Goal: Task Accomplishment & Management: Use online tool/utility

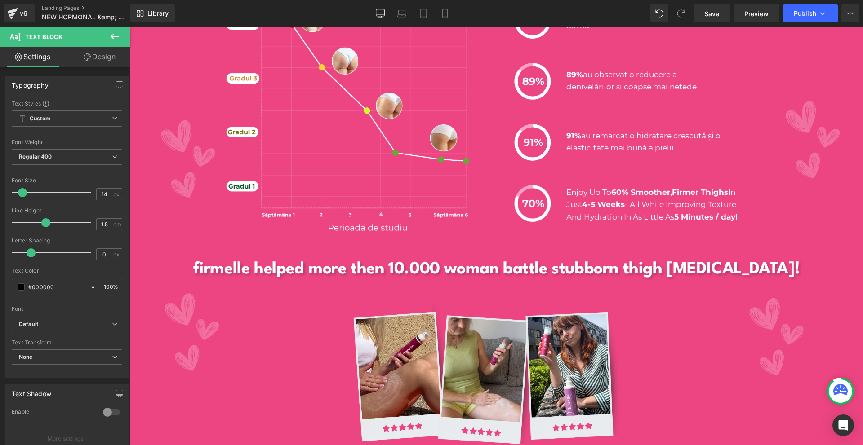
scroll to position [1415, 0]
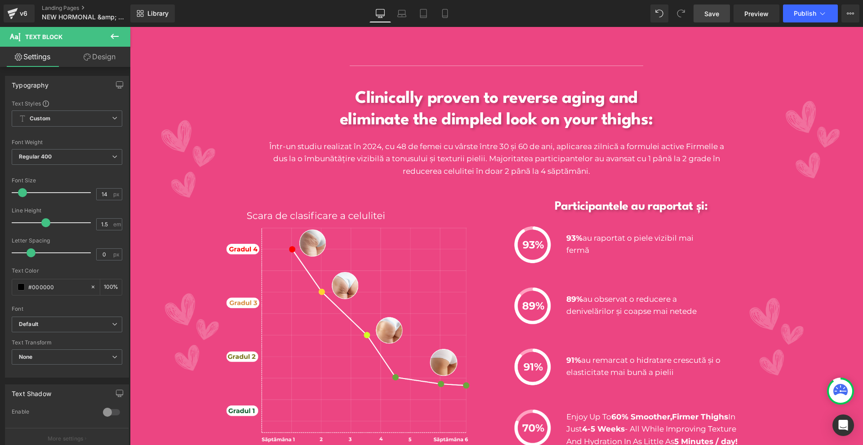
click at [709, 13] on span "Save" at bounding box center [711, 13] width 15 height 9
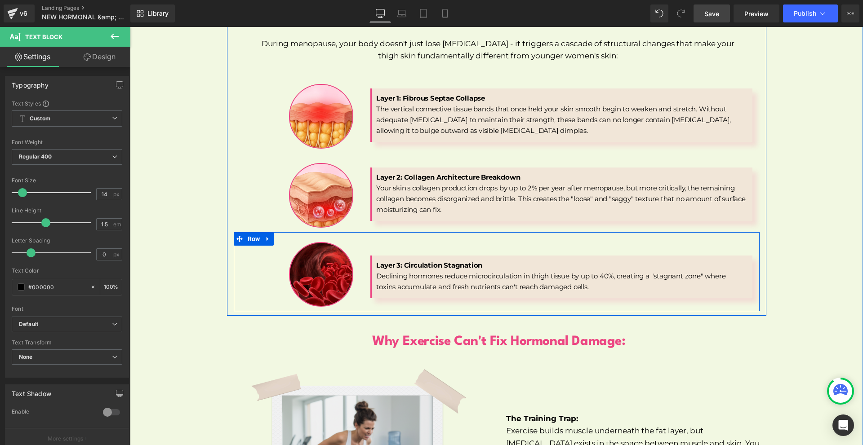
scroll to position [2022, 0]
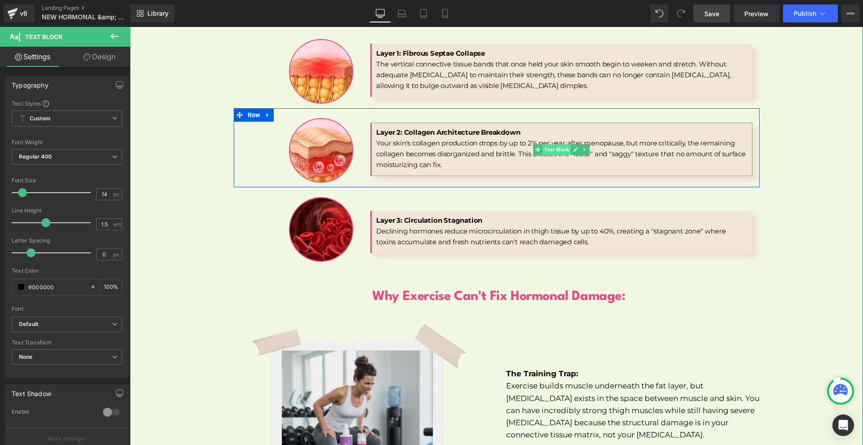
click at [550, 144] on span "Text Block" at bounding box center [556, 149] width 28 height 11
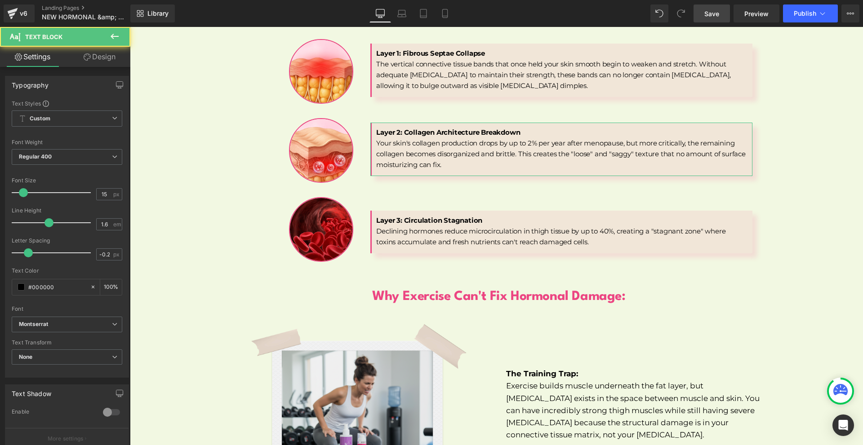
click at [109, 60] on link "Design" at bounding box center [99, 57] width 65 height 20
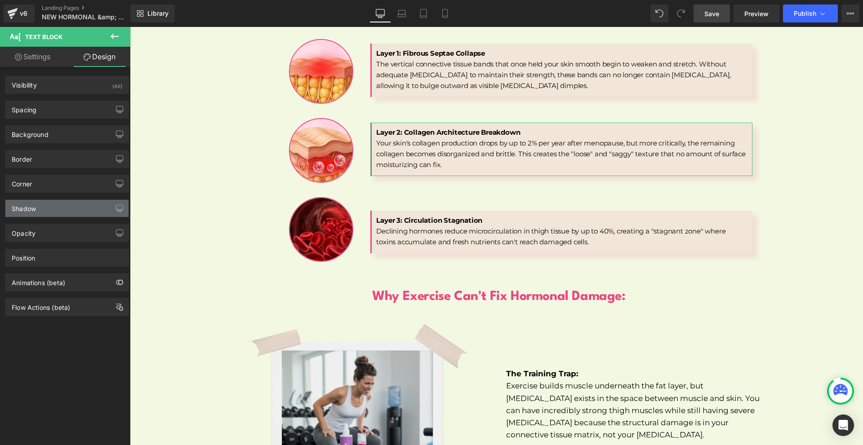
click at [49, 208] on div "Shadow" at bounding box center [66, 208] width 123 height 17
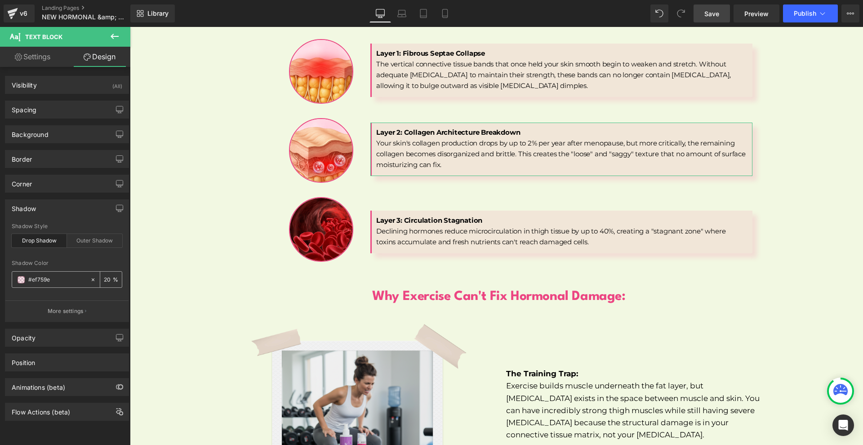
click at [21, 279] on span at bounding box center [21, 279] width 7 height 7
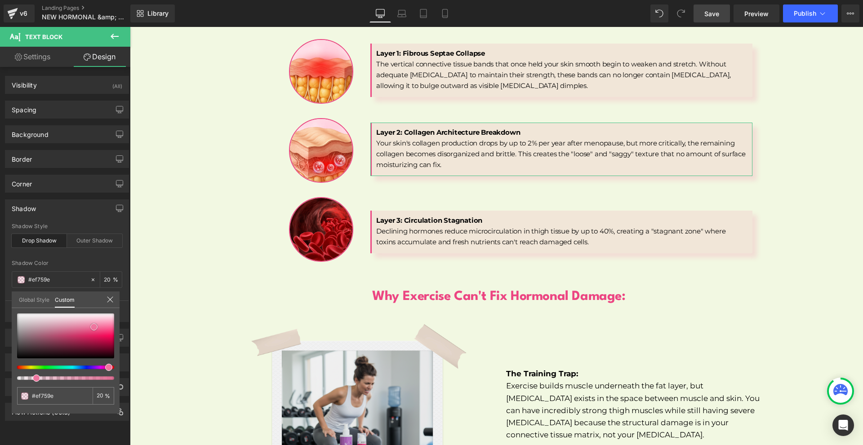
type input "#958389"
type input "#97858b"
type input "#9a888e"
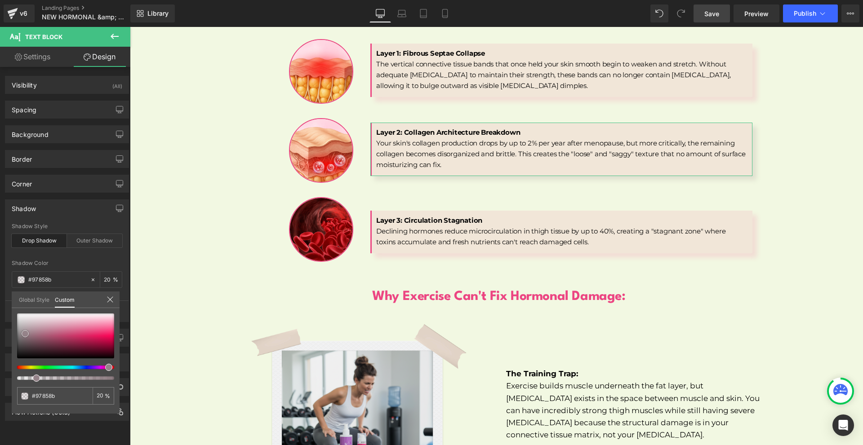
type input "#9a888e"
drag, startPoint x: 25, startPoint y: 334, endPoint x: 87, endPoint y: 320, distance: 63.1
click at [25, 332] on div at bounding box center [65, 336] width 97 height 45
type input "#9c8b91"
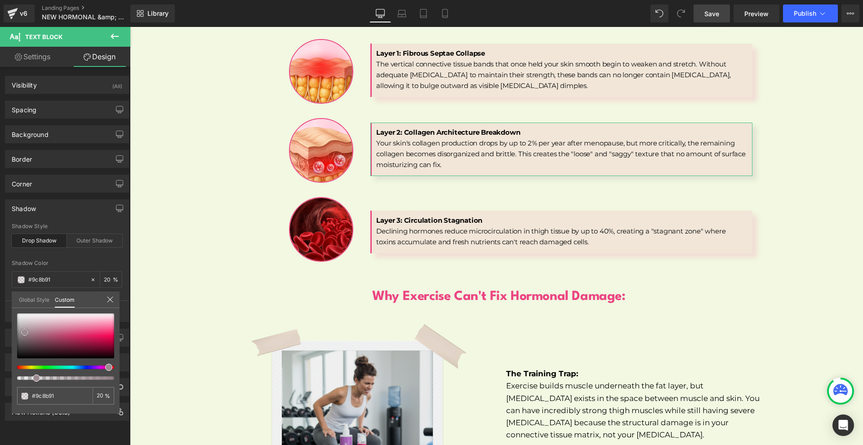
type input "#d80750"
click at [108, 339] on div at bounding box center [65, 336] width 97 height 45
click at [61, 399] on input "#d80750" at bounding box center [56, 395] width 48 height 9
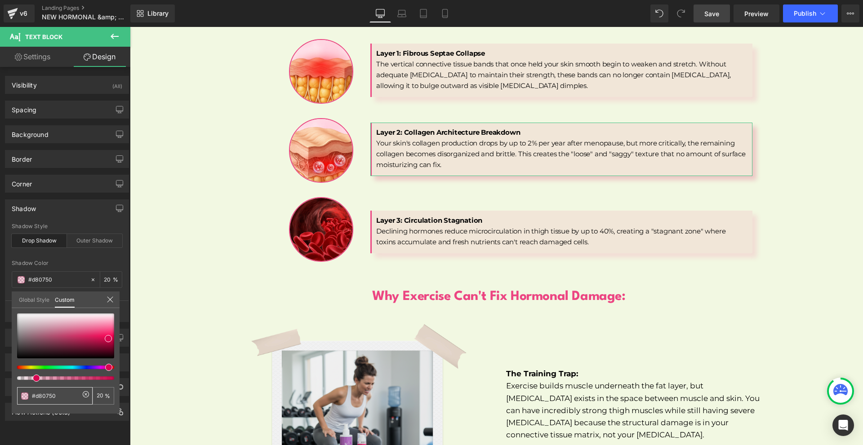
click at [61, 399] on input "#d80750" at bounding box center [56, 395] width 48 height 9
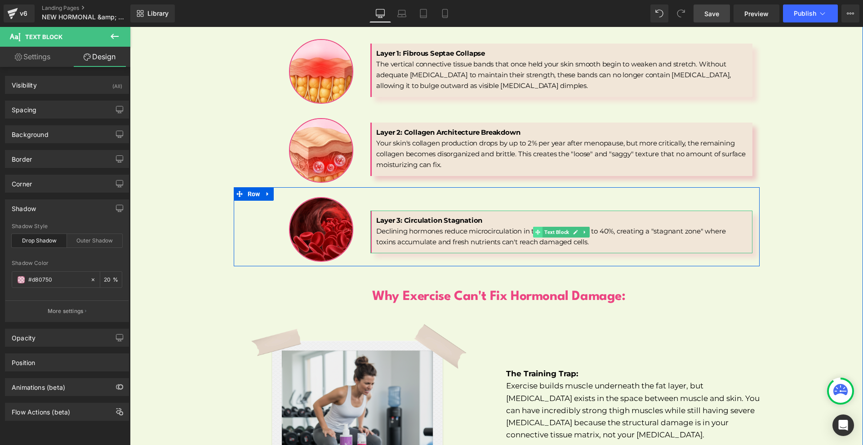
click at [534, 227] on span at bounding box center [537, 232] width 9 height 11
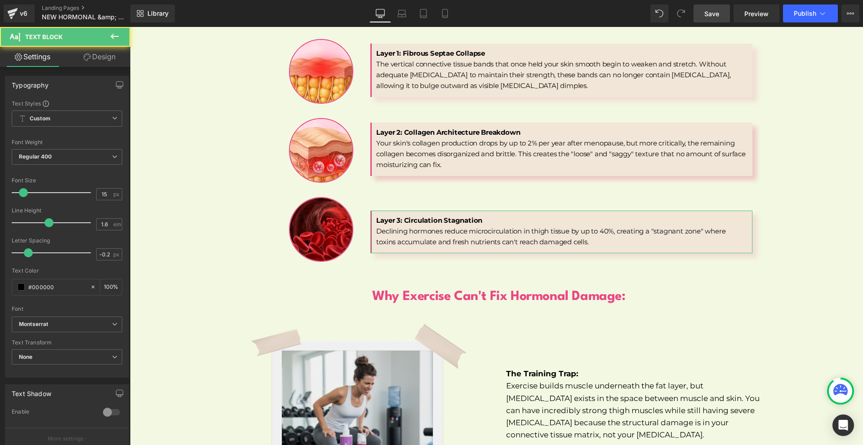
click at [99, 62] on link "Design" at bounding box center [99, 57] width 65 height 20
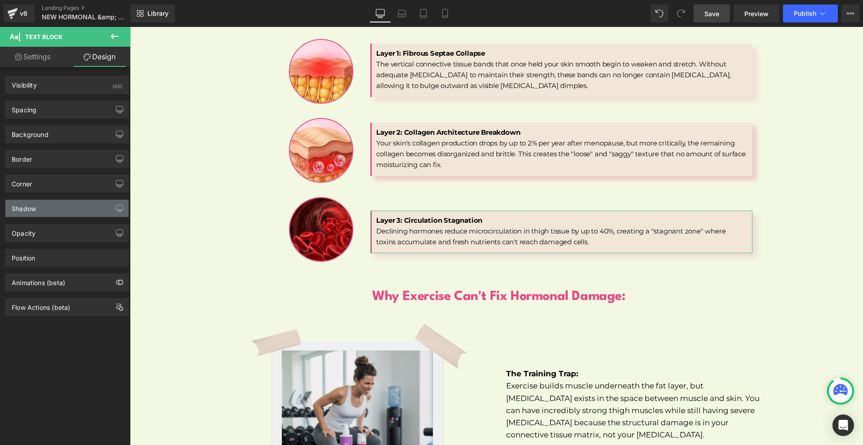
click at [40, 201] on div "Shadow" at bounding box center [66, 208] width 123 height 17
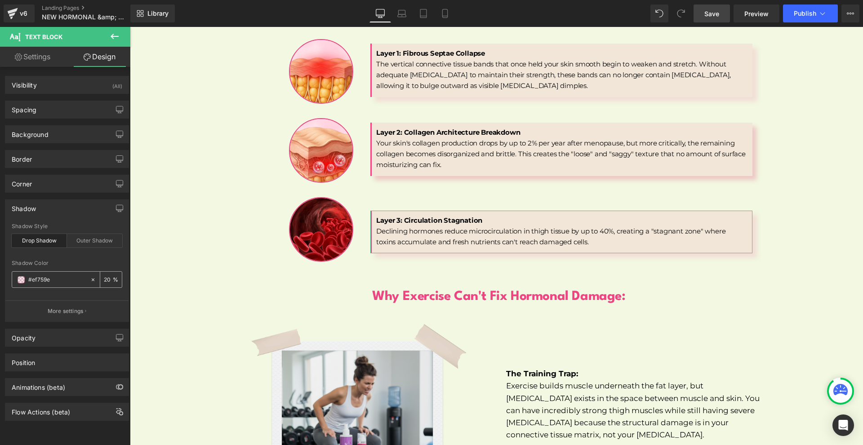
click at [55, 283] on input "#ef759e" at bounding box center [57, 280] width 58 height 10
paste input "d80750"
type input "#d80750"
type input "100"
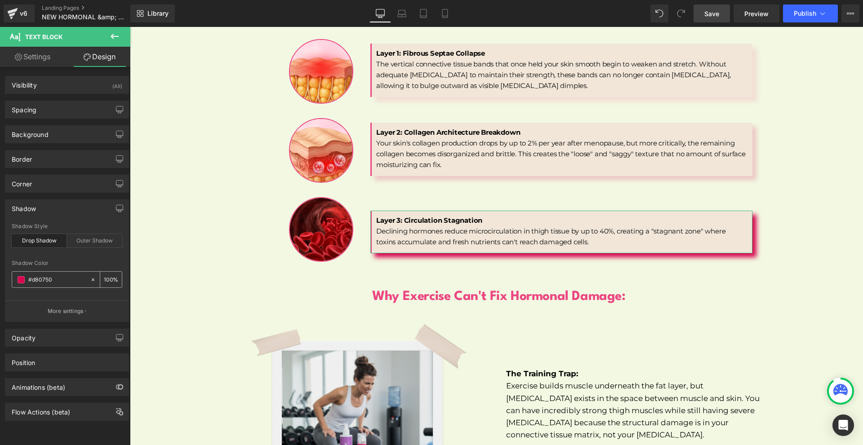
type input "#d80750"
click at [107, 278] on input "100" at bounding box center [108, 280] width 9 height 10
type input "20"
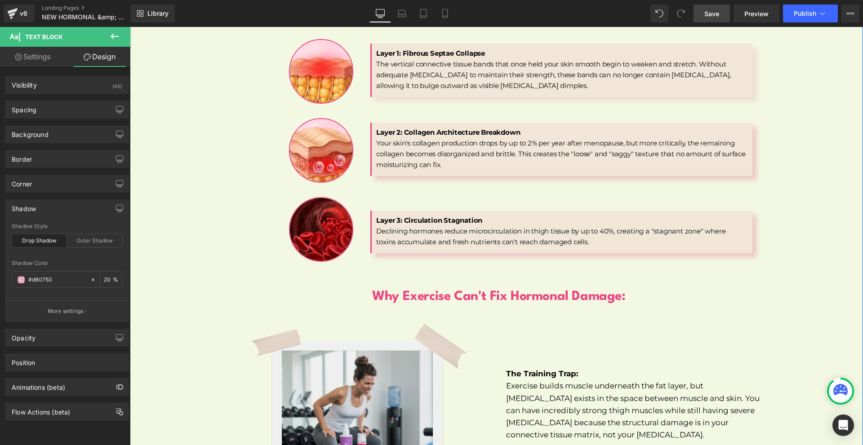
scroll to position [1932, 0]
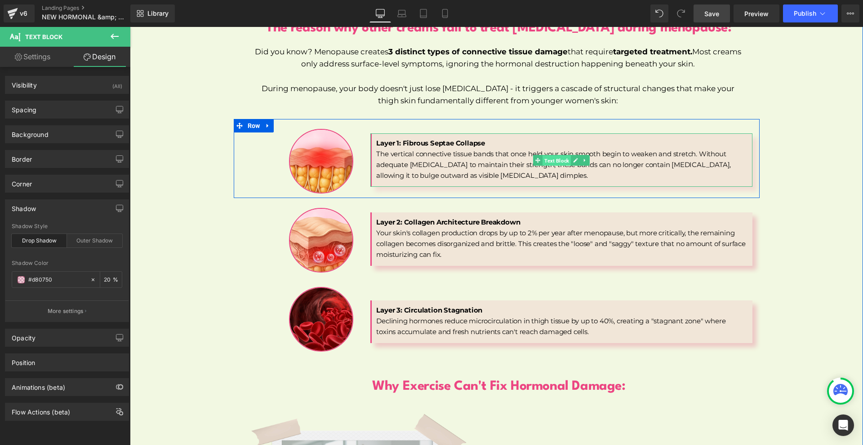
click at [543, 155] on span "Text Block" at bounding box center [556, 160] width 28 height 11
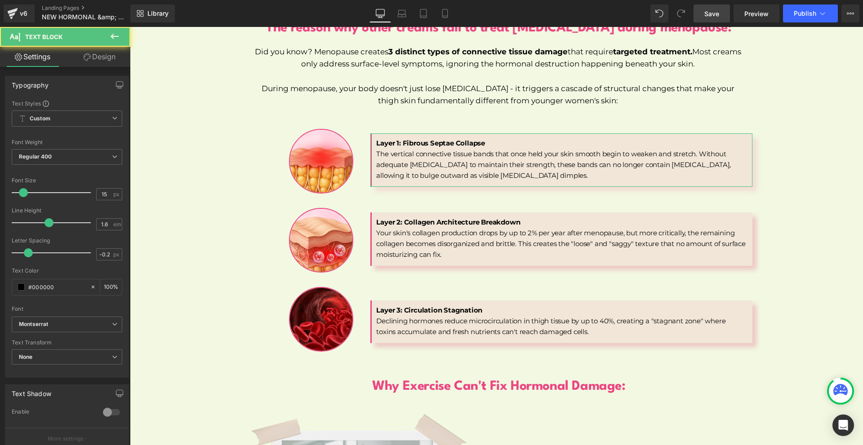
click at [93, 61] on link "Design" at bounding box center [99, 57] width 65 height 20
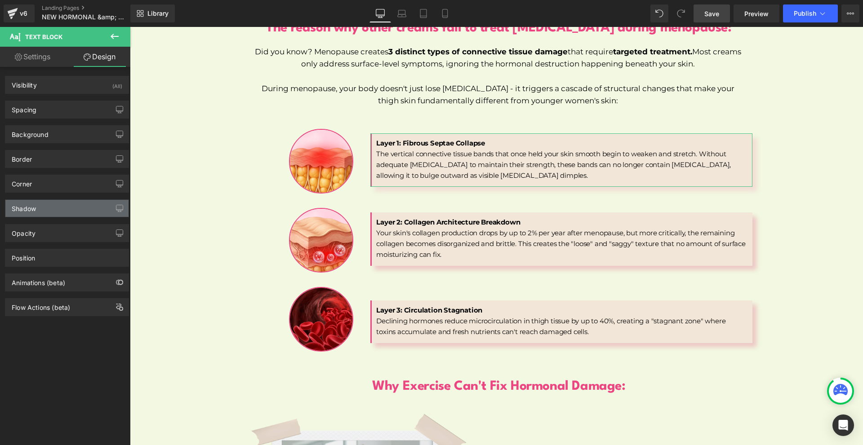
click at [59, 212] on div "Shadow" at bounding box center [66, 208] width 123 height 17
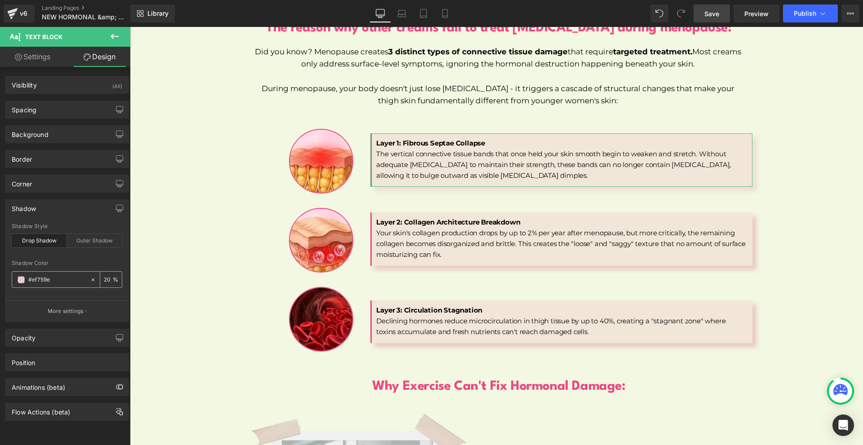
click at [62, 278] on input "#ef759e" at bounding box center [57, 280] width 58 height 10
paste input "d80750"
type input "#d80750"
type input "100"
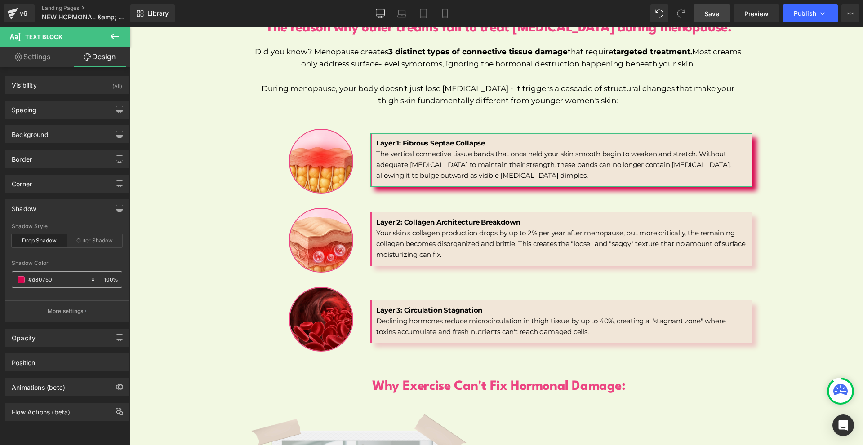
type input "#d80750"
click at [100, 279] on div "100 %" at bounding box center [111, 280] width 22 height 16
click at [104, 280] on input "100" at bounding box center [108, 280] width 9 height 10
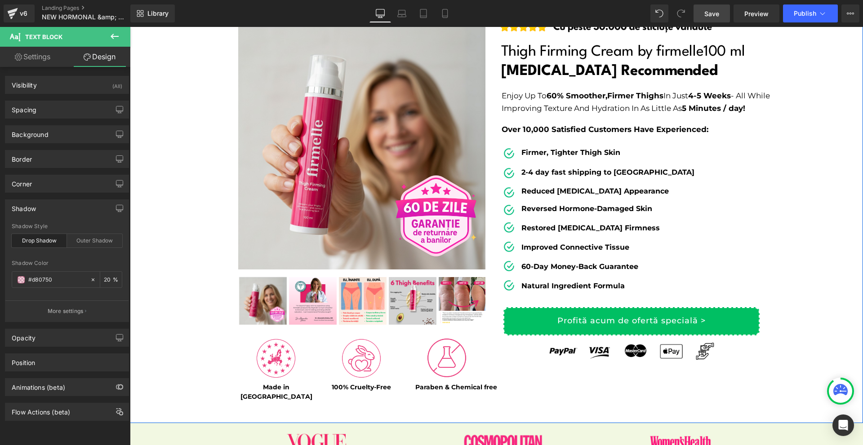
scroll to position [0, 0]
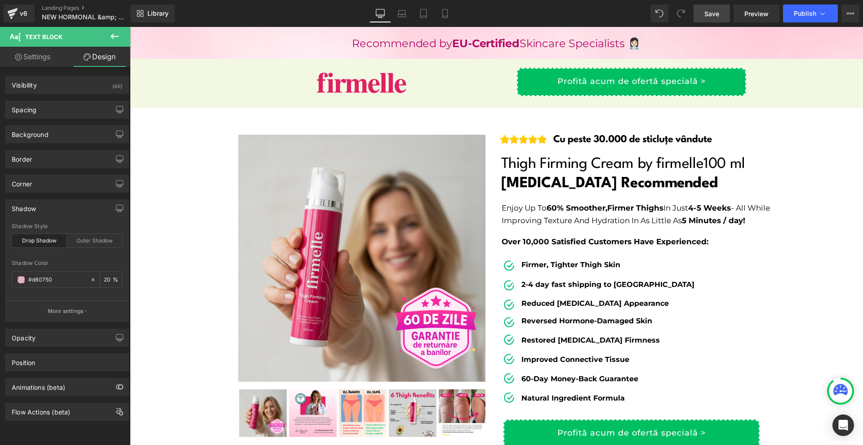
type input "20"
click at [703, 11] on link "Save" at bounding box center [711, 13] width 36 height 18
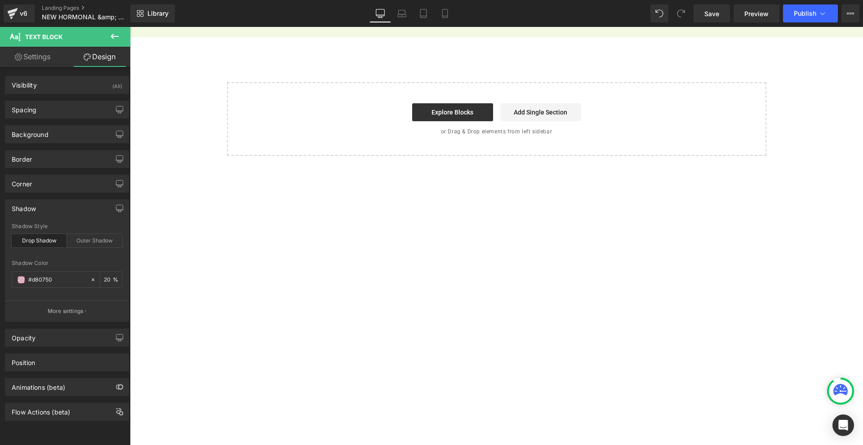
scroll to position [3068, 0]
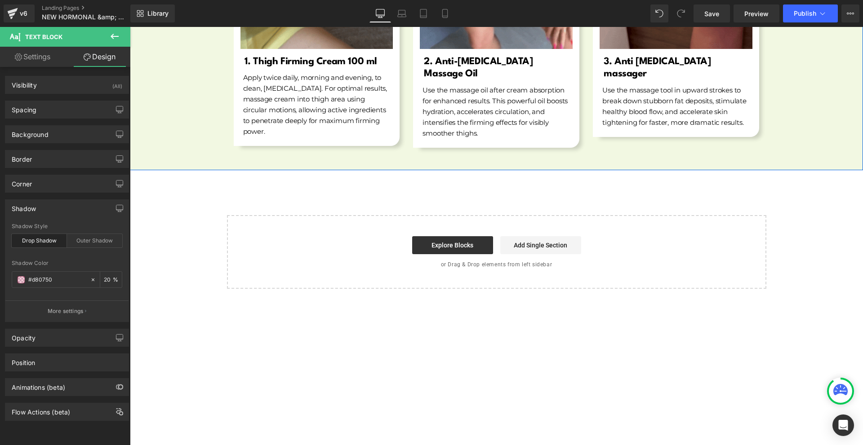
click at [117, 36] on icon at bounding box center [115, 36] width 8 height 5
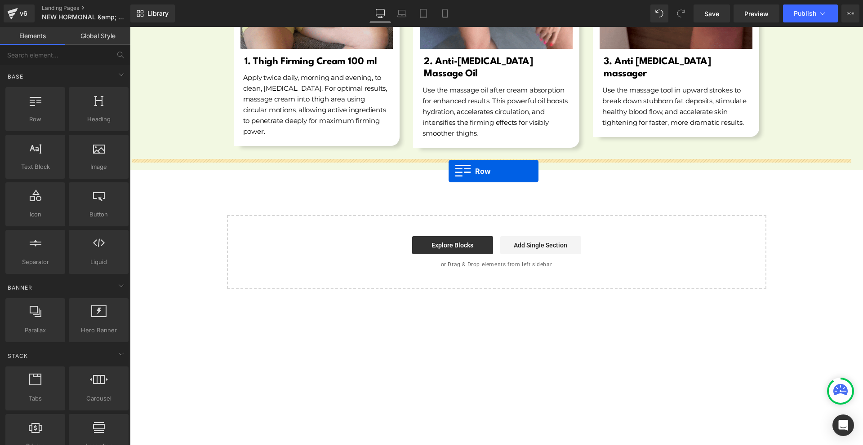
drag, startPoint x: 211, startPoint y: 140, endPoint x: 448, endPoint y: 171, distance: 239.7
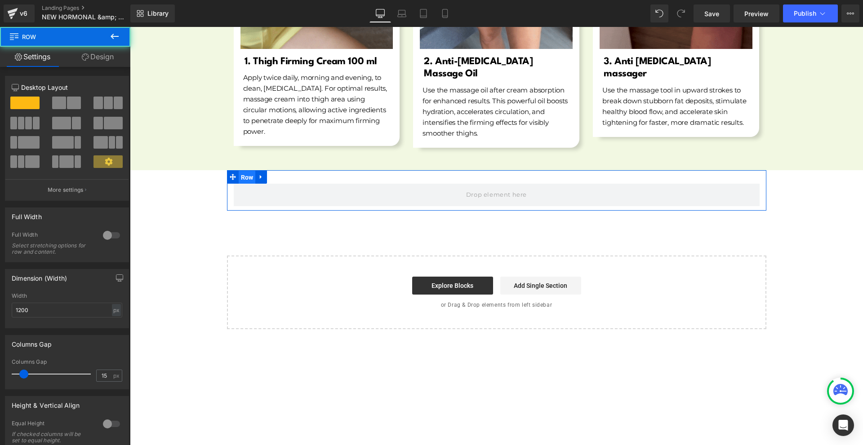
click at [244, 171] on span "Row" at bounding box center [247, 177] width 17 height 13
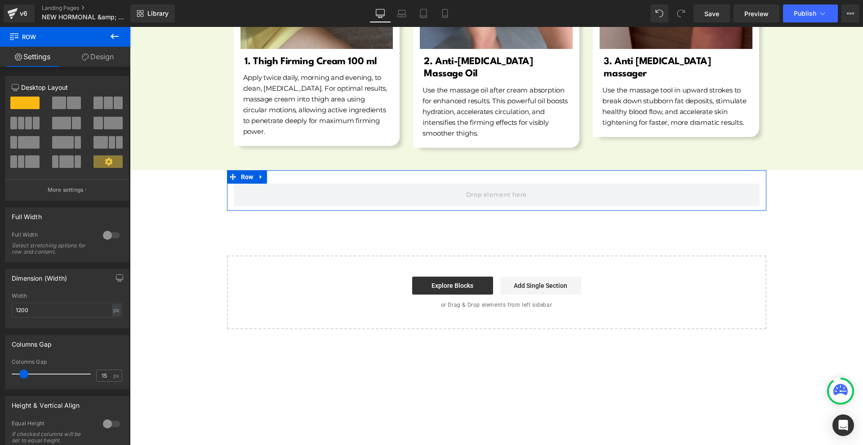
click at [111, 230] on div at bounding box center [112, 235] width 22 height 14
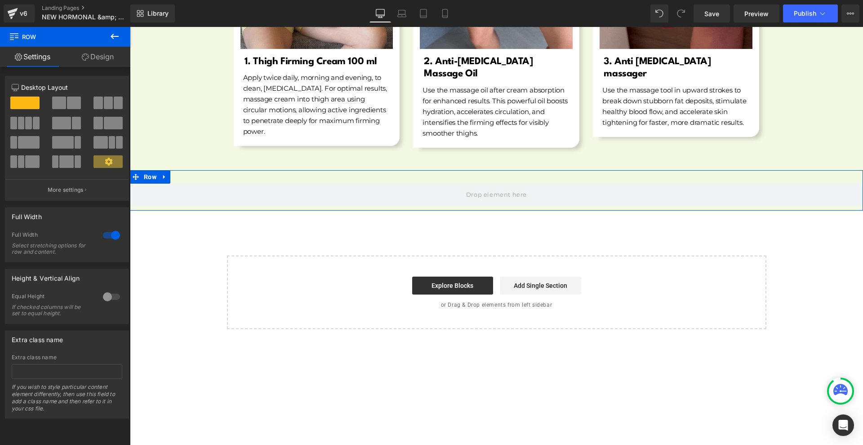
click at [112, 45] on button at bounding box center [114, 37] width 31 height 20
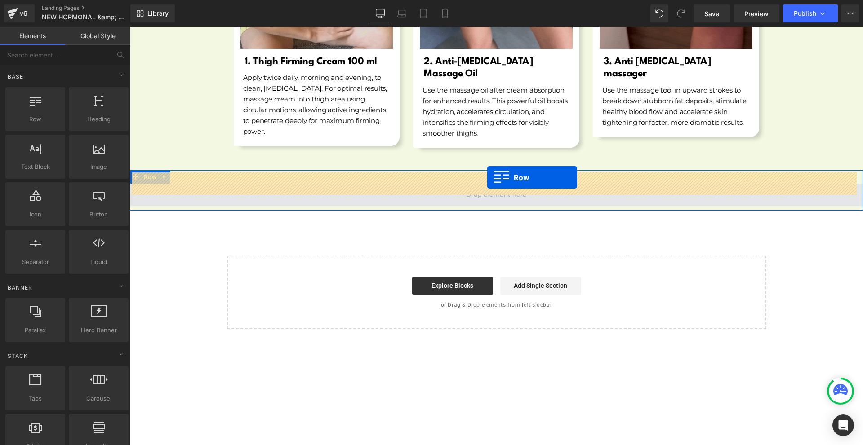
drag, startPoint x: 257, startPoint y: 137, endPoint x: 487, endPoint y: 177, distance: 234.1
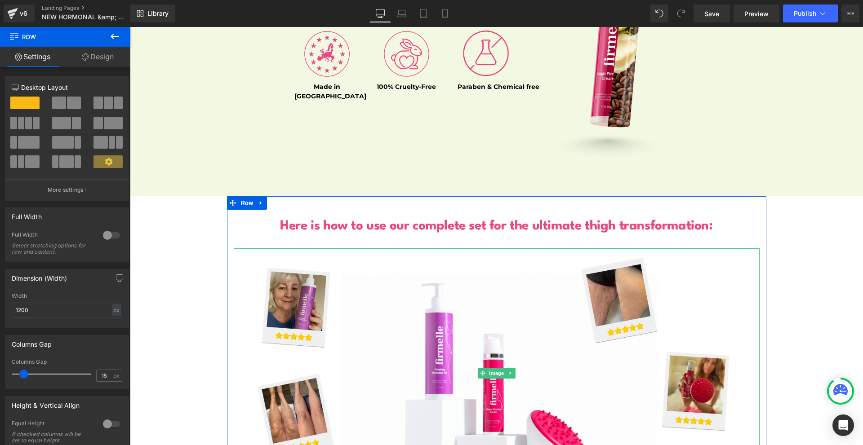
scroll to position [2259, 0]
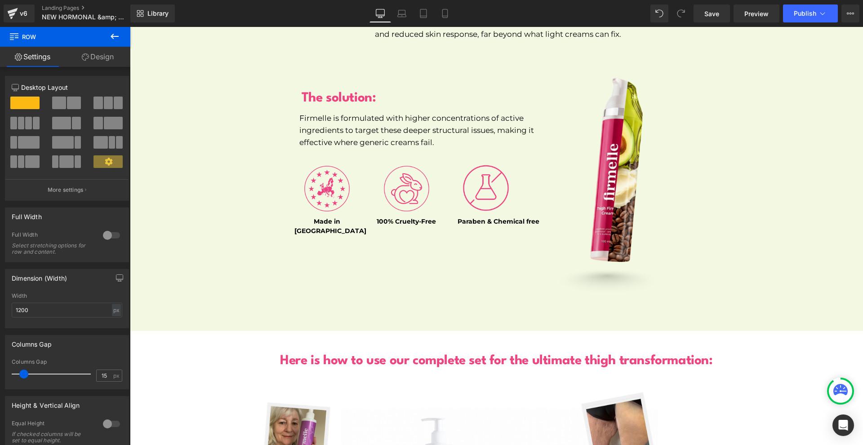
click at [114, 32] on icon at bounding box center [114, 36] width 11 height 11
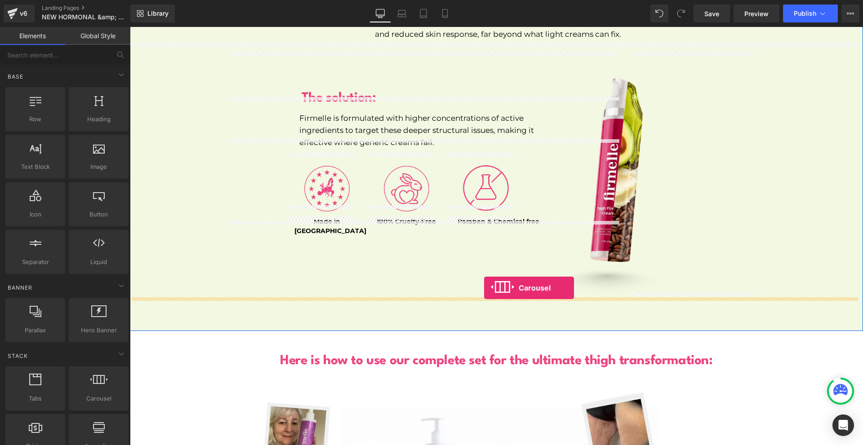
drag, startPoint x: 256, startPoint y: 396, endPoint x: 484, endPoint y: 288, distance: 252.0
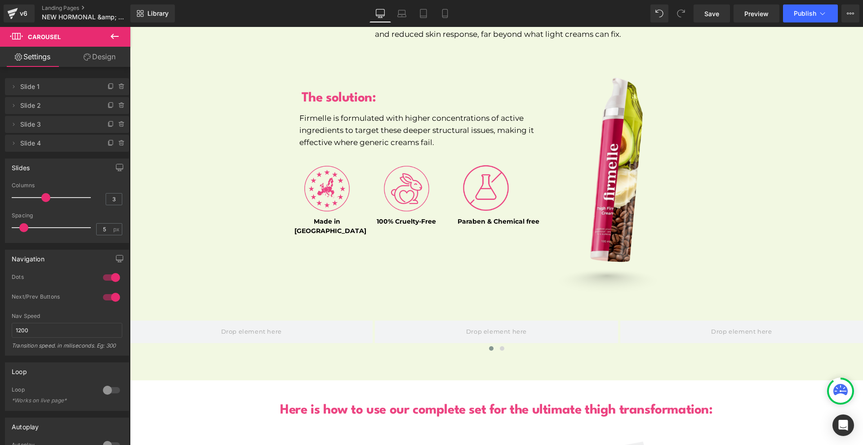
click at [111, 40] on icon at bounding box center [114, 36] width 11 height 11
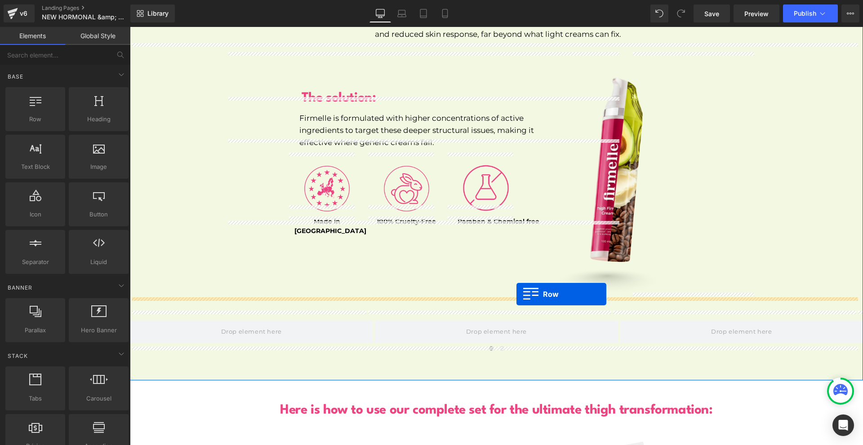
drag, startPoint x: 165, startPoint y: 134, endPoint x: 517, endPoint y: 295, distance: 386.4
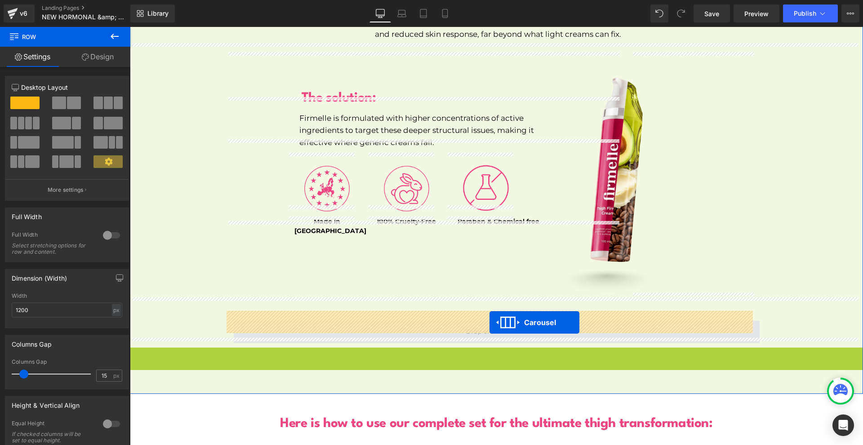
drag, startPoint x: 487, startPoint y: 348, endPoint x: 489, endPoint y: 323, distance: 25.8
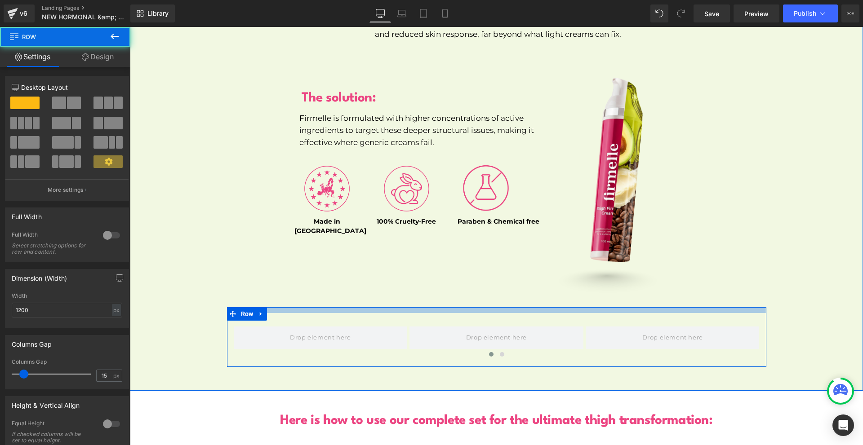
drag, startPoint x: 498, startPoint y: 302, endPoint x: 502, endPoint y: 294, distance: 8.6
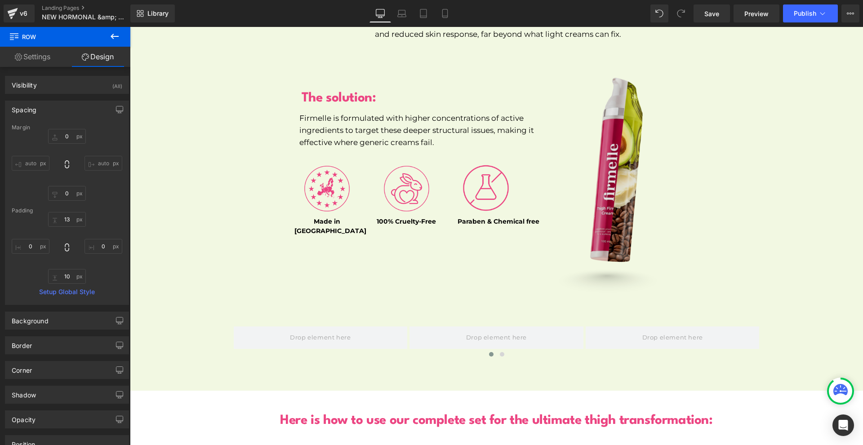
scroll to position [2170, 0]
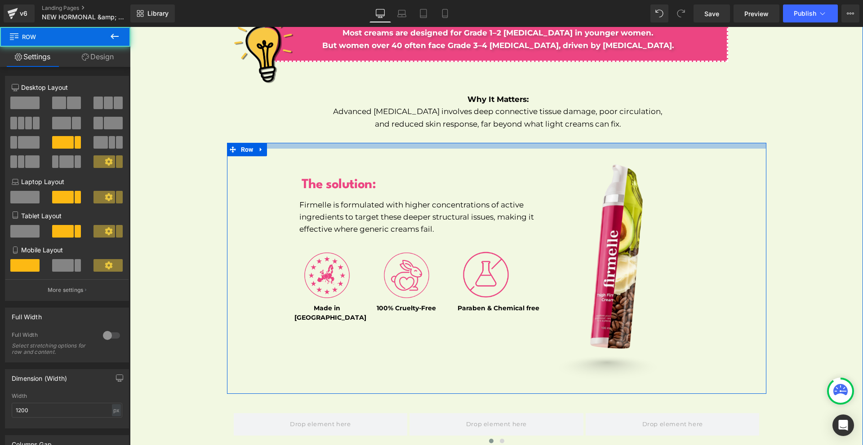
drag, startPoint x: 519, startPoint y: 135, endPoint x: 528, endPoint y: 132, distance: 9.1
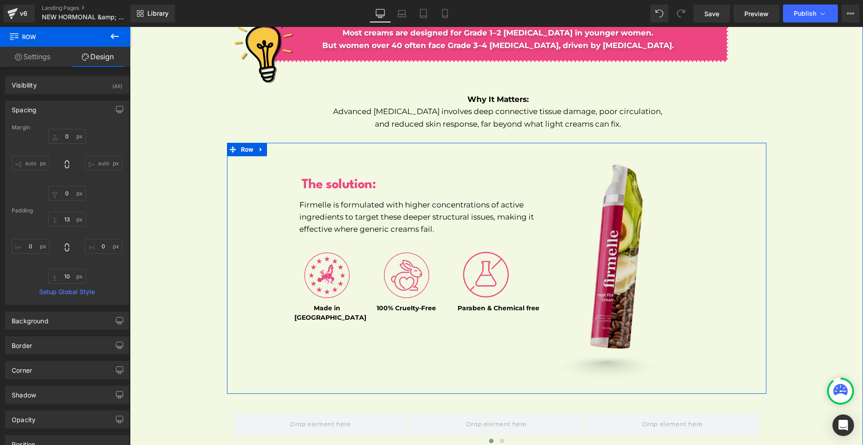
scroll to position [2304, 0]
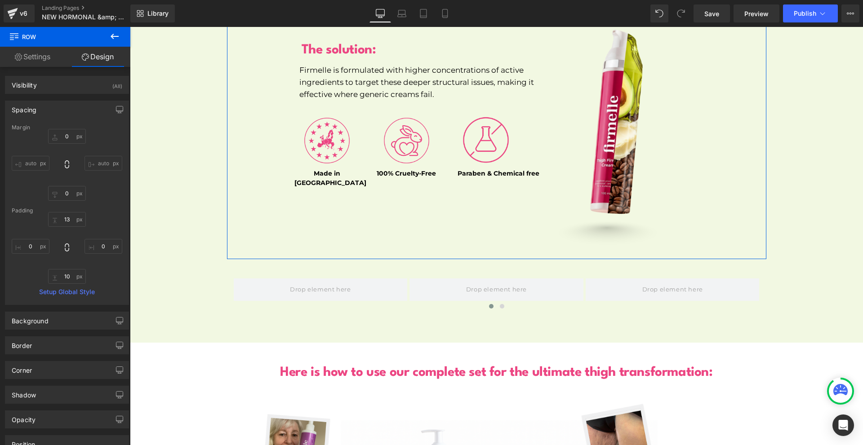
click at [117, 32] on icon at bounding box center [114, 36] width 11 height 11
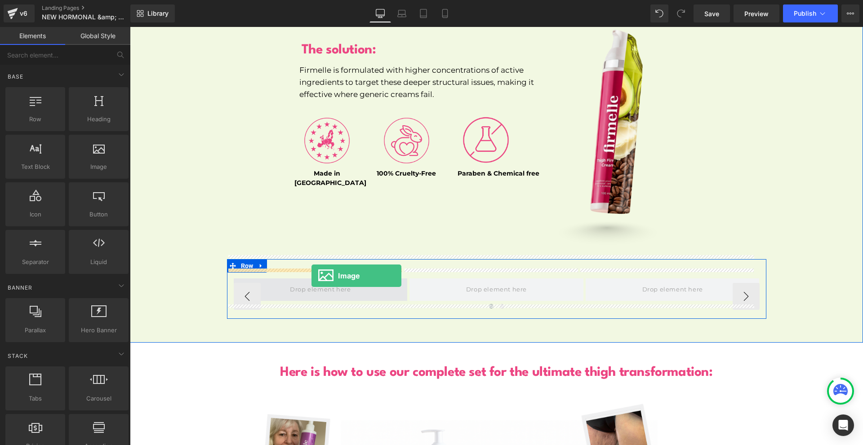
drag, startPoint x: 246, startPoint y: 199, endPoint x: 311, endPoint y: 276, distance: 100.4
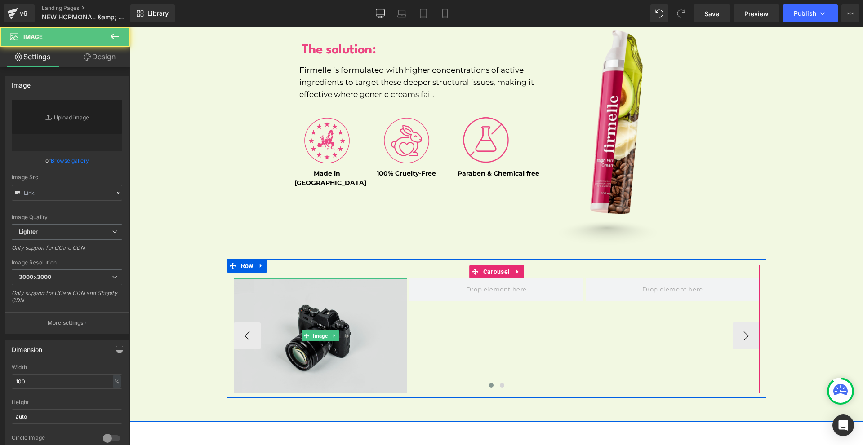
type input "//[DOMAIN_NAME][URL]"
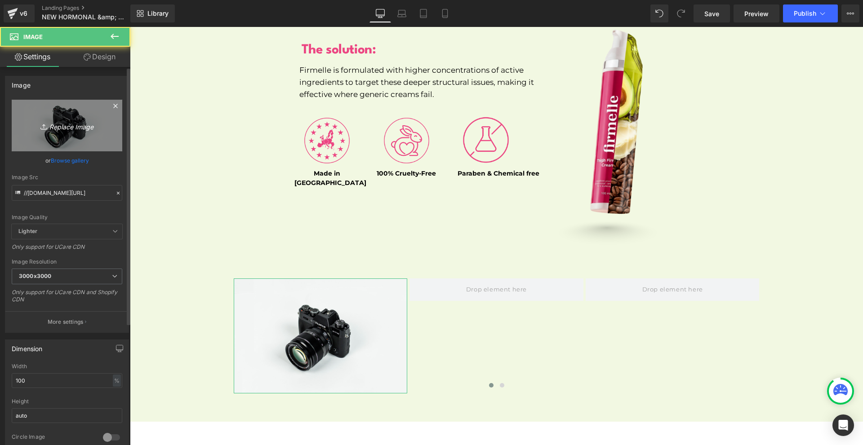
click at [34, 110] on link "Replace Image" at bounding box center [67, 126] width 111 height 52
type input "C:\fakepath\Gemini_Generated_Image_bion8jbion8jbion.png"
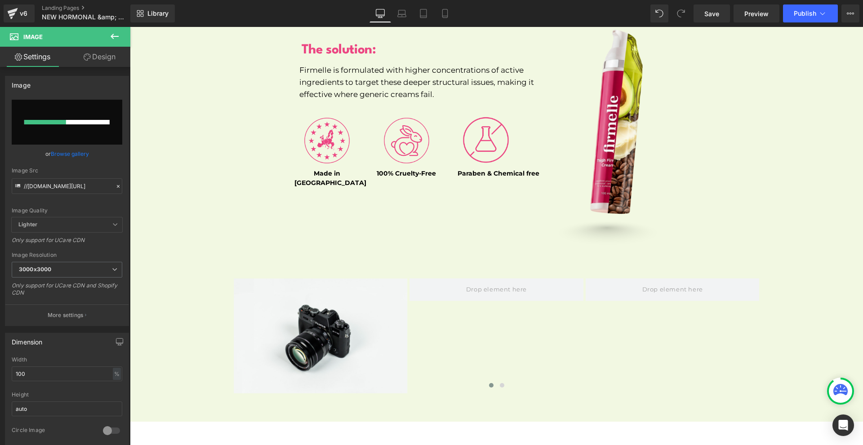
type input "[URL][DOMAIN_NAME]"
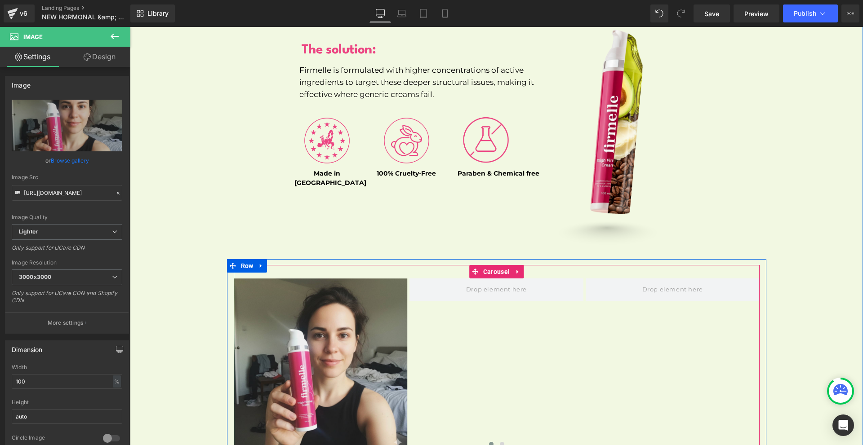
scroll to position [2484, 0]
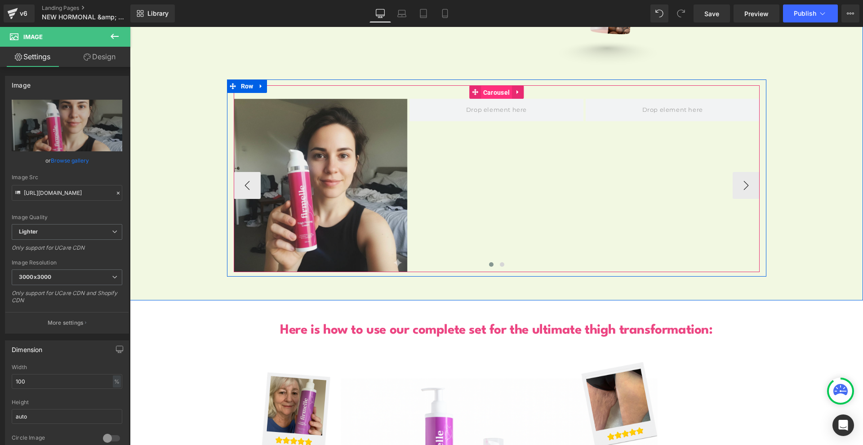
click at [481, 87] on span "Carousel" at bounding box center [496, 92] width 31 height 13
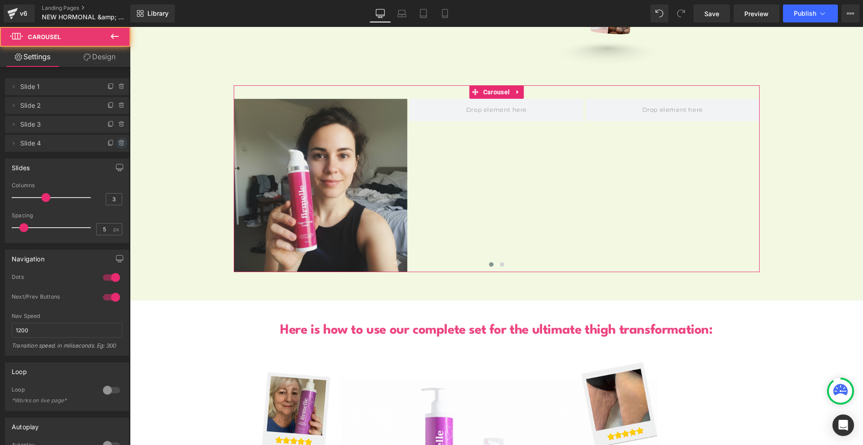
click at [116, 144] on span at bounding box center [121, 143] width 11 height 11
click at [114, 144] on button "Delete" at bounding box center [112, 144] width 28 height 12
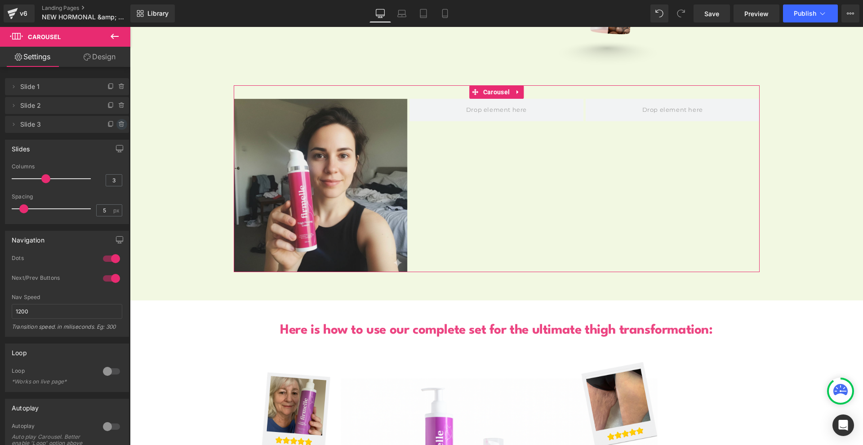
click at [117, 129] on span at bounding box center [121, 124] width 11 height 11
click at [117, 129] on button "Delete" at bounding box center [112, 125] width 28 height 12
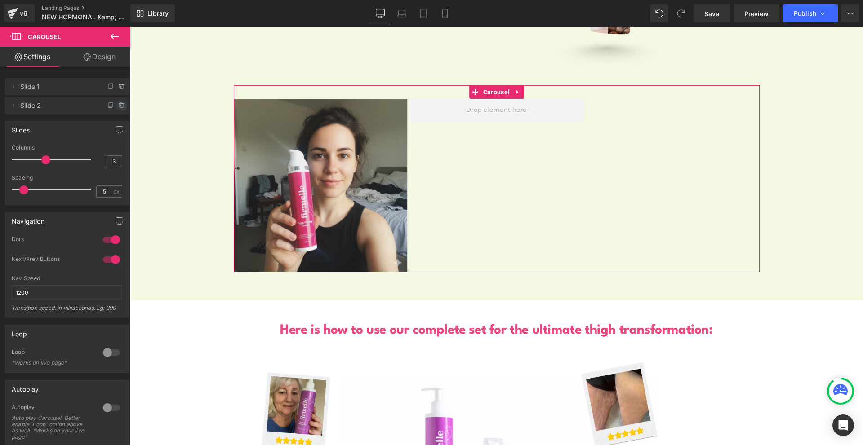
click at [119, 108] on icon at bounding box center [121, 105] width 7 height 7
drag, startPoint x: 119, startPoint y: 108, endPoint x: 115, endPoint y: 98, distance: 10.3
click at [119, 107] on button "Delete" at bounding box center [114, 106] width 28 height 12
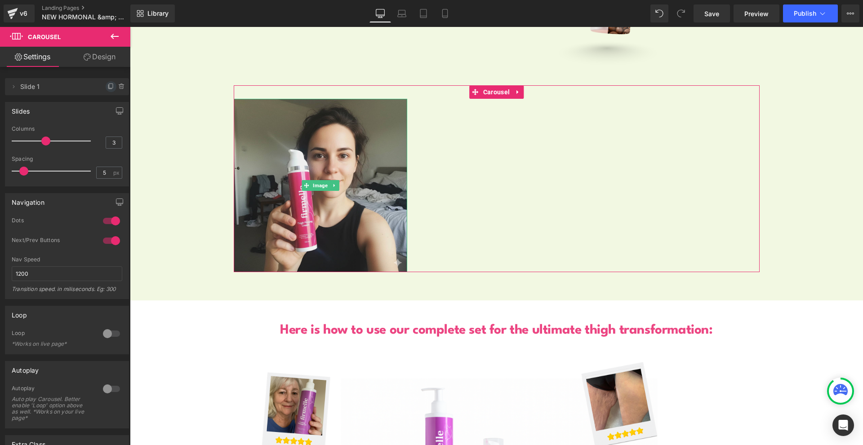
click at [108, 85] on icon at bounding box center [110, 86] width 7 height 7
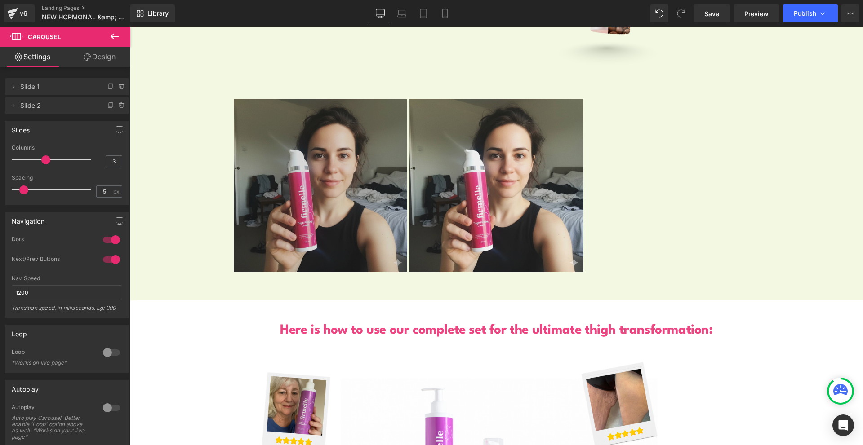
click at [398, 216] on img at bounding box center [321, 186] width 174 height 174
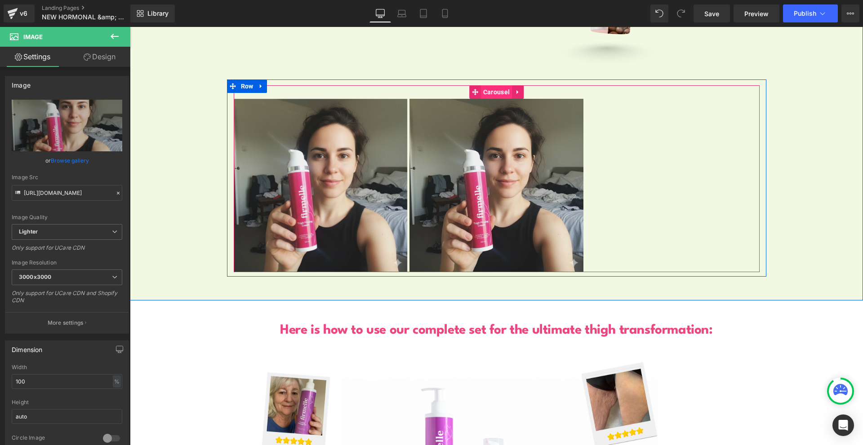
click at [491, 85] on span "Carousel" at bounding box center [496, 91] width 31 height 13
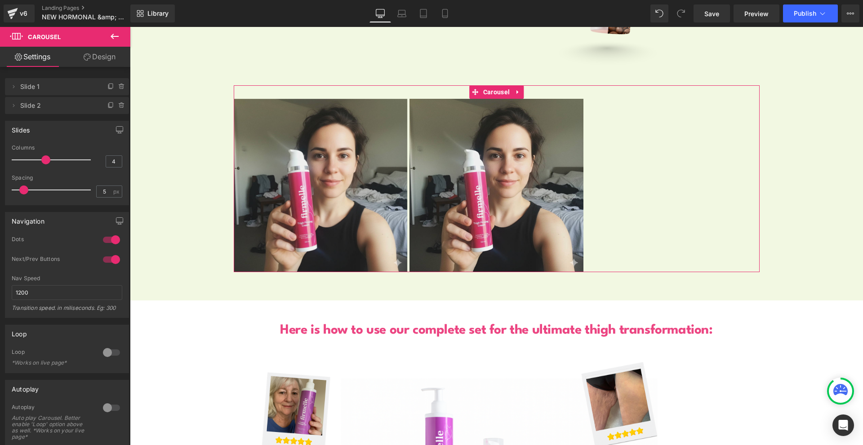
drag, startPoint x: 40, startPoint y: 158, endPoint x: 50, endPoint y: 158, distance: 9.9
click at [49, 158] on div at bounding box center [53, 160] width 75 height 18
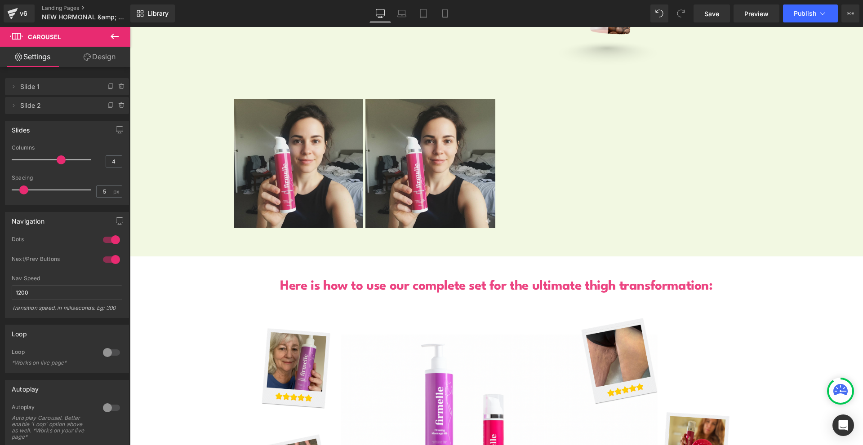
scroll to position [2620, 0]
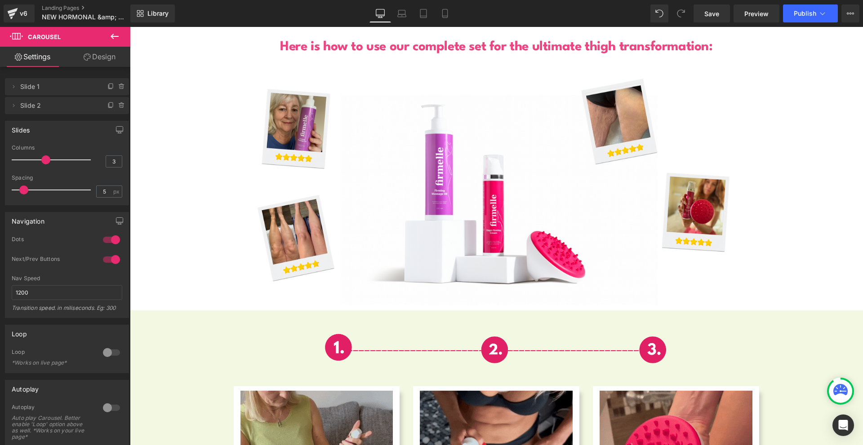
type input "4"
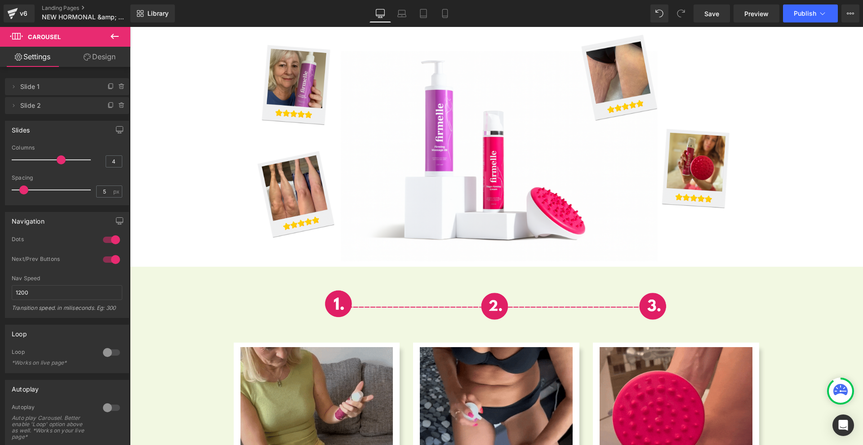
click at [57, 158] on span at bounding box center [61, 159] width 9 height 9
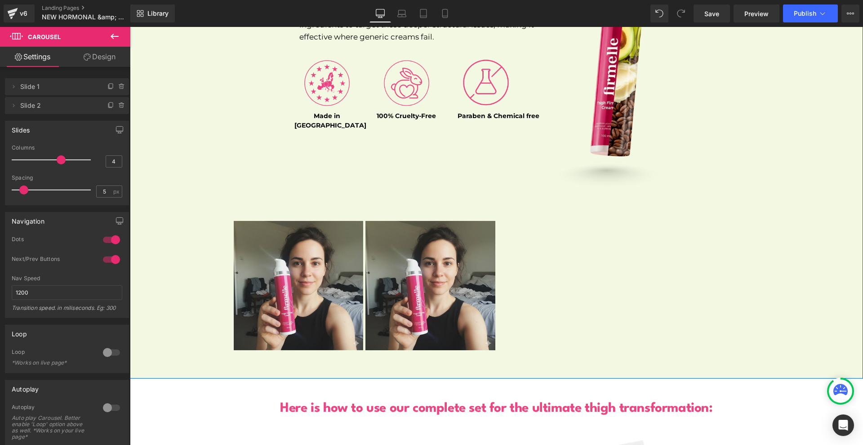
scroll to position [2362, 0]
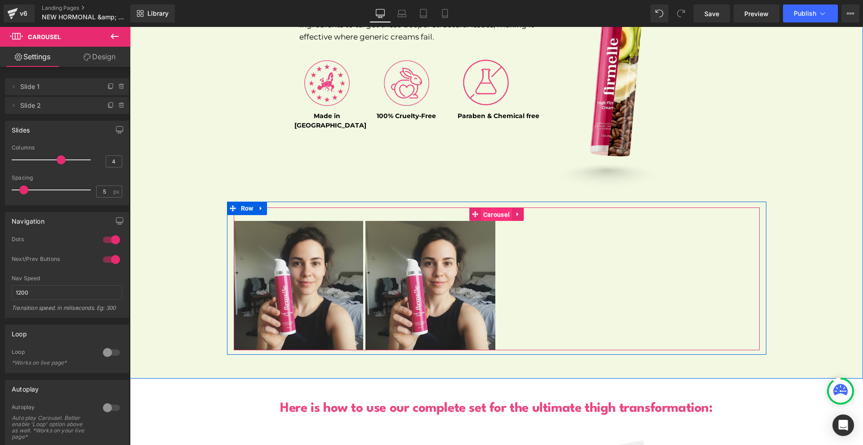
click at [486, 208] on span "Carousel" at bounding box center [496, 214] width 31 height 13
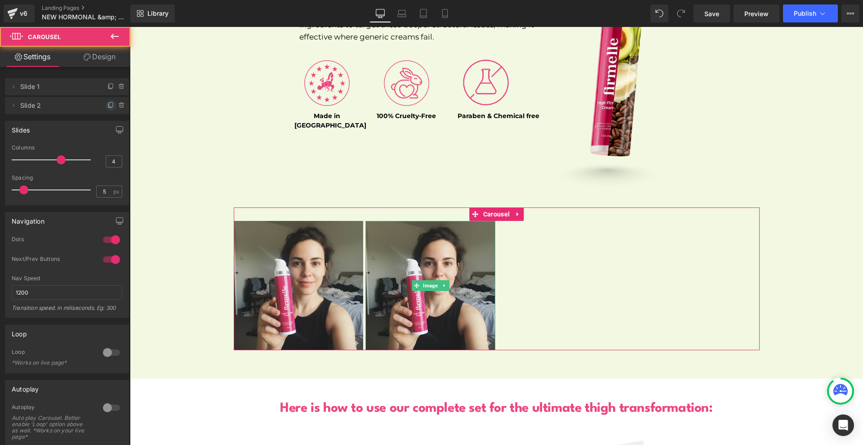
click at [107, 106] on icon at bounding box center [110, 105] width 7 height 7
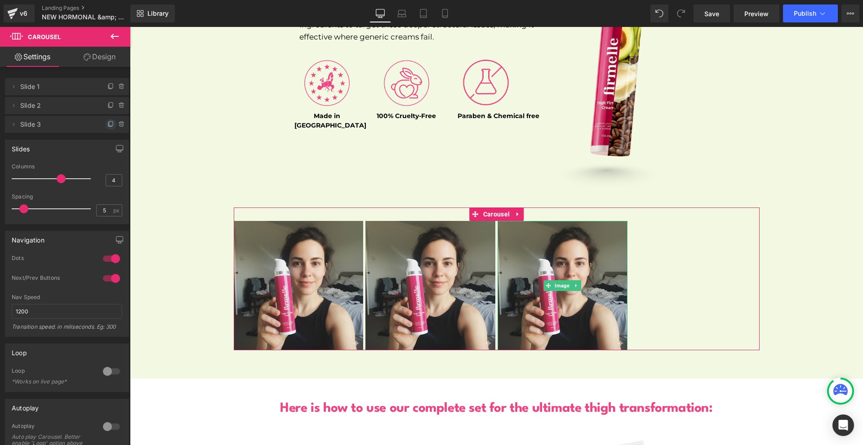
click at [107, 123] on icon at bounding box center [110, 124] width 7 height 7
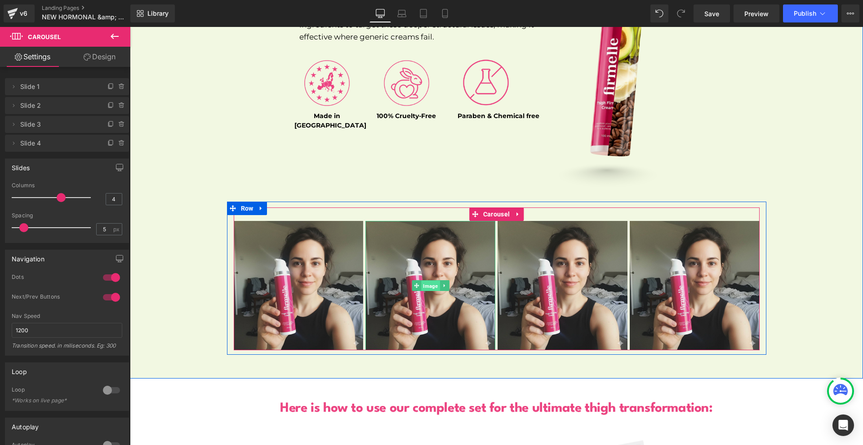
click at [421, 281] on span "Image" at bounding box center [430, 286] width 18 height 11
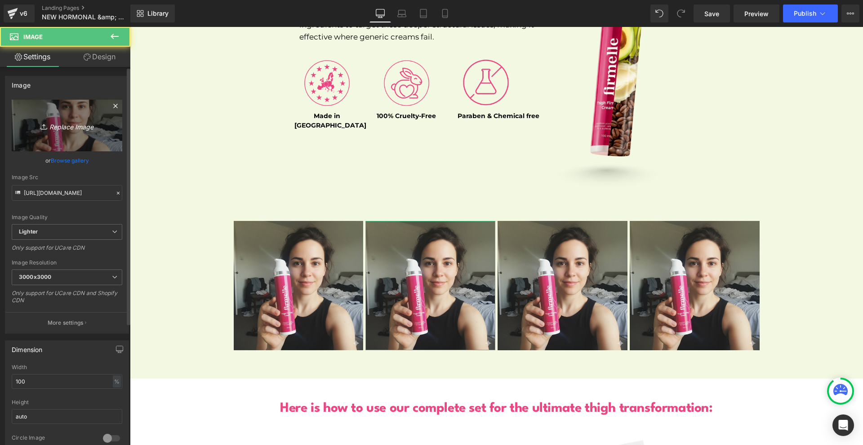
click at [62, 120] on icon "Replace Image" at bounding box center [67, 125] width 72 height 11
type input "C:\fakepath\NEW PP IMAGES FOR NEW PP (15).png"
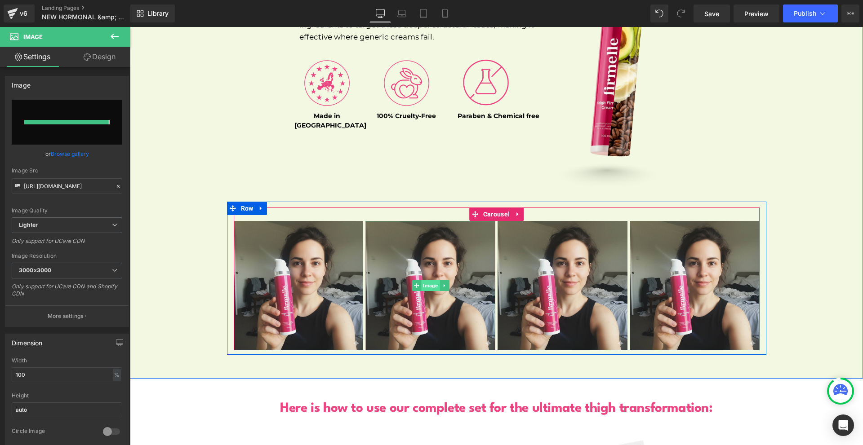
type input "[URL][DOMAIN_NAME]"
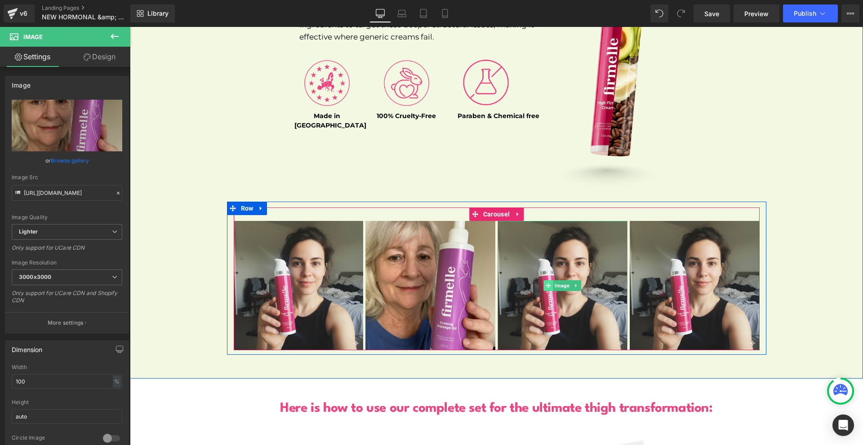
click at [545, 280] on span at bounding box center [548, 285] width 9 height 11
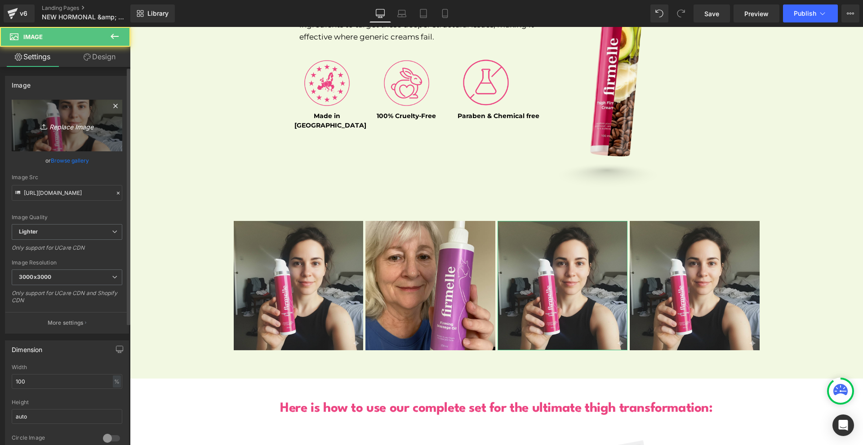
click at [85, 145] on link "Replace Image" at bounding box center [67, 126] width 111 height 52
type input "C:\fakepath\Gemini_Generated_Image_8lqwqk8lqwqk8lqw.png"
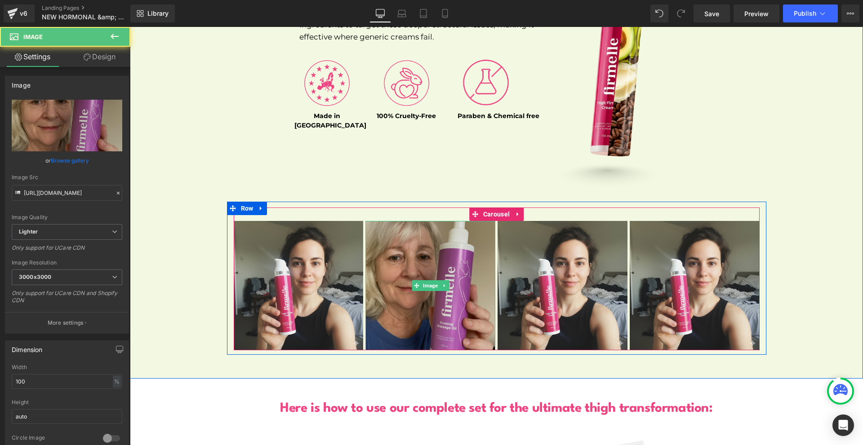
click at [425, 301] on img at bounding box center [430, 286] width 130 height 130
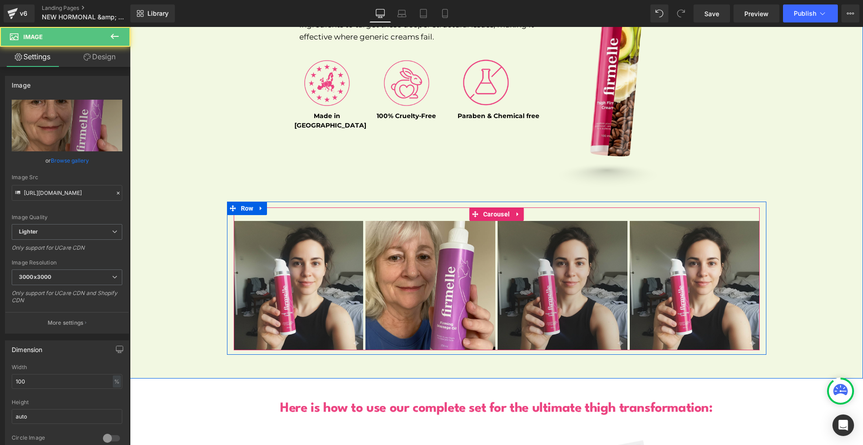
click at [601, 304] on img at bounding box center [562, 286] width 130 height 130
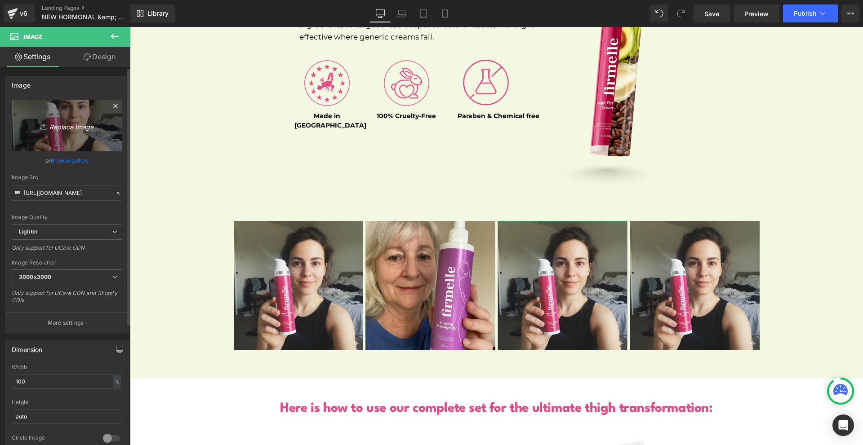
click at [49, 124] on icon "Replace Image" at bounding box center [67, 125] width 72 height 11
type input "C:\fakepath\Gemini_Generated_Image_rpbj9hrpbj9hrpbj.png"
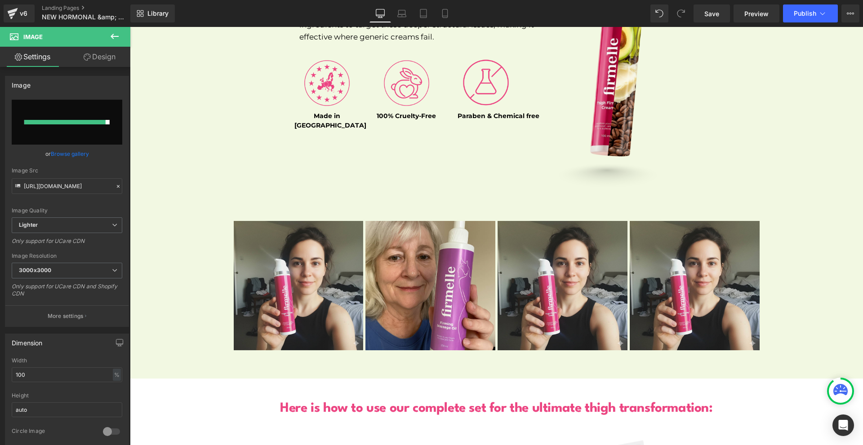
scroll to position [2407, 0]
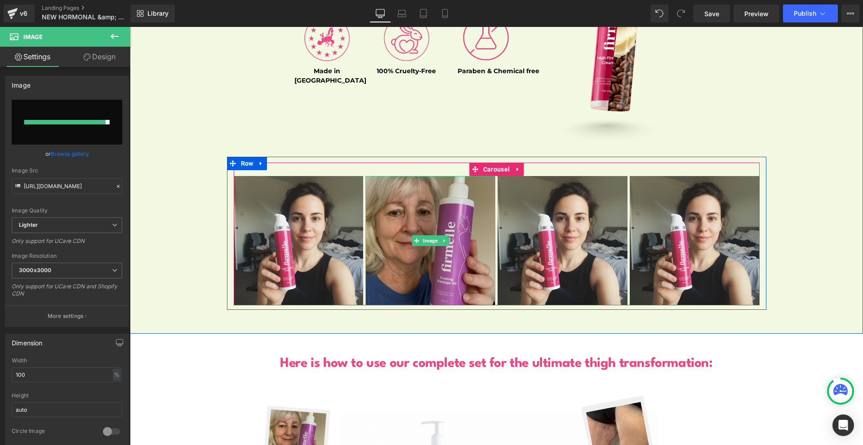
click at [445, 253] on img at bounding box center [430, 241] width 130 height 130
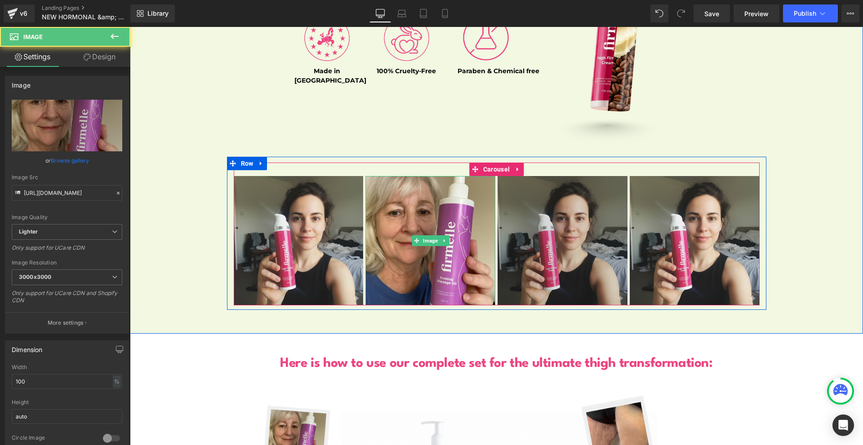
click at [553, 257] on img at bounding box center [562, 241] width 130 height 130
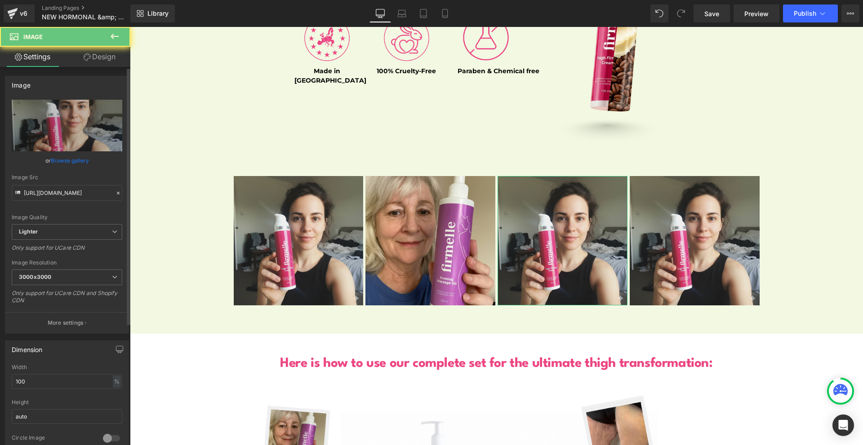
click at [124, 124] on div "[URL][DOMAIN_NAME] Replace Image Upload image or Browse gallery Image Src [URL]…" at bounding box center [66, 217] width 123 height 234
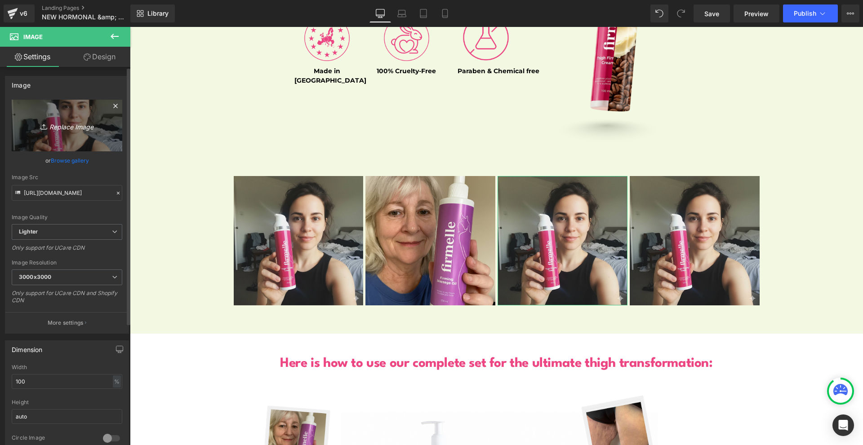
click at [102, 130] on link "Replace Image" at bounding box center [67, 126] width 111 height 52
type input "C:\fakepath\NEW PP IMAGES FOR NEW PP (16).png"
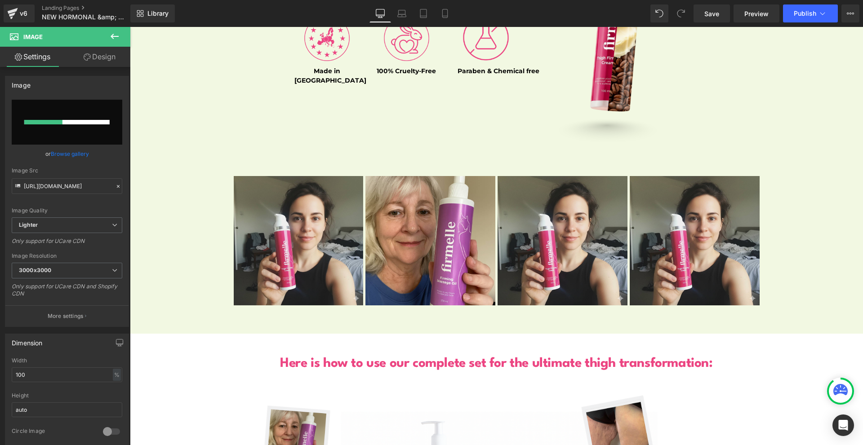
type input "[URL][DOMAIN_NAME]"
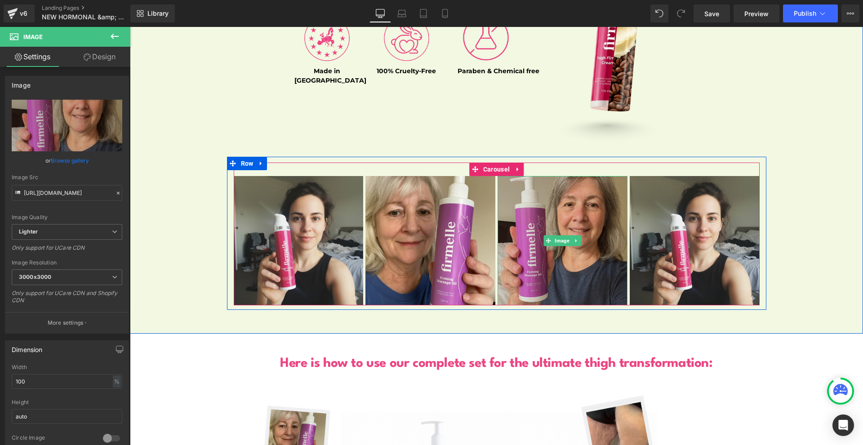
click at [563, 248] on img at bounding box center [562, 241] width 130 height 130
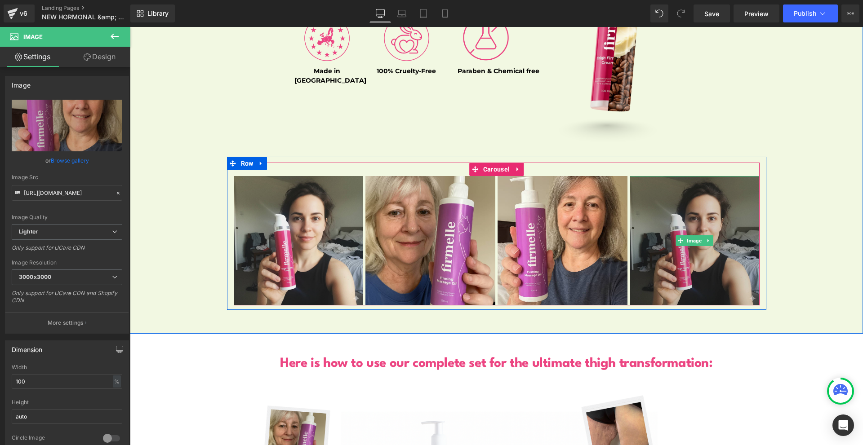
click at [668, 264] on img at bounding box center [694, 241] width 130 height 130
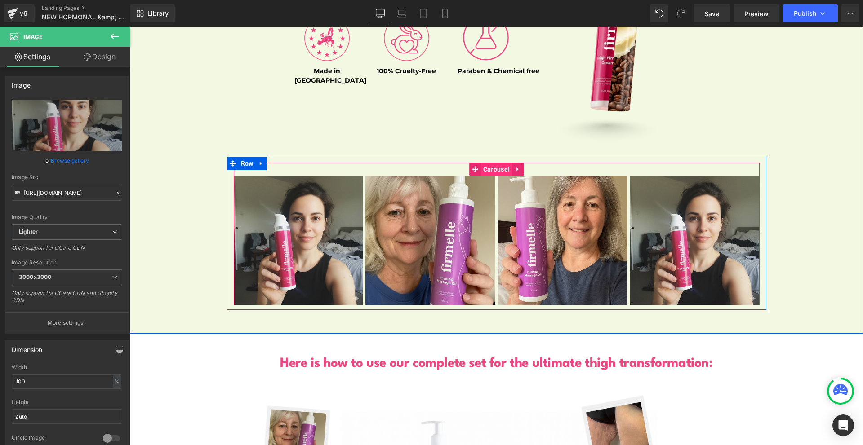
click at [481, 163] on span "Carousel" at bounding box center [496, 169] width 31 height 13
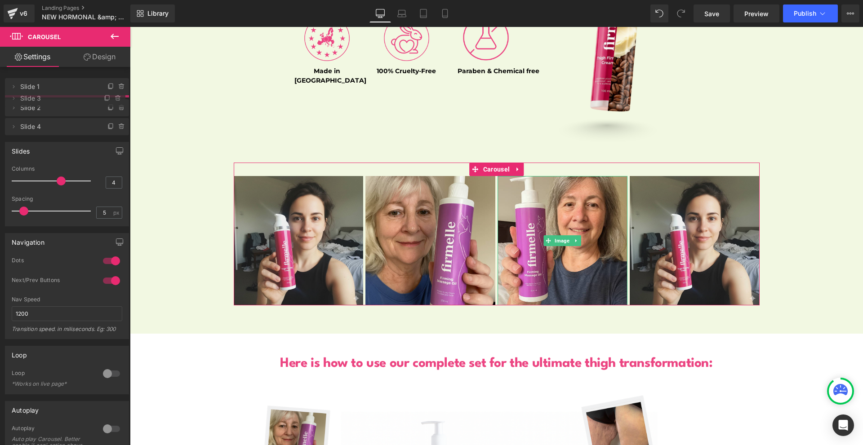
drag, startPoint x: 68, startPoint y: 127, endPoint x: 75, endPoint y: 101, distance: 27.0
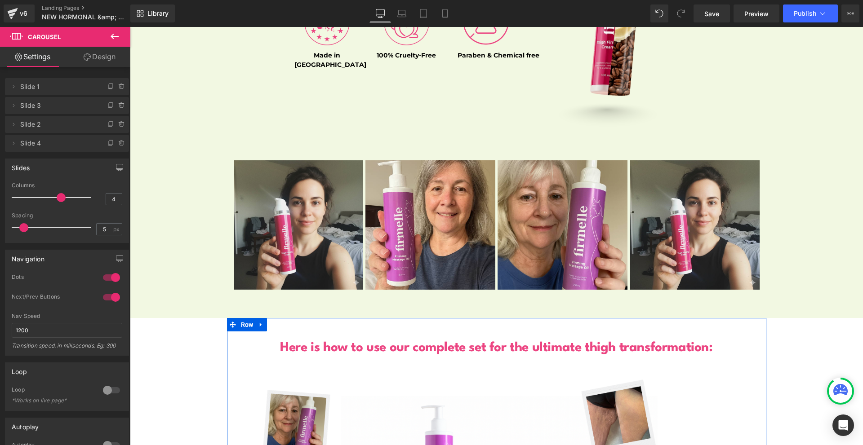
scroll to position [1553, 0]
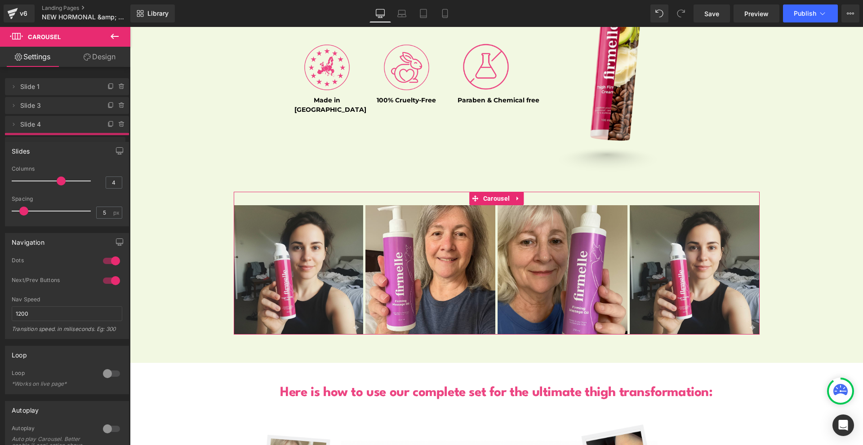
drag, startPoint x: 49, startPoint y: 122, endPoint x: 46, endPoint y: 143, distance: 21.4
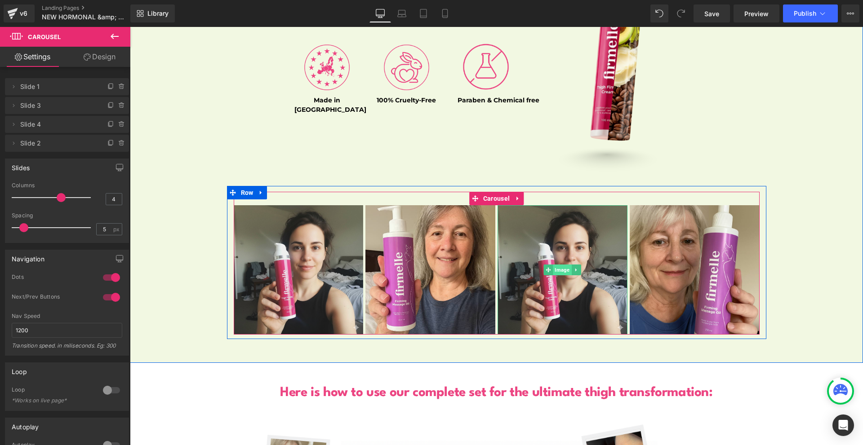
click at [557, 265] on span "Image" at bounding box center [562, 270] width 18 height 11
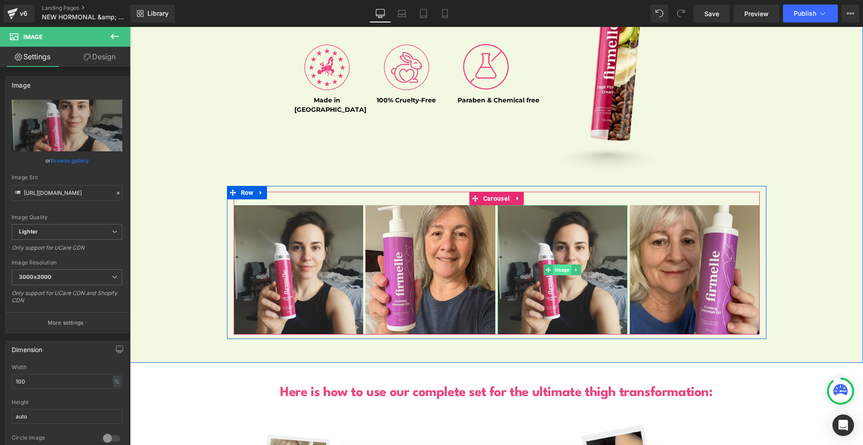
click at [553, 265] on span "Image" at bounding box center [562, 270] width 18 height 11
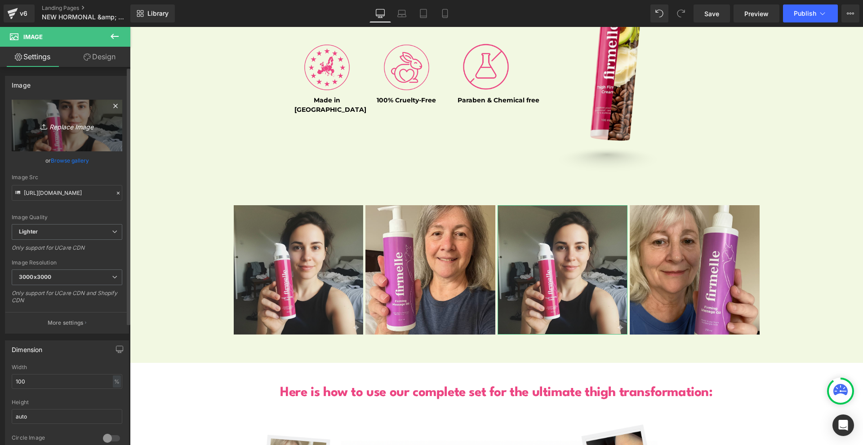
click at [77, 125] on icon "Replace Image" at bounding box center [67, 125] width 72 height 11
type input "C:\fakepath\NEW PP IMAGES FOR NEW PP (17).png"
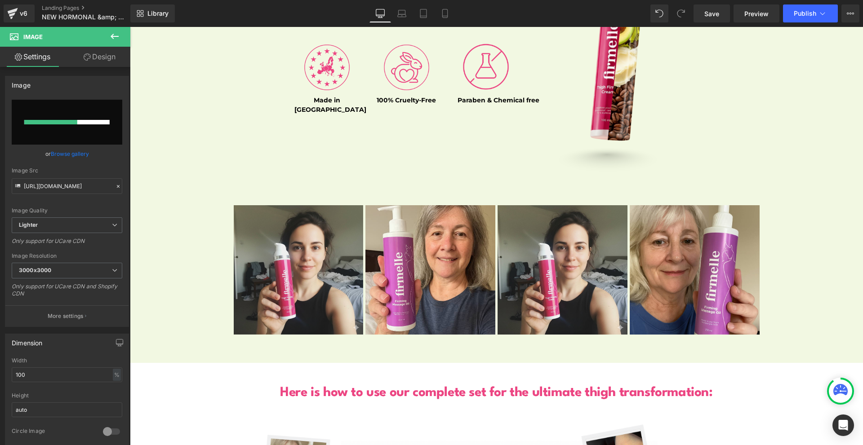
type input "[URL][DOMAIN_NAME]"
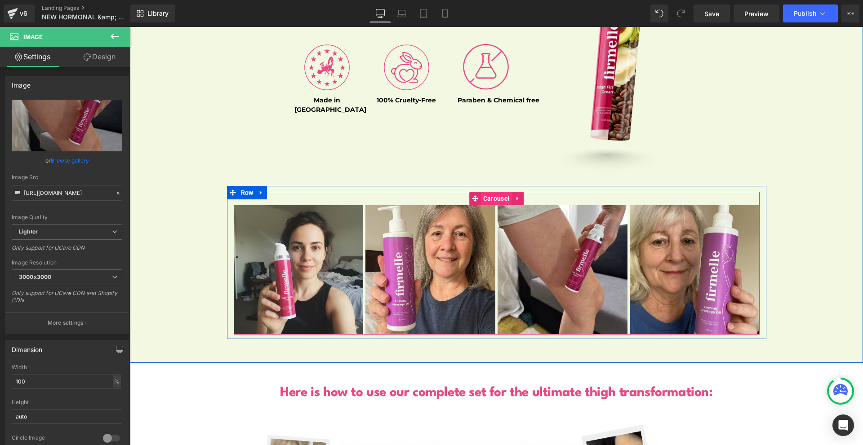
click at [483, 192] on span "Carousel" at bounding box center [496, 198] width 31 height 13
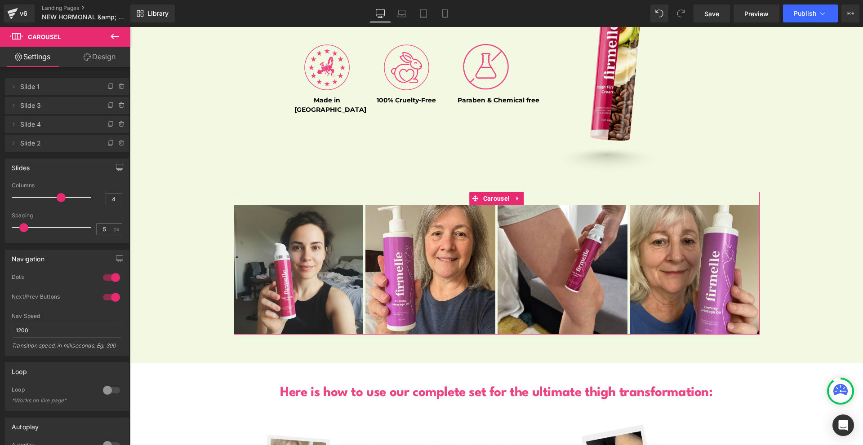
click at [110, 297] on div at bounding box center [112, 297] width 22 height 14
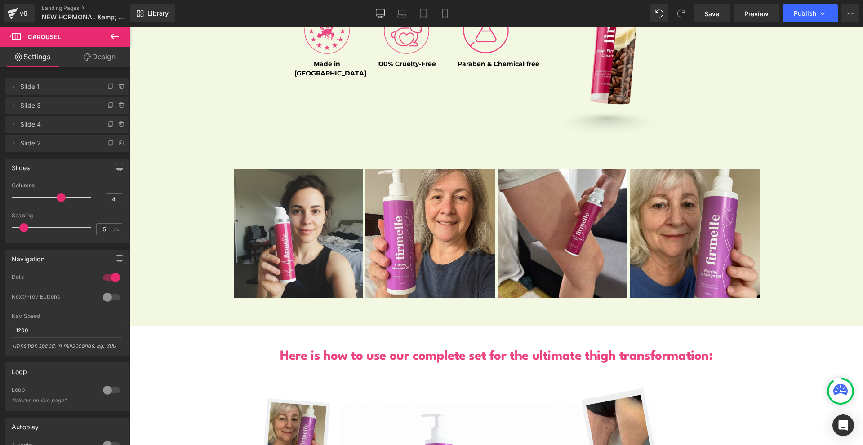
click at [110, 297] on div at bounding box center [112, 297] width 22 height 14
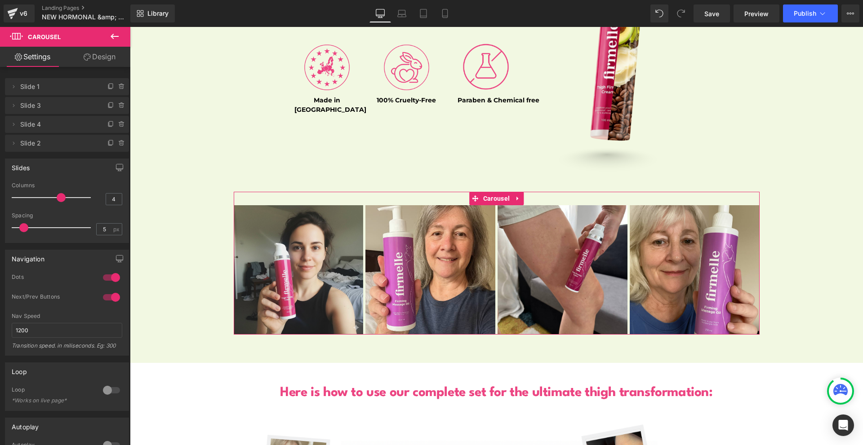
click at [110, 277] on div at bounding box center [112, 277] width 22 height 14
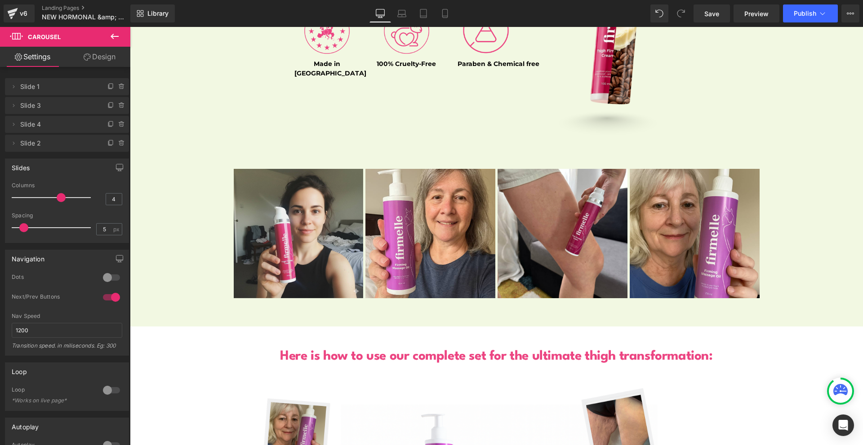
click at [109, 277] on div at bounding box center [112, 277] width 22 height 14
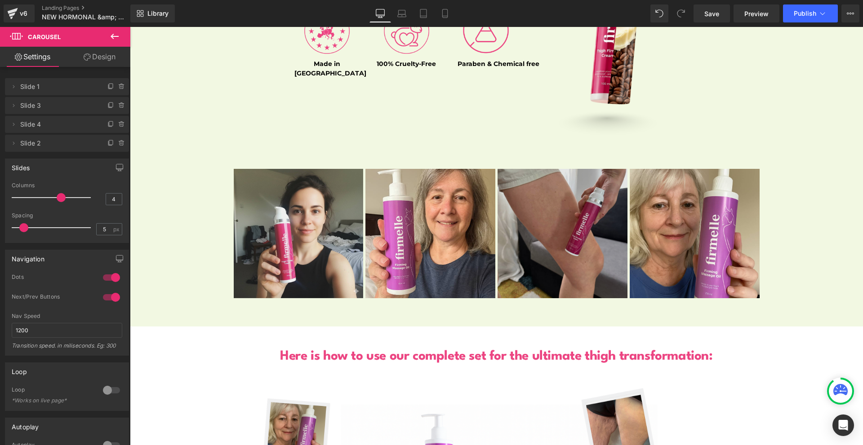
scroll to position [3161, 0]
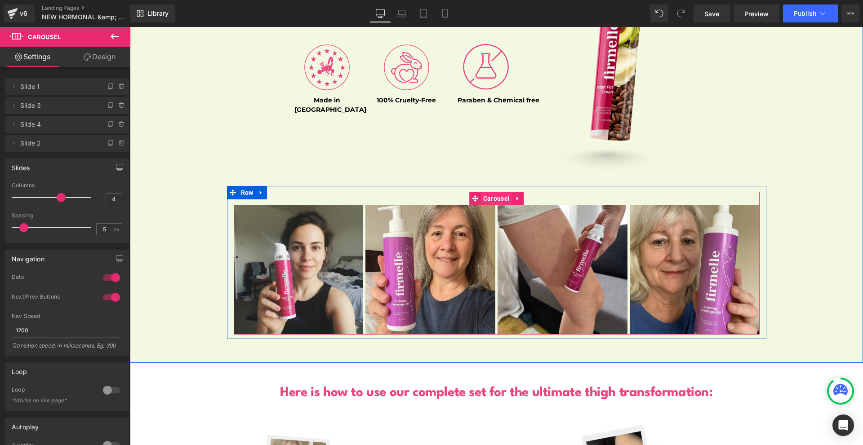
click at [487, 192] on span "Carousel" at bounding box center [496, 198] width 31 height 13
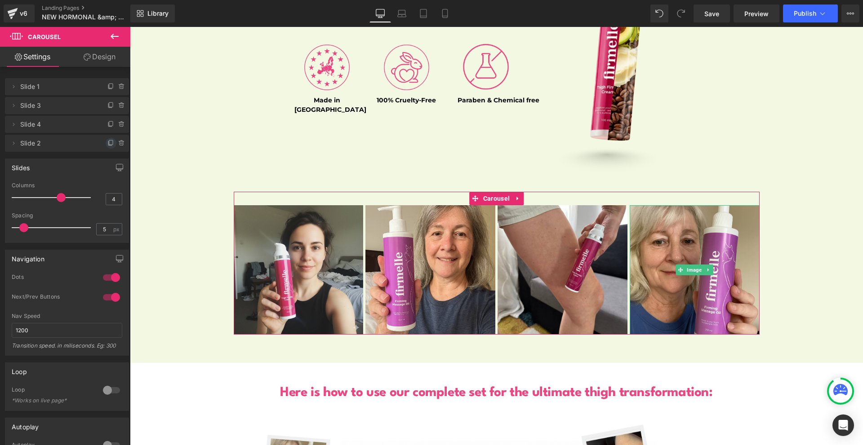
click at [110, 144] on icon at bounding box center [110, 143] width 7 height 7
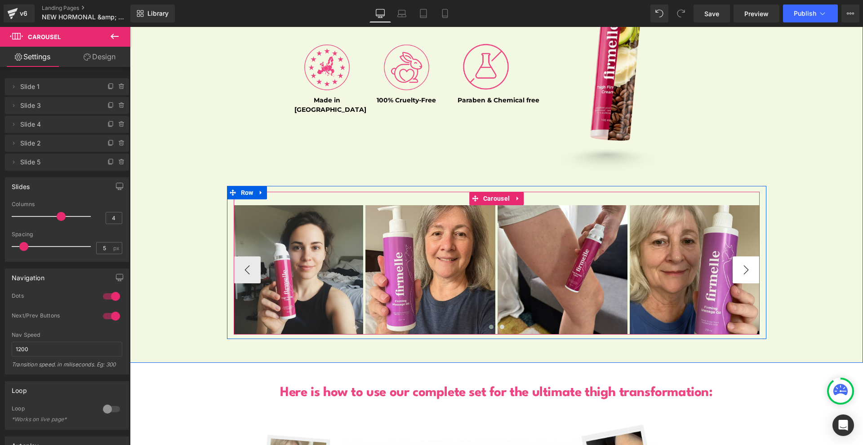
click at [735, 258] on button "›" at bounding box center [745, 270] width 27 height 27
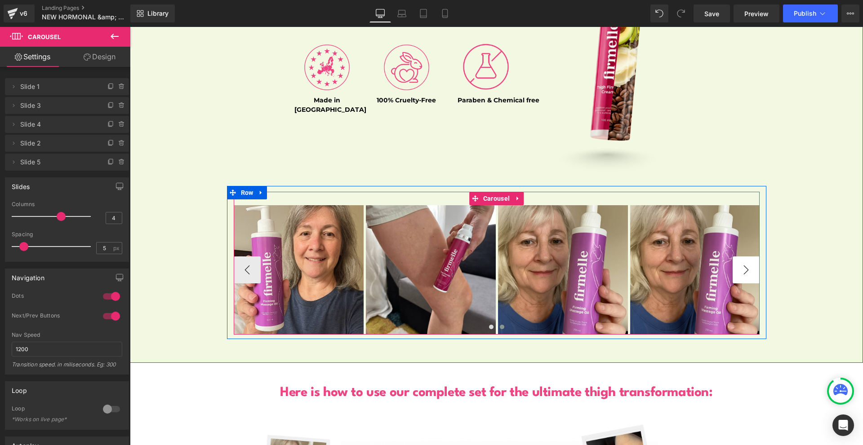
click at [735, 258] on button "›" at bounding box center [745, 270] width 27 height 27
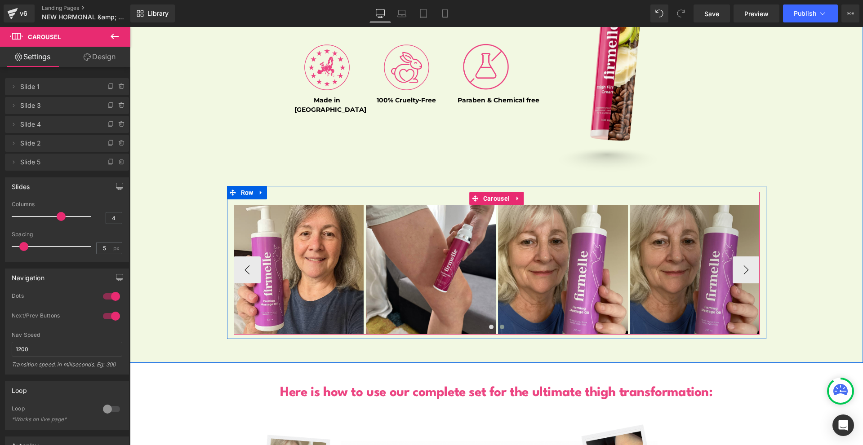
click at [699, 228] on img at bounding box center [695, 270] width 130 height 130
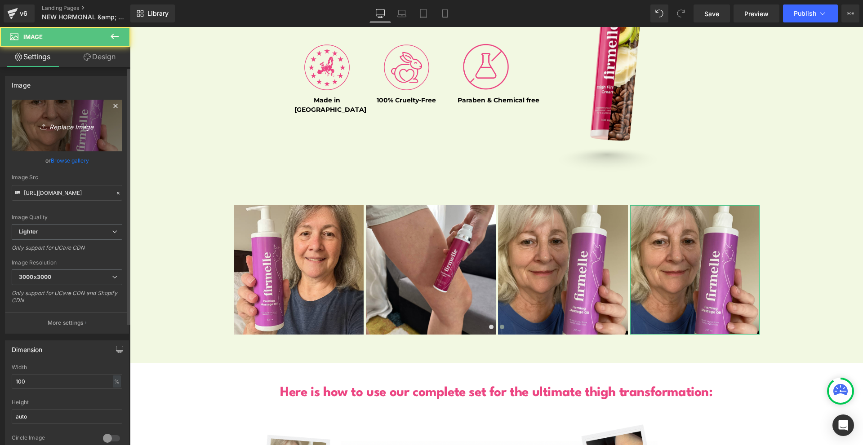
click at [74, 119] on link "Replace Image" at bounding box center [67, 126] width 111 height 52
type input "C:\fakepath\Gemini_Generated_Image_rpbj9hrpbj9hrpbj.png"
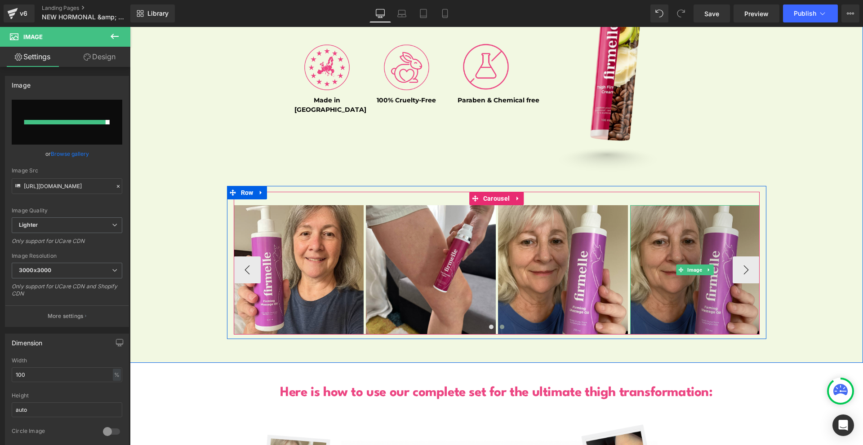
click at [634, 302] on img at bounding box center [695, 270] width 130 height 130
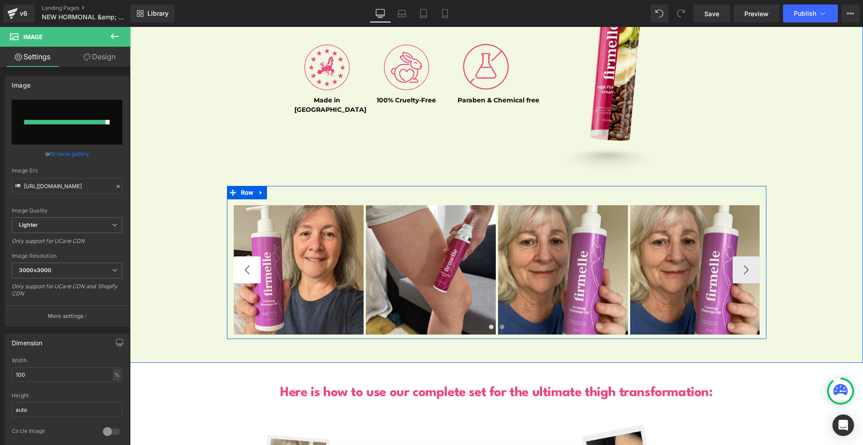
click at [234, 263] on button "‹" at bounding box center [247, 270] width 27 height 27
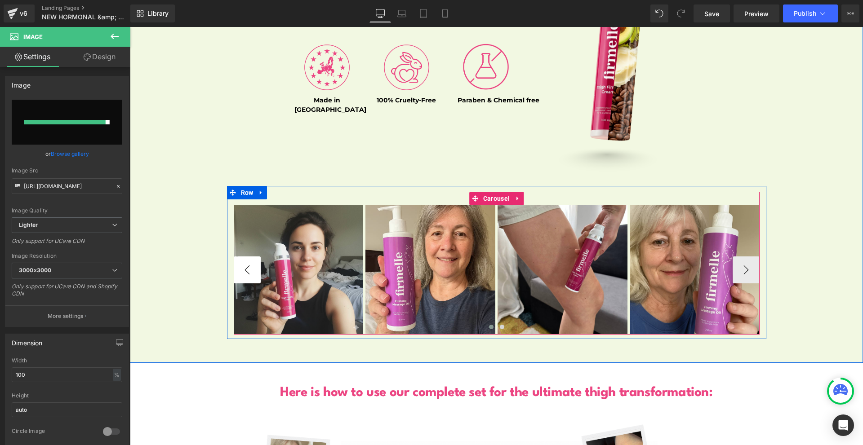
click at [236, 264] on button "‹" at bounding box center [247, 270] width 27 height 27
click at [738, 261] on button "›" at bounding box center [745, 270] width 27 height 27
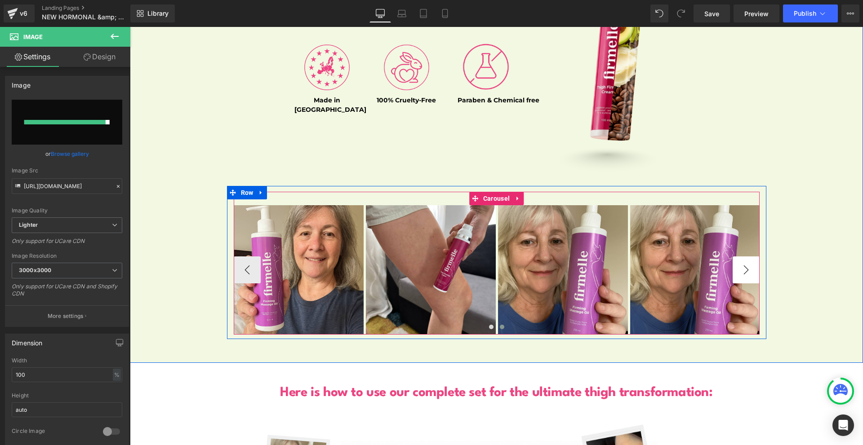
click at [737, 261] on button "›" at bounding box center [745, 270] width 27 height 27
click at [732, 259] on button "›" at bounding box center [745, 270] width 27 height 27
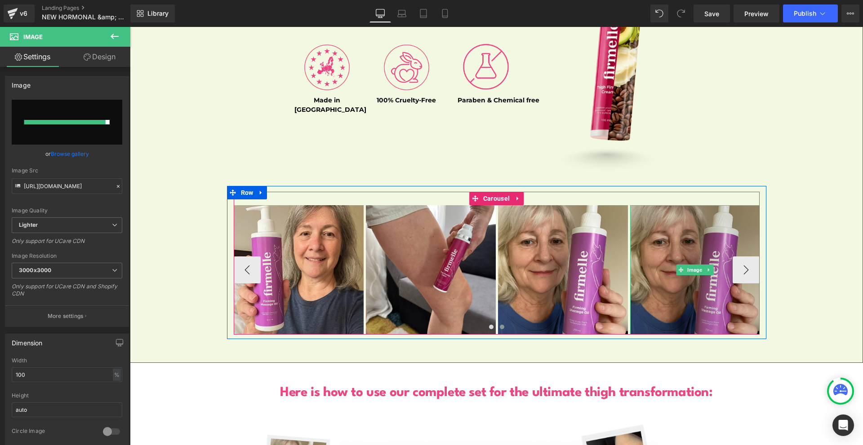
click at [691, 227] on img at bounding box center [695, 270] width 130 height 130
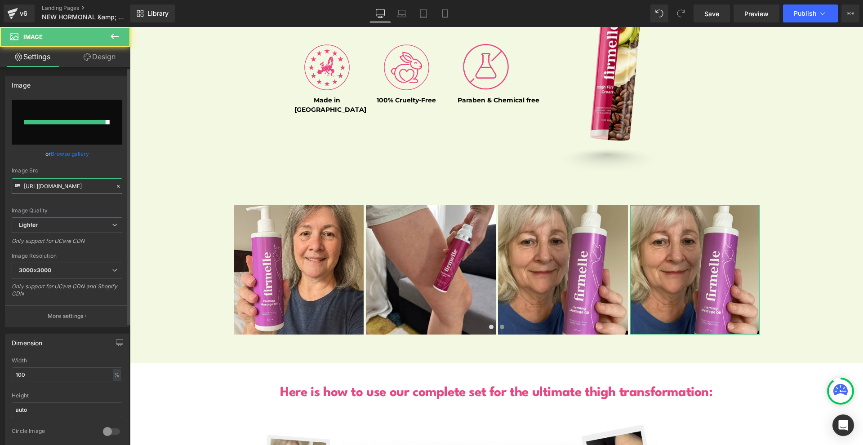
click at [64, 185] on input "[URL][DOMAIN_NAME]" at bounding box center [67, 186] width 111 height 16
paste input "[DOMAIN_NAME][URL]"
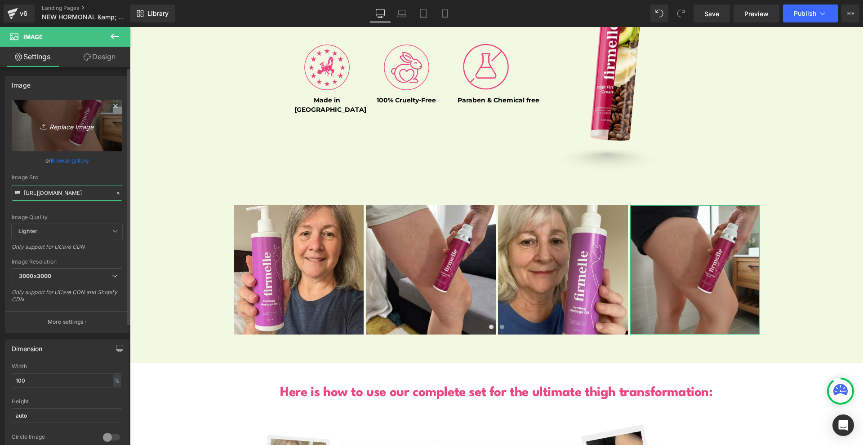
type input "[URL][DOMAIN_NAME]"
click at [69, 131] on link "Replace Image" at bounding box center [67, 126] width 111 height 52
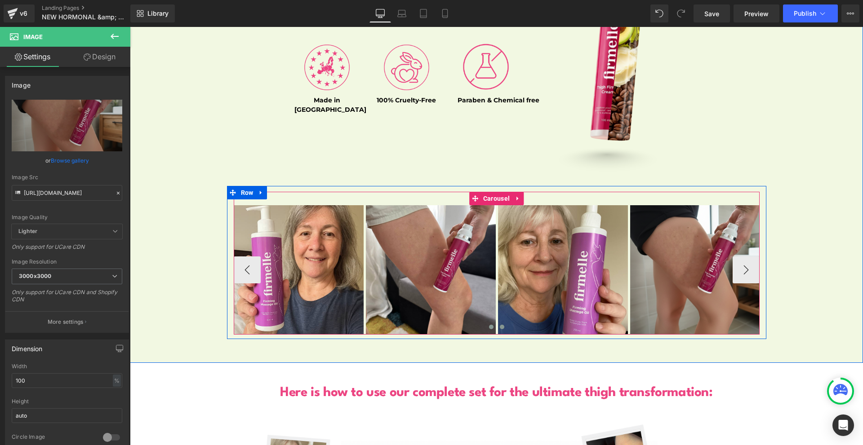
click at [487, 323] on button at bounding box center [491, 327] width 11 height 9
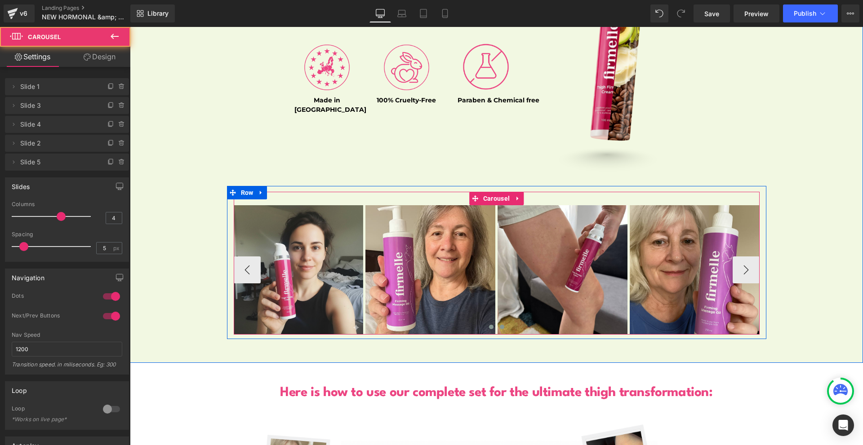
click at [500, 325] on span at bounding box center [502, 327] width 4 height 4
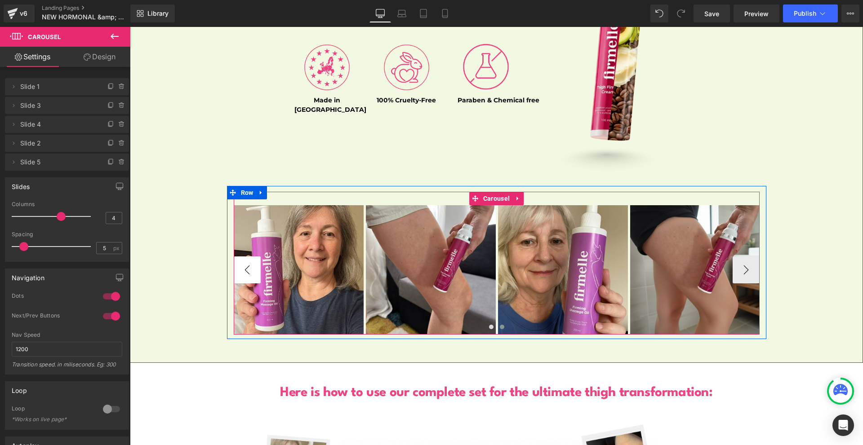
click at [250, 257] on button "‹" at bounding box center [247, 270] width 27 height 27
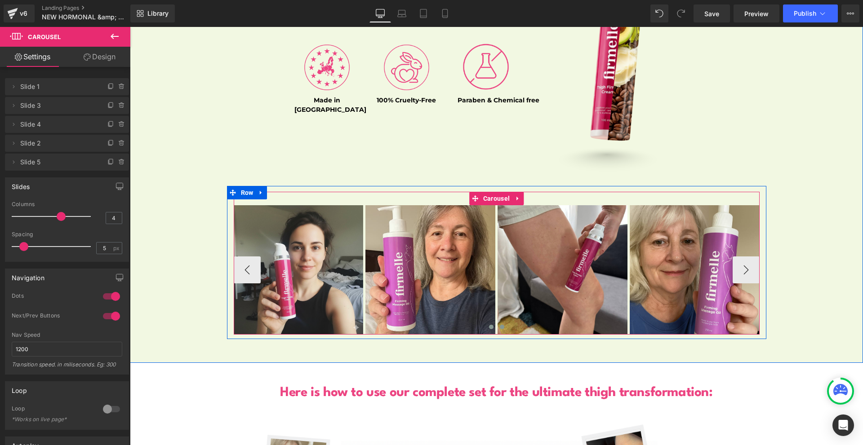
click at [496, 323] on button at bounding box center [501, 327] width 11 height 9
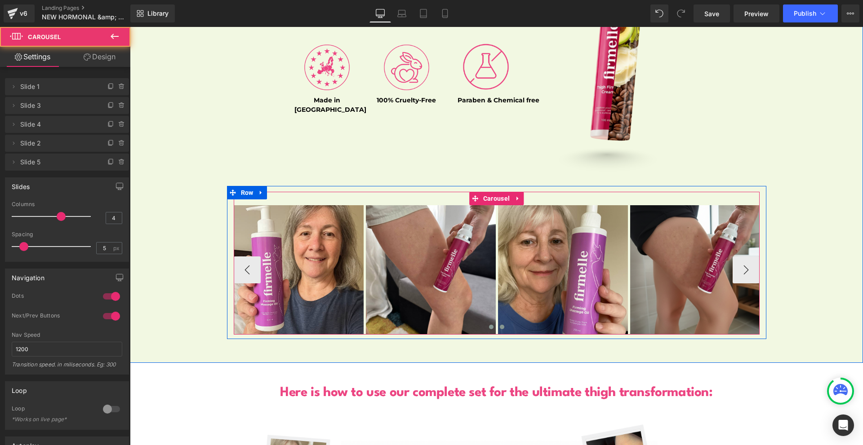
click at [486, 323] on button at bounding box center [491, 327] width 11 height 9
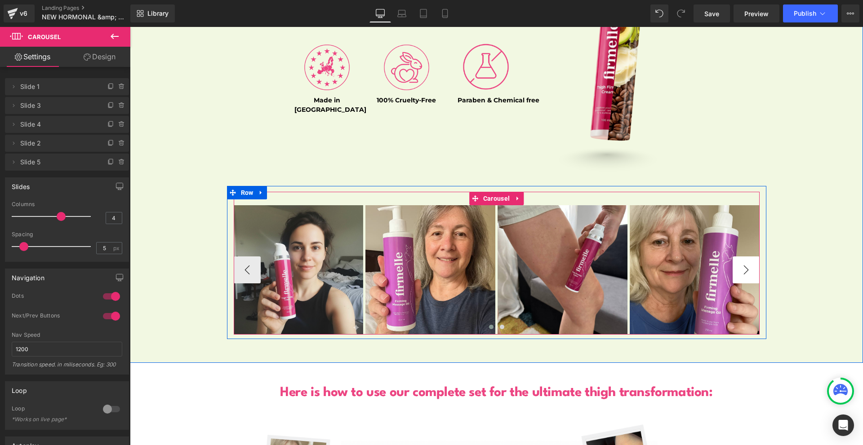
click at [743, 259] on button "›" at bounding box center [745, 270] width 27 height 27
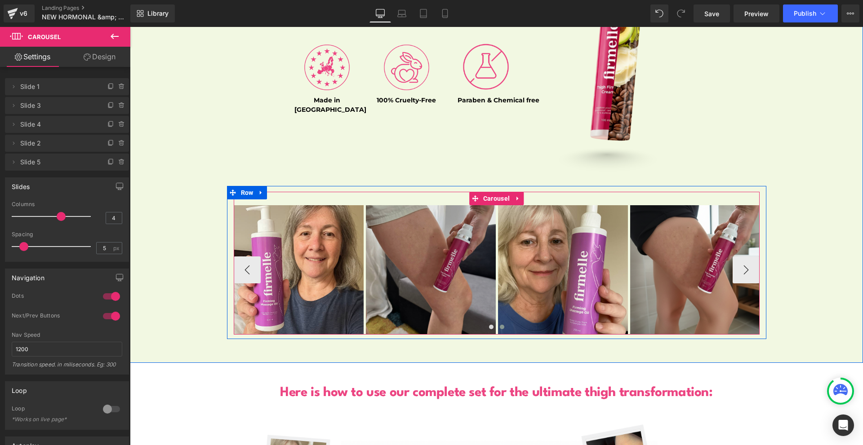
click at [496, 272] on img at bounding box center [431, 270] width 130 height 130
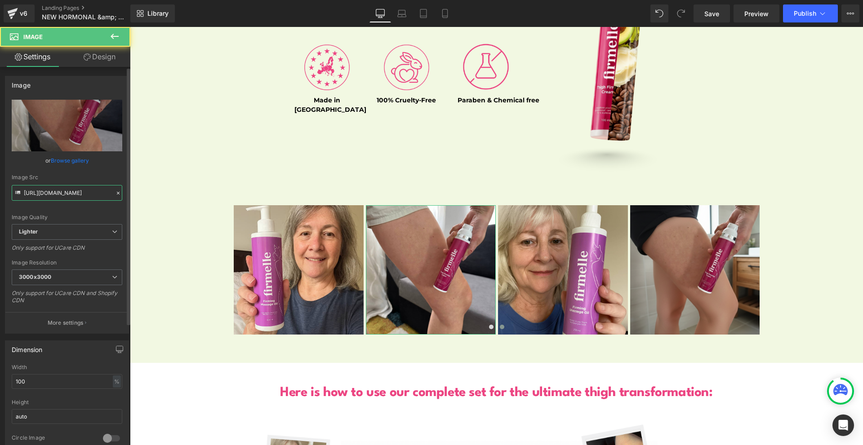
click at [62, 196] on input "[URL][DOMAIN_NAME]" at bounding box center [67, 193] width 111 height 16
paste input "[DOMAIN_NAME][URL]"
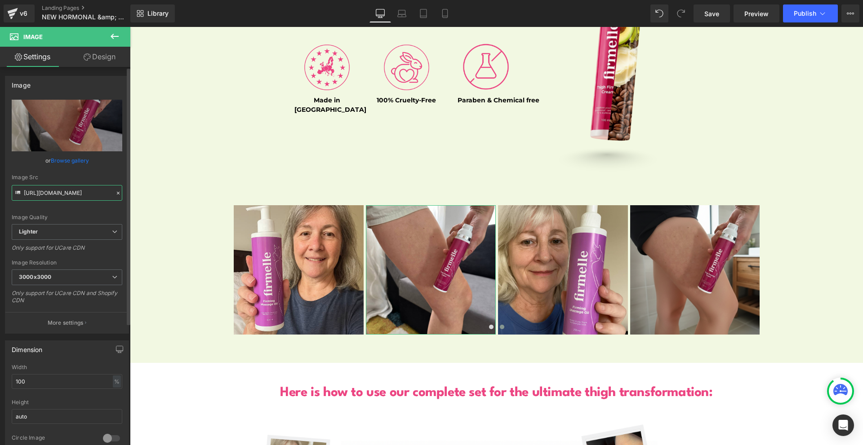
scroll to position [0, 221]
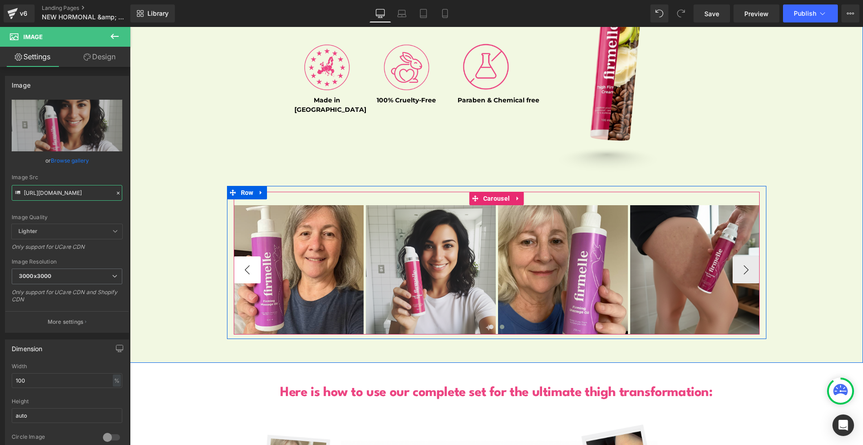
type input "[URL][DOMAIN_NAME]"
click at [241, 261] on button "‹" at bounding box center [247, 270] width 27 height 27
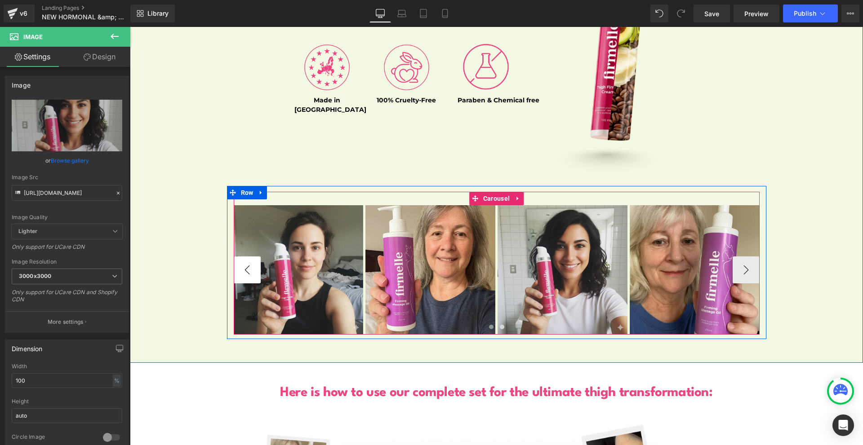
click at [241, 261] on button "‹" at bounding box center [247, 270] width 27 height 27
click at [740, 261] on button "›" at bounding box center [745, 270] width 27 height 27
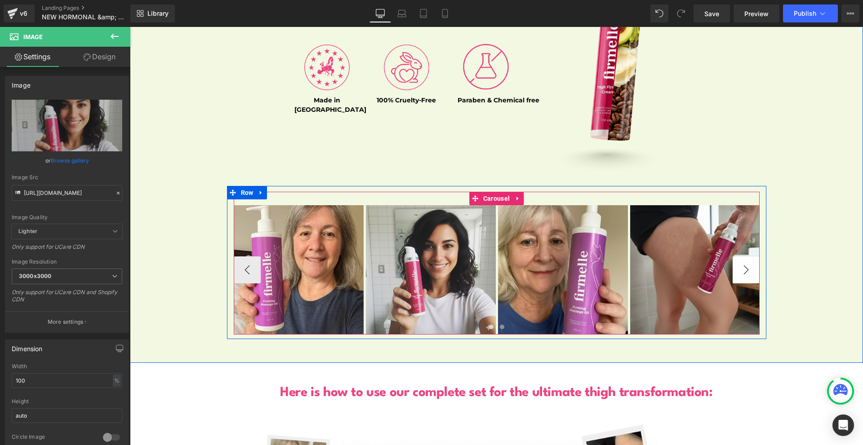
click at [740, 261] on button "›" at bounding box center [745, 270] width 27 height 27
click at [487, 192] on span "Carousel" at bounding box center [496, 198] width 31 height 13
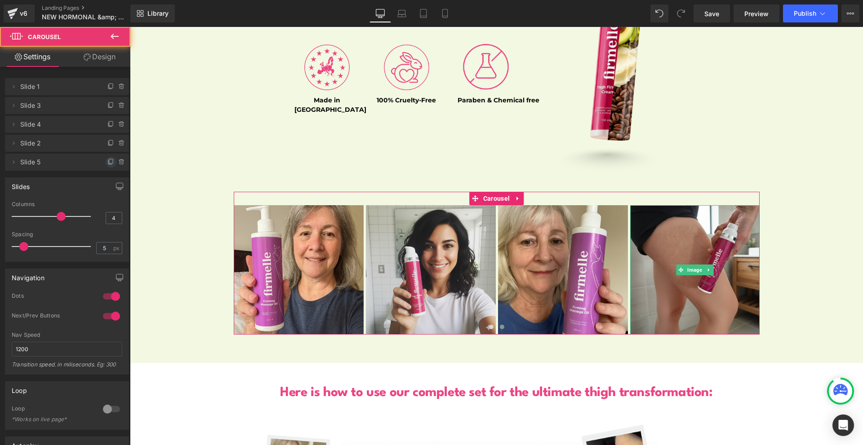
click at [106, 163] on span at bounding box center [111, 162] width 11 height 11
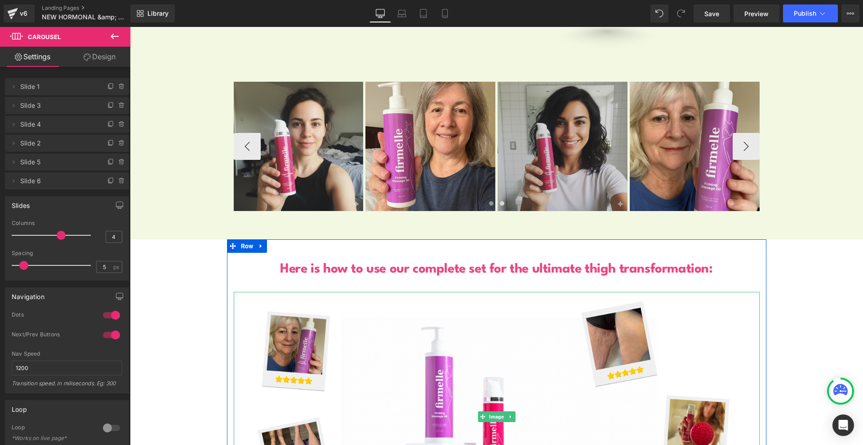
scroll to position [475, 0]
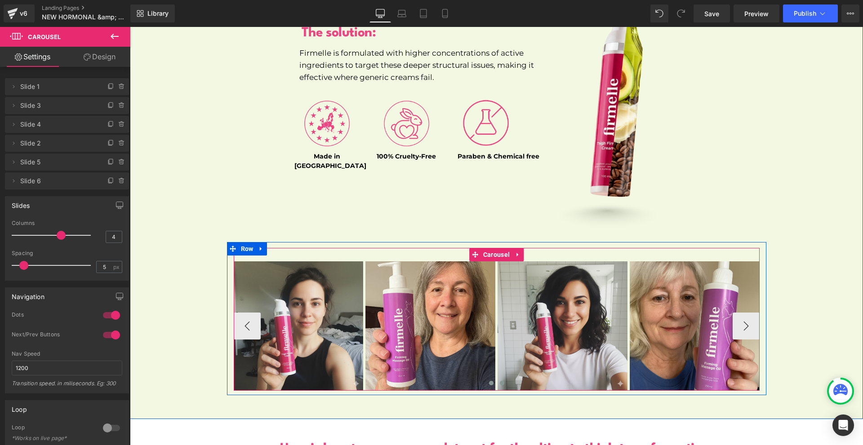
click at [498, 379] on button at bounding box center [501, 383] width 11 height 9
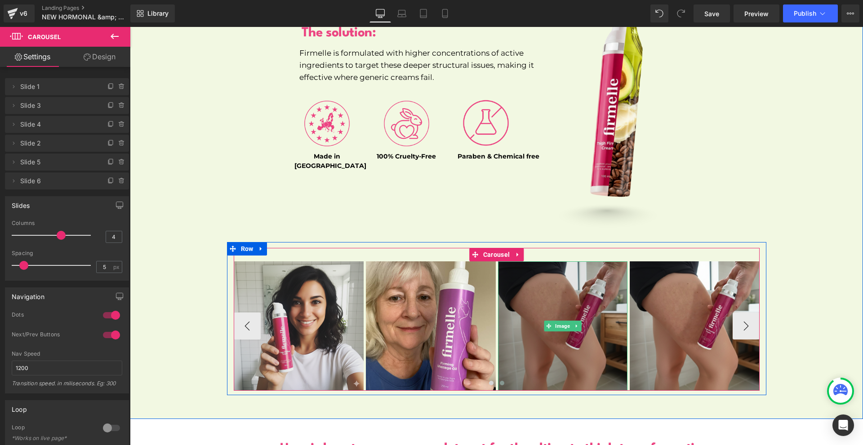
scroll to position [520, 0]
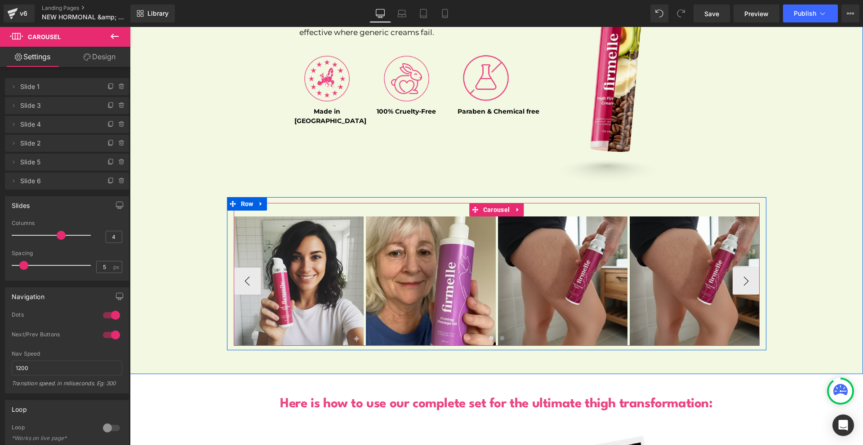
click at [500, 336] on span at bounding box center [502, 338] width 4 height 4
click at [489, 336] on span at bounding box center [491, 338] width 4 height 4
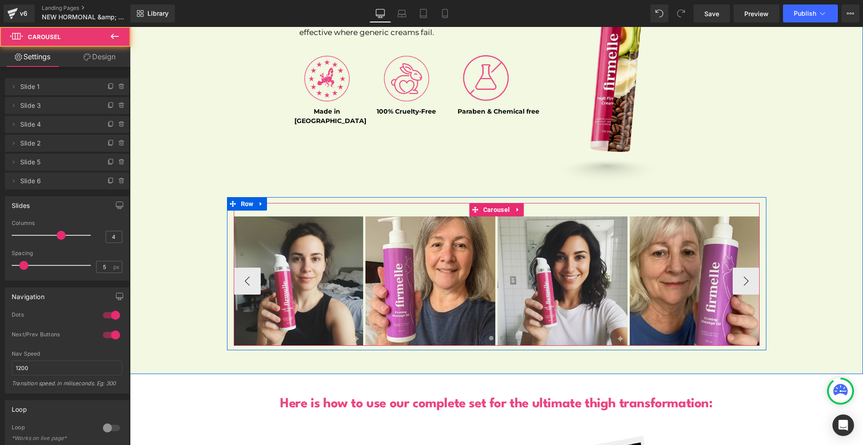
click at [497, 334] on button at bounding box center [501, 338] width 11 height 9
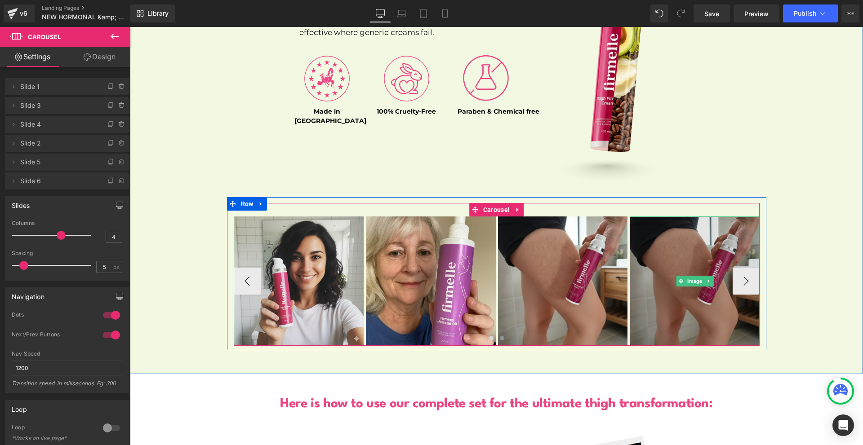
click at [672, 306] on img at bounding box center [694, 282] width 130 height 130
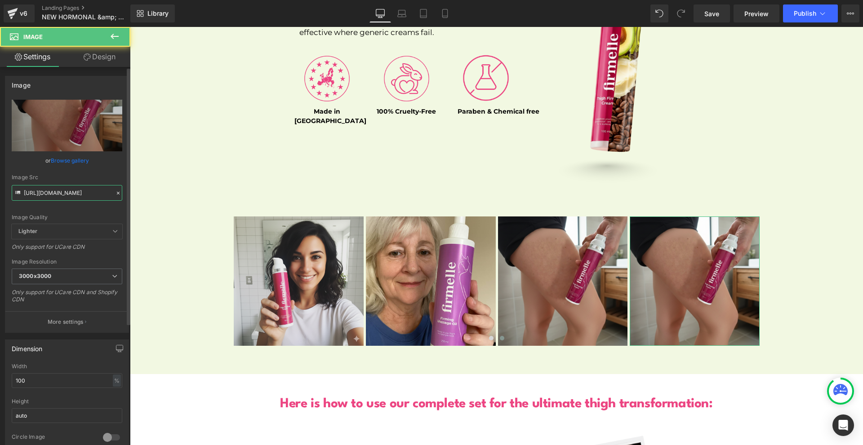
click at [52, 194] on input "[URL][DOMAIN_NAME]" at bounding box center [67, 193] width 111 height 16
paste input "9.png?v=1756657858"
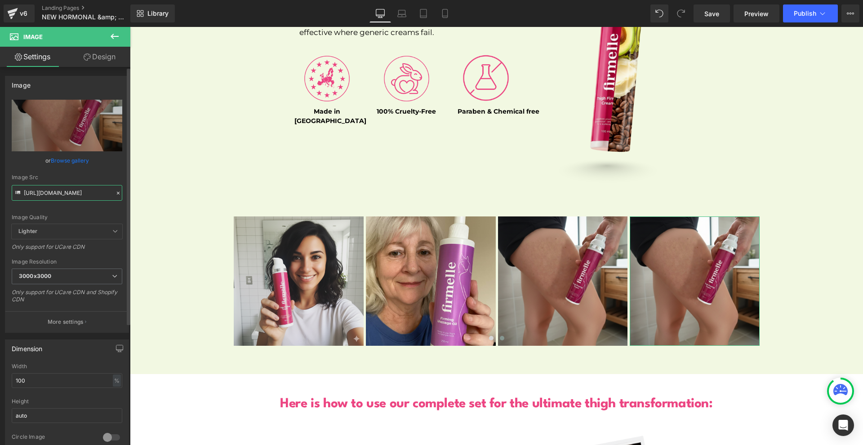
scroll to position [0, 202]
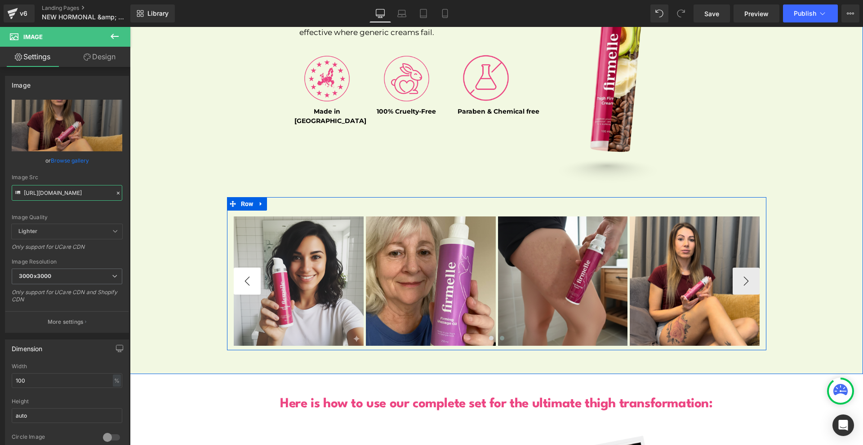
type input "[URL][DOMAIN_NAME]"
click at [248, 272] on button "‹" at bounding box center [247, 281] width 27 height 27
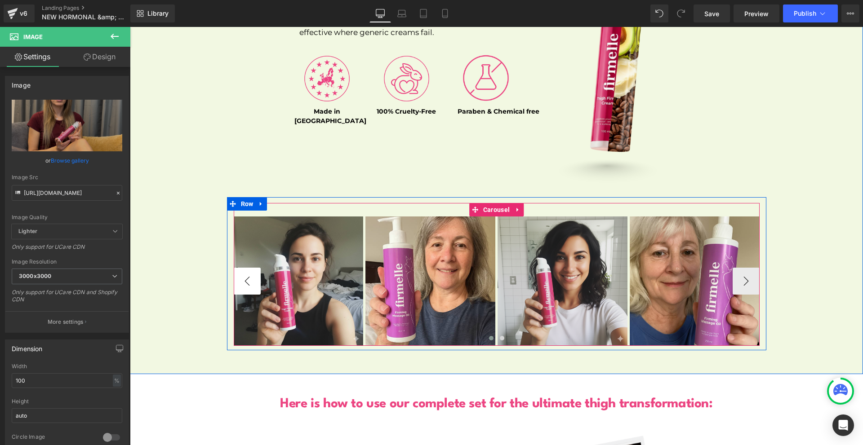
click at [248, 272] on button "‹" at bounding box center [247, 281] width 27 height 27
click at [735, 275] on button "›" at bounding box center [745, 281] width 27 height 27
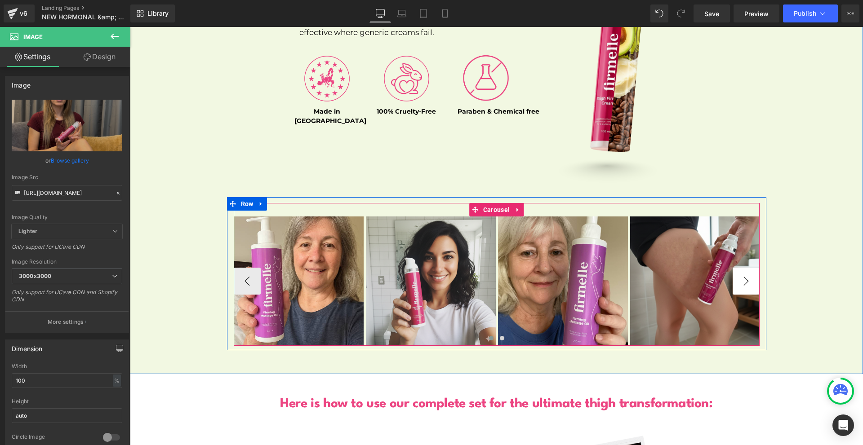
click at [735, 275] on button "›" at bounding box center [745, 281] width 27 height 27
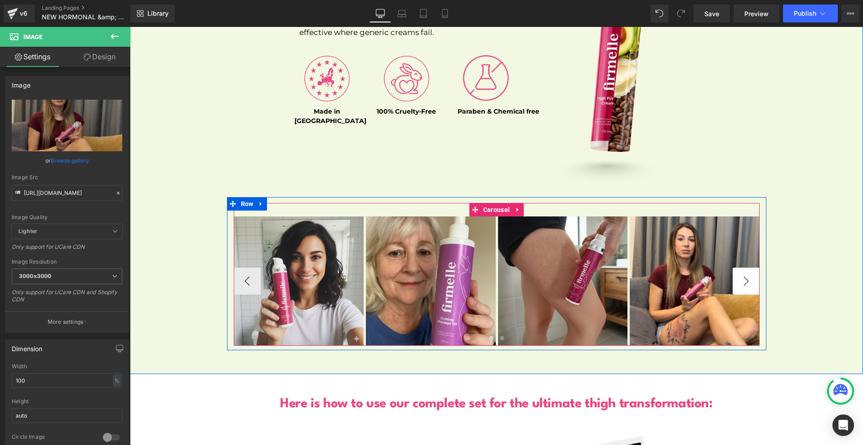
drag, startPoint x: 736, startPoint y: 274, endPoint x: 734, endPoint y: 259, distance: 15.0
click at [736, 268] on button "›" at bounding box center [745, 281] width 27 height 27
click at [481, 203] on span "Carousel" at bounding box center [496, 209] width 31 height 13
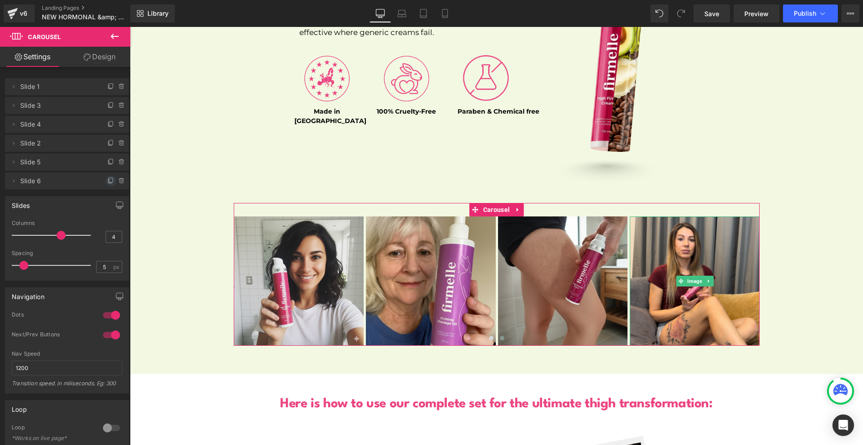
click at [107, 183] on icon at bounding box center [110, 180] width 7 height 7
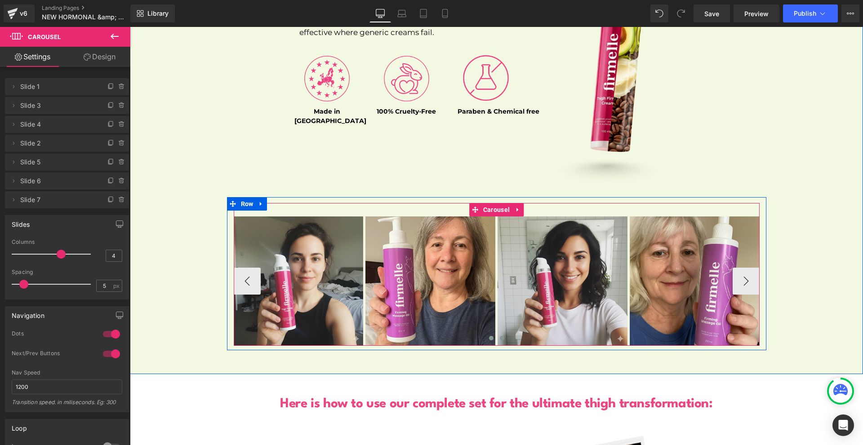
click at [498, 334] on button at bounding box center [501, 338] width 11 height 9
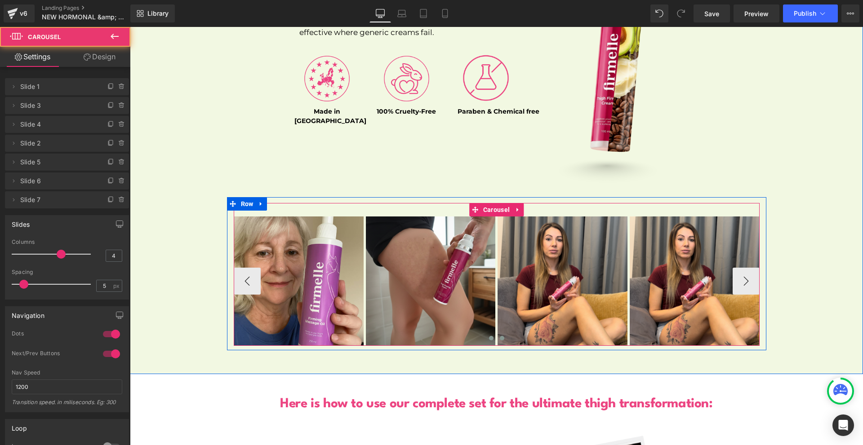
click at [486, 334] on button at bounding box center [491, 338] width 11 height 9
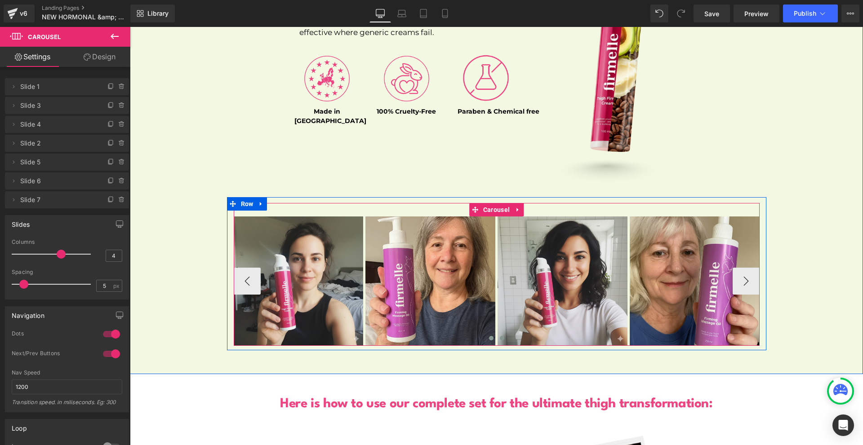
click at [496, 334] on button at bounding box center [501, 338] width 11 height 9
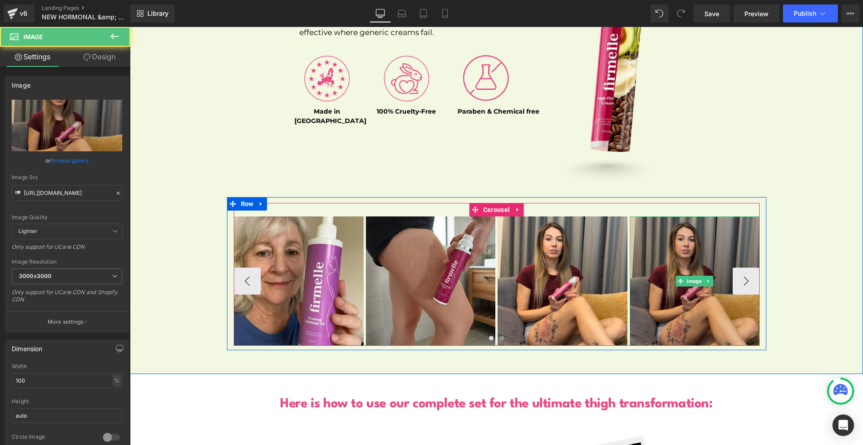
click at [662, 299] on img at bounding box center [694, 282] width 130 height 130
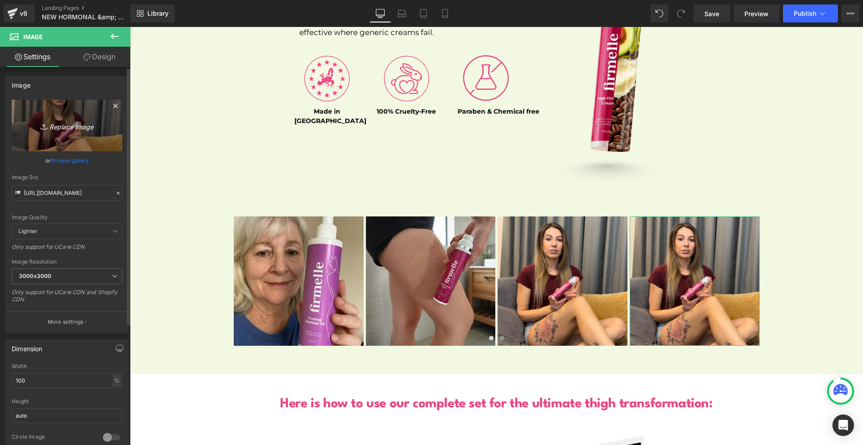
click at [71, 107] on link "Replace Image" at bounding box center [67, 126] width 111 height 52
type input "C:\fakepath\NEW PP IMAGES FOR NEW PP (20).png"
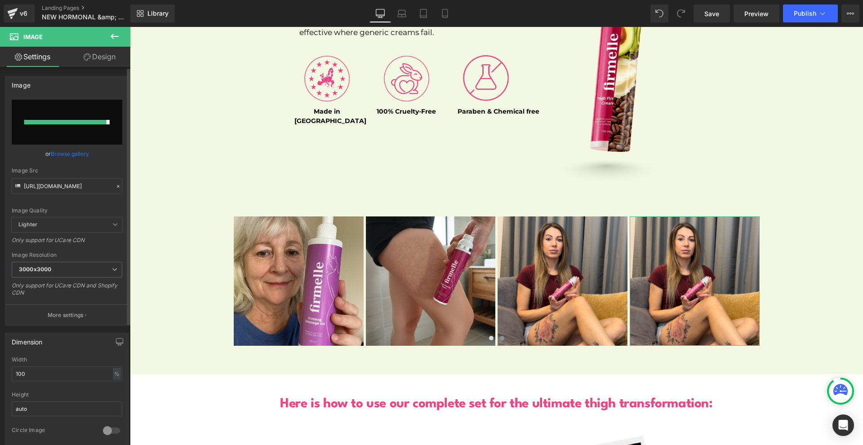
type input "[URL][DOMAIN_NAME]"
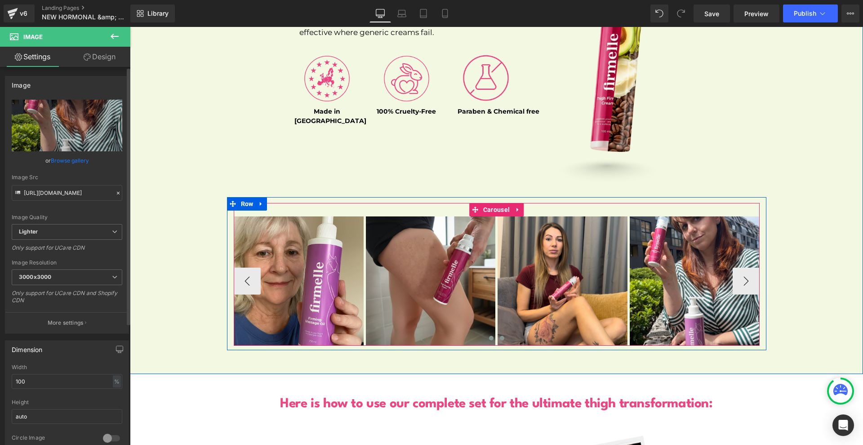
click at [489, 336] on span at bounding box center [491, 338] width 4 height 4
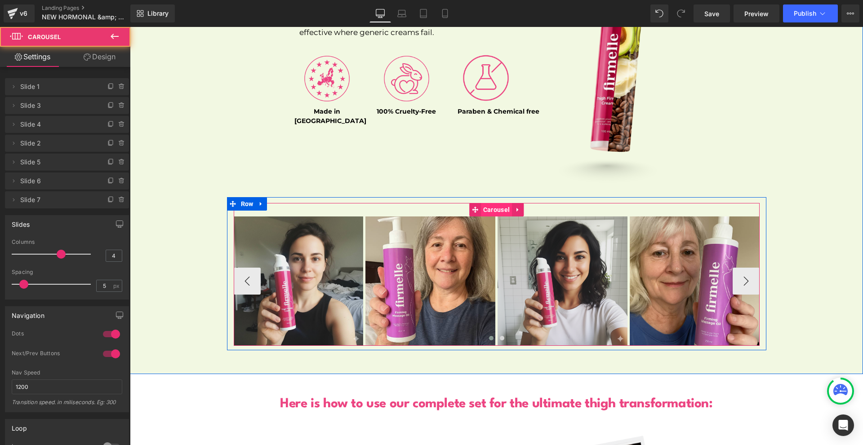
click at [492, 203] on span "Carousel" at bounding box center [496, 209] width 31 height 13
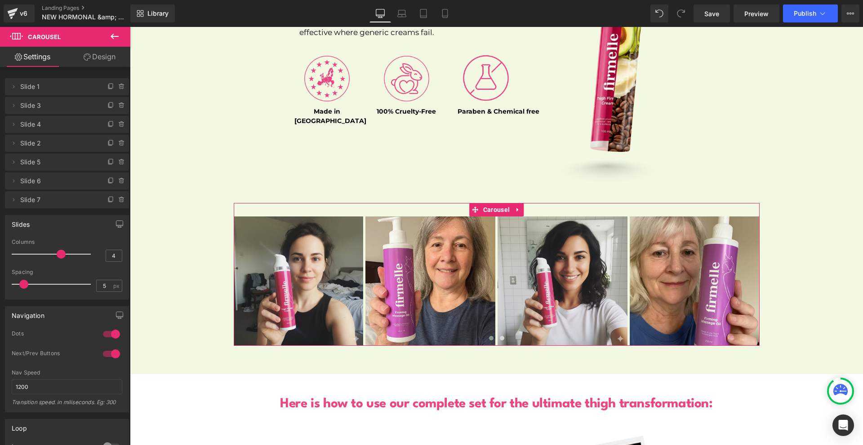
drag, startPoint x: 104, startPoint y: 334, endPoint x: 106, endPoint y: 341, distance: 7.4
click at [103, 334] on div at bounding box center [112, 334] width 22 height 14
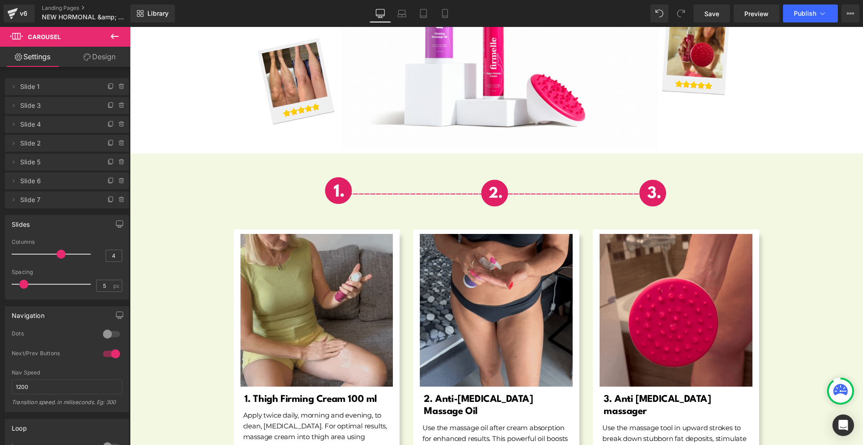
click at [109, 350] on div at bounding box center [112, 354] width 22 height 14
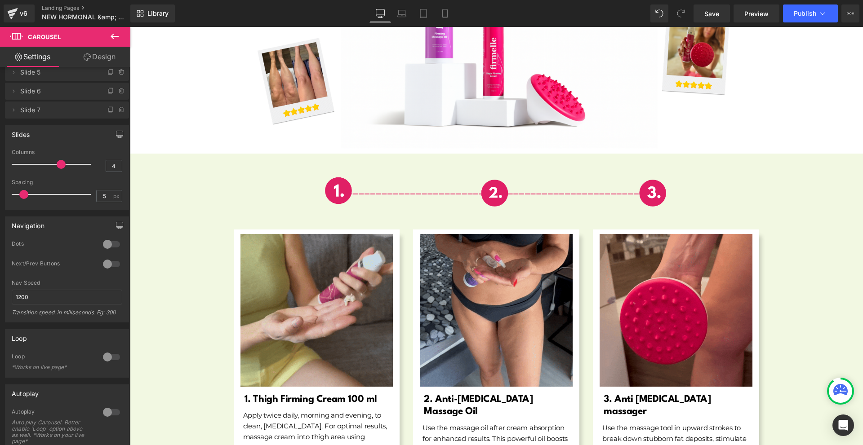
scroll to position [135, 0]
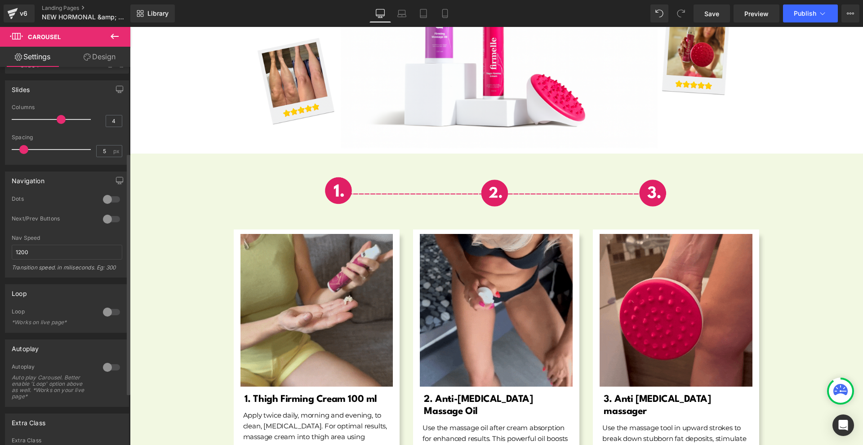
click at [106, 312] on div at bounding box center [112, 312] width 22 height 14
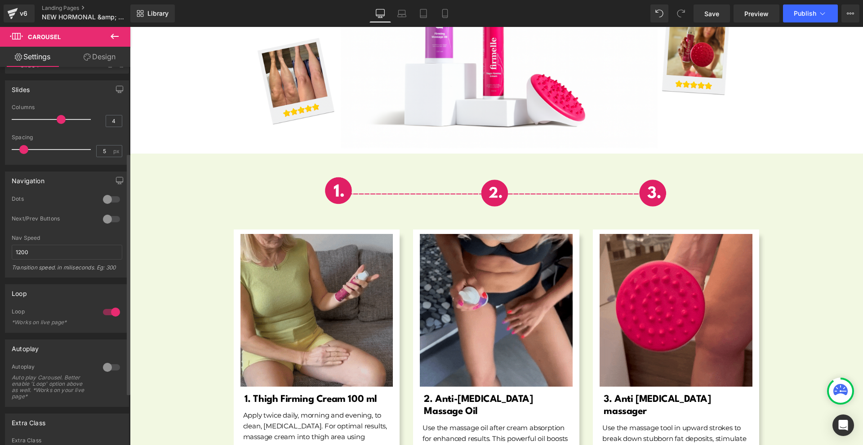
click at [108, 366] on div at bounding box center [112, 367] width 22 height 14
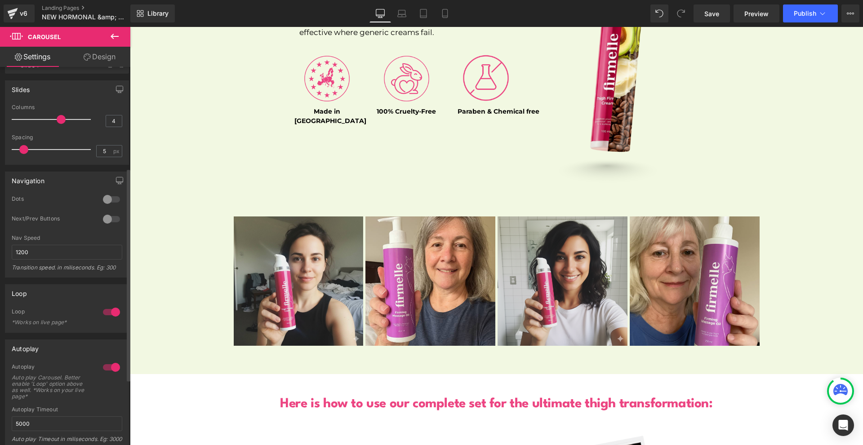
scroll to position [180, 0]
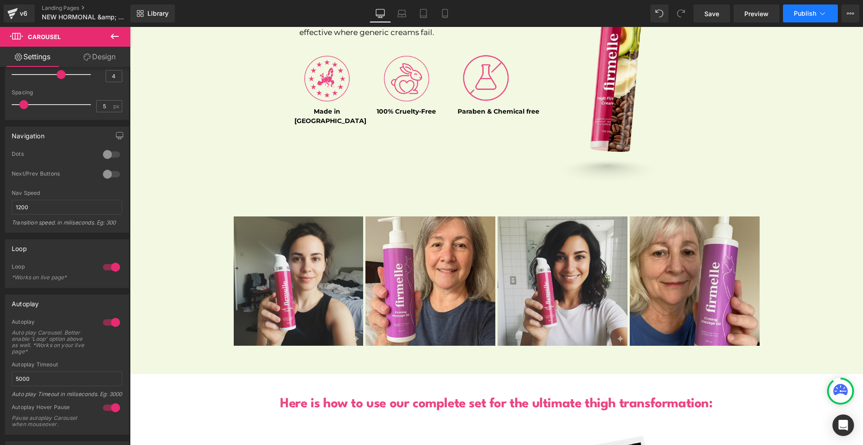
click at [801, 8] on button "Publish" at bounding box center [810, 13] width 55 height 18
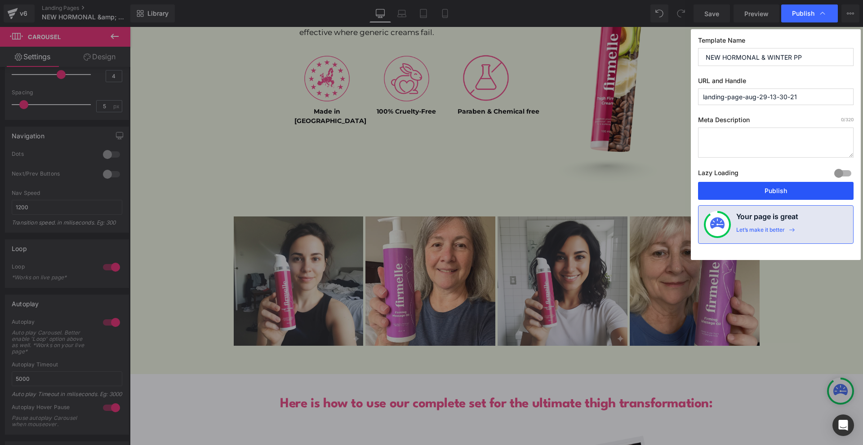
click at [785, 190] on button "Publish" at bounding box center [775, 191] width 155 height 18
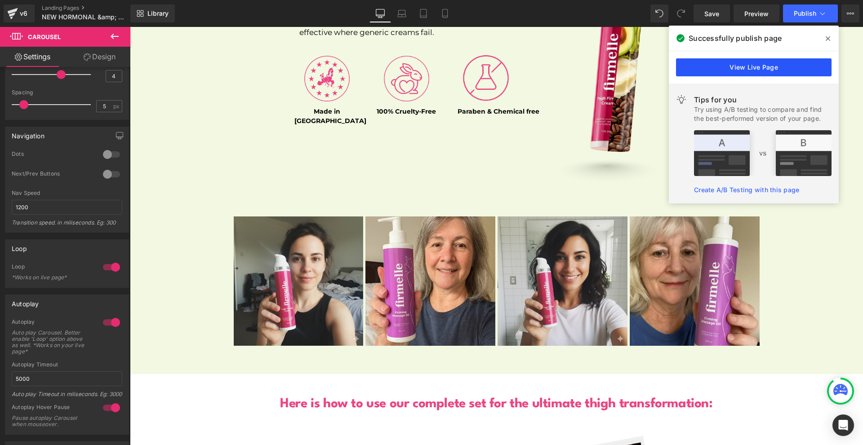
click at [736, 68] on link "View Live Page" at bounding box center [753, 67] width 155 height 18
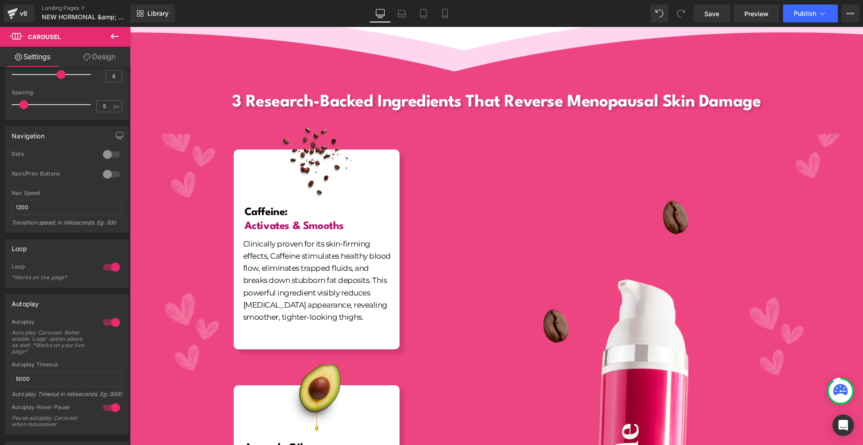
scroll to position [0, 0]
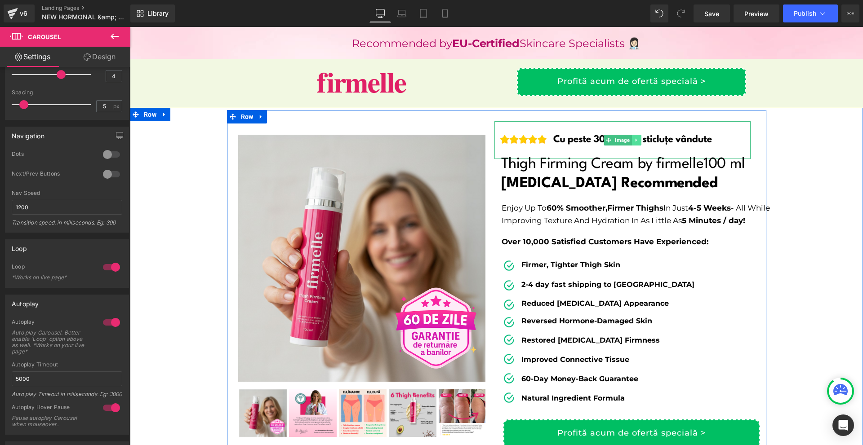
click at [633, 138] on link at bounding box center [635, 140] width 9 height 11
click at [629, 142] on icon at bounding box center [631, 139] width 5 height 5
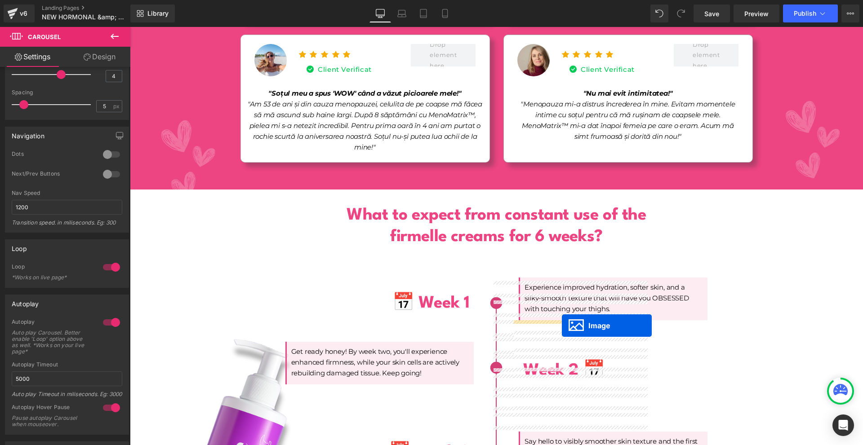
scroll to position [2471, 0]
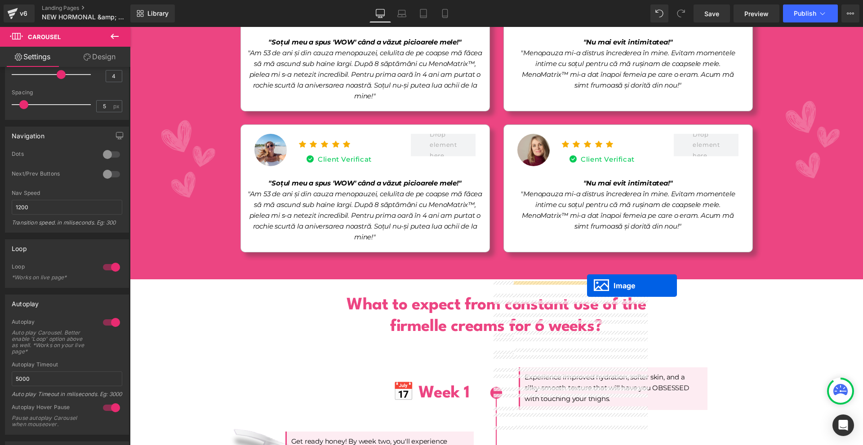
drag, startPoint x: 612, startPoint y: 173, endPoint x: 587, endPoint y: 286, distance: 115.2
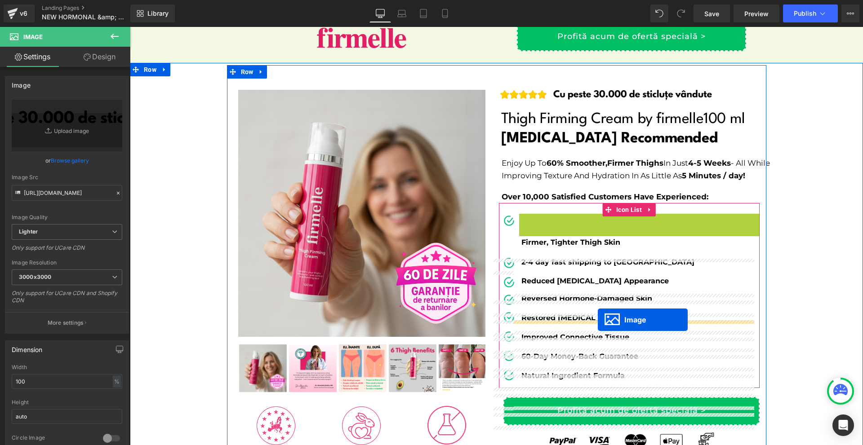
scroll to position [0, 0]
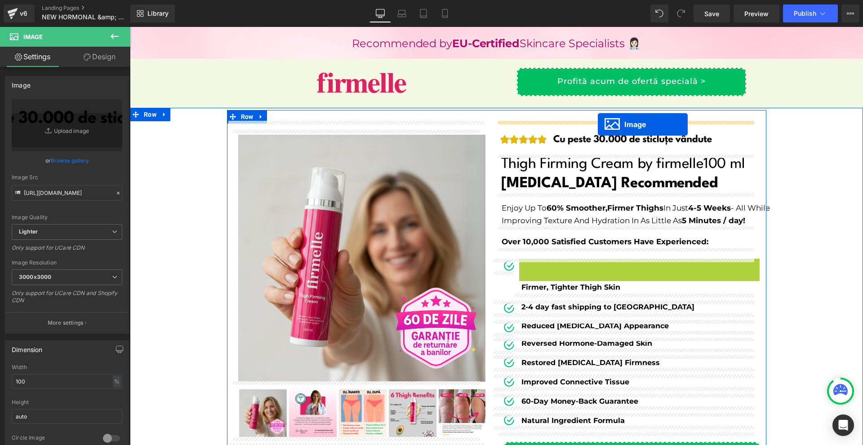
drag, startPoint x: 620, startPoint y: 277, endPoint x: 598, endPoint y: 124, distance: 154.4
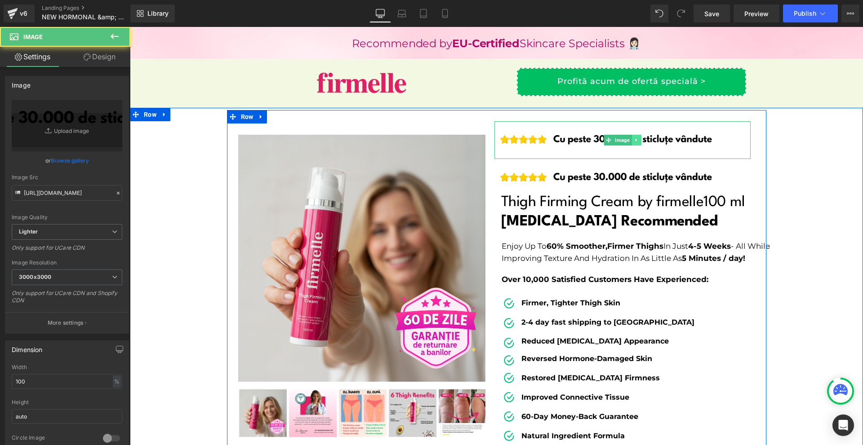
click at [633, 141] on icon at bounding box center [635, 139] width 5 height 5
click at [638, 142] on icon at bounding box center [640, 139] width 5 height 5
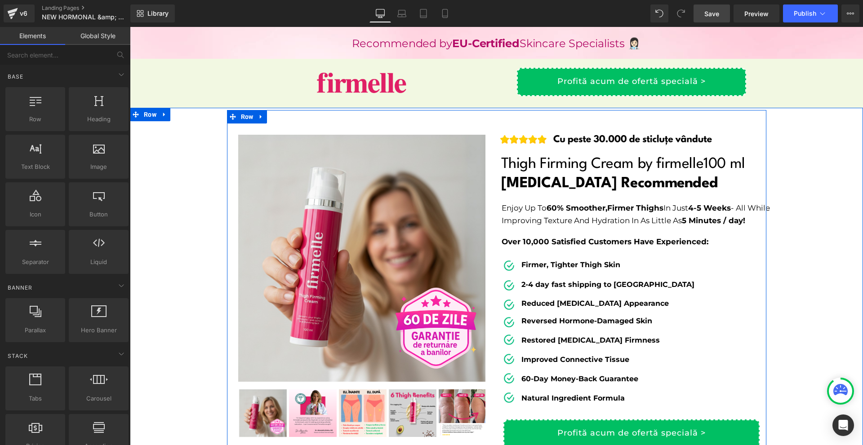
drag, startPoint x: 717, startPoint y: 17, endPoint x: 452, endPoint y: 198, distance: 320.9
click at [717, 17] on span "Save" at bounding box center [711, 13] width 15 height 9
click at [633, 141] on icon at bounding box center [635, 139] width 5 height 5
click at [629, 142] on icon at bounding box center [631, 139] width 5 height 5
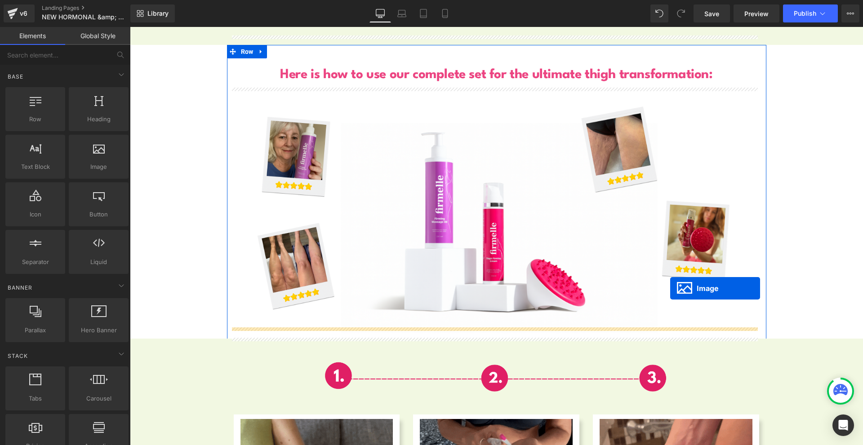
scroll to position [4718, 0]
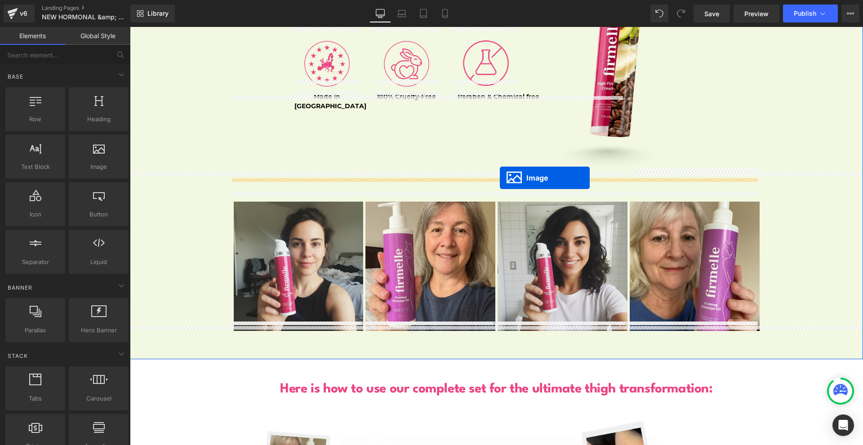
drag, startPoint x: 613, startPoint y: 176, endPoint x: 500, endPoint y: 178, distance: 113.2
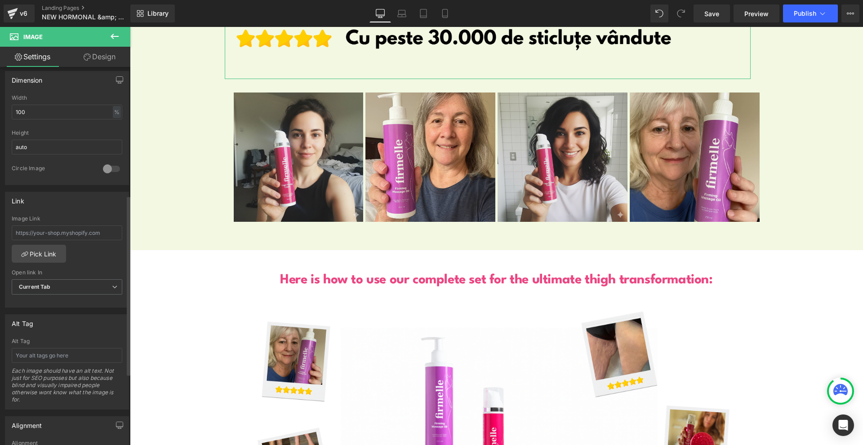
scroll to position [420, 0]
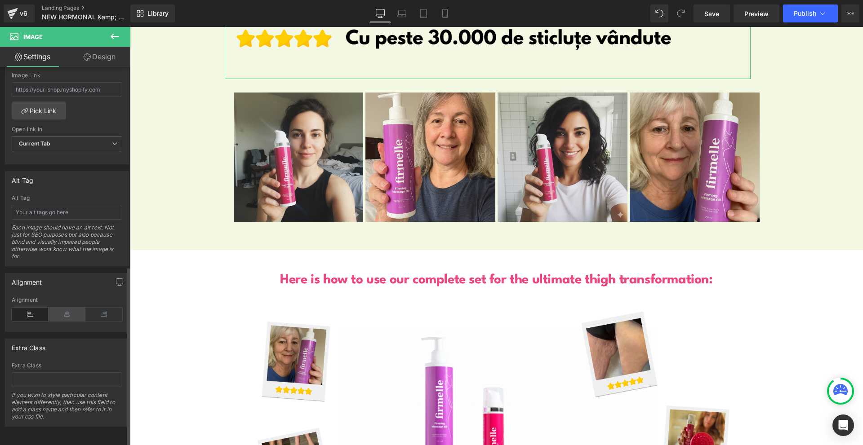
click at [68, 308] on icon at bounding box center [67, 314] width 37 height 13
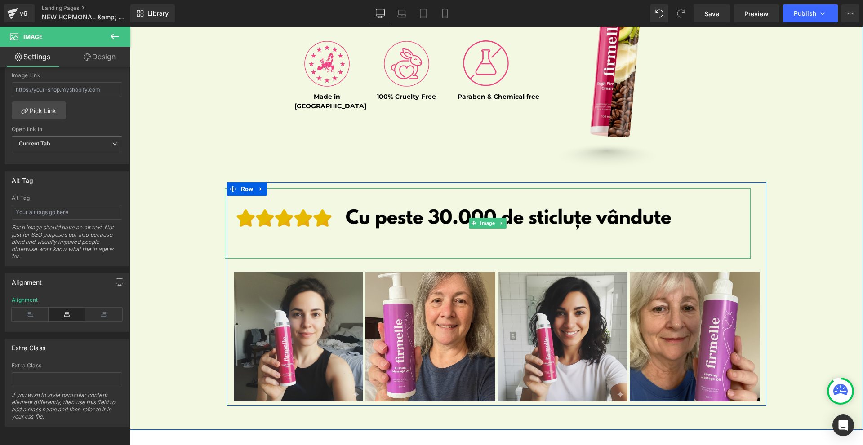
click at [431, 225] on img at bounding box center [488, 223] width 526 height 71
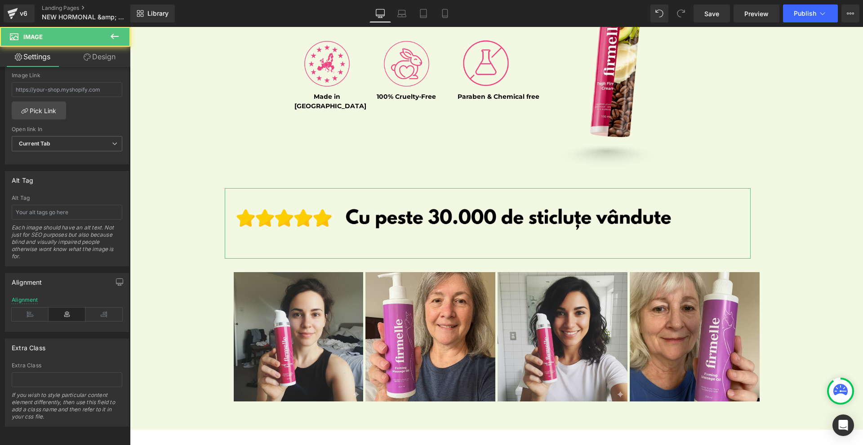
click at [80, 56] on link "Design" at bounding box center [99, 57] width 65 height 20
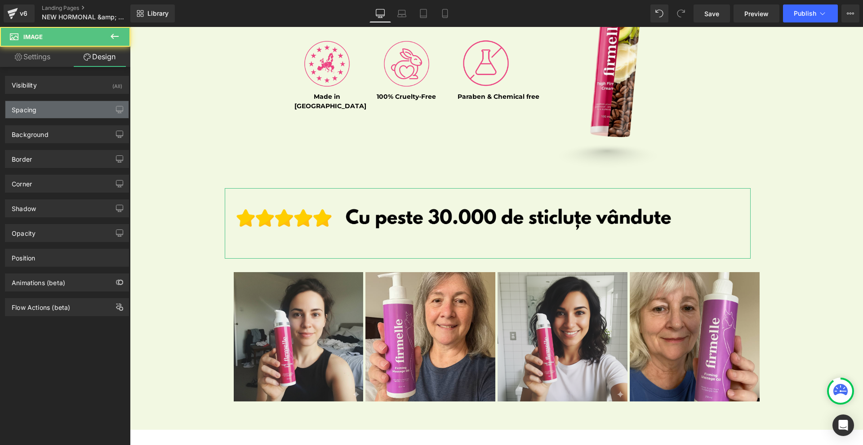
click at [50, 104] on div "Spacing" at bounding box center [66, 109] width 123 height 17
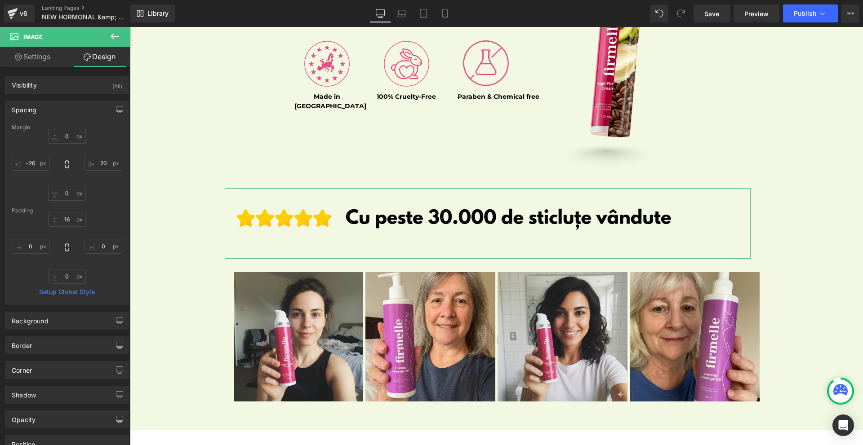
click at [33, 172] on div at bounding box center [67, 165] width 111 height 72
click at [35, 167] on input "text" at bounding box center [31, 163] width 38 height 15
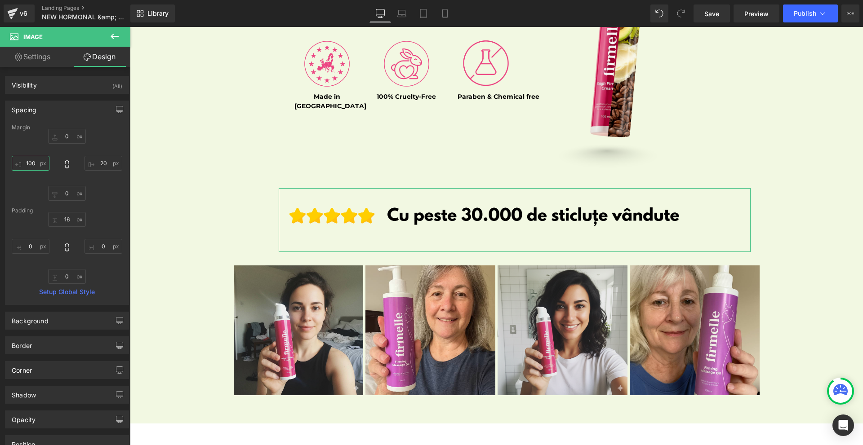
click at [36, 166] on input "100" at bounding box center [31, 163] width 38 height 15
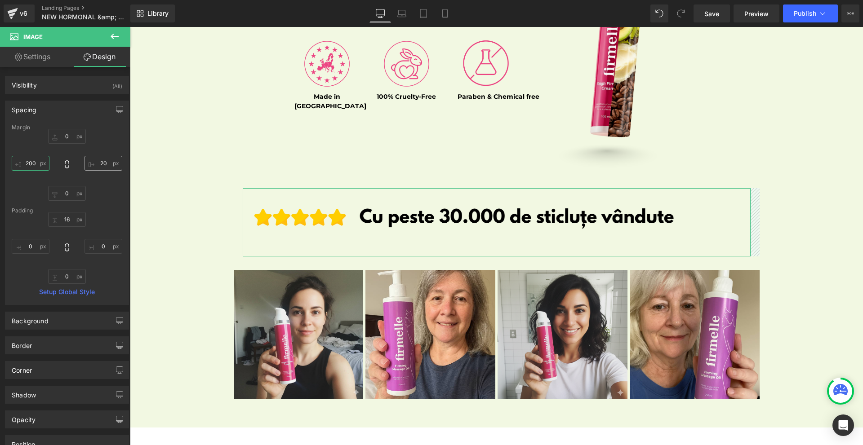
type input "200"
click at [95, 160] on input "text" at bounding box center [103, 163] width 38 height 15
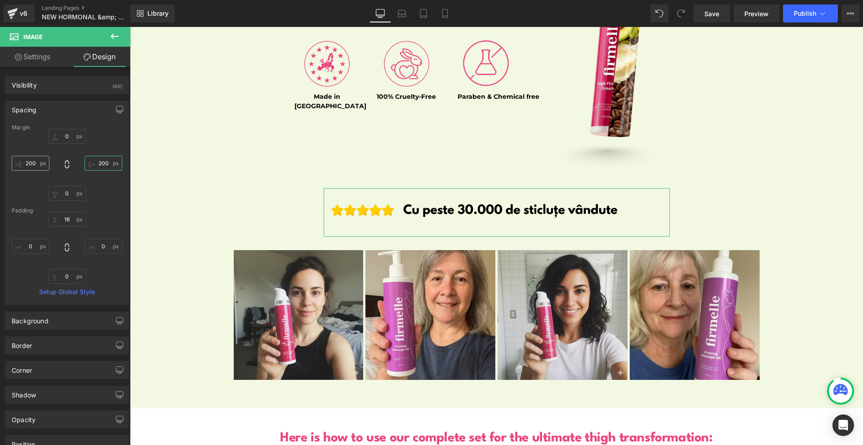
type input "200"
click at [39, 165] on input "200" at bounding box center [31, 163] width 38 height 15
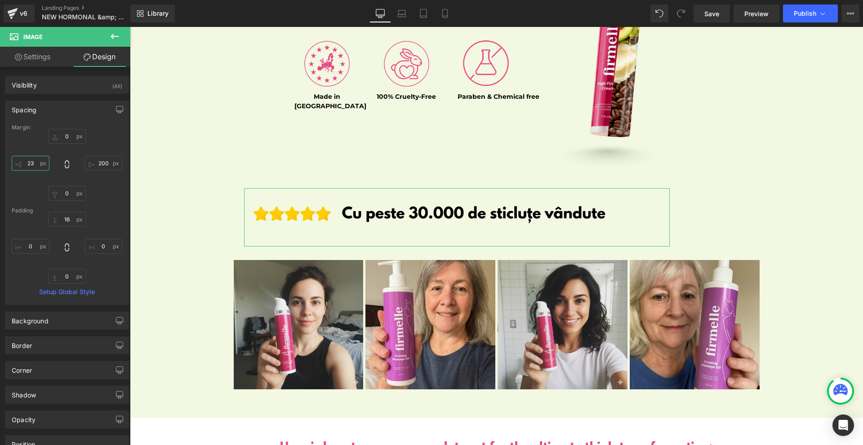
type input "230"
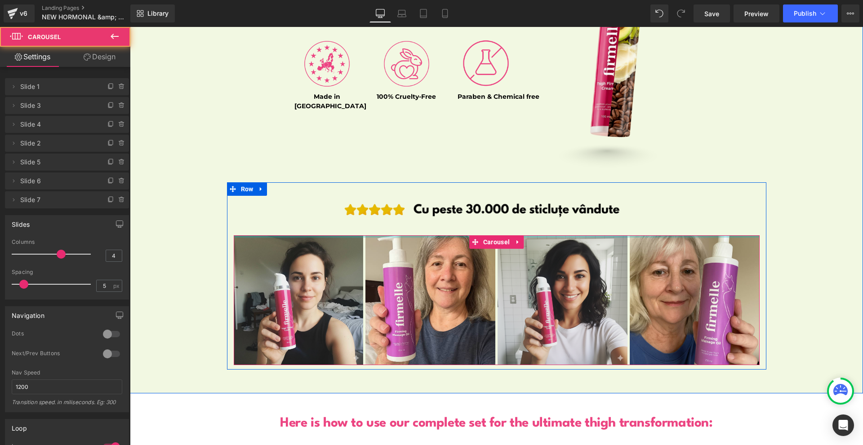
drag, startPoint x: 444, startPoint y: 228, endPoint x: 466, endPoint y: 197, distance: 37.8
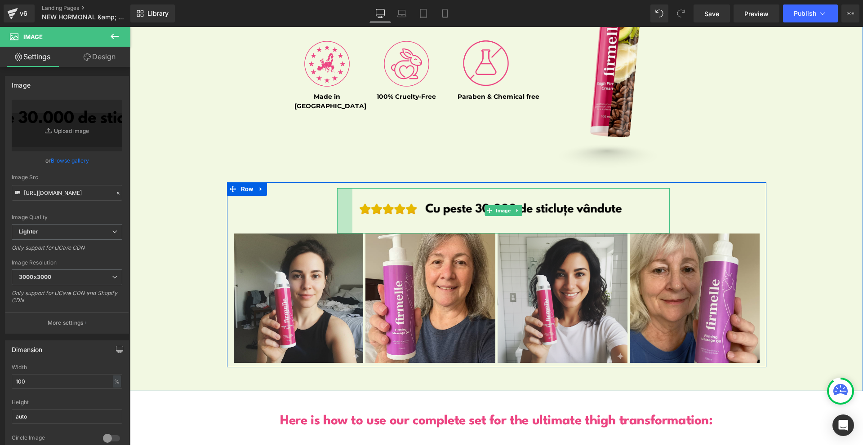
drag, startPoint x: 335, startPoint y: 211, endPoint x: 350, endPoint y: 209, distance: 15.4
click at [350, 209] on div "Image 34px" at bounding box center [503, 210] width 332 height 45
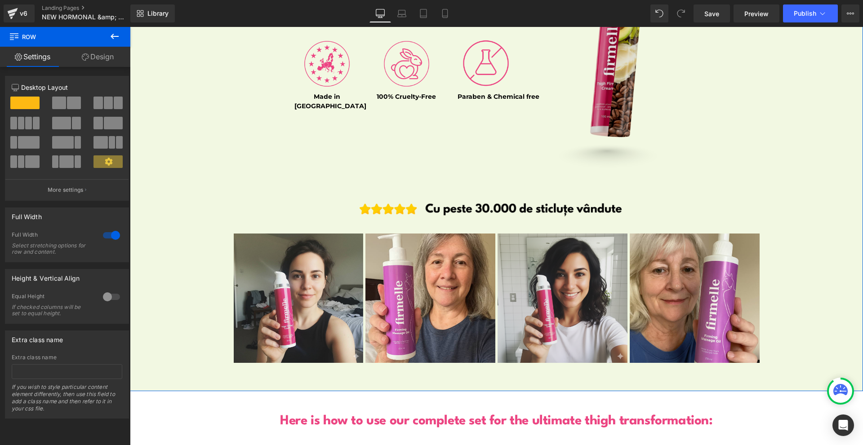
scroll to position [4583, 0]
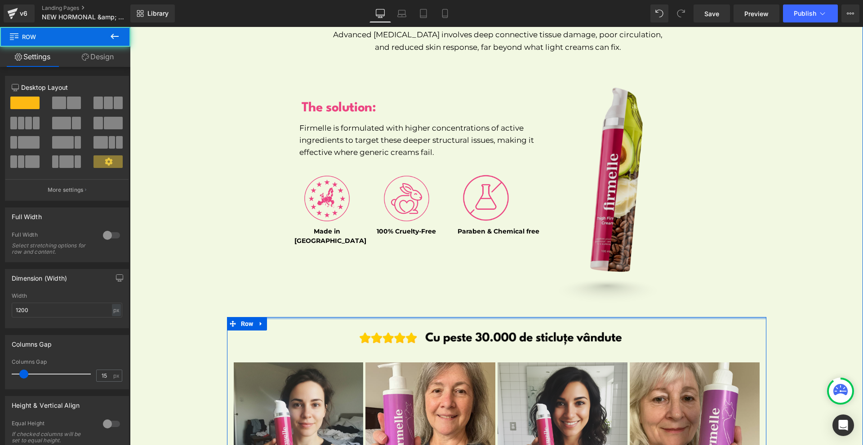
drag, startPoint x: 509, startPoint y: 299, endPoint x: 516, endPoint y: 288, distance: 12.5
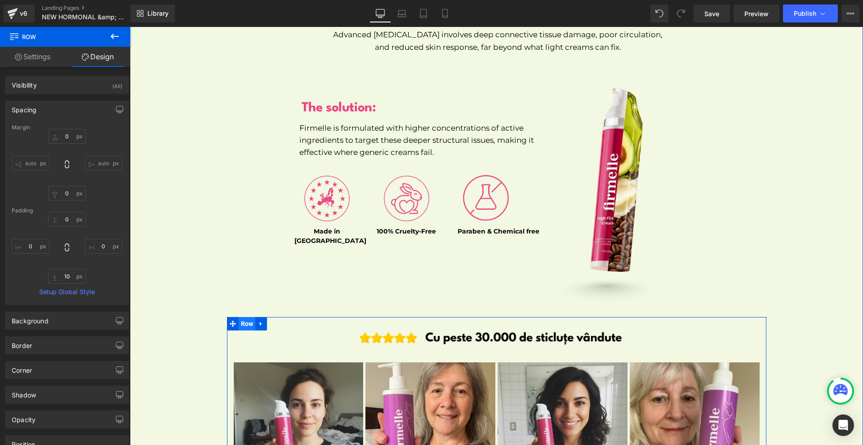
click at [246, 317] on span "Row" at bounding box center [247, 323] width 17 height 13
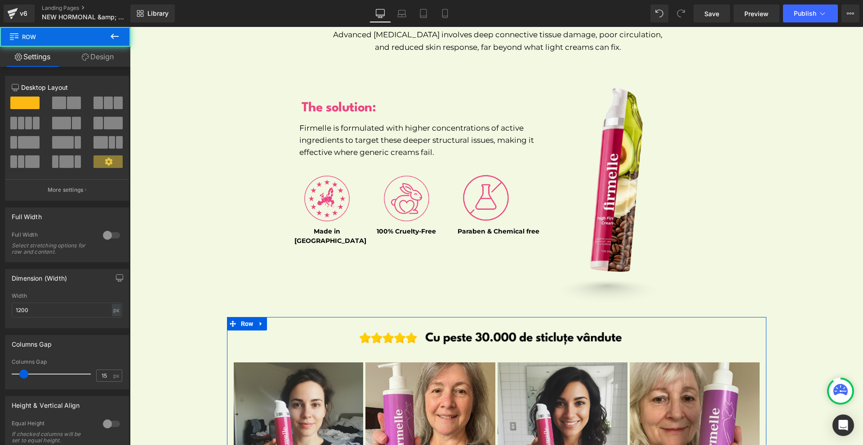
click at [90, 55] on link "Design" at bounding box center [97, 57] width 65 height 20
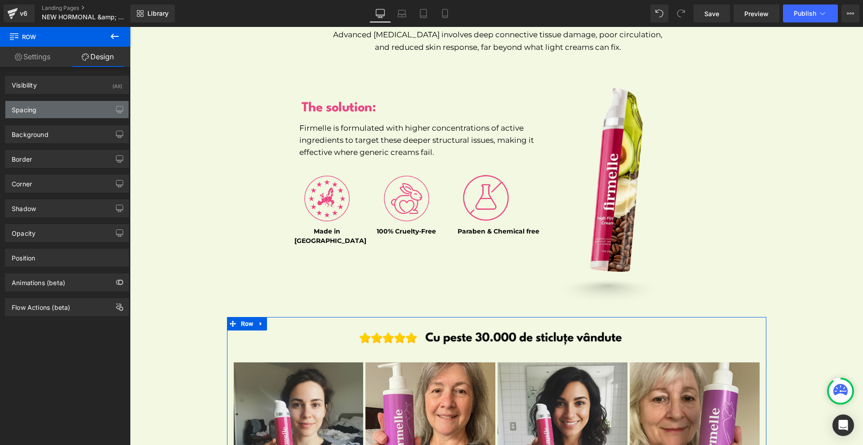
click at [61, 111] on div "Spacing" at bounding box center [66, 109] width 123 height 17
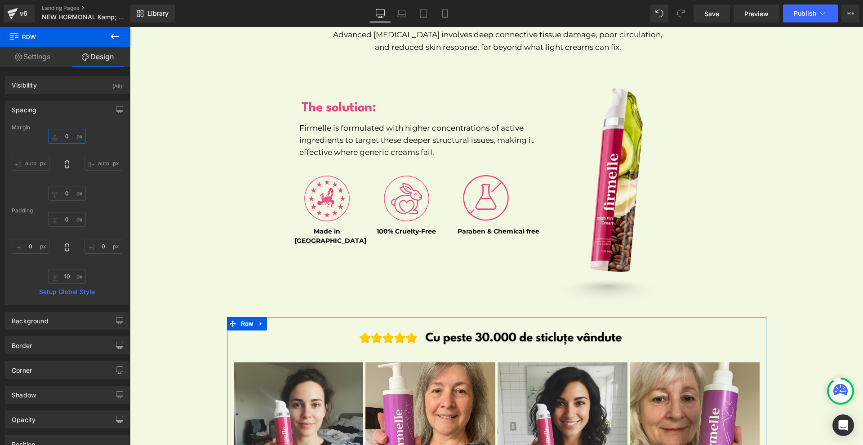
click at [68, 137] on input "0" at bounding box center [67, 136] width 38 height 15
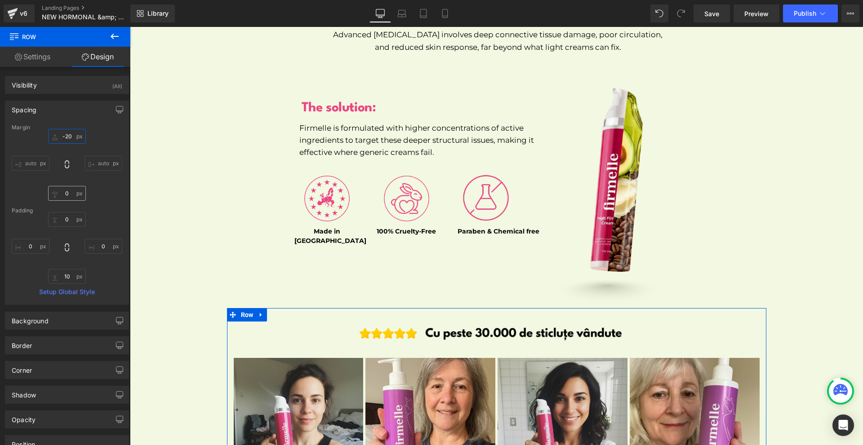
type input "-20"
click at [76, 190] on input "0" at bounding box center [67, 193] width 38 height 15
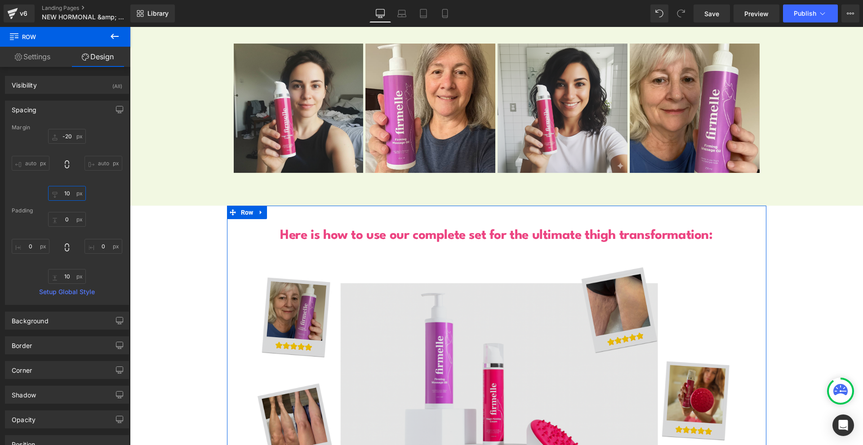
scroll to position [4942, 0]
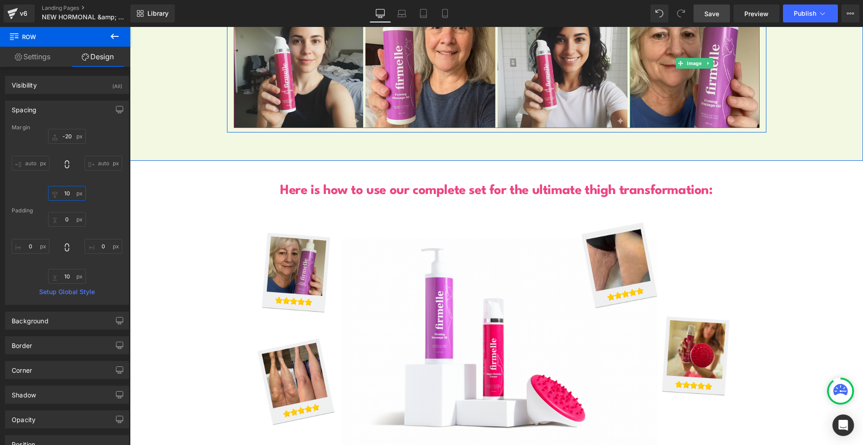
type input "10"
drag, startPoint x: 709, startPoint y: 9, endPoint x: 550, endPoint y: 164, distance: 221.1
click at [709, 9] on span "Save" at bounding box center [711, 13] width 15 height 9
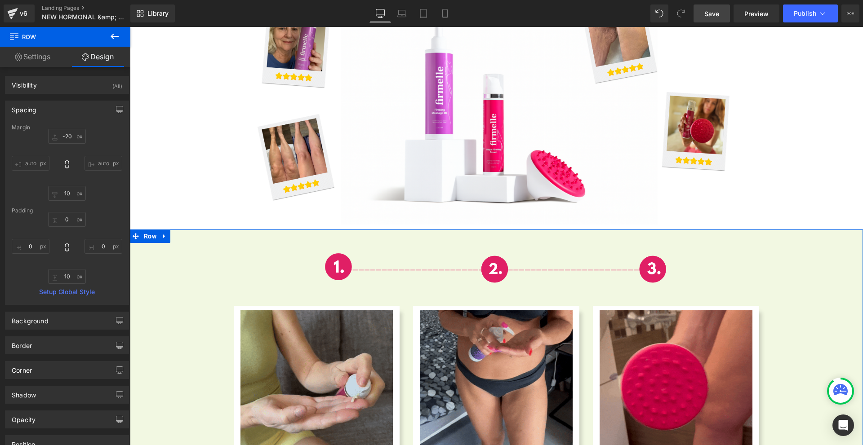
scroll to position [5122, 0]
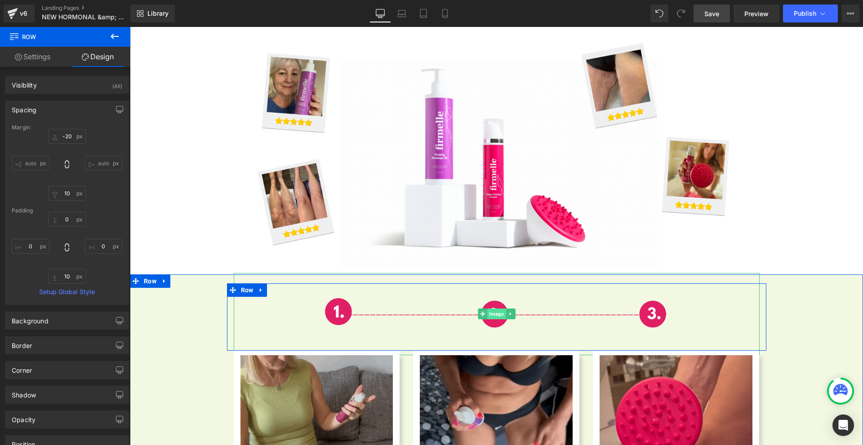
click at [492, 309] on span "Image" at bounding box center [496, 314] width 18 height 11
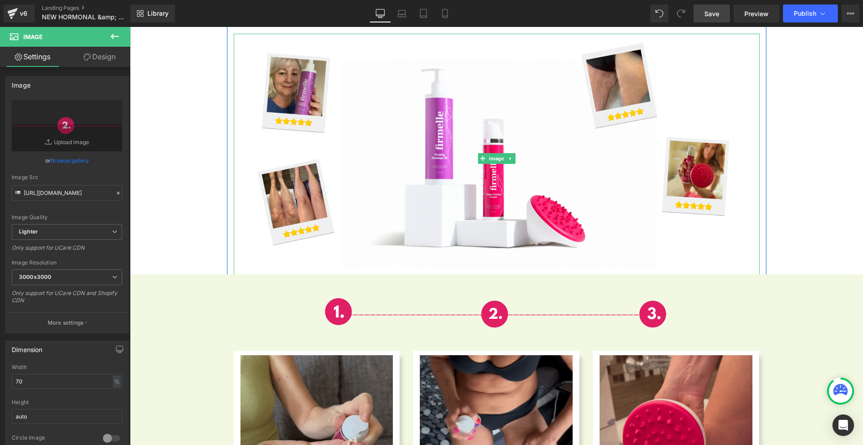
scroll to position [4852, 0]
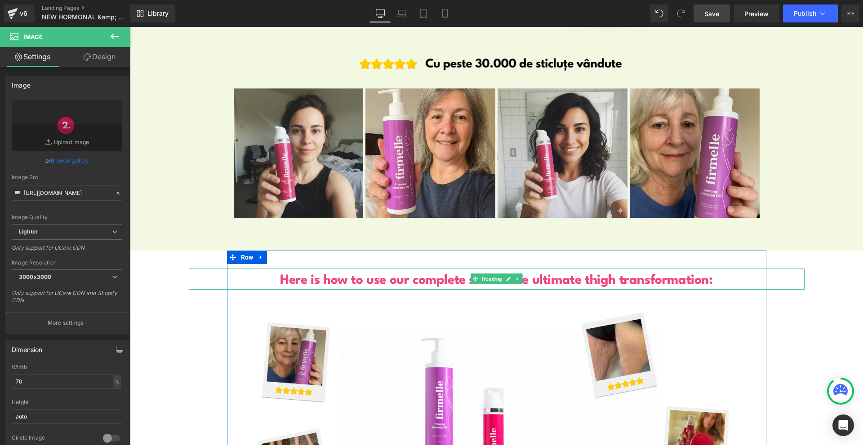
click at [459, 277] on b "Here is how to use our complete set for the ultimate thigh transformation:" at bounding box center [496, 280] width 432 height 13
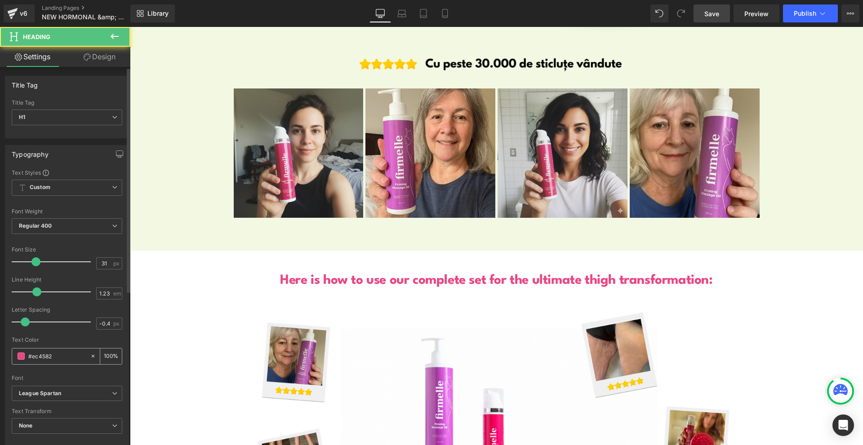
click at [57, 361] on input "#ec4582" at bounding box center [57, 356] width 58 height 10
click at [56, 361] on input "#ec4582" at bounding box center [57, 356] width 58 height 10
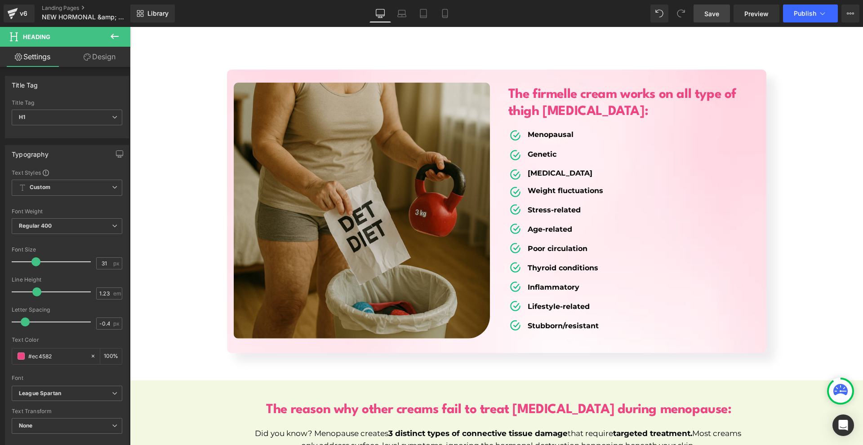
scroll to position [3235, 0]
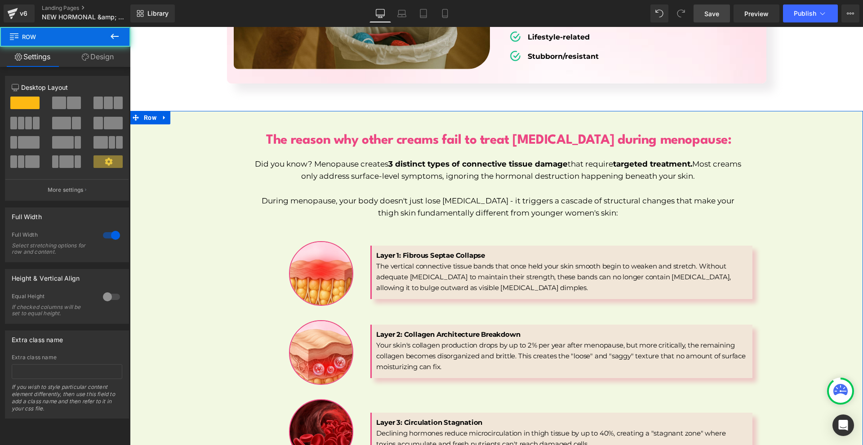
click at [151, 111] on span "Row" at bounding box center [150, 117] width 17 height 13
click at [95, 57] on link "Design" at bounding box center [97, 57] width 65 height 20
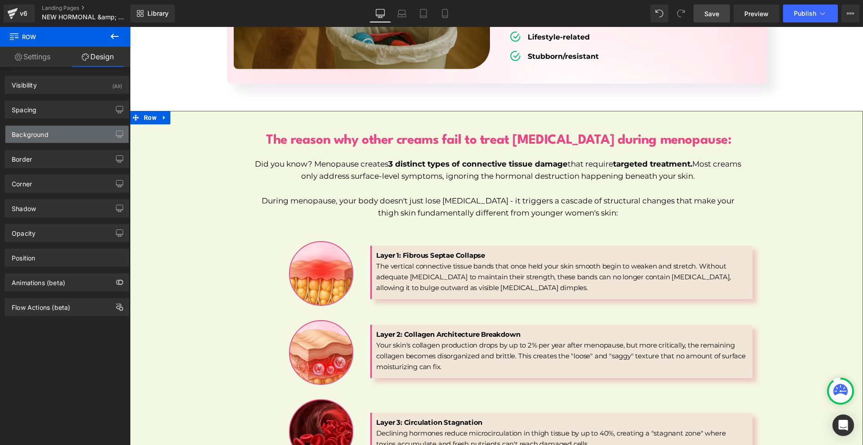
click at [53, 138] on div "Background" at bounding box center [66, 134] width 123 height 17
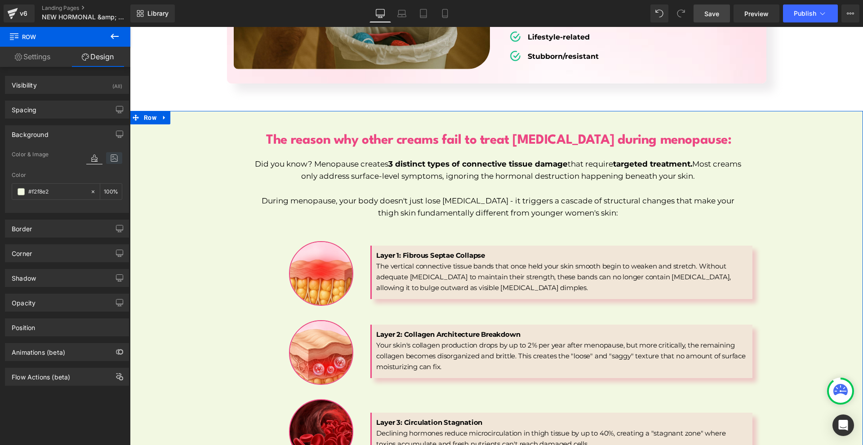
click at [109, 164] on icon at bounding box center [114, 158] width 16 height 12
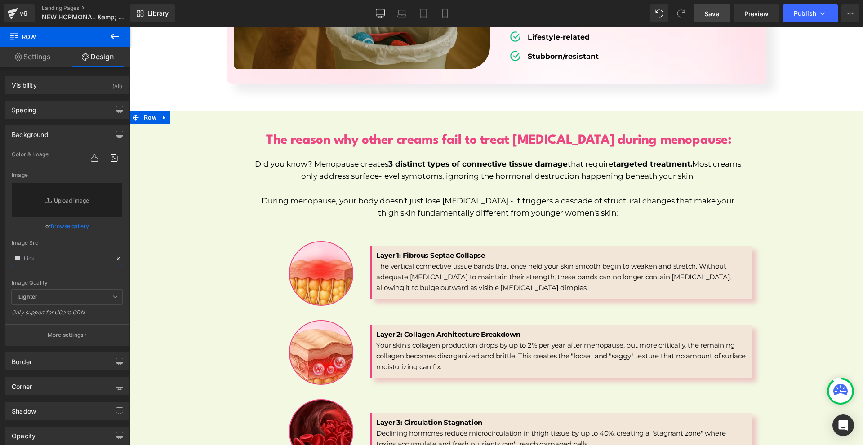
click at [79, 261] on input "text" at bounding box center [67, 259] width 111 height 16
paste input "https://cdn.shopify.com/s/files/1/0754/8698/6585/files/Nevtelen_1980_x_1480_kep…"
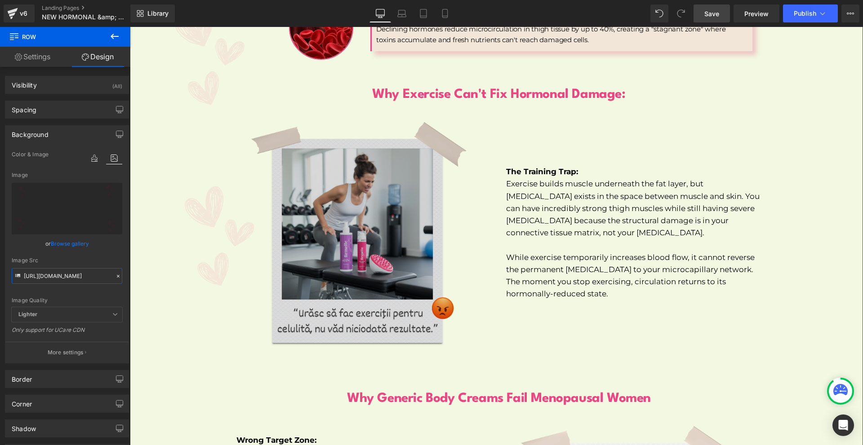
scroll to position [3819, 0]
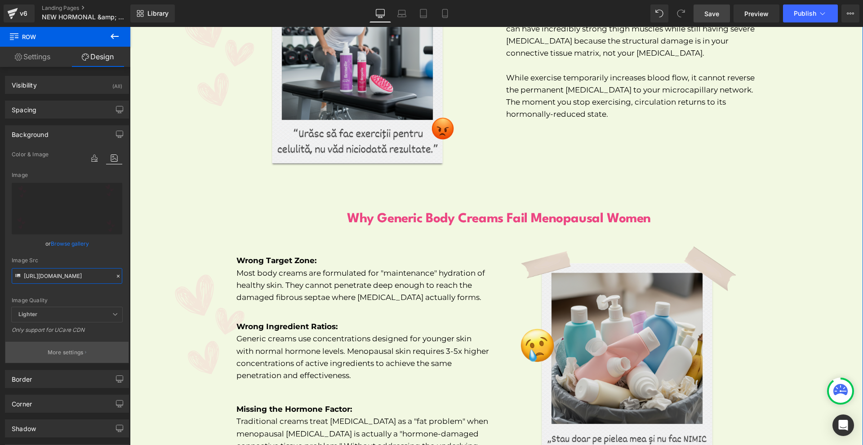
type input "https://cdn.shopify.com/s/files/1/0754/8698/6585/files/Nevtelen_1980_x_1480_kep…"
click at [75, 354] on p "More settings" at bounding box center [66, 353] width 36 height 8
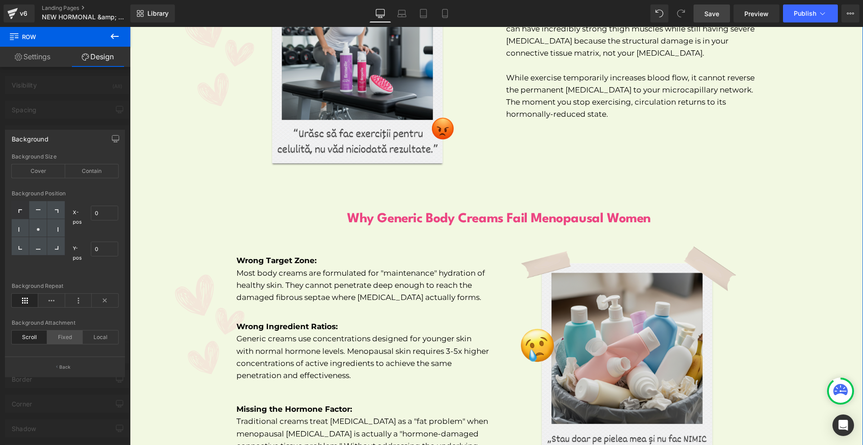
click at [62, 341] on div "Fixed" at bounding box center [64, 337] width 35 height 13
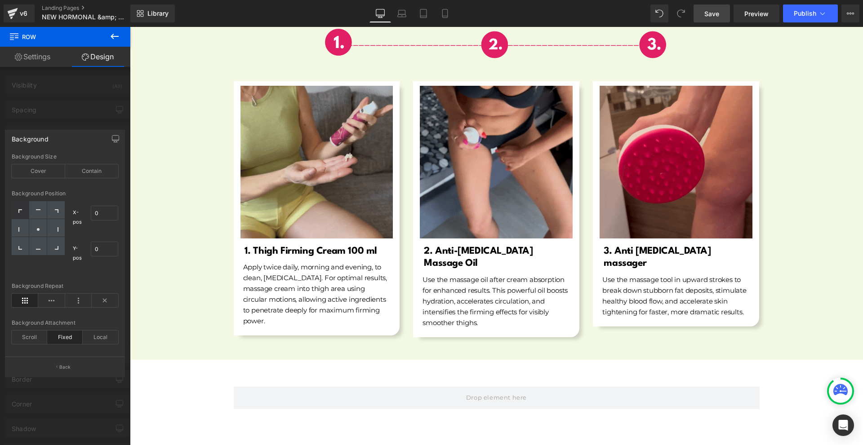
scroll to position [5302, 0]
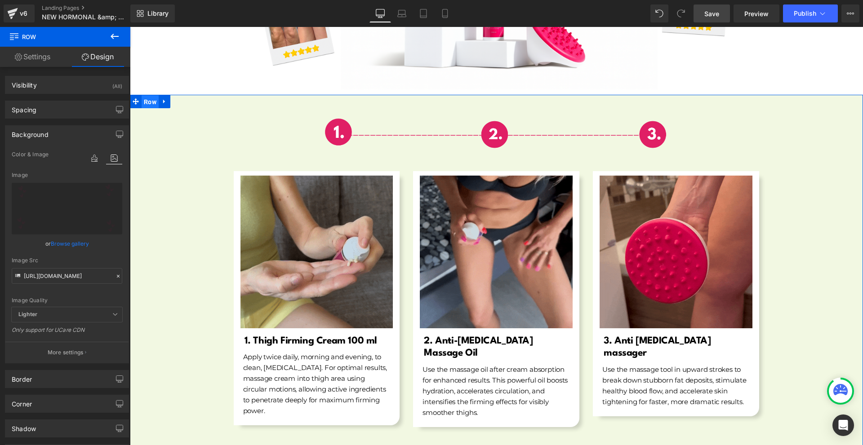
click at [144, 95] on span "Row" at bounding box center [150, 101] width 17 height 13
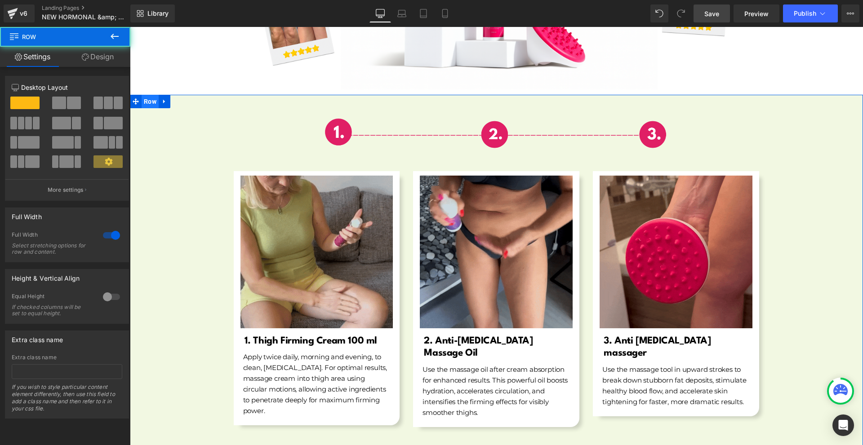
click at [94, 60] on link "Design" at bounding box center [97, 57] width 65 height 20
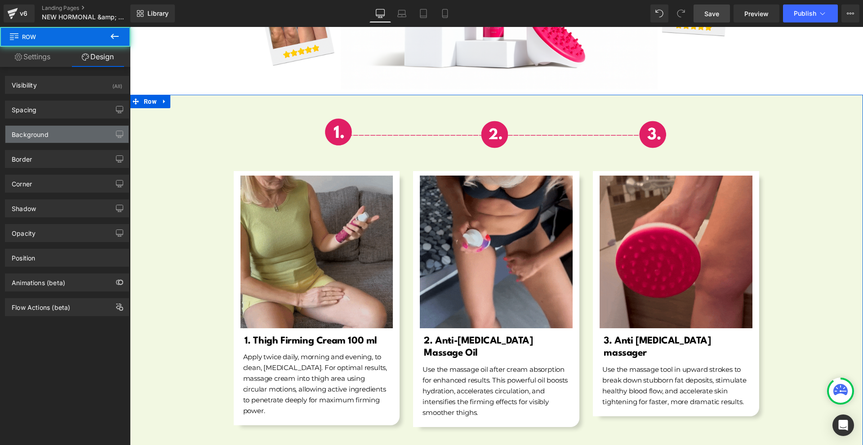
click at [63, 138] on div "Background" at bounding box center [66, 134] width 123 height 17
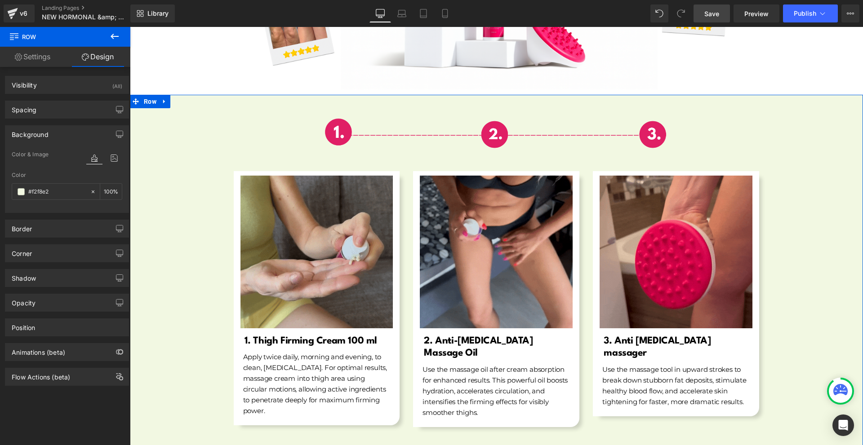
click at [102, 160] on div at bounding box center [104, 158] width 36 height 12
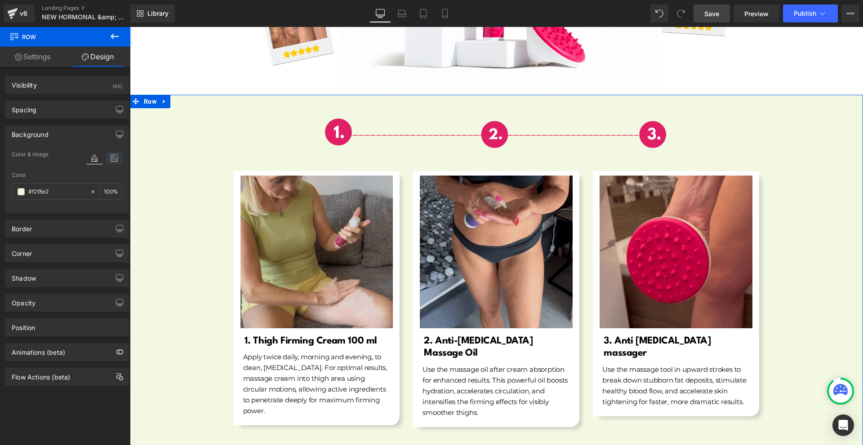
click at [106, 161] on icon at bounding box center [114, 158] width 16 height 12
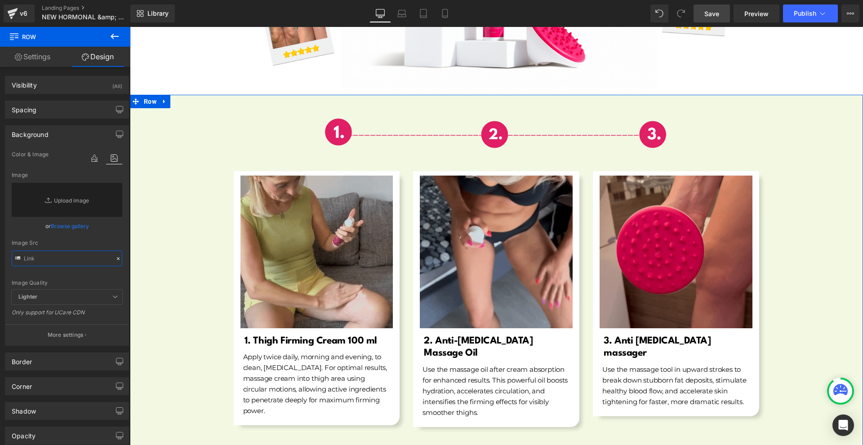
click at [55, 266] on input "text" at bounding box center [67, 259] width 111 height 16
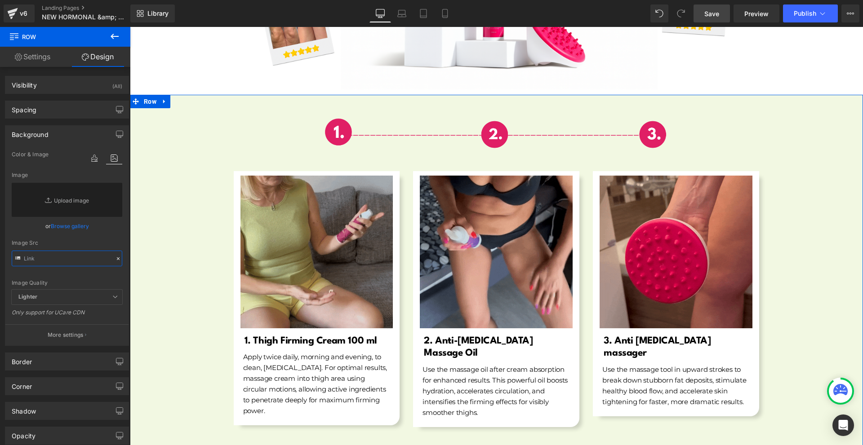
paste input "https://cdn.shopify.com/s/files/1/0754/8698/6585/files/Nevtelen_1980_x_1480_kep…"
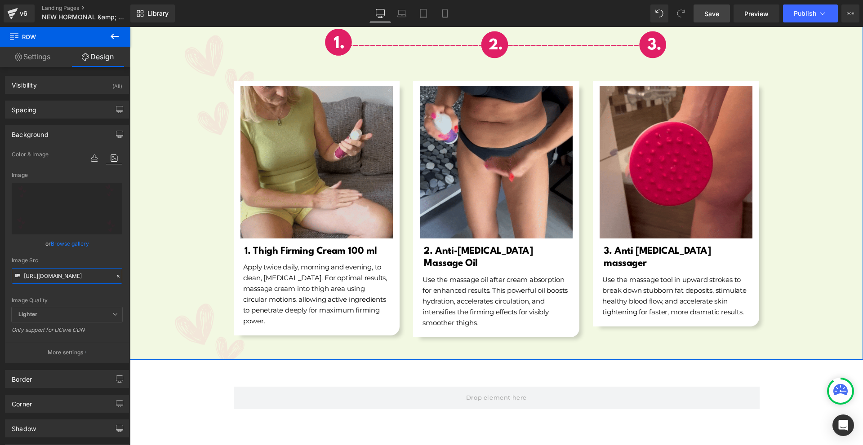
scroll to position [5436, 0]
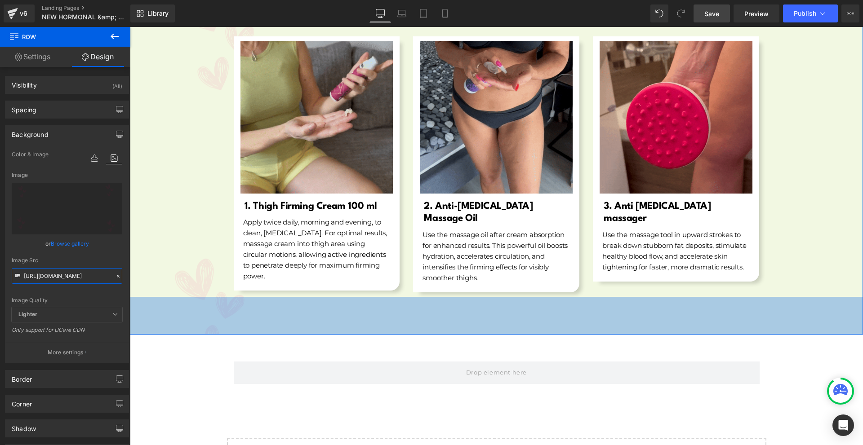
drag, startPoint x: 639, startPoint y: 300, endPoint x: 668, endPoint y: 336, distance: 46.7
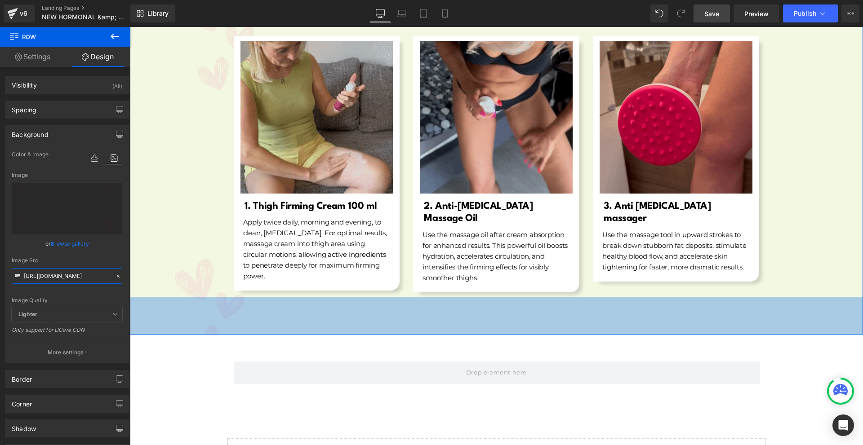
click at [640, 321] on div "84px" at bounding box center [496, 316] width 733 height 38
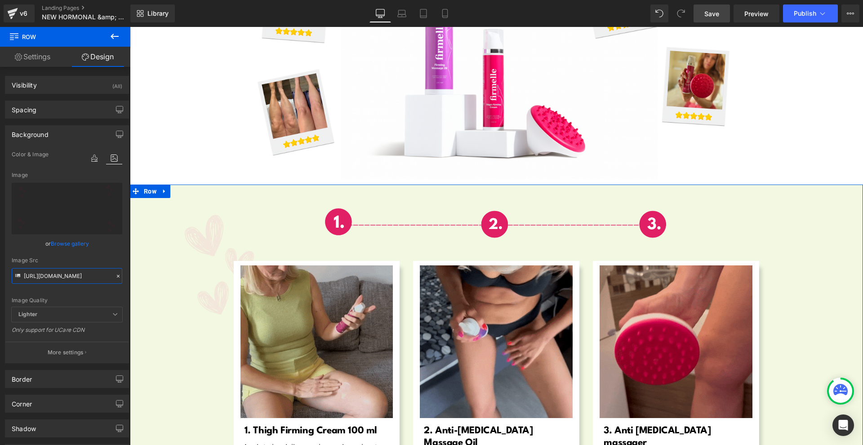
scroll to position [5032, 0]
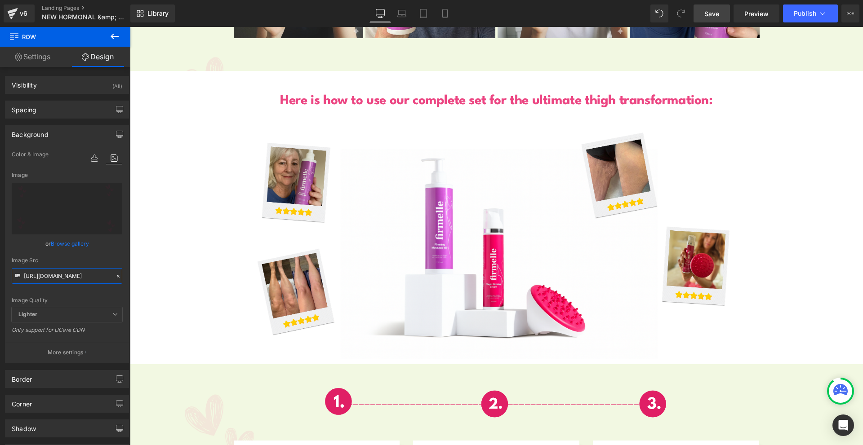
type input "https://cdn.shopify.com/s/files/1/0754/8698/6585/files/Nevtelen_1980_x_1480_kep…"
click at [718, 14] on span "Save" at bounding box center [711, 13] width 15 height 9
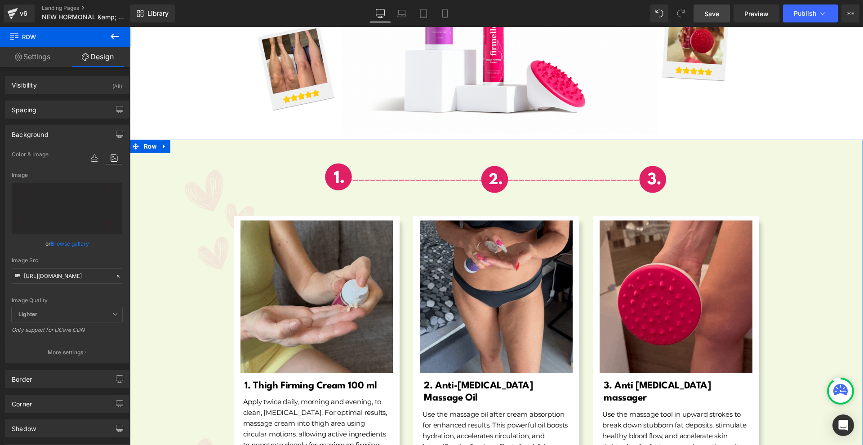
scroll to position [5481, 0]
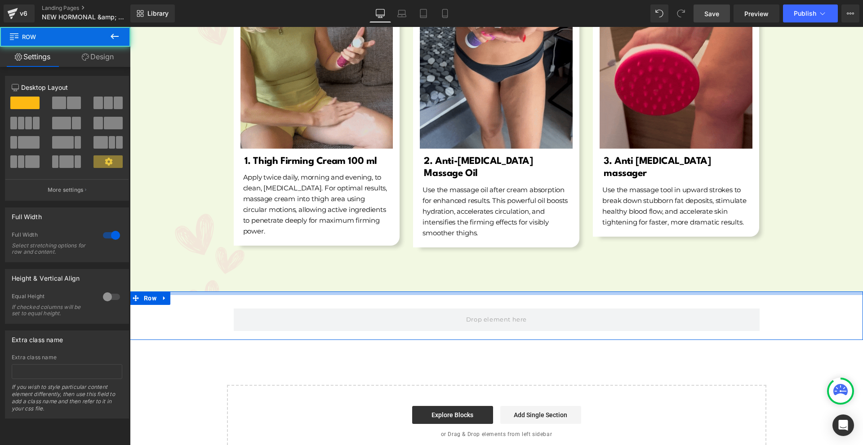
drag, startPoint x: 356, startPoint y: 288, endPoint x: 370, endPoint y: 278, distance: 17.1
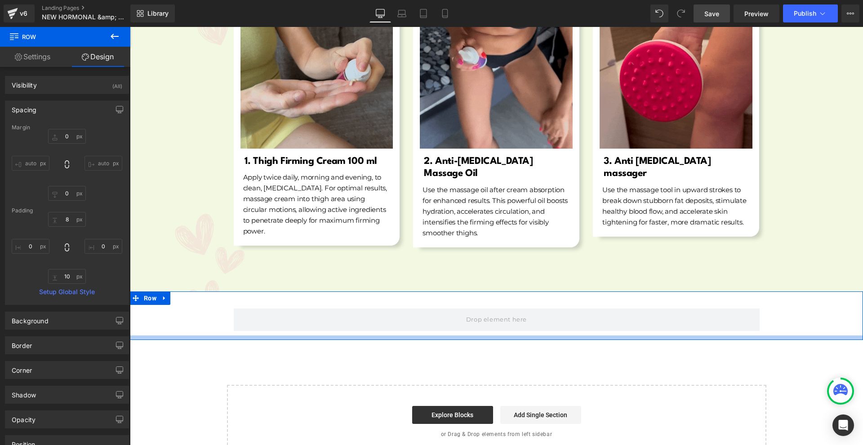
drag, startPoint x: 385, startPoint y: 327, endPoint x: 386, endPoint y: 332, distance: 5.3
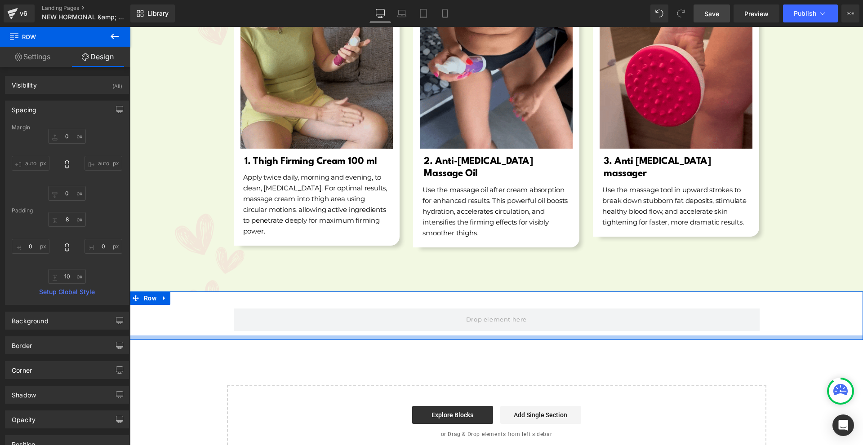
click at [386, 336] on div at bounding box center [496, 338] width 733 height 4
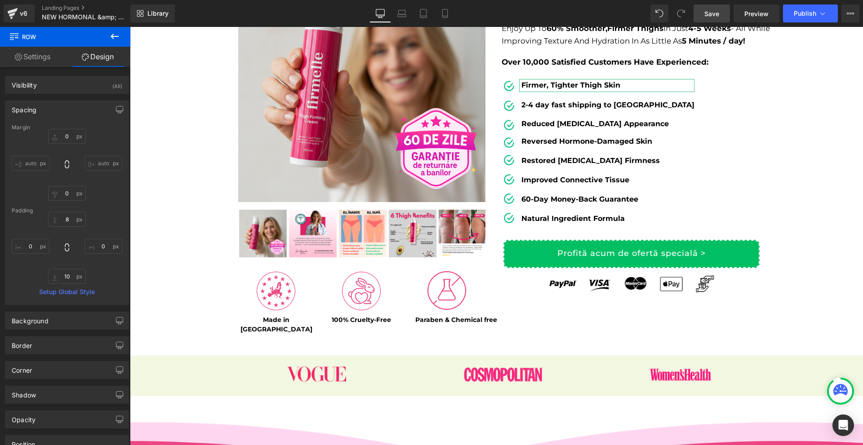
scroll to position [45, 0]
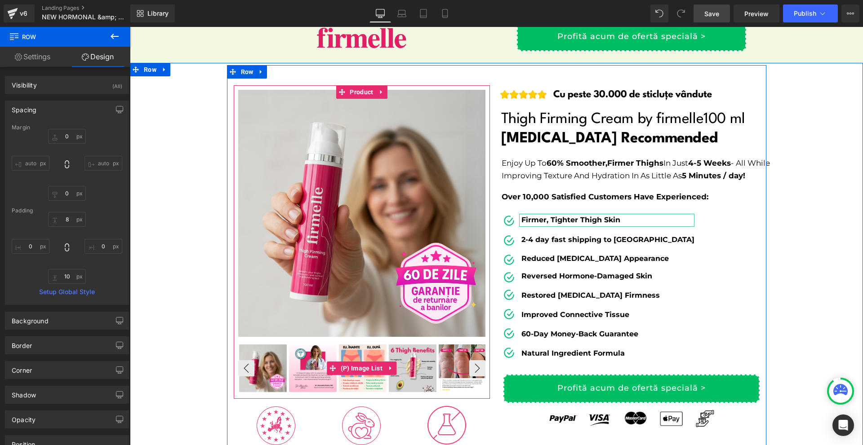
click at [465, 377] on img at bounding box center [463, 369] width 48 height 48
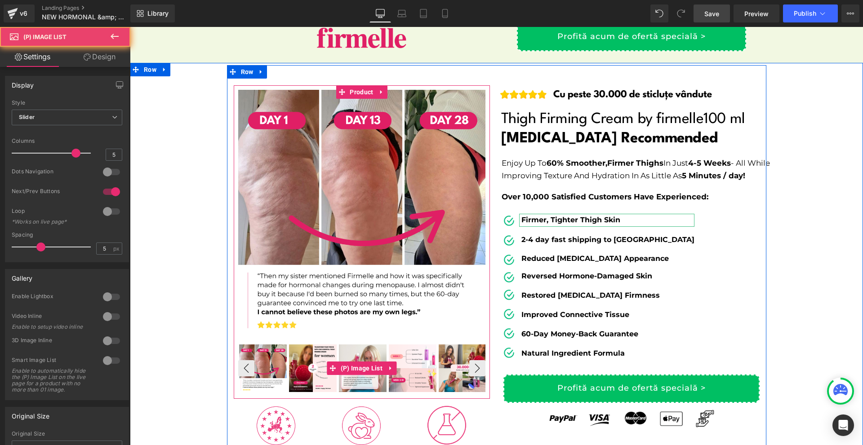
click at [266, 383] on img at bounding box center [263, 369] width 48 height 48
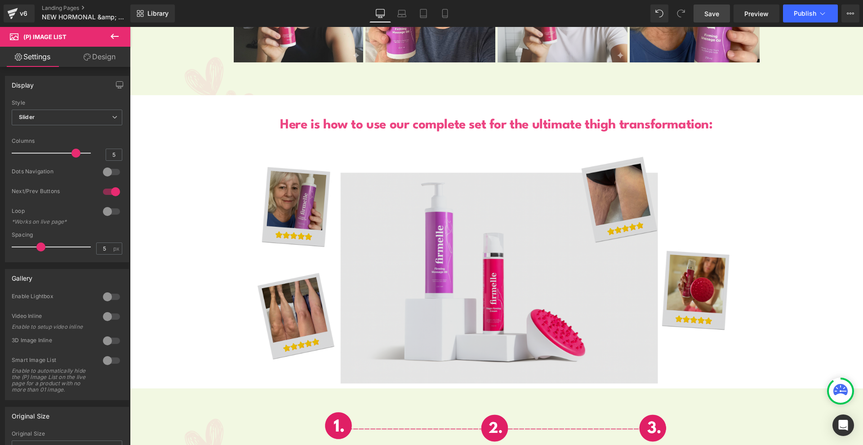
scroll to position [4918, 0]
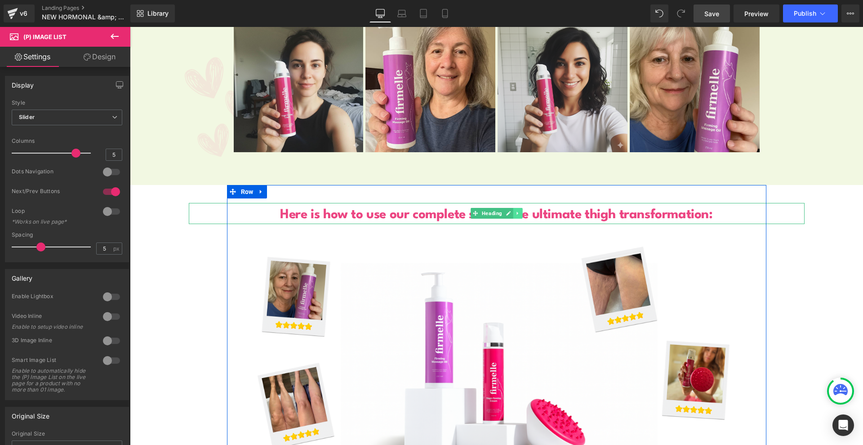
click at [516, 212] on icon at bounding box center [516, 213] width 1 height 3
click at [510, 211] on icon at bounding box center [512, 213] width 5 height 5
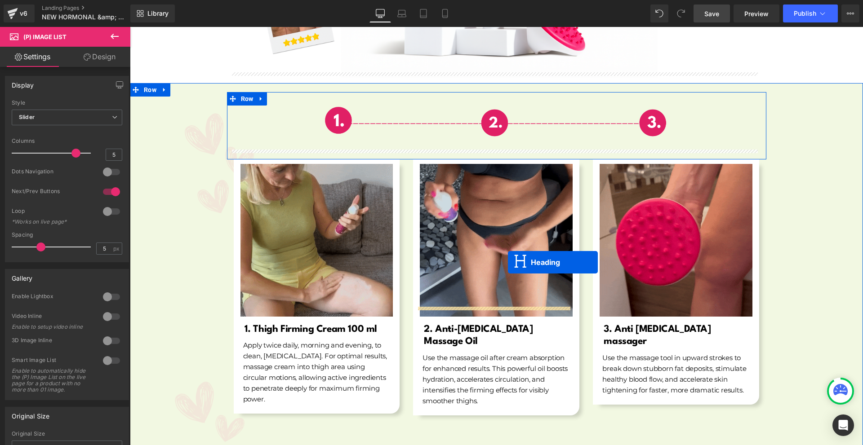
scroll to position [5556, 0]
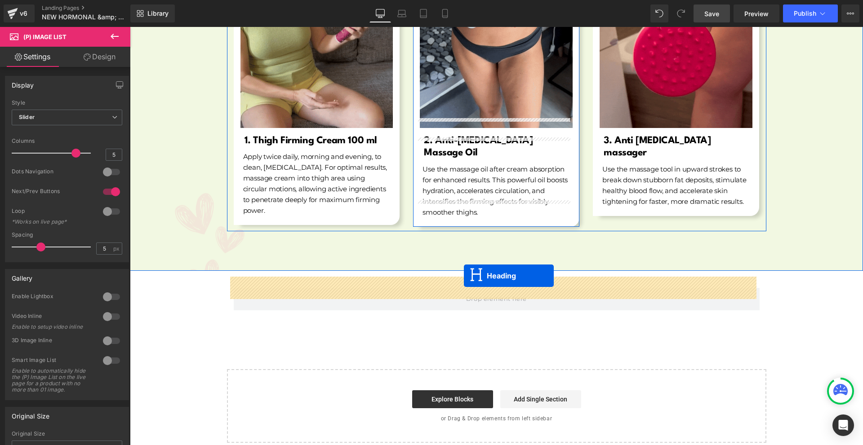
drag, startPoint x: 478, startPoint y: 204, endPoint x: 464, endPoint y: 275, distance: 71.5
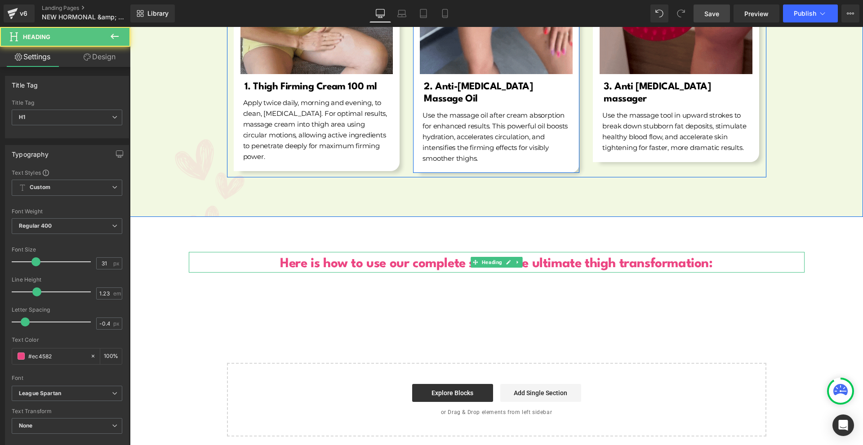
scroll to position [5502, 0]
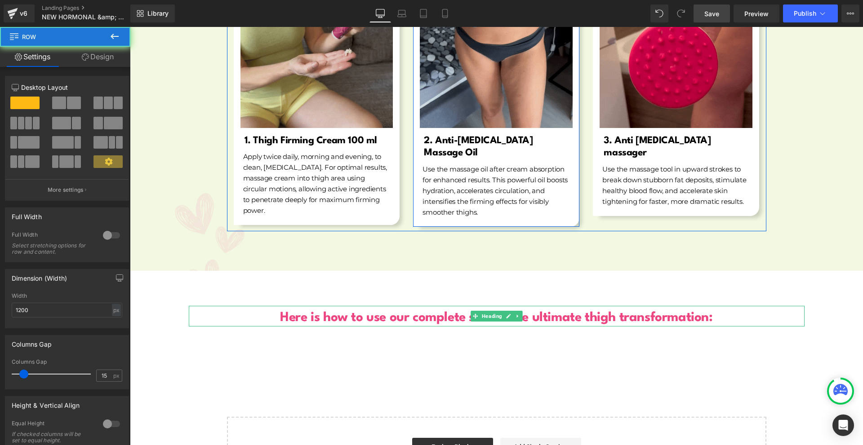
click at [130, 27] on div at bounding box center [130, 27] width 0 height 0
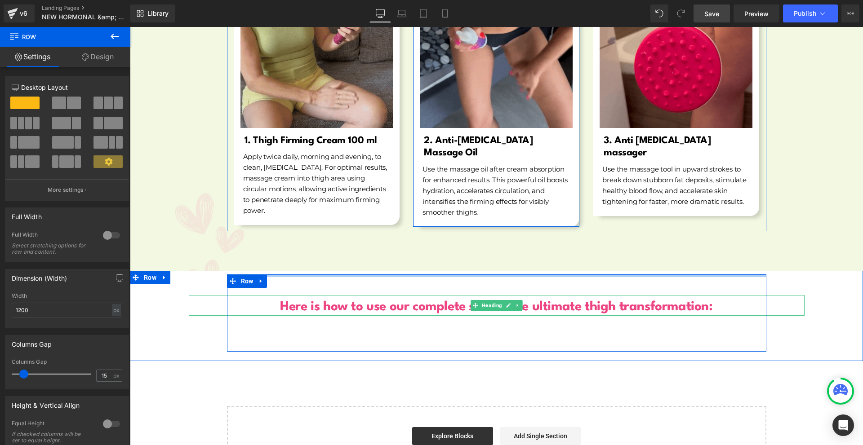
drag, startPoint x: 463, startPoint y: 269, endPoint x: 474, endPoint y: 258, distance: 15.2
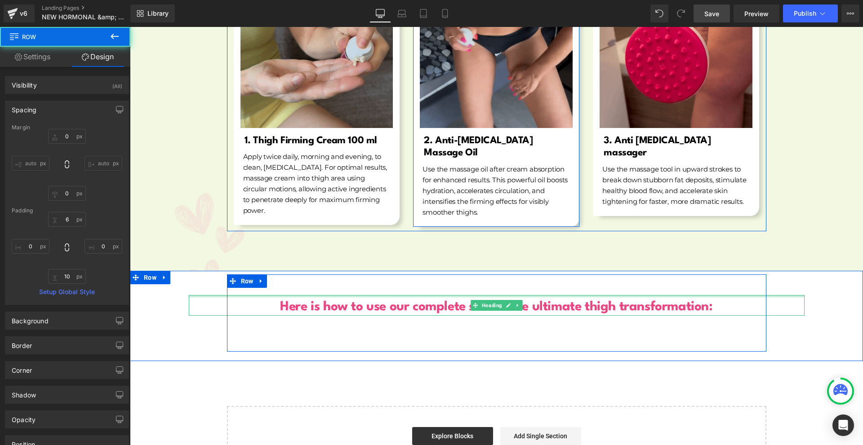
click at [370, 295] on div "Here is how to use our complete set for the ultimate thigh transformation:" at bounding box center [497, 305] width 616 height 21
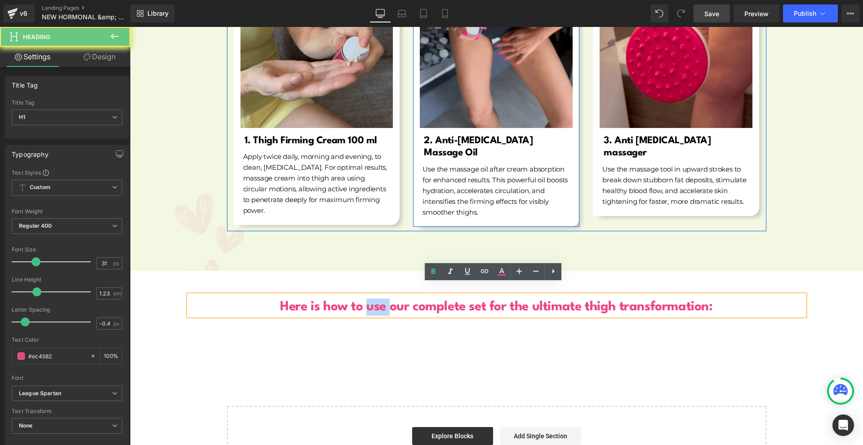
click at [370, 295] on div "Here is how to use our complete set for the ultimate thigh transformation:" at bounding box center [497, 305] width 616 height 21
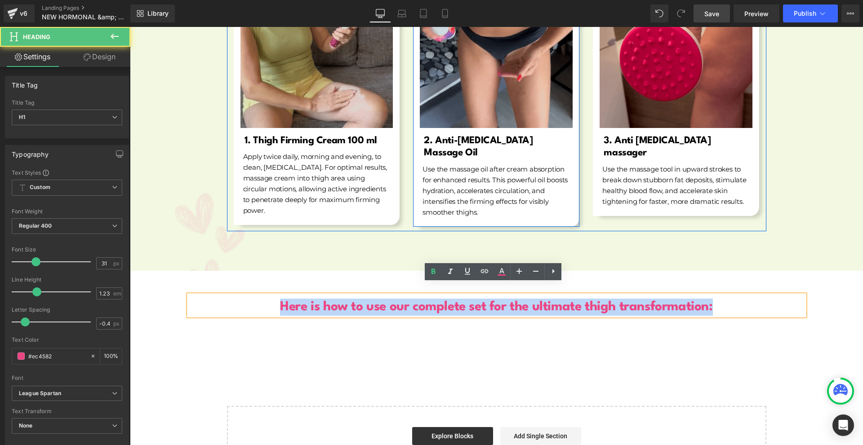
click at [370, 295] on div "Here is how to use our complete set for the ultimate thigh transformation:" at bounding box center [497, 305] width 616 height 21
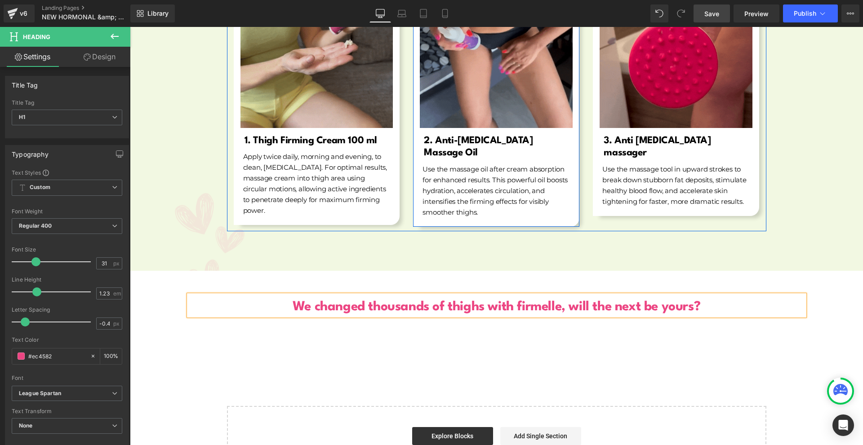
click at [478, 348] on div "We changed thousands of thighs with firmelle, will the next be yours? Heading R…" at bounding box center [496, 316] width 733 height 90
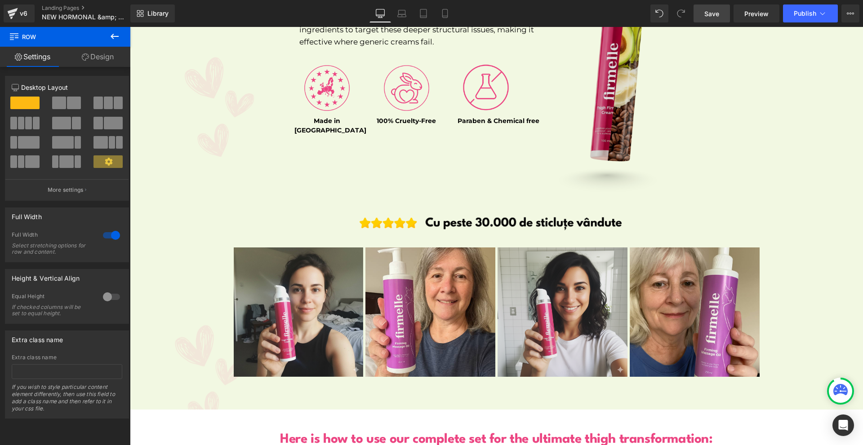
scroll to position [4648, 0]
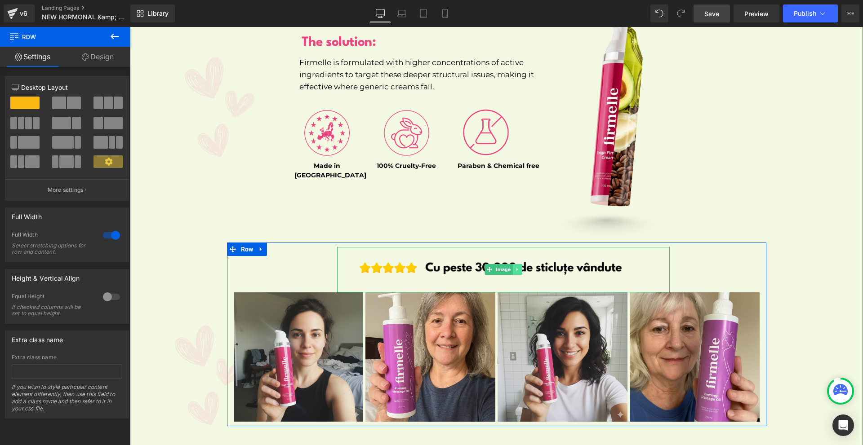
click at [514, 267] on icon at bounding box center [516, 269] width 5 height 5
click at [511, 264] on link at bounding box center [512, 269] width 9 height 11
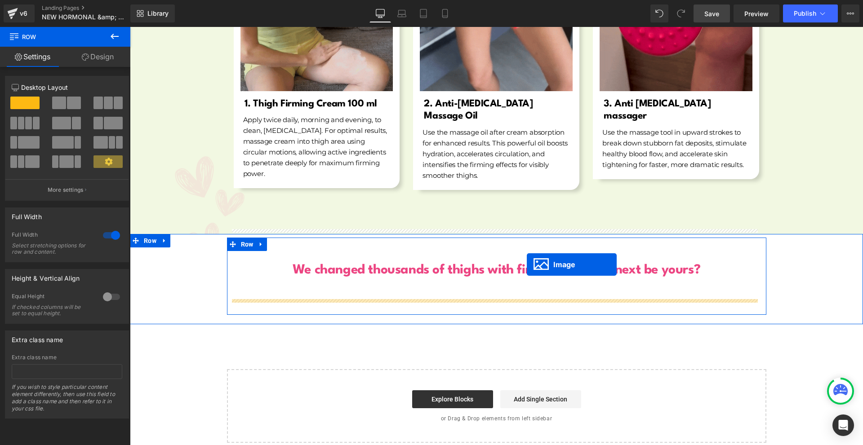
drag, startPoint x: 491, startPoint y: 301, endPoint x: 527, endPoint y: 265, distance: 51.2
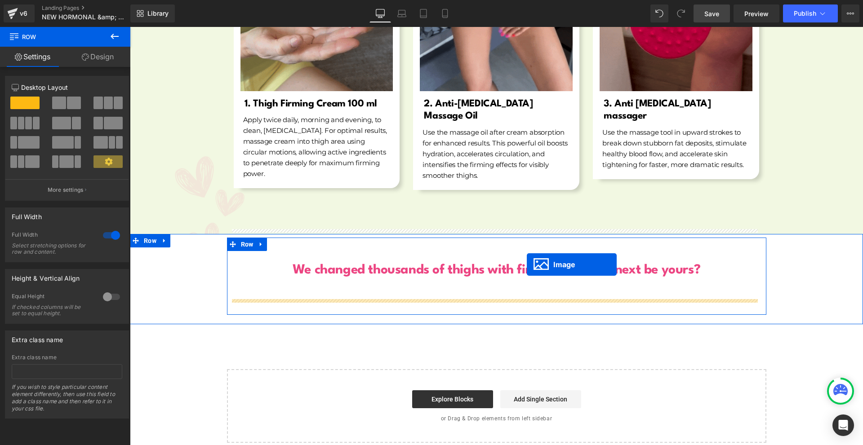
scroll to position [5539, 0]
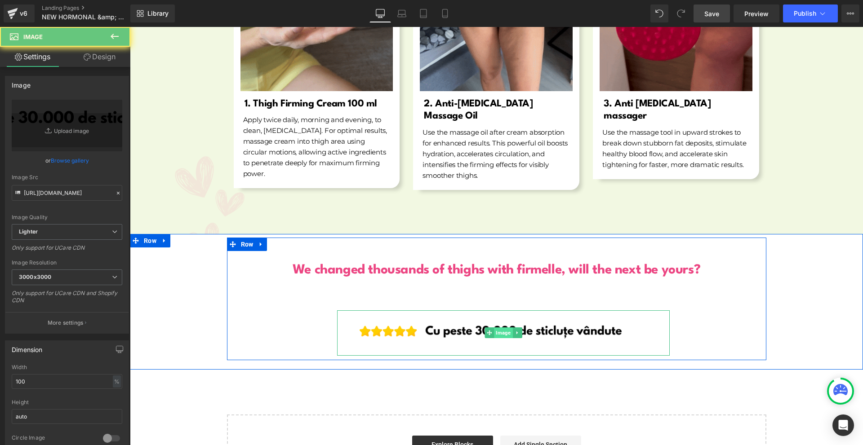
drag, startPoint x: 487, startPoint y: 330, endPoint x: 492, endPoint y: 324, distance: 7.3
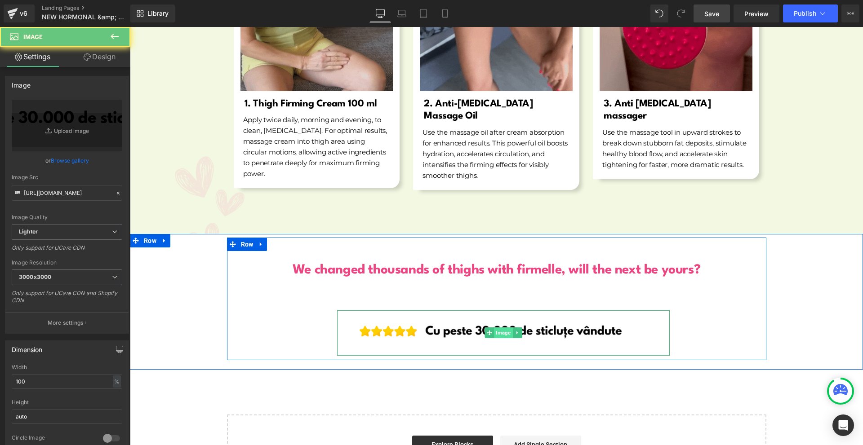
click at [487, 330] on img at bounding box center [503, 332] width 332 height 45
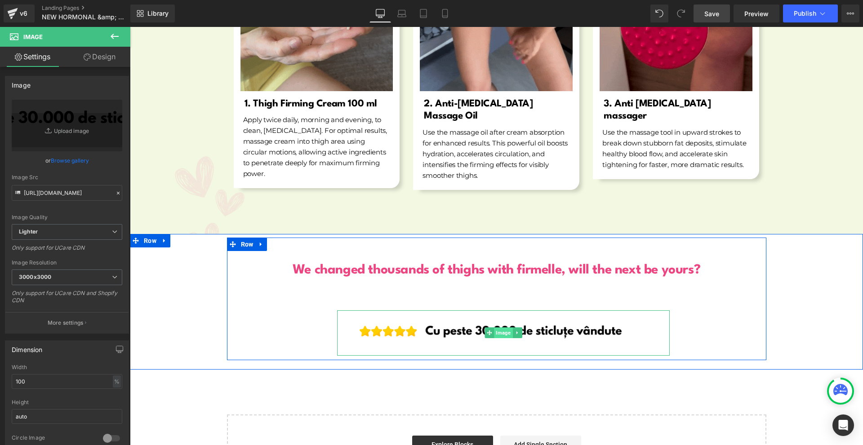
click at [494, 328] on span "Image" at bounding box center [503, 333] width 18 height 11
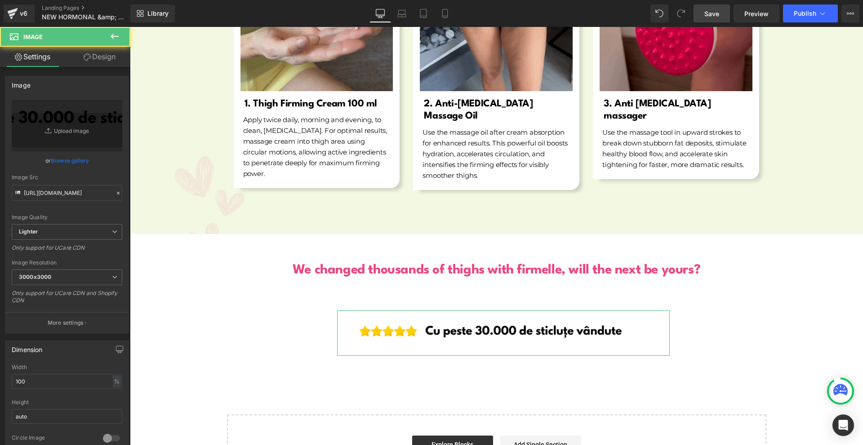
click at [125, 57] on link "Design" at bounding box center [99, 57] width 65 height 20
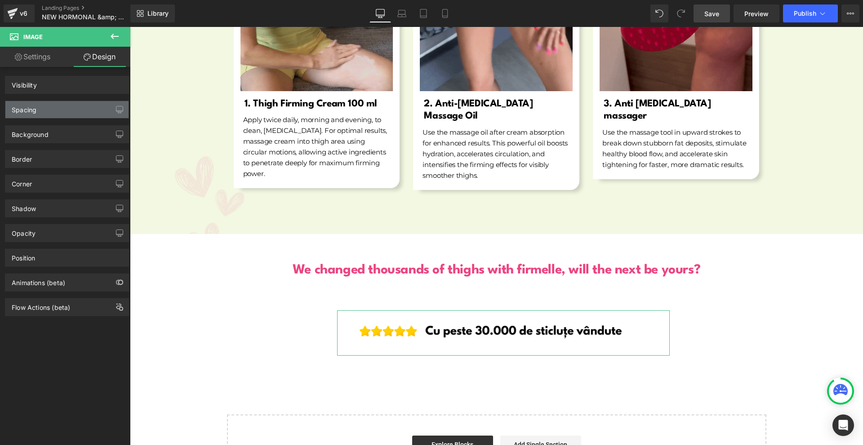
click at [58, 103] on div "Spacing" at bounding box center [66, 109] width 123 height 17
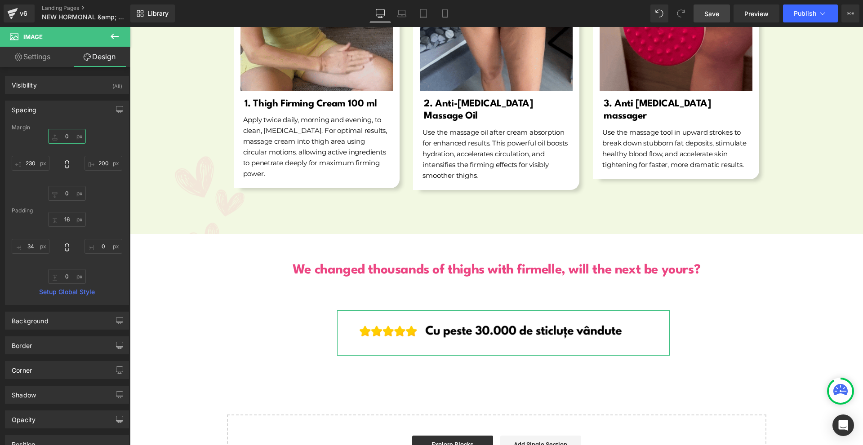
click at [67, 139] on input "0" at bounding box center [67, 136] width 38 height 15
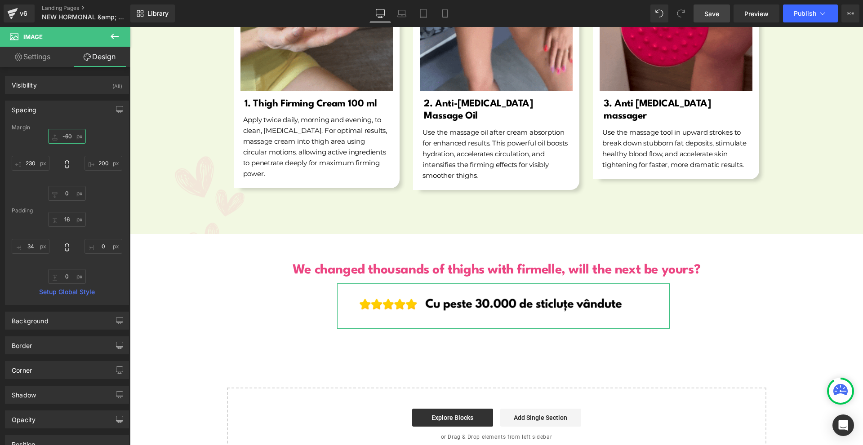
type input "-60"
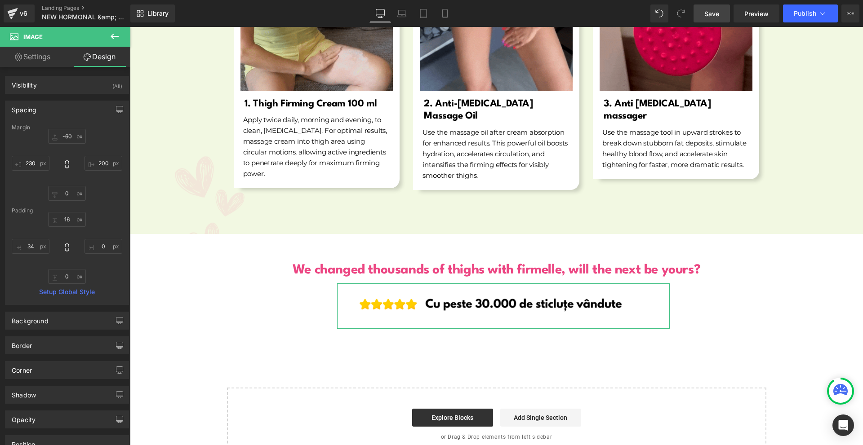
click at [51, 166] on div "-60 200 0 230" at bounding box center [67, 165] width 111 height 72
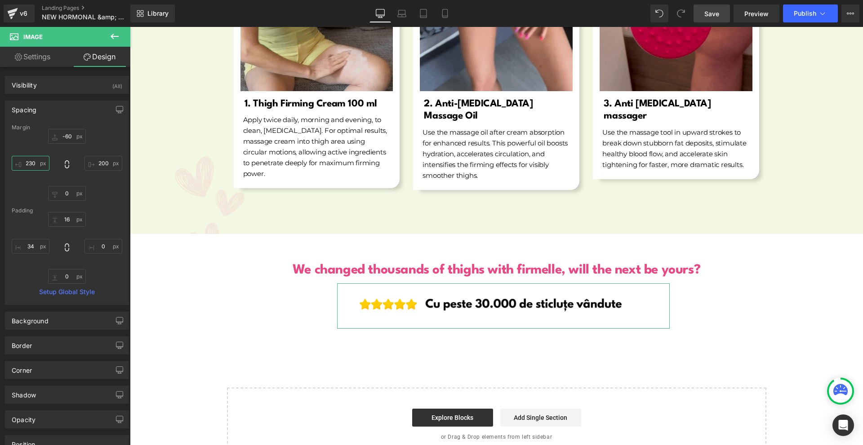
click at [45, 164] on input "230" at bounding box center [31, 163] width 38 height 15
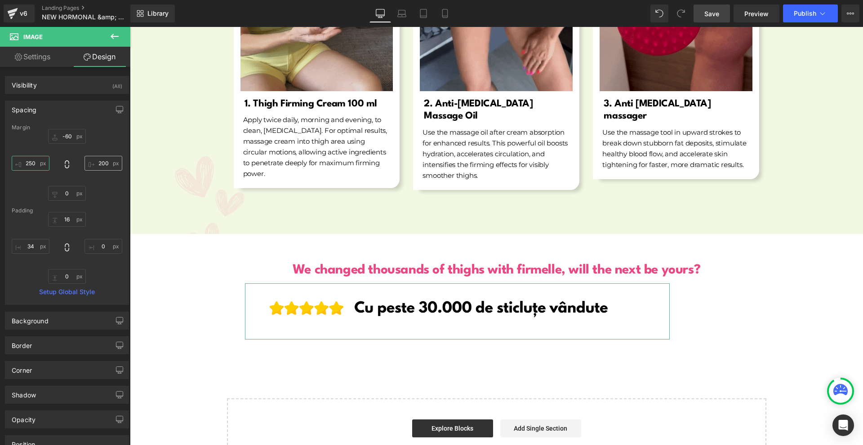
type input "250"
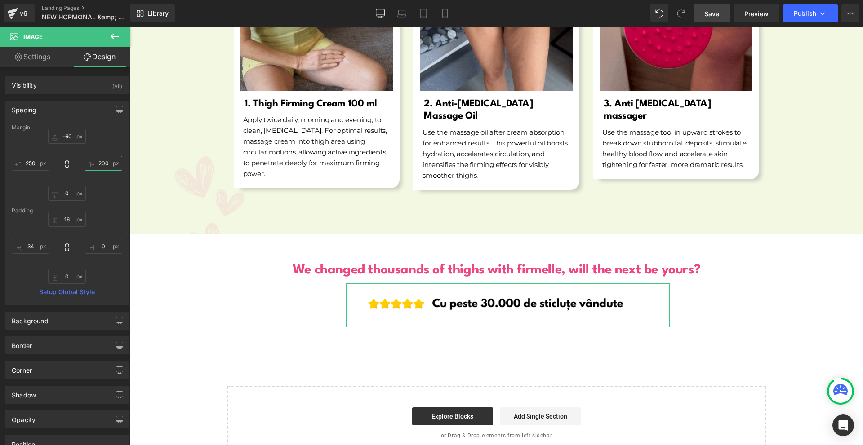
click at [102, 161] on input "200" at bounding box center [103, 163] width 38 height 15
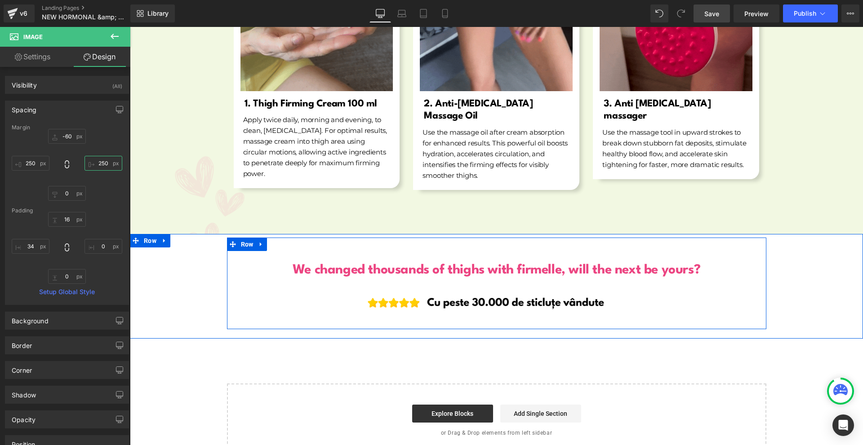
scroll to position [5554, 0]
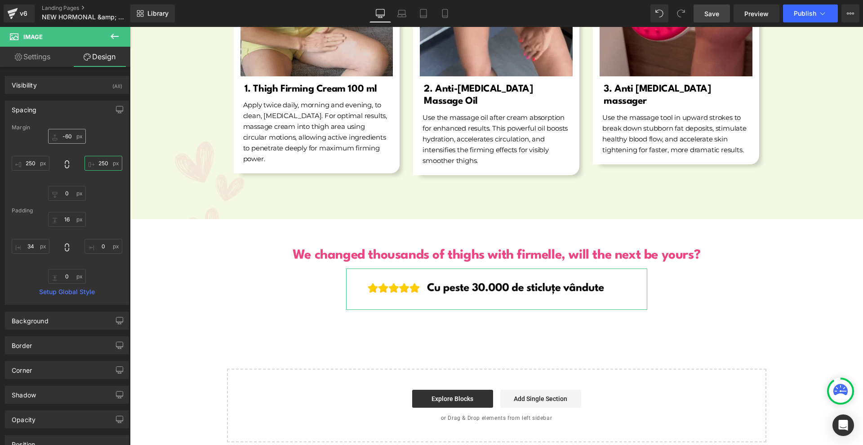
type input "250"
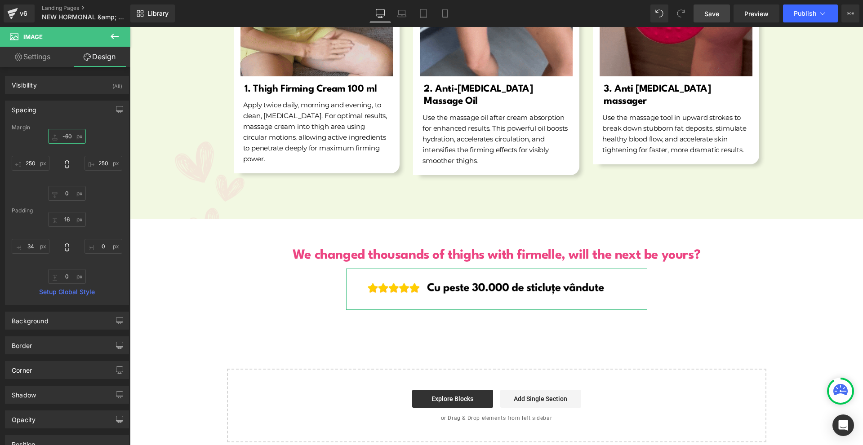
click at [77, 142] on input "-60" at bounding box center [67, 136] width 38 height 15
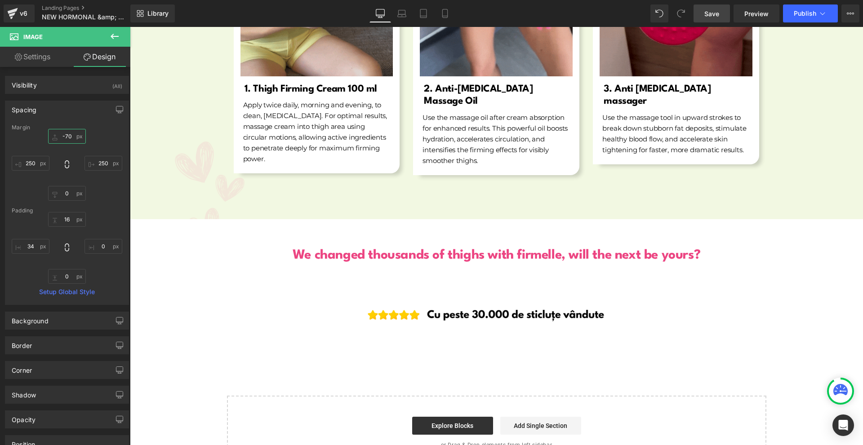
scroll to position [5549, 0]
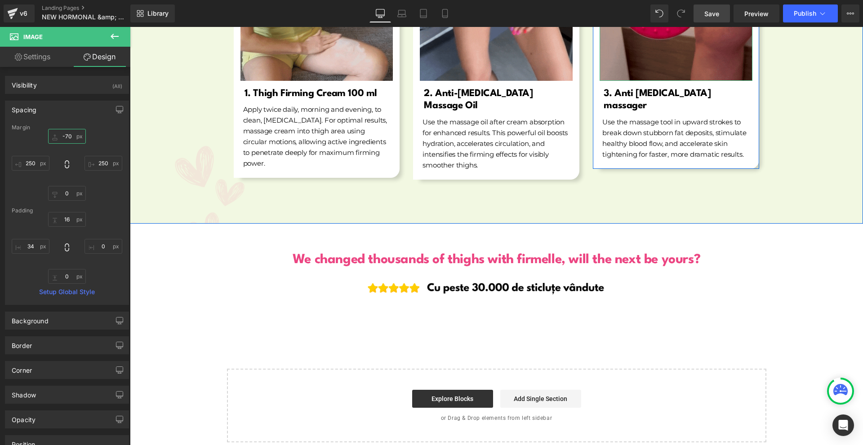
type input "-70"
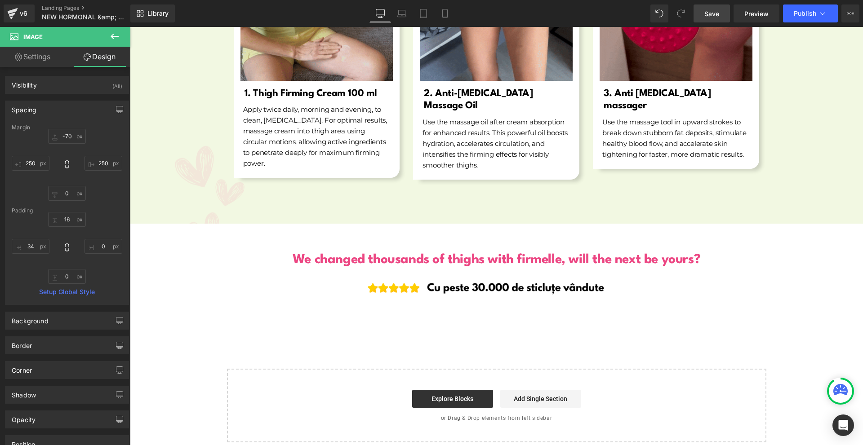
click at [703, 4] on link "Save" at bounding box center [711, 13] width 36 height 18
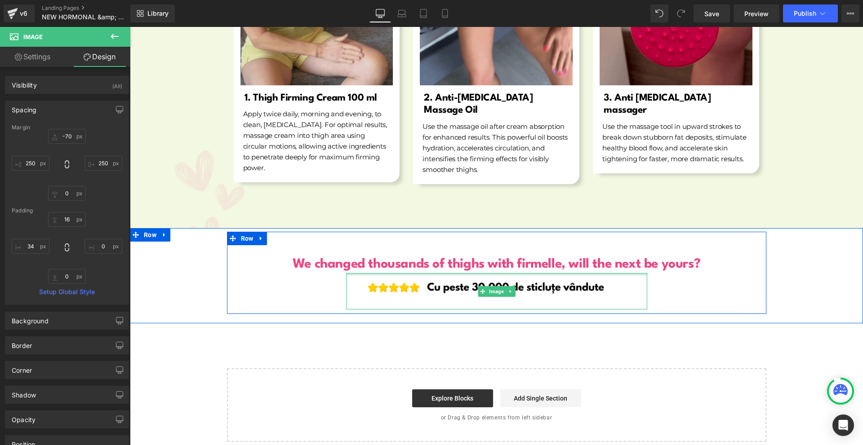
scroll to position [5544, 0]
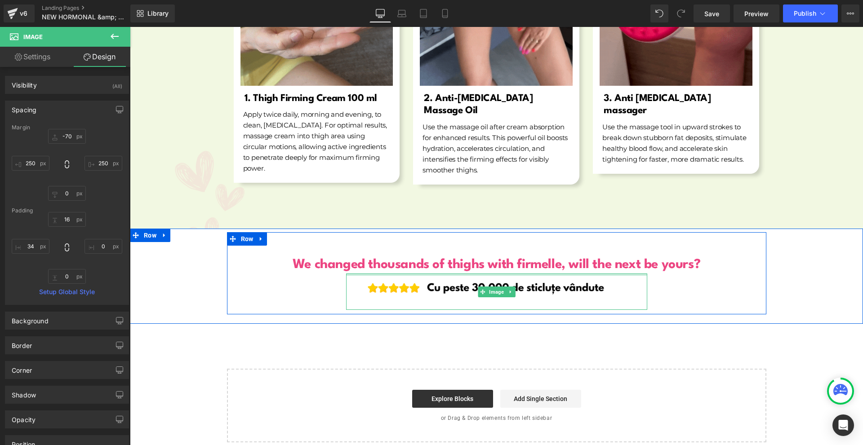
drag, startPoint x: 486, startPoint y: 258, endPoint x: 490, endPoint y: 255, distance: 5.5
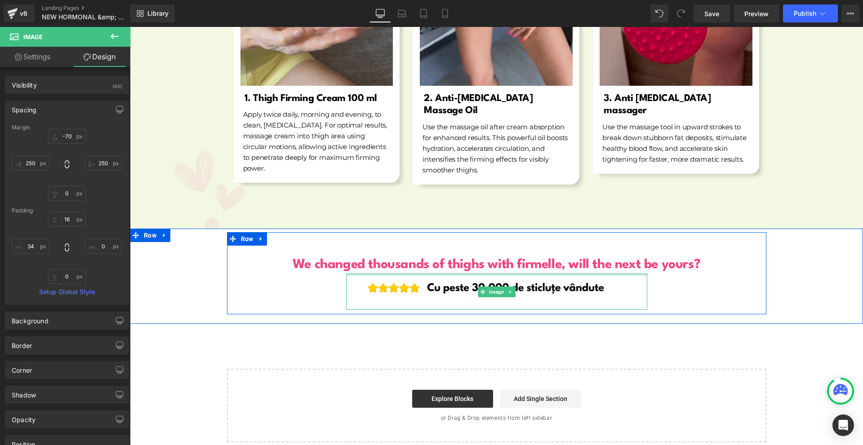
click at [490, 255] on div "We changed thousands of thighs with firmelle, will the next be yours? Heading I…" at bounding box center [496, 272] width 539 height 75
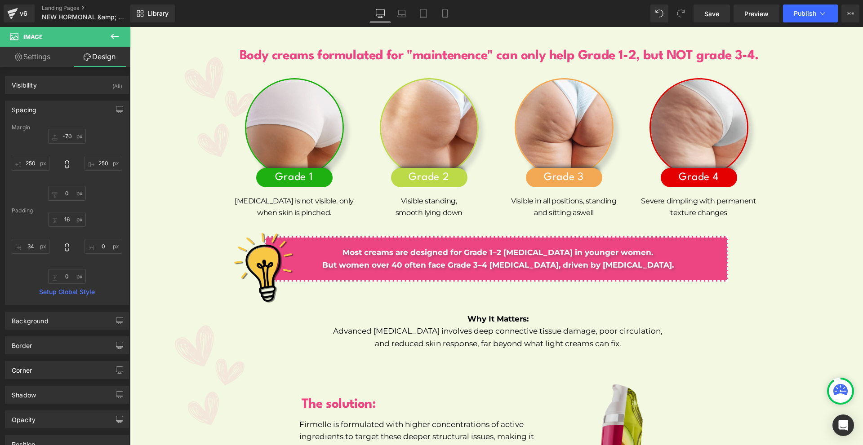
scroll to position [4511, 0]
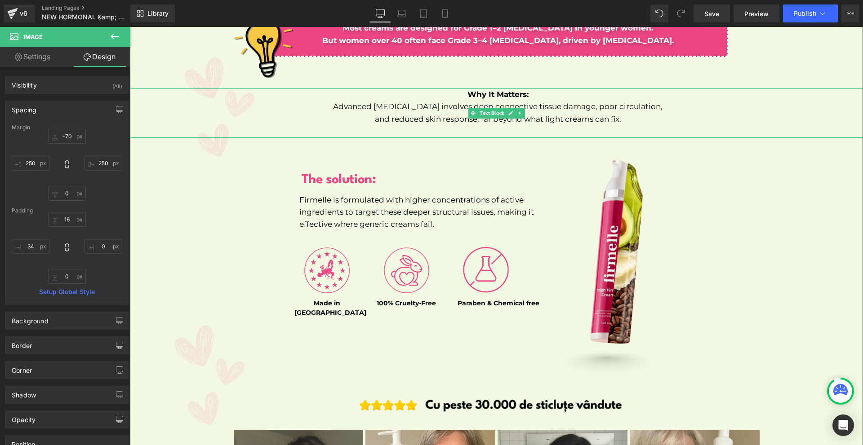
click at [517, 111] on icon at bounding box center [519, 113] width 5 height 5
click at [512, 108] on link at bounding box center [514, 113] width 9 height 11
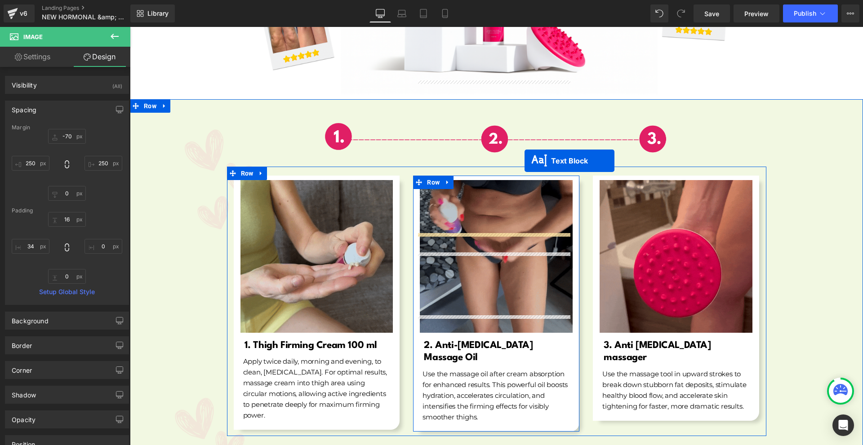
scroll to position [5499, 0]
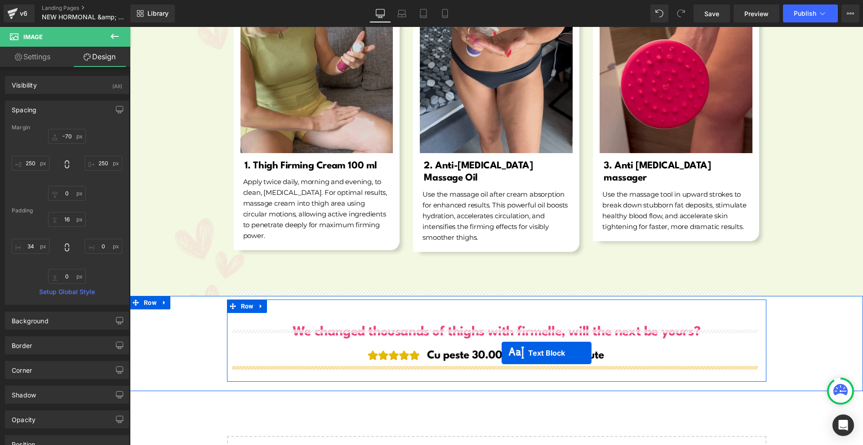
drag, startPoint x: 495, startPoint y: 148, endPoint x: 501, endPoint y: 353, distance: 205.4
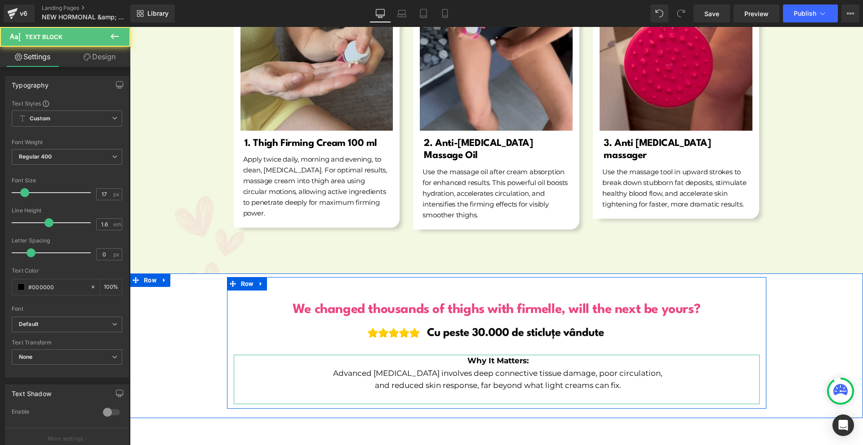
scroll to position [5477, 0]
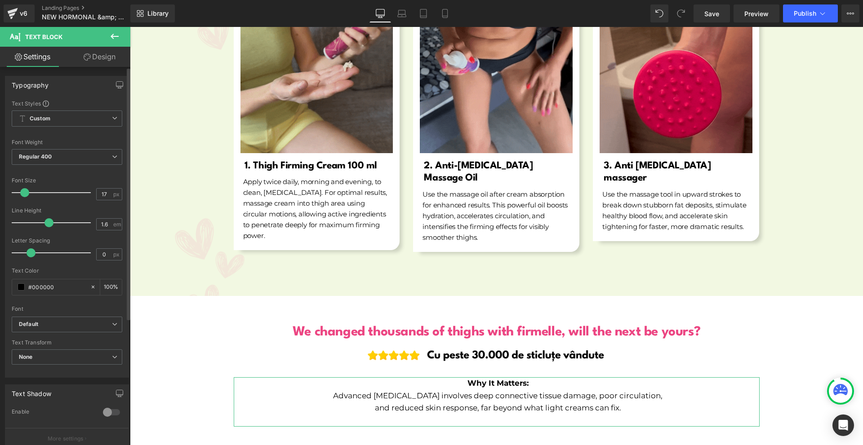
drag, startPoint x: 97, startPoint y: 72, endPoint x: 97, endPoint y: 67, distance: 4.9
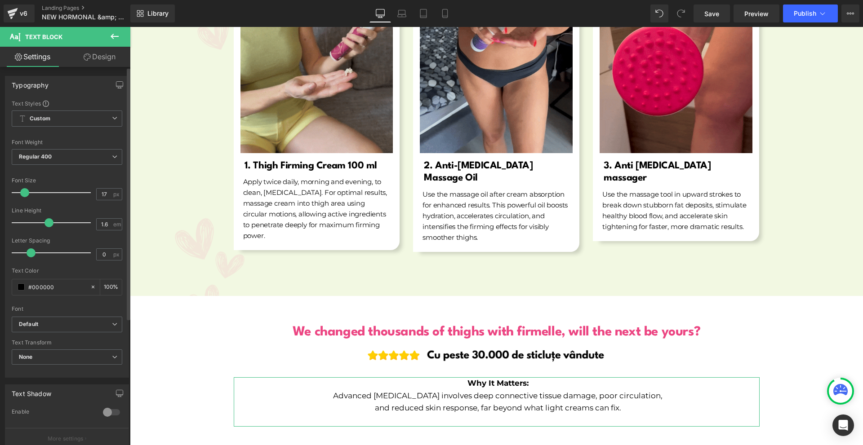
click at [97, 67] on div "Typography Text Styles Custom Custom Setup Global Style Custom Setup Global Sty…" at bounding box center [67, 338] width 134 height 543
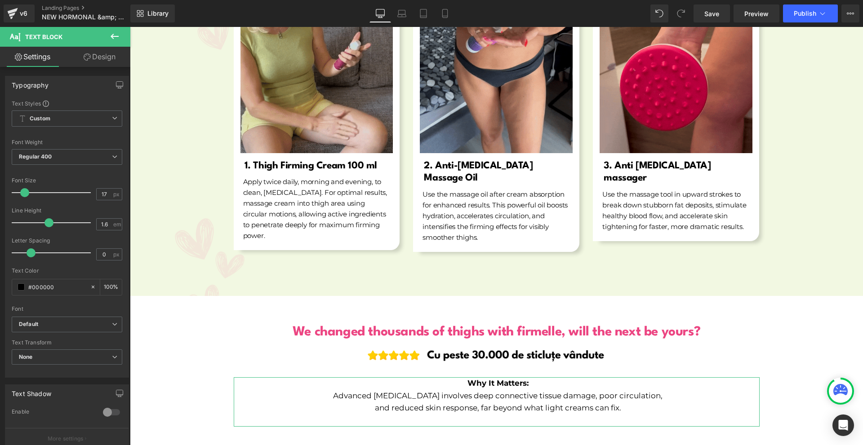
click at [96, 64] on link "Design" at bounding box center [99, 57] width 65 height 20
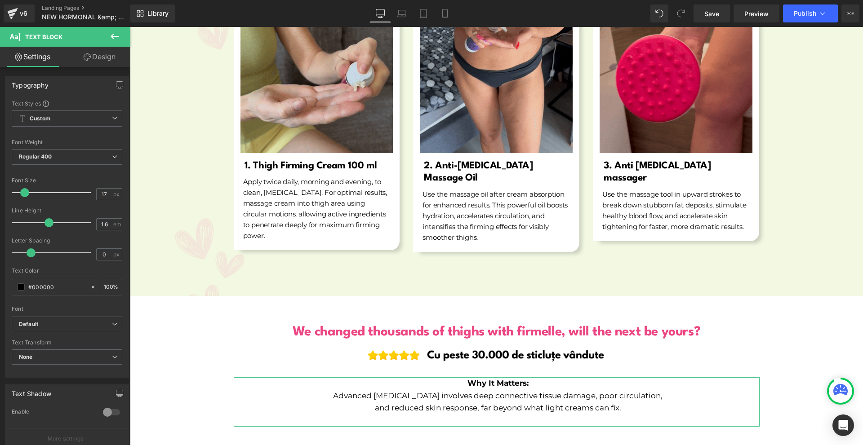
click at [0, 0] on div "Spacing" at bounding box center [0, 0] width 0 height 0
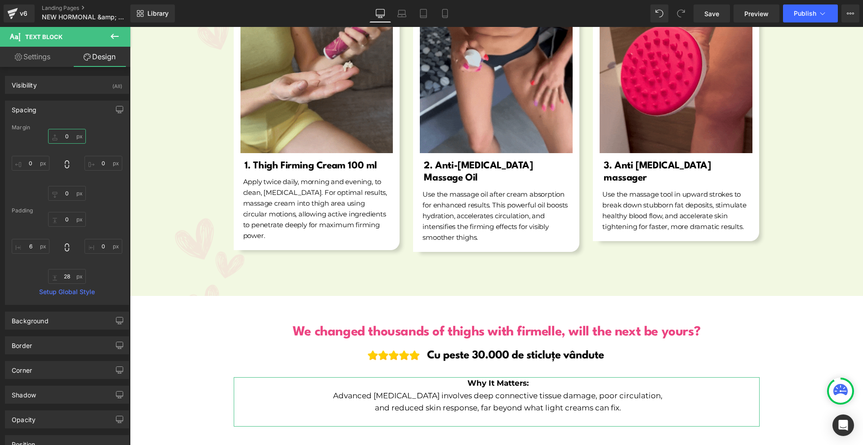
click at [68, 141] on input "0" at bounding box center [67, 136] width 38 height 15
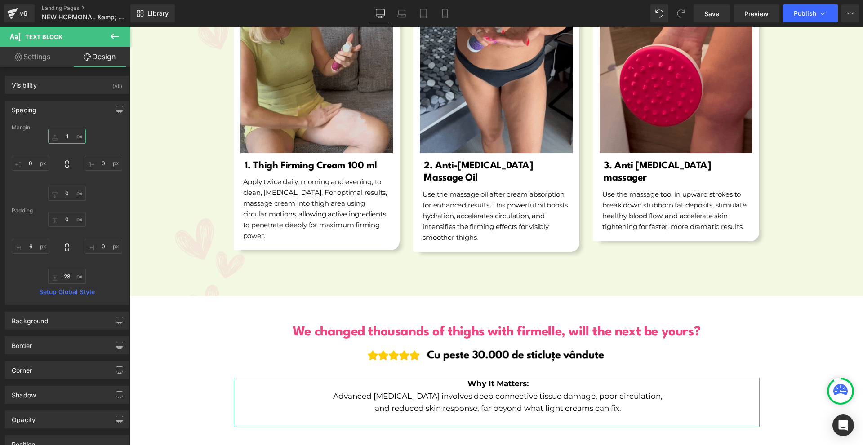
click at [68, 141] on input "1" at bounding box center [67, 136] width 38 height 15
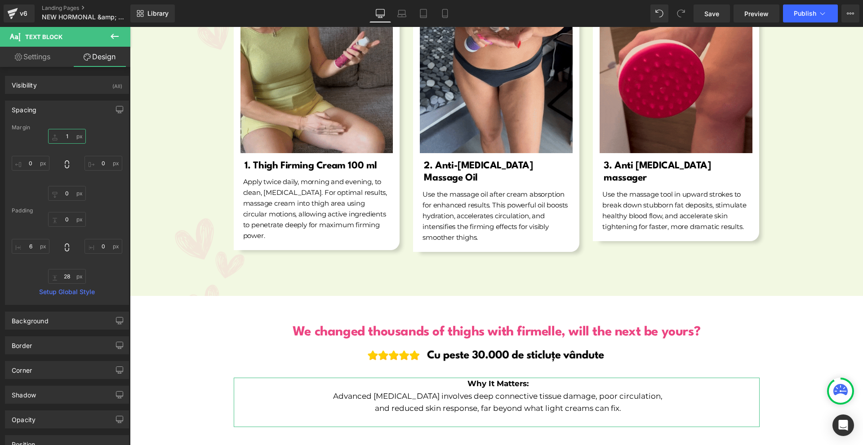
click at [68, 141] on input "1" at bounding box center [67, 136] width 38 height 15
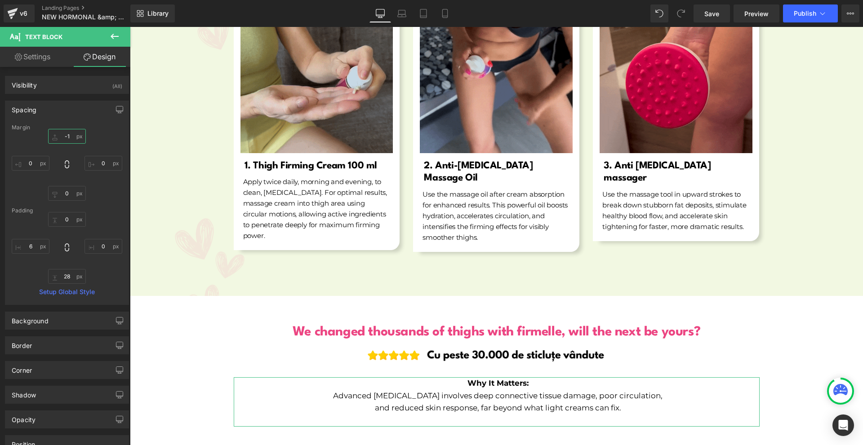
type input "-10"
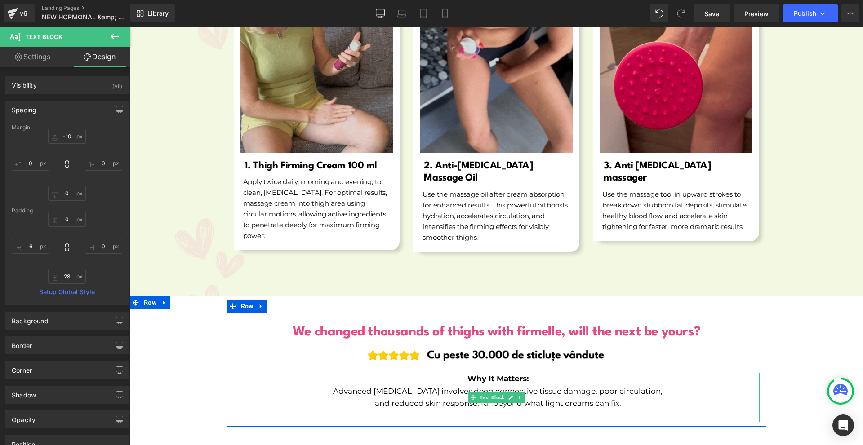
click at [461, 385] on p "Advanced [MEDICAL_DATA] involves deep connective tissue damage, poor circulatio…" at bounding box center [497, 391] width 523 height 12
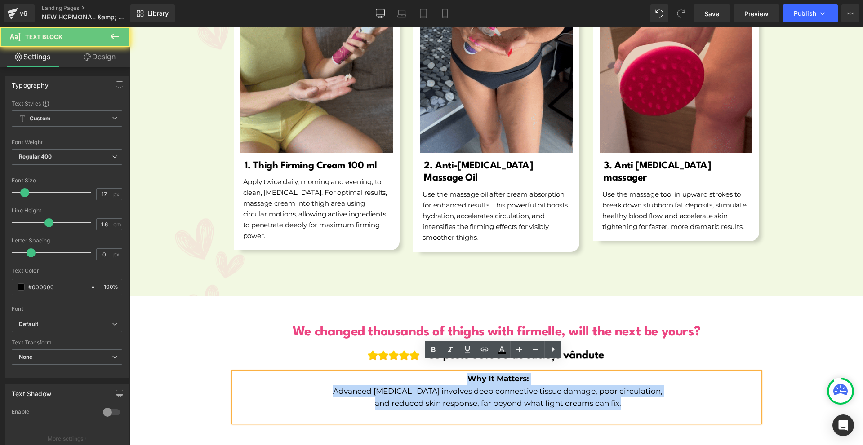
drag, startPoint x: 479, startPoint y: 367, endPoint x: 623, endPoint y: 389, distance: 145.4
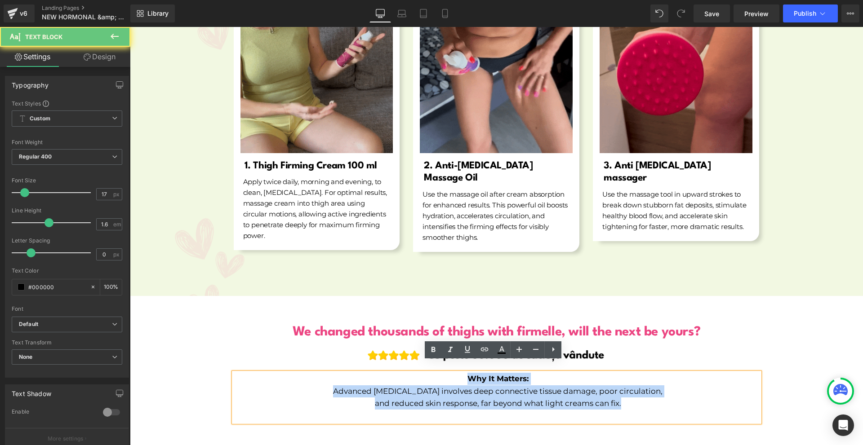
click at [623, 389] on div "Why It Matters: Advanced cellulite involves deep connective tissue damage, poor…" at bounding box center [497, 397] width 526 height 49
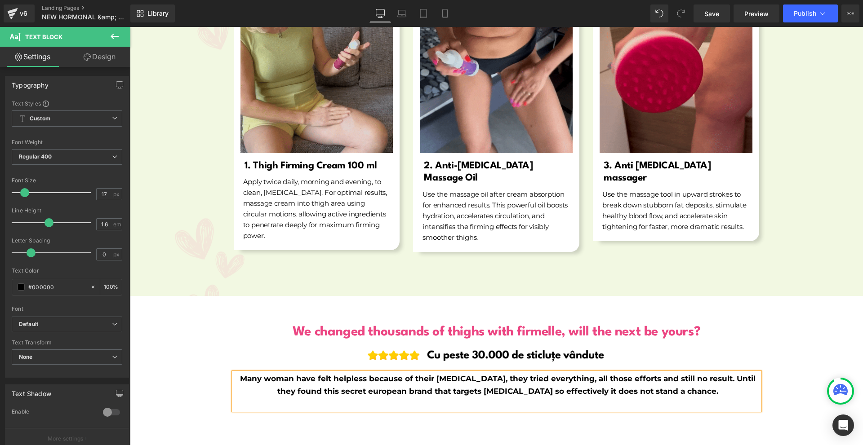
click at [619, 381] on b "Many woman have felt helpless because of their cellulite, they tried everything…" at bounding box center [497, 384] width 515 height 21
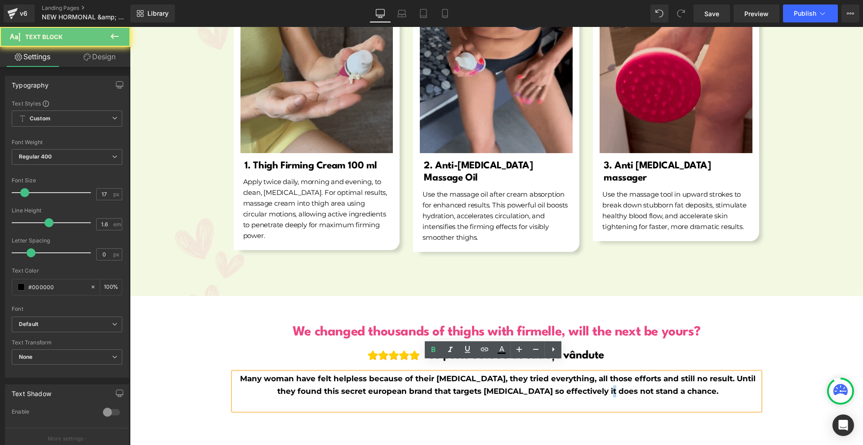
click at [619, 380] on b "Many woman have felt helpless because of their cellulite, they tried everything…" at bounding box center [497, 384] width 515 height 21
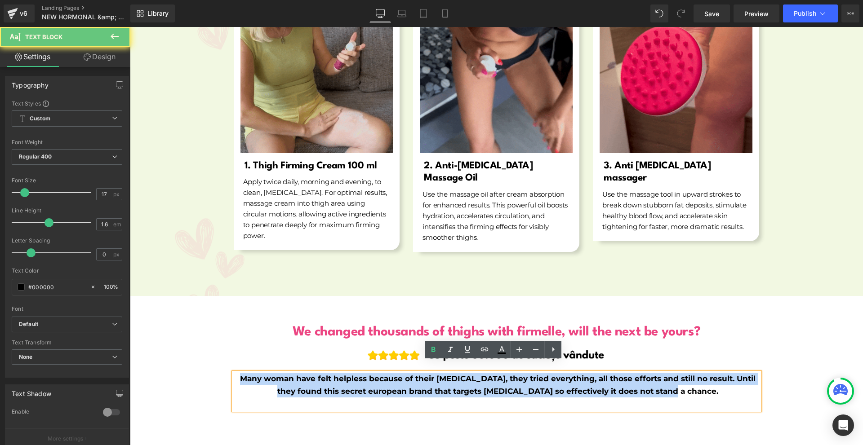
click at [619, 380] on b "Many woman have felt helpless because of their cellulite, they tried everything…" at bounding box center [497, 384] width 515 height 21
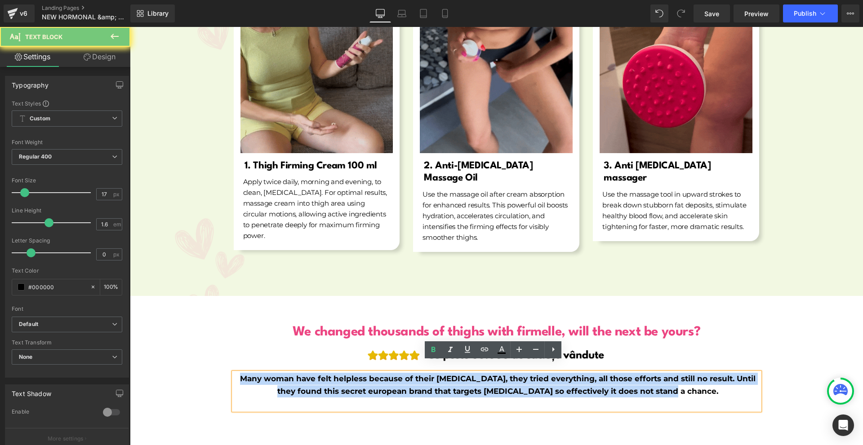
click at [429, 341] on img at bounding box center [496, 359] width 301 height 37
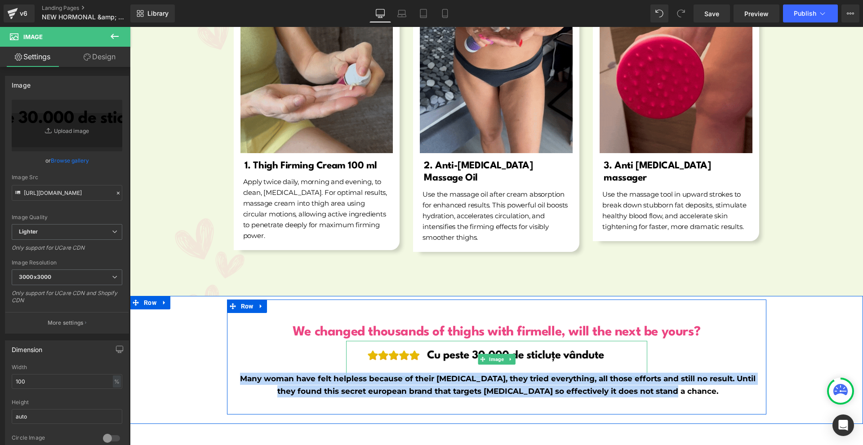
click at [432, 344] on img at bounding box center [496, 359] width 301 height 37
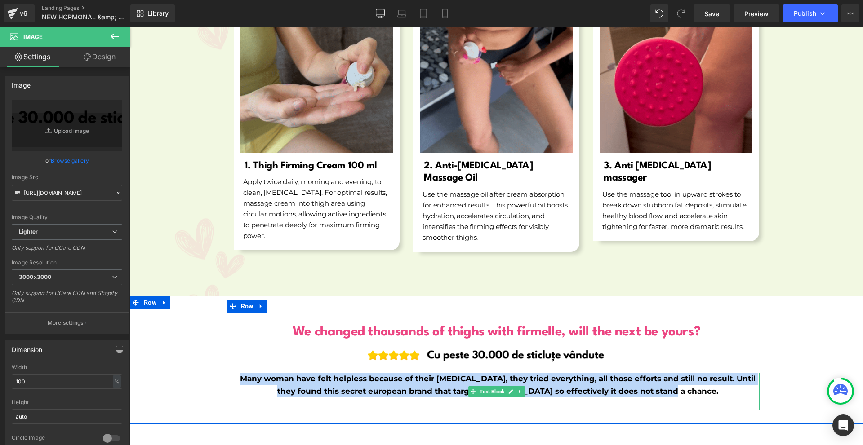
click at [342, 373] on p "Many woman have felt helpless because of their cellulite, they tried everything…" at bounding box center [497, 385] width 523 height 24
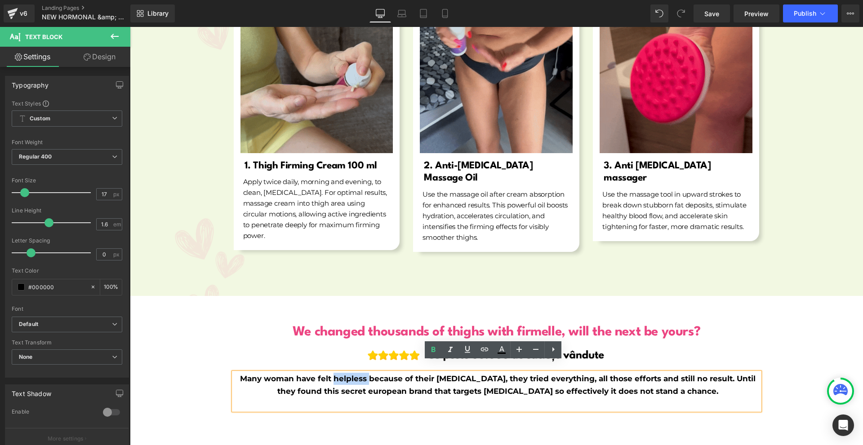
click at [342, 373] on p "Many woman have felt helpless because of their cellulite, they tried everything…" at bounding box center [497, 385] width 523 height 24
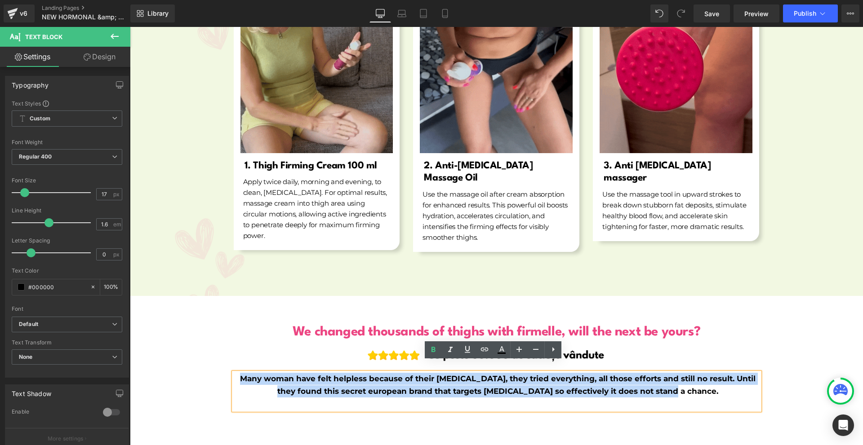
click at [342, 373] on p "Many woman have felt helpless because of their cellulite, they tried everything…" at bounding box center [497, 385] width 523 height 24
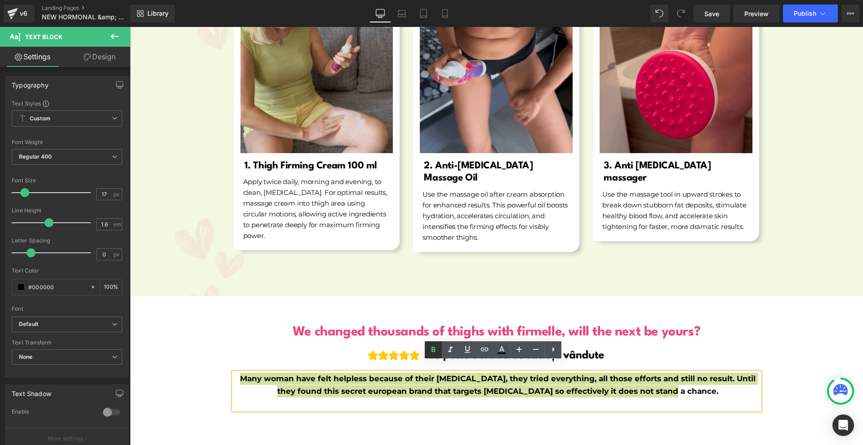
click at [428, 347] on icon at bounding box center [433, 350] width 11 height 11
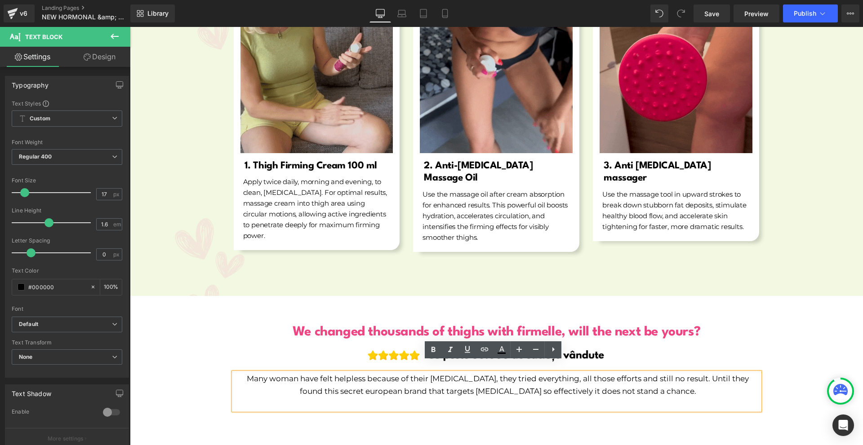
click at [826, 352] on div "We changed thousands of thighs with firmelle, will the next be yours? Heading I…" at bounding box center [496, 357] width 733 height 115
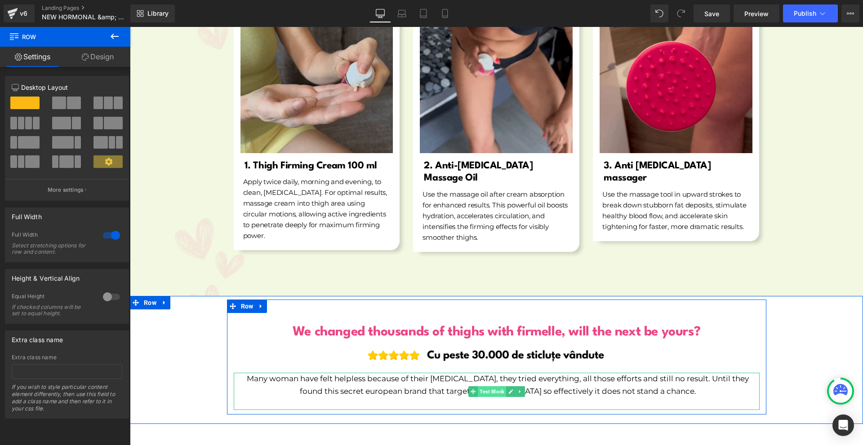
click at [492, 386] on span "Text Block" at bounding box center [492, 391] width 28 height 11
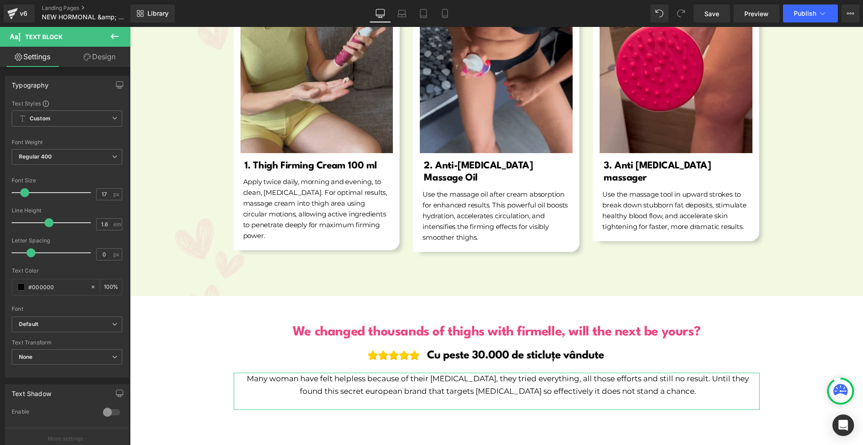
click at [97, 58] on link "Design" at bounding box center [99, 57] width 65 height 20
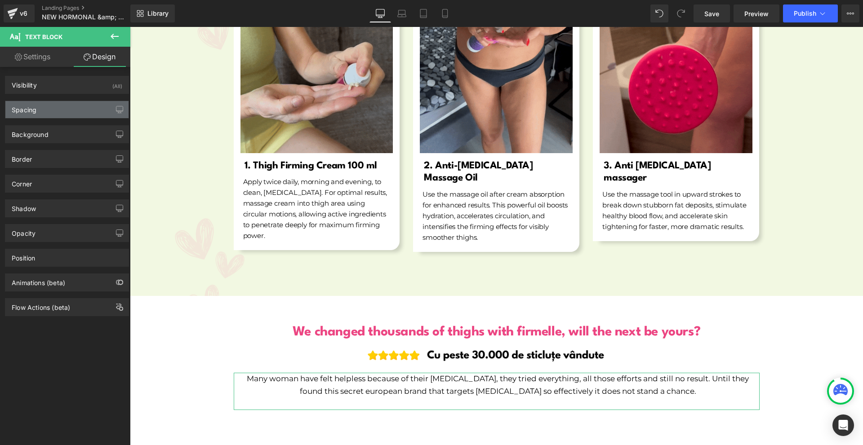
click at [49, 113] on div "Spacing" at bounding box center [66, 109] width 123 height 17
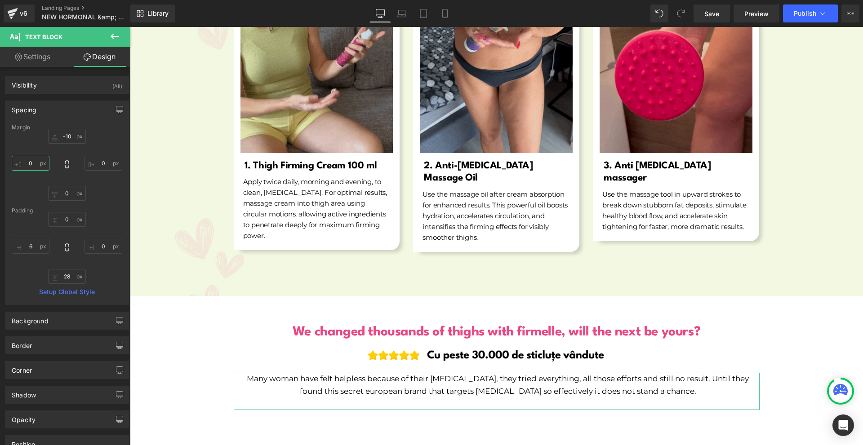
click at [37, 162] on input "0" at bounding box center [31, 163] width 38 height 15
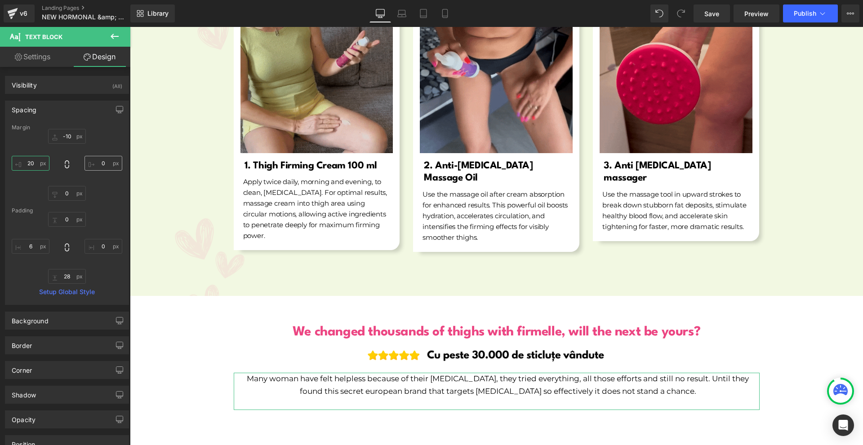
type input "20"
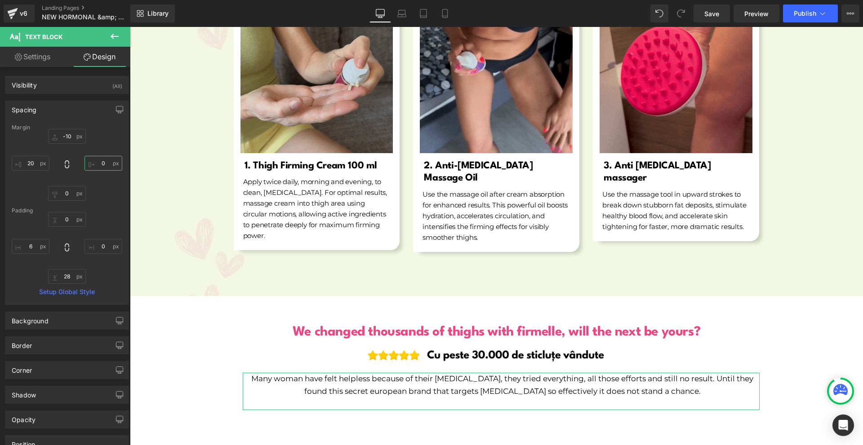
click at [102, 162] on input "0" at bounding box center [103, 163] width 38 height 15
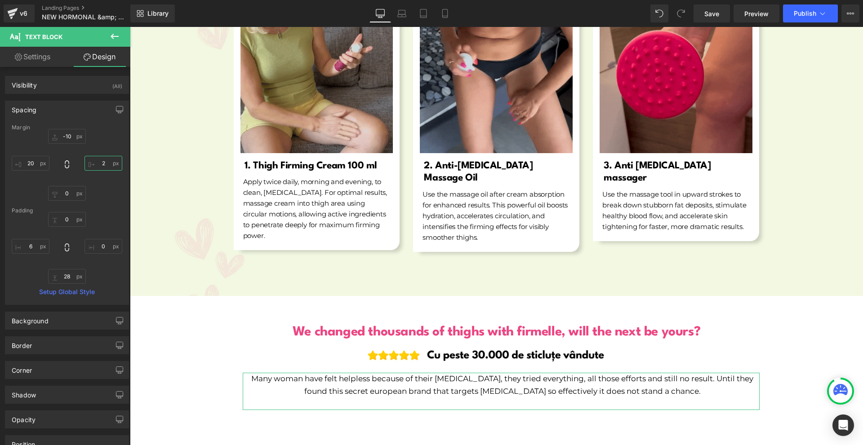
type input "20"
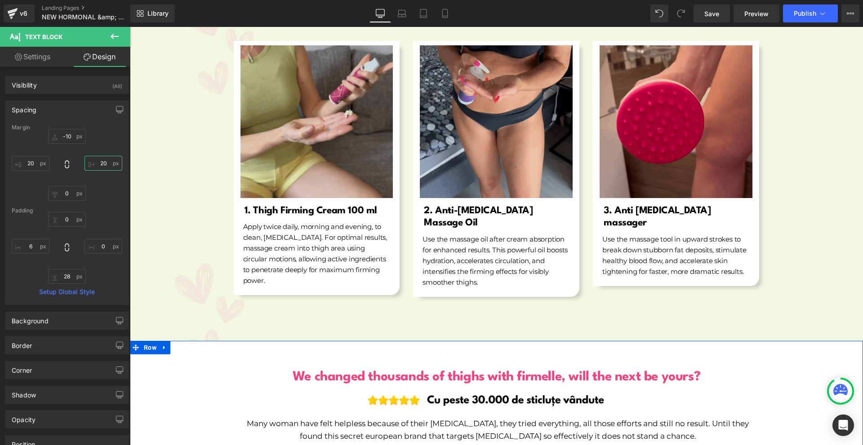
scroll to position [5577, 0]
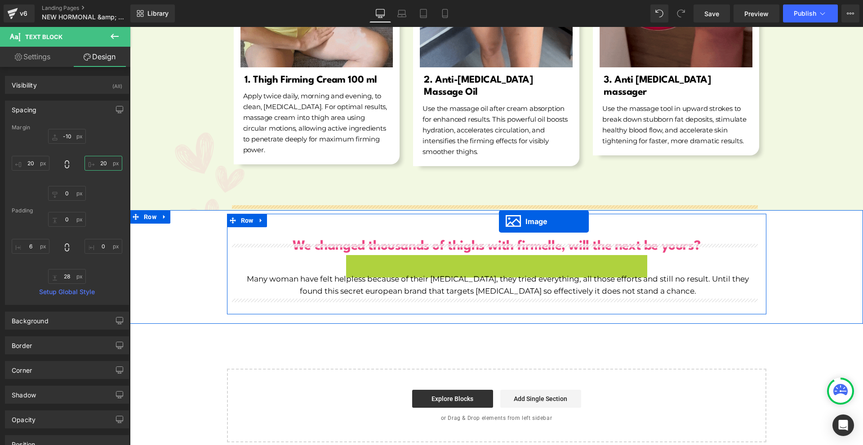
drag, startPoint x: 487, startPoint y: 245, endPoint x: 498, endPoint y: 221, distance: 26.1
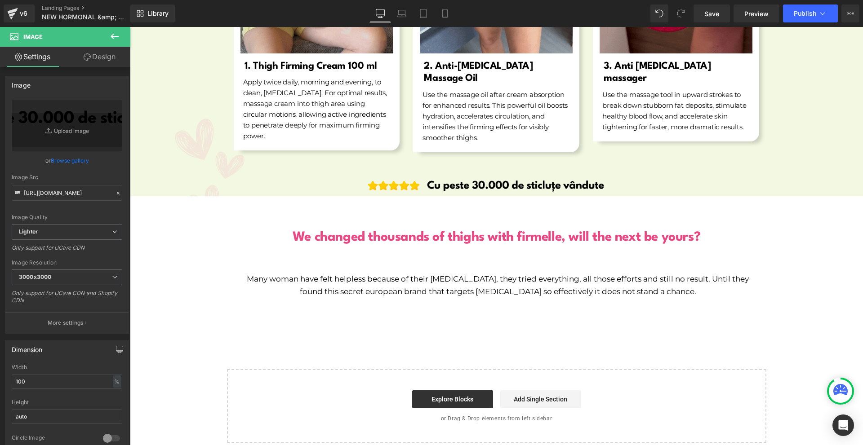
click at [104, 57] on link "Design" at bounding box center [99, 57] width 65 height 20
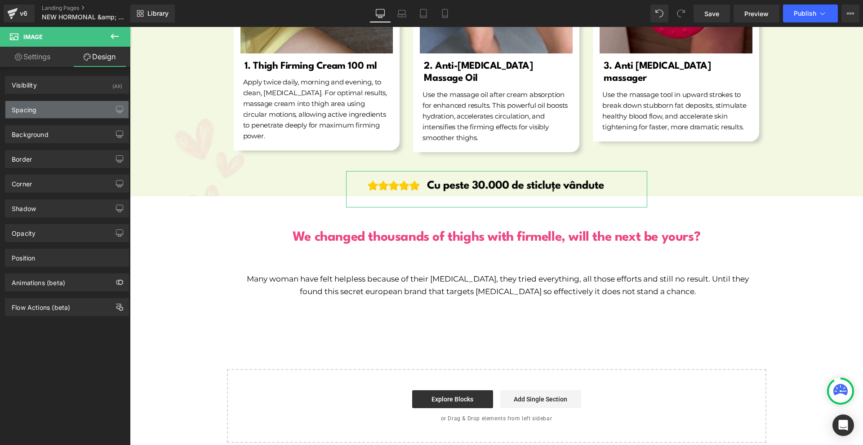
click at [57, 109] on div "Spacing" at bounding box center [66, 109] width 123 height 17
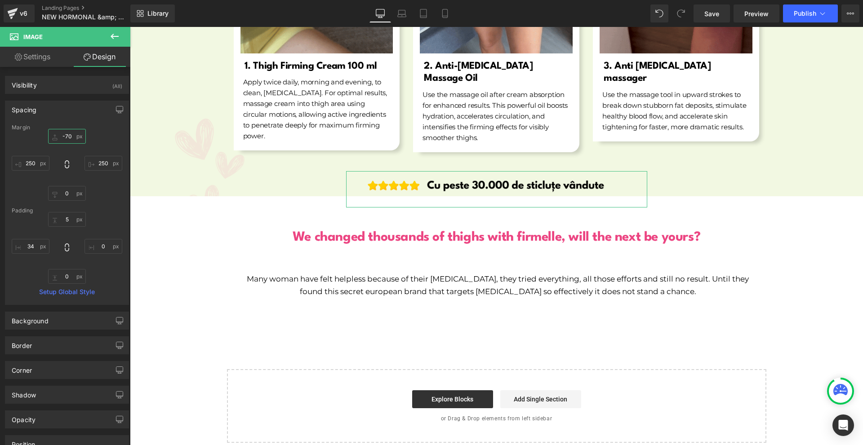
click at [64, 141] on input "text" at bounding box center [67, 136] width 38 height 15
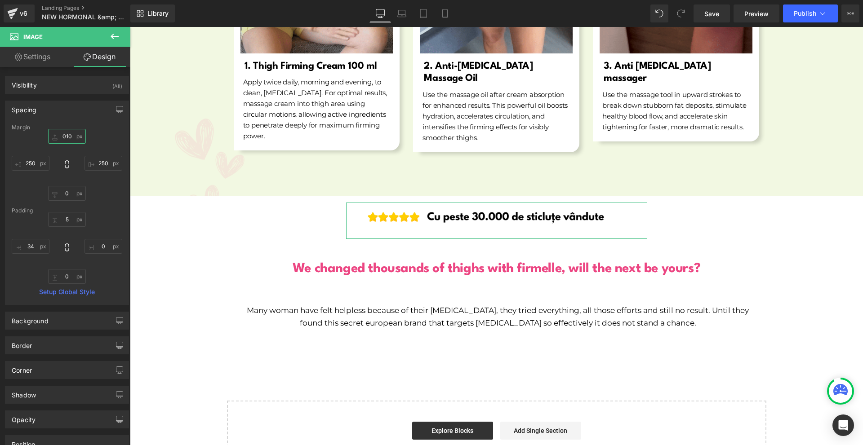
type input "10"
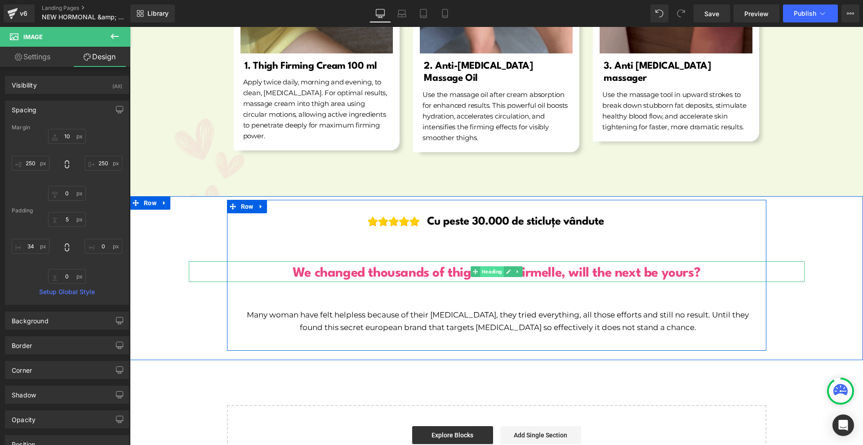
click at [482, 266] on span "Heading" at bounding box center [492, 271] width 24 height 11
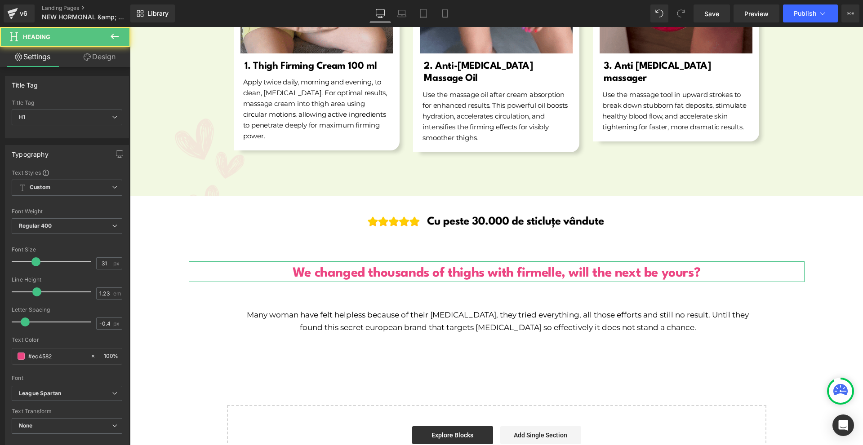
click at [114, 57] on link "Design" at bounding box center [99, 57] width 65 height 20
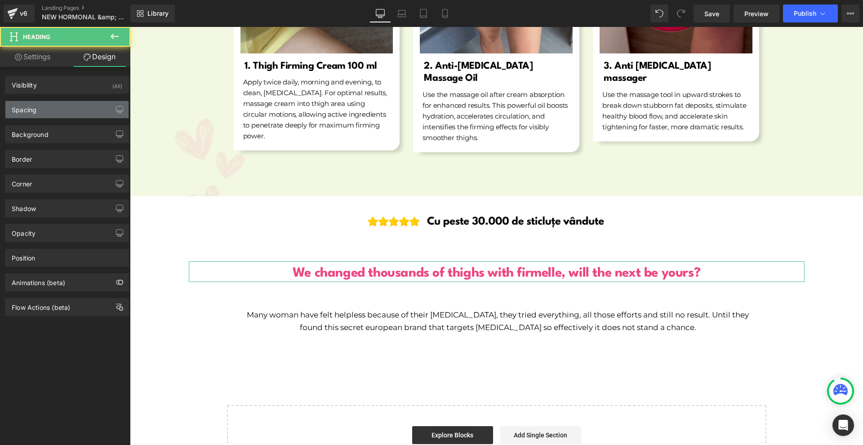
click at [49, 111] on div "Spacing" at bounding box center [66, 109] width 123 height 17
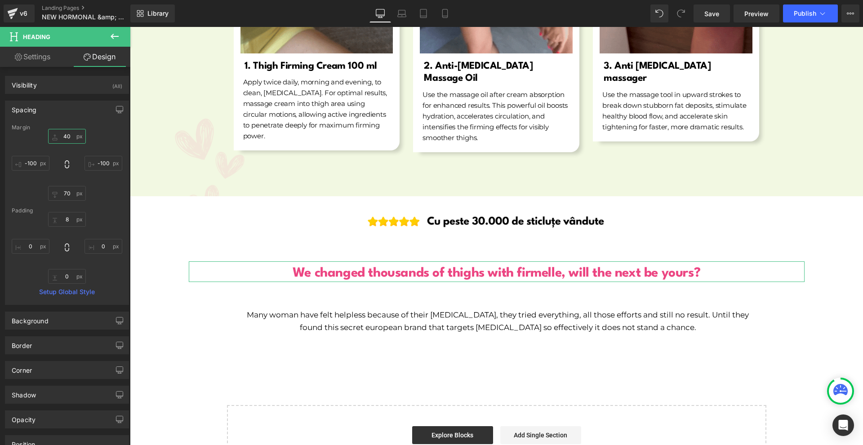
click at [68, 137] on input "40" at bounding box center [67, 136] width 38 height 15
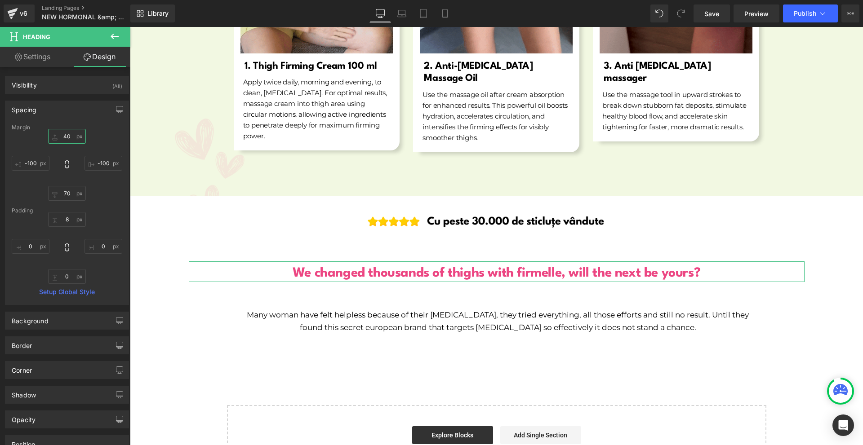
type input "0"
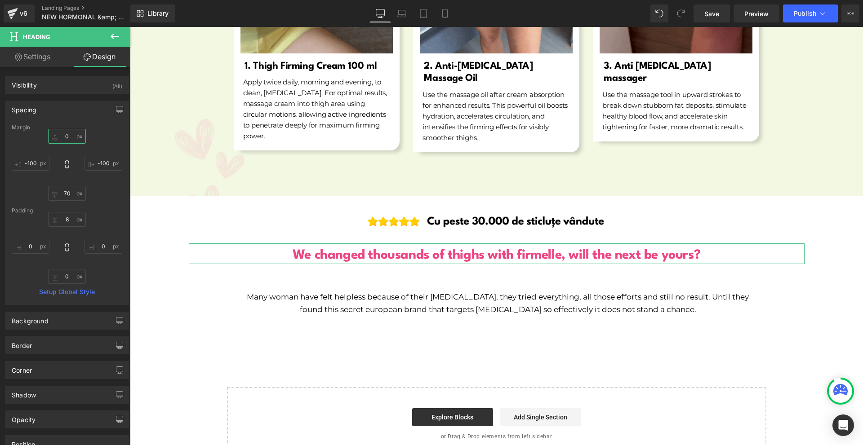
click at [66, 137] on input "0" at bounding box center [67, 136] width 38 height 15
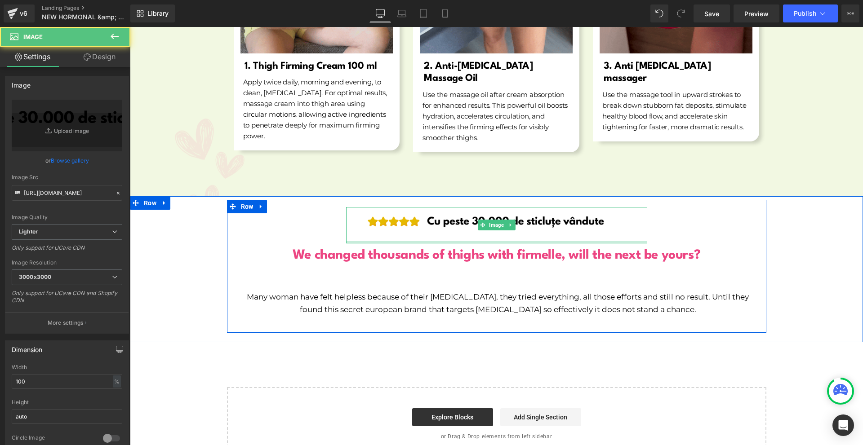
drag, startPoint x: 483, startPoint y: 231, endPoint x: 493, endPoint y: 224, distance: 11.6
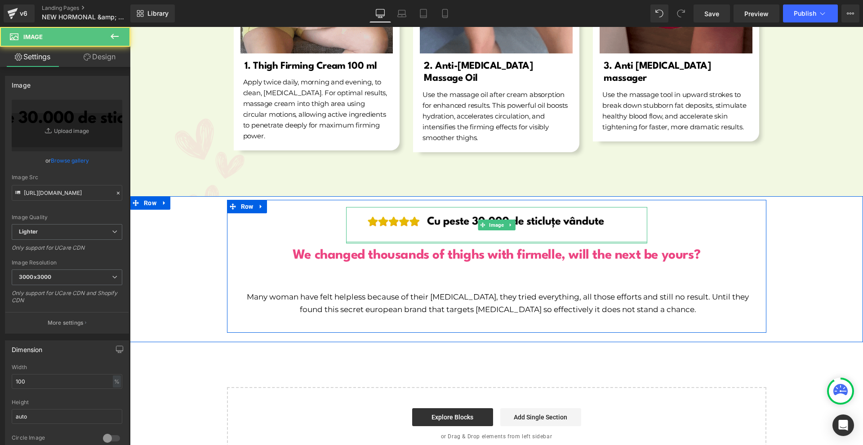
click at [493, 224] on div "Image" at bounding box center [496, 225] width 301 height 37
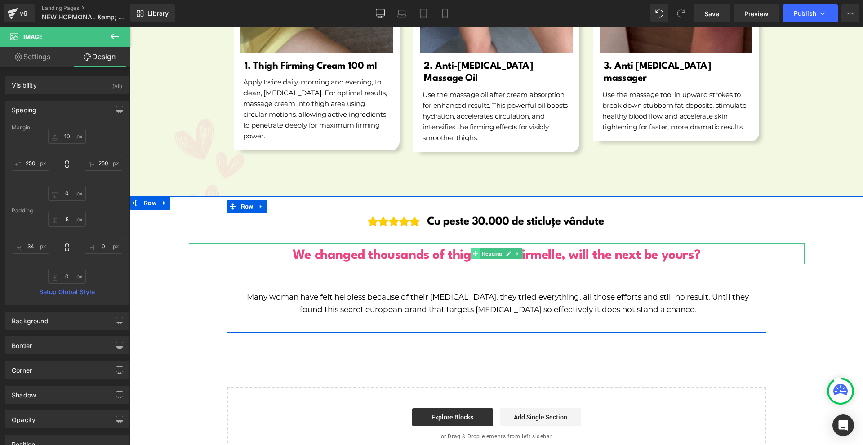
click at [476, 248] on span at bounding box center [474, 253] width 9 height 11
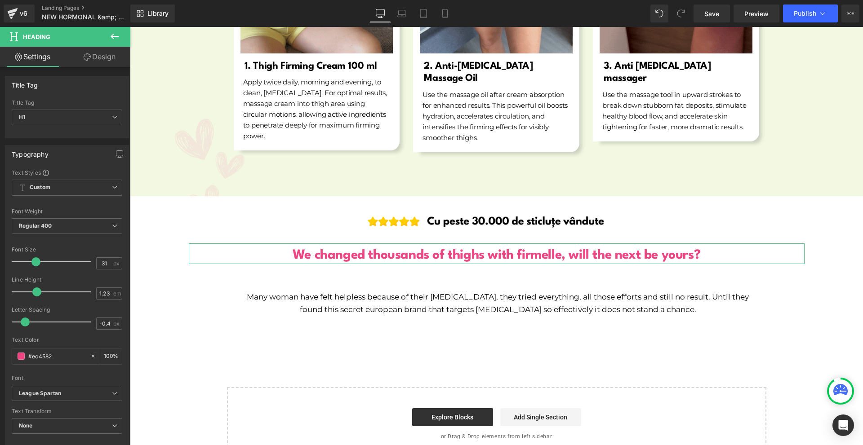
click at [100, 58] on link "Design" at bounding box center [99, 57] width 65 height 20
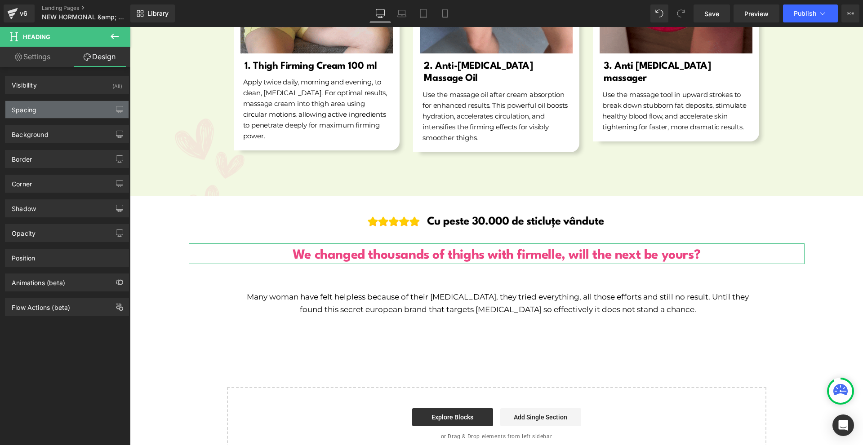
click at [72, 105] on div "Spacing" at bounding box center [66, 109] width 123 height 17
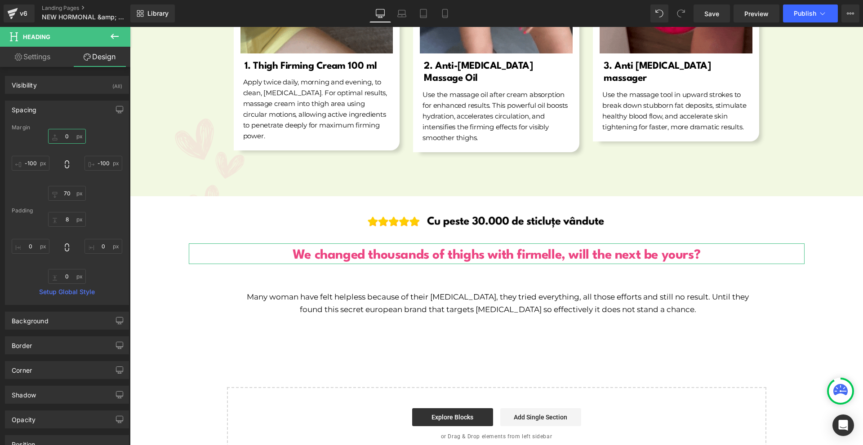
click at [82, 138] on input "0" at bounding box center [67, 136] width 38 height 15
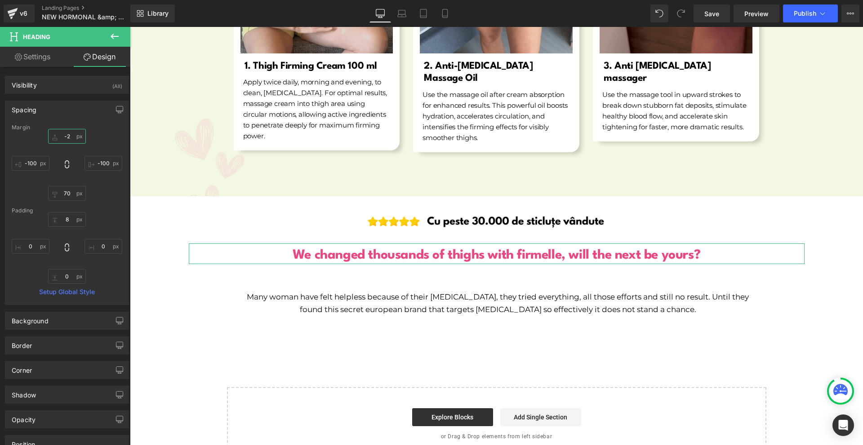
type input "-20"
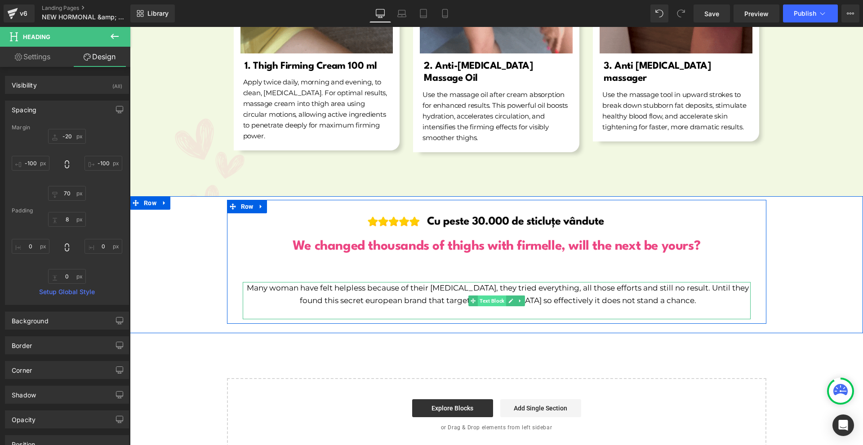
click at [483, 296] on span "Text Block" at bounding box center [492, 301] width 28 height 11
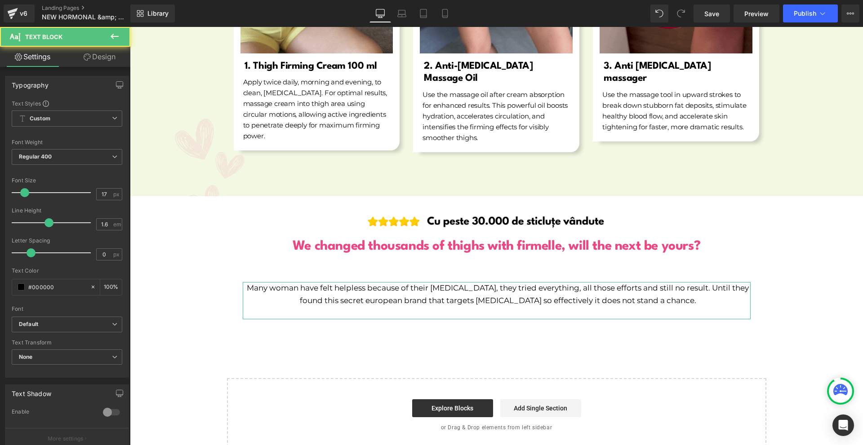
click at [101, 54] on link "Design" at bounding box center [99, 57] width 65 height 20
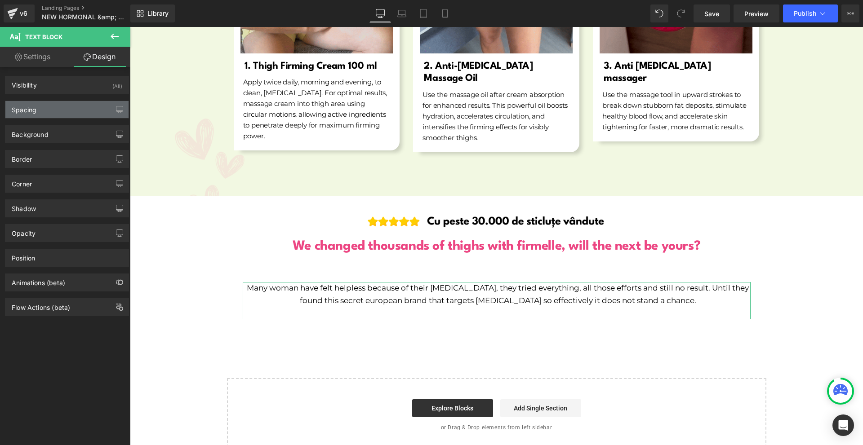
click at [31, 109] on div "Spacing" at bounding box center [24, 107] width 25 height 13
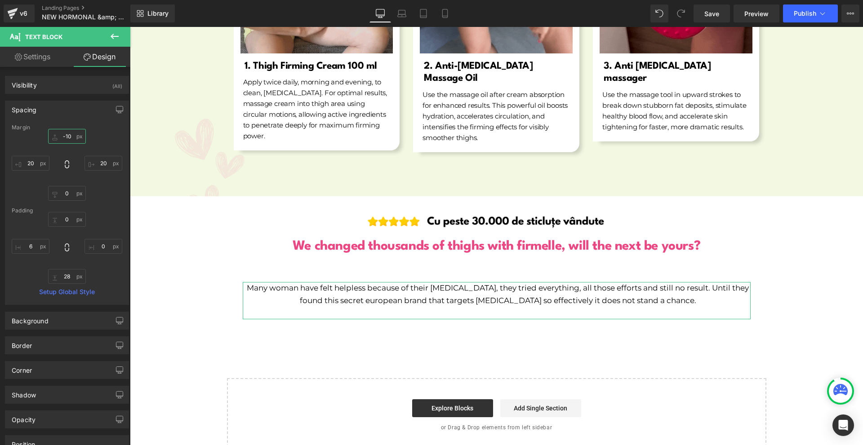
click at [65, 139] on input "-10" at bounding box center [67, 136] width 38 height 15
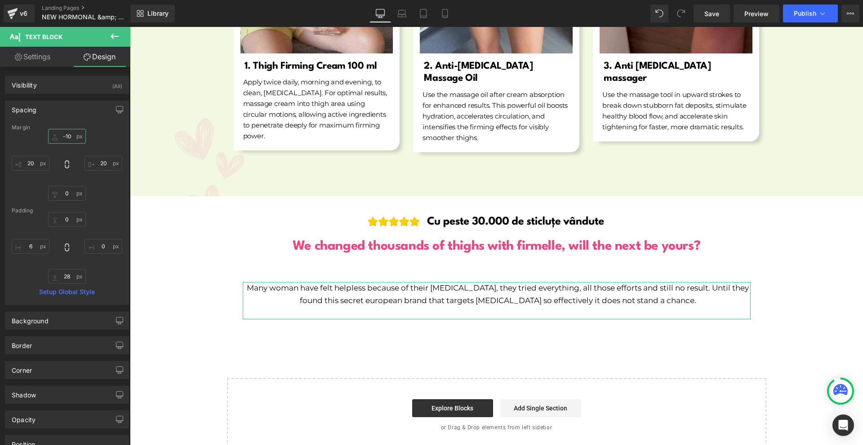
type input "0"
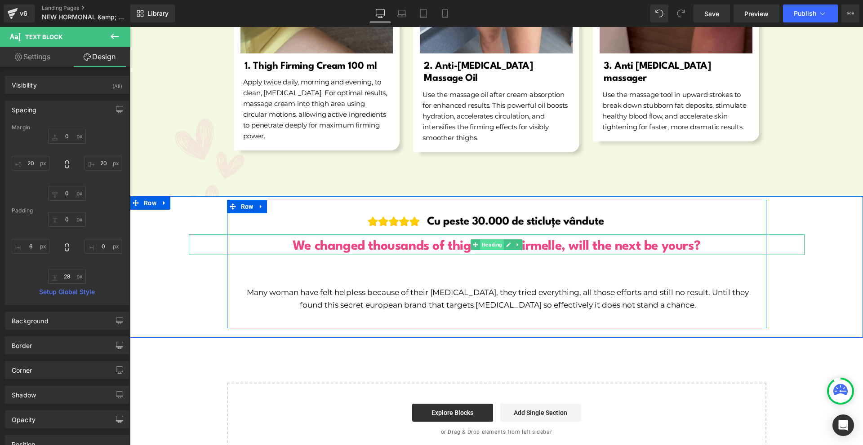
click at [486, 239] on span "Heading" at bounding box center [492, 244] width 24 height 11
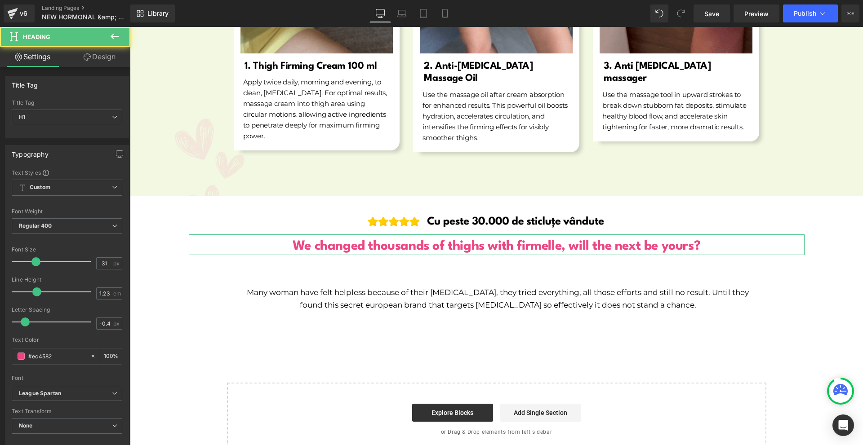
click at [106, 53] on link "Design" at bounding box center [99, 57] width 65 height 20
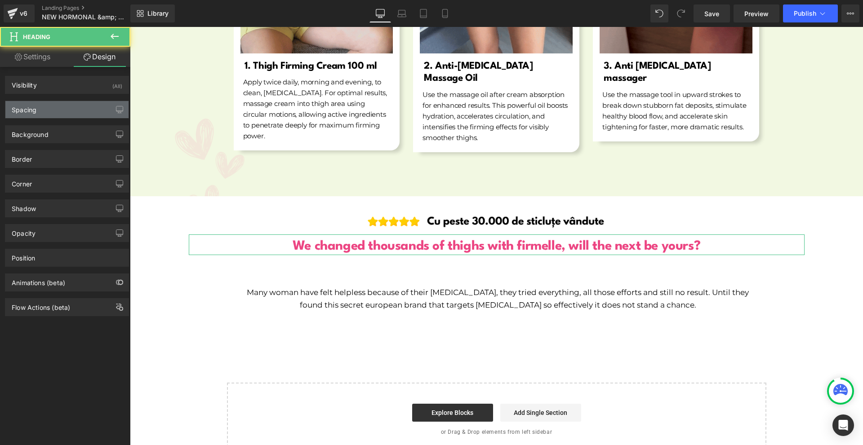
click at [40, 110] on div "Spacing" at bounding box center [66, 109] width 123 height 17
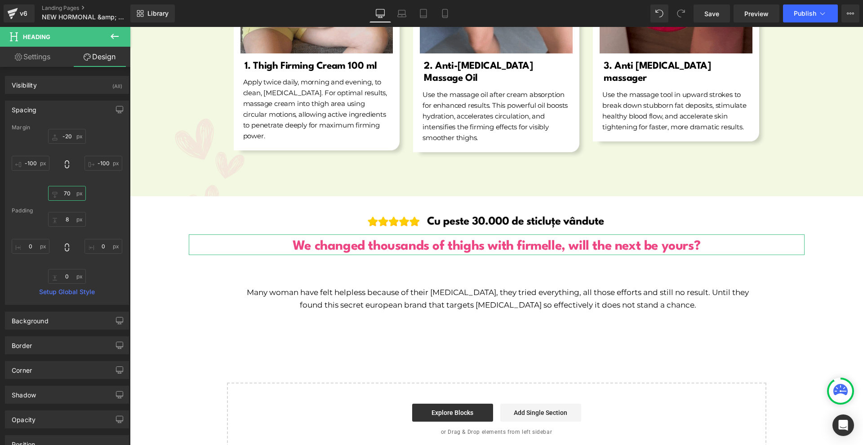
click at [62, 194] on input "70" at bounding box center [67, 193] width 38 height 15
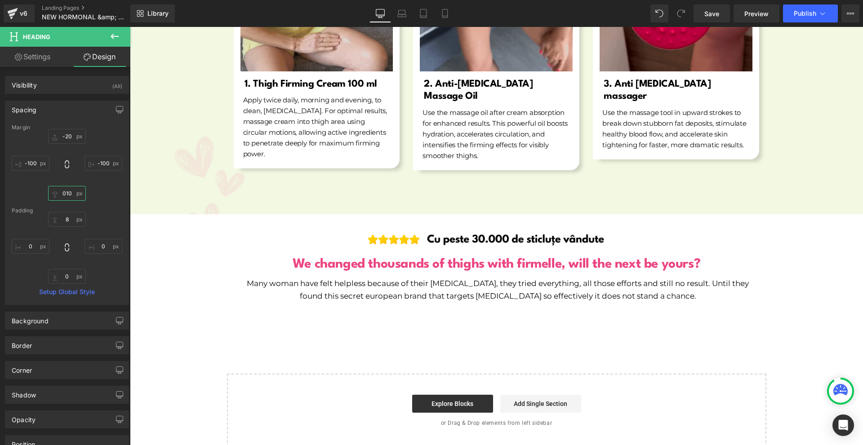
scroll to position [5563, 0]
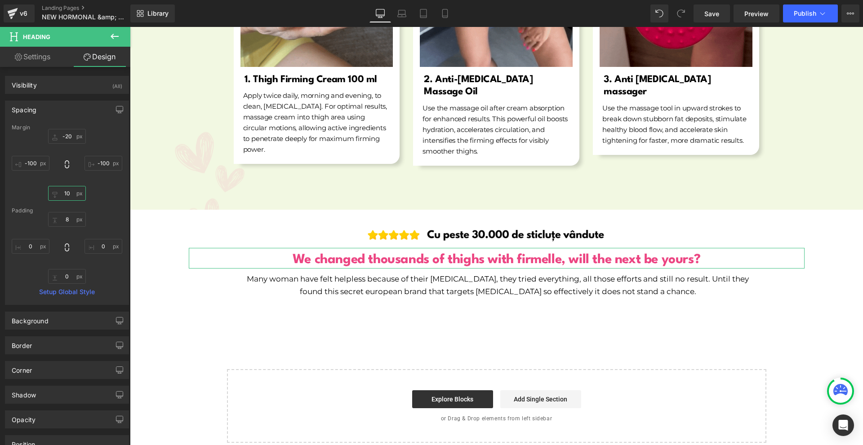
click at [66, 191] on input "10" at bounding box center [67, 193] width 38 height 15
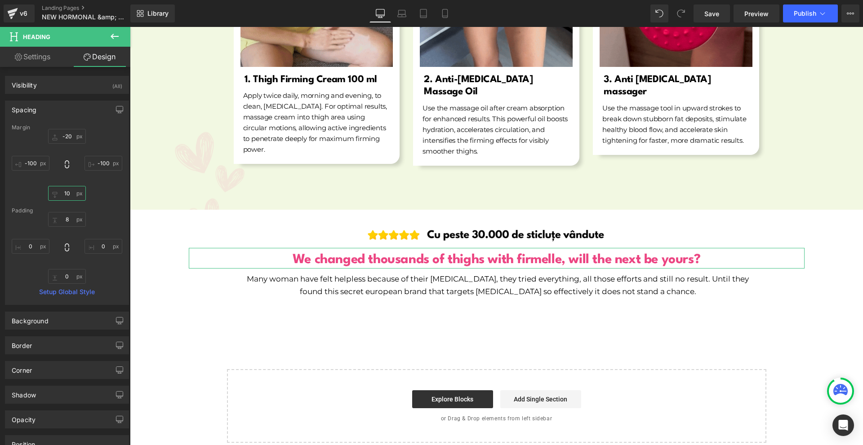
click at [66, 191] on input "10" at bounding box center [67, 193] width 38 height 15
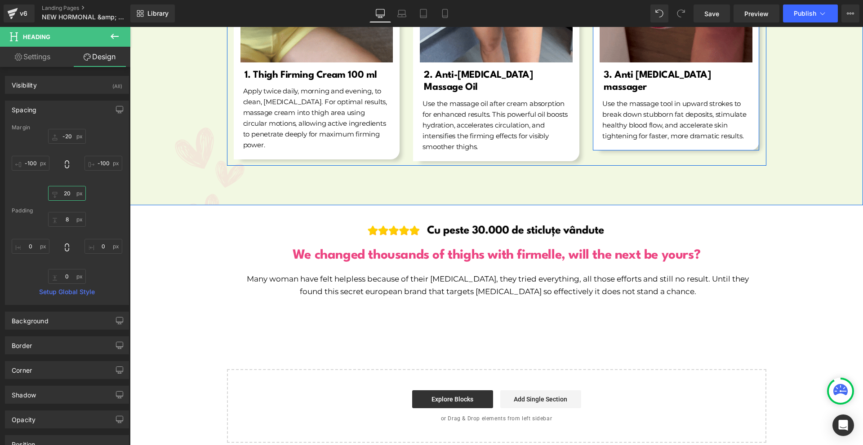
scroll to position [5478, 0]
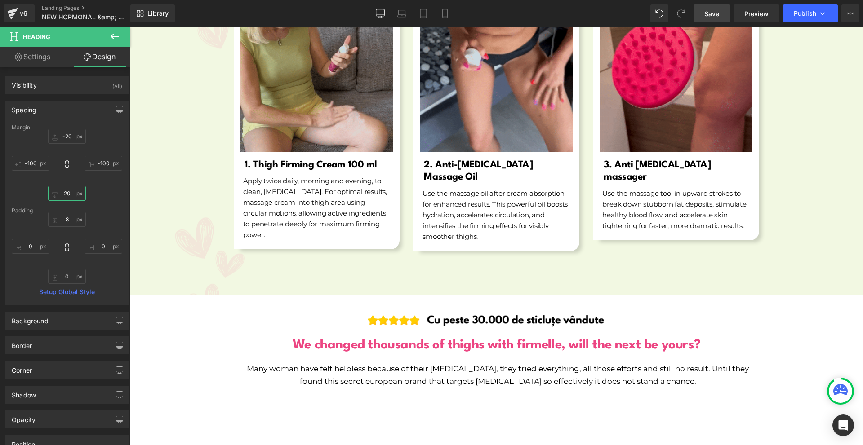
type input "20"
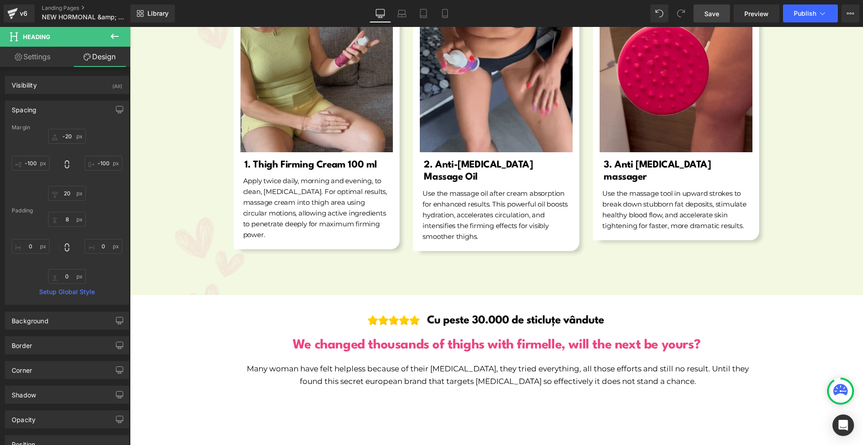
click at [717, 13] on span "Save" at bounding box center [711, 13] width 15 height 9
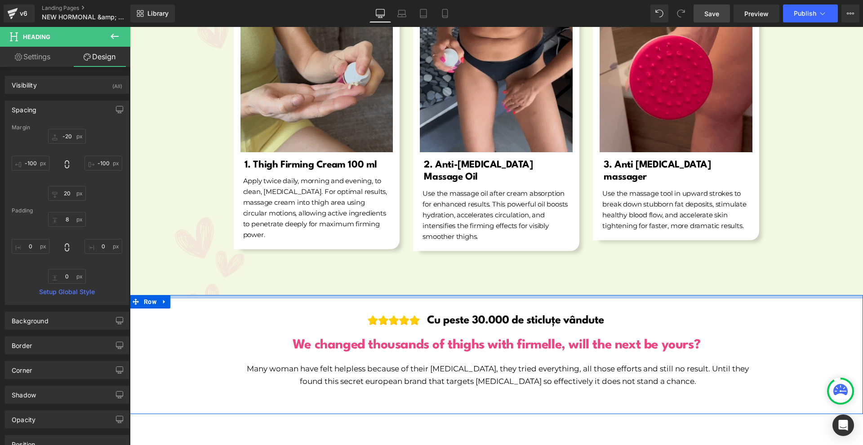
scroll to position [5568, 0]
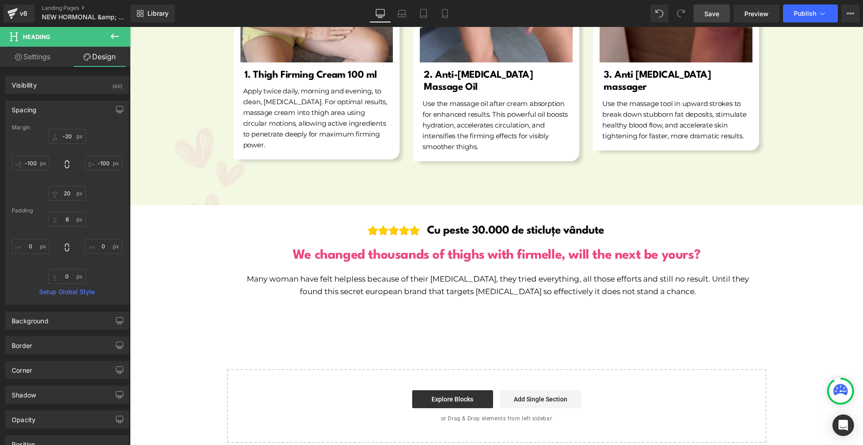
click at [111, 30] on button at bounding box center [114, 37] width 31 height 20
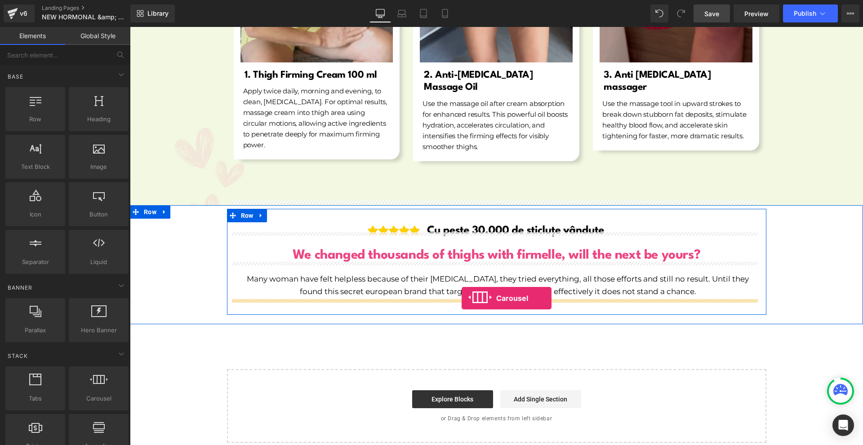
drag, startPoint x: 231, startPoint y: 412, endPoint x: 461, endPoint y: 298, distance: 256.8
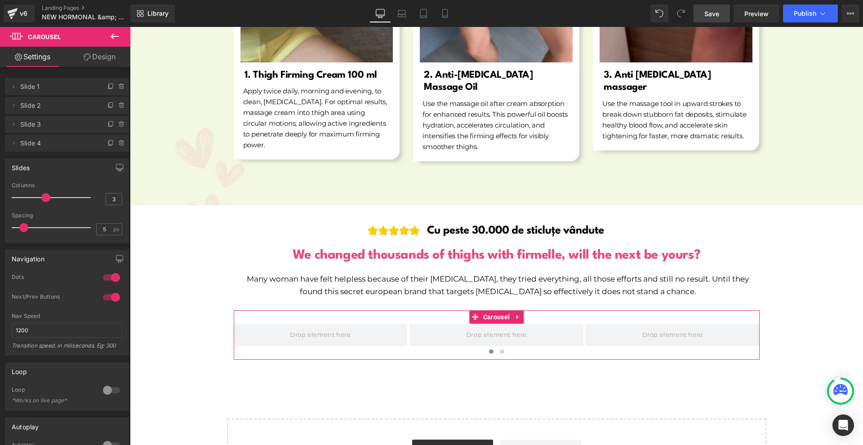
click at [111, 37] on icon at bounding box center [115, 36] width 8 height 5
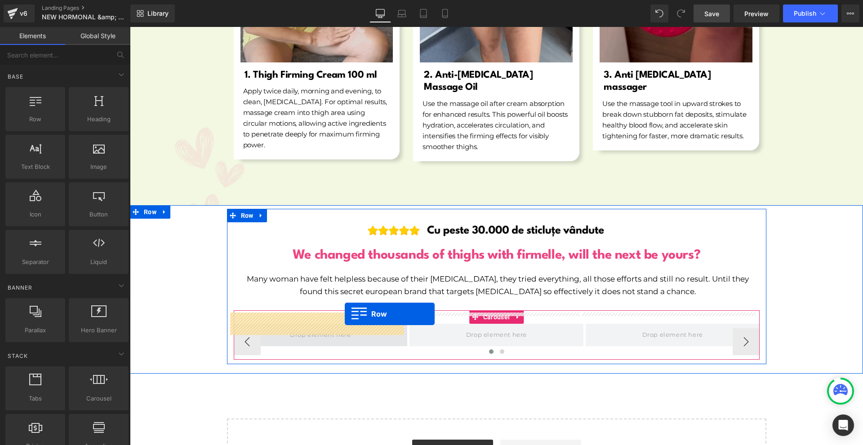
drag, startPoint x: 167, startPoint y: 151, endPoint x: 345, endPoint y: 314, distance: 241.3
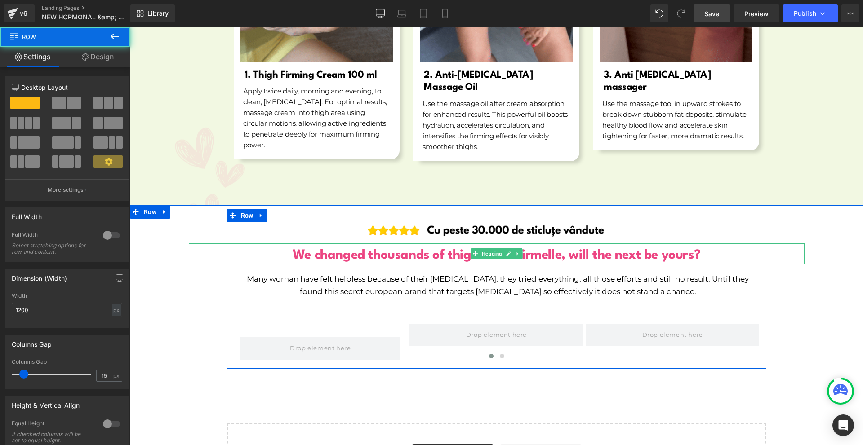
click at [383, 249] on b "We changed thousands of thighs with firmelle, will the next be yours?" at bounding box center [496, 255] width 408 height 13
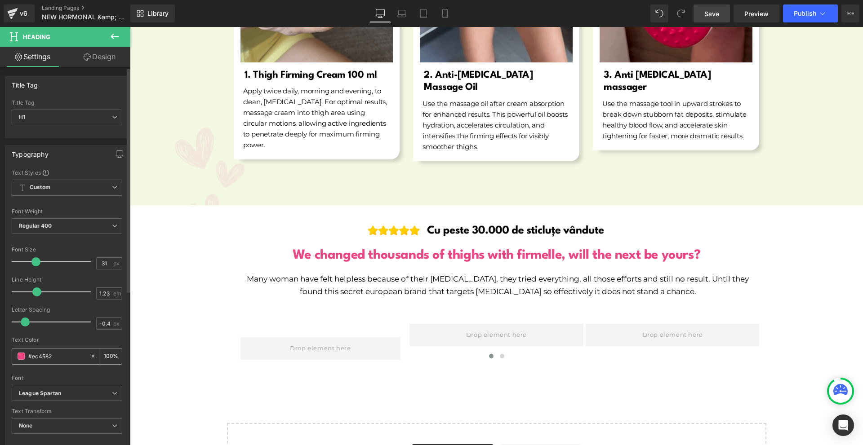
click at [50, 356] on input "#ec4582" at bounding box center [57, 356] width 58 height 10
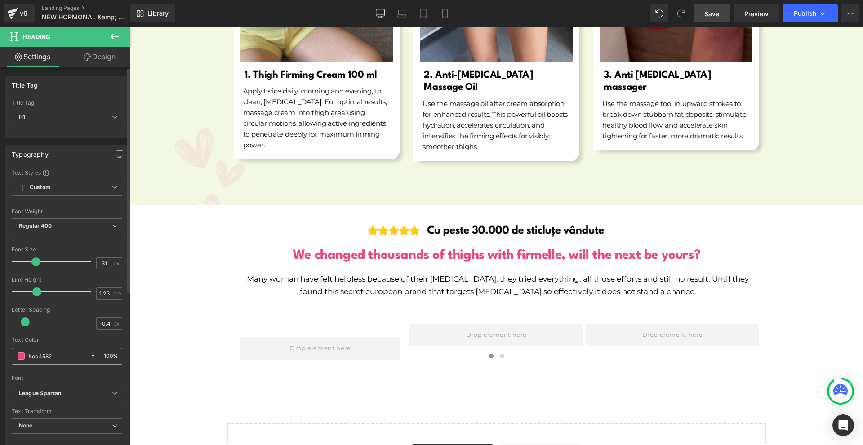
click at [50, 356] on input "#ec4582" at bounding box center [57, 356] width 58 height 10
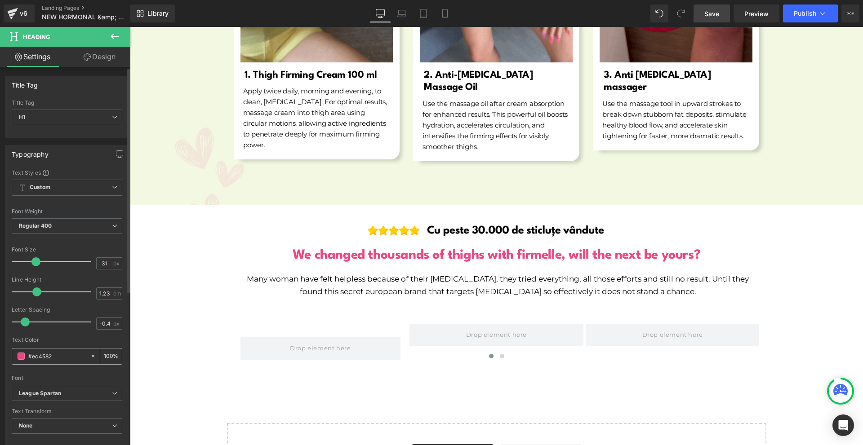
click at [50, 356] on input "#ec4582" at bounding box center [57, 356] width 58 height 10
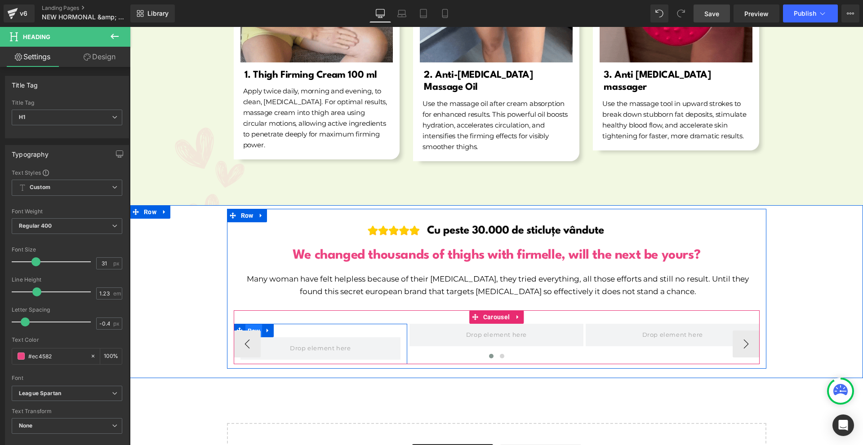
click at [254, 324] on span "Row" at bounding box center [253, 330] width 17 height 13
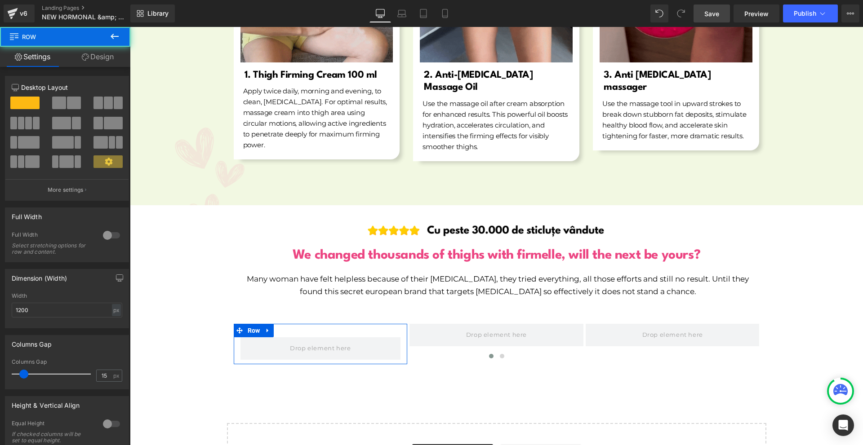
click at [91, 62] on link "Design" at bounding box center [97, 57] width 65 height 20
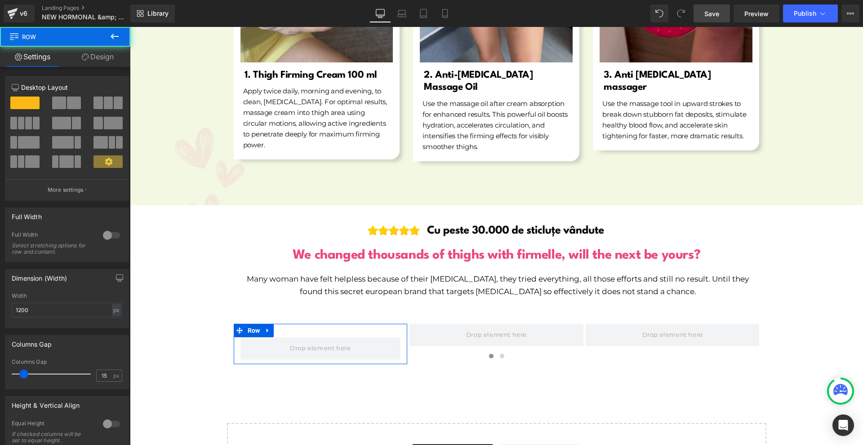
click at [0, 0] on div "Background" at bounding box center [0, 0] width 0 height 0
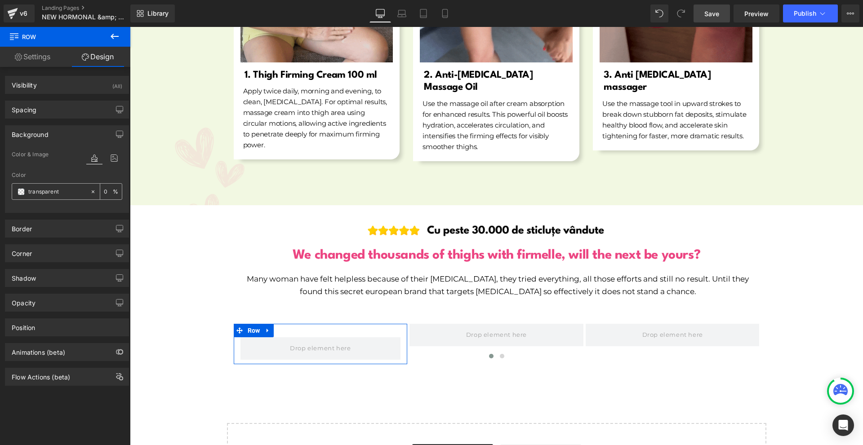
click at [47, 191] on input "transparent" at bounding box center [57, 192] width 58 height 10
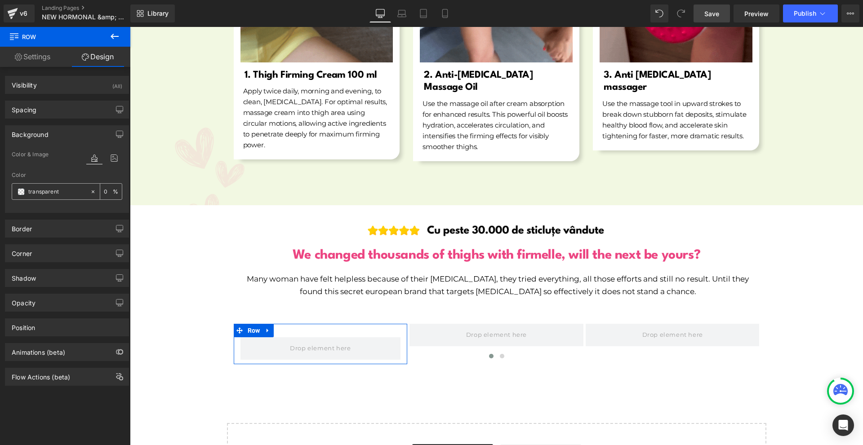
paste input "#ec4582"
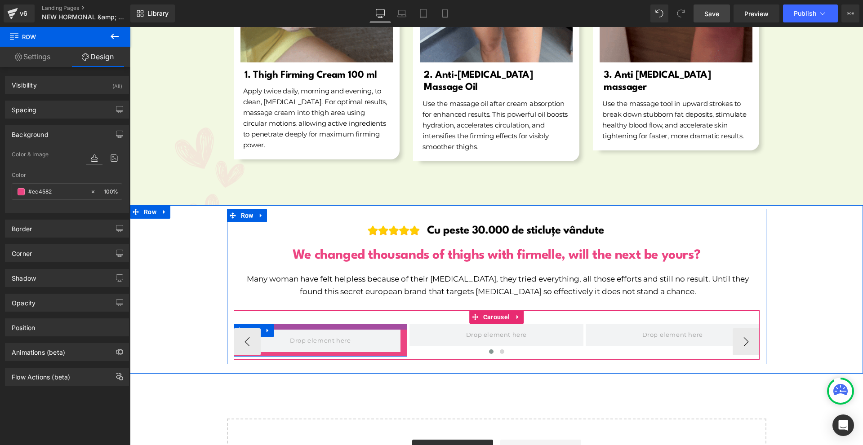
drag, startPoint x: 361, startPoint y: 316, endPoint x: 370, endPoint y: 309, distance: 12.1
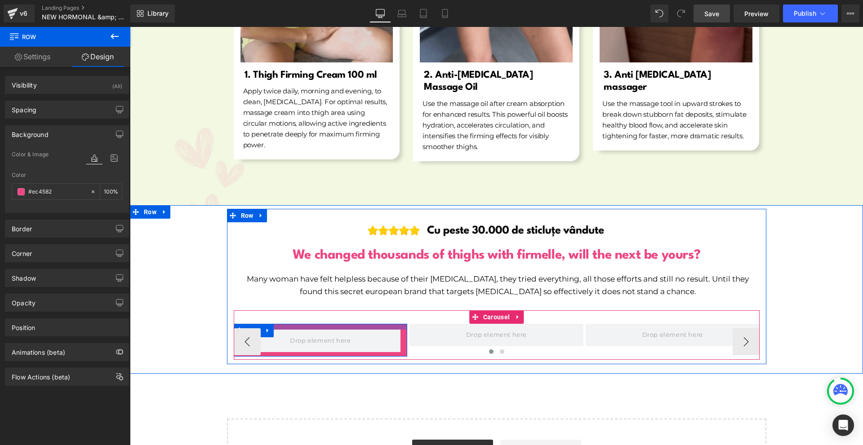
click at [370, 310] on div "Row ‹ › Carousel" at bounding box center [497, 334] width 526 height 49
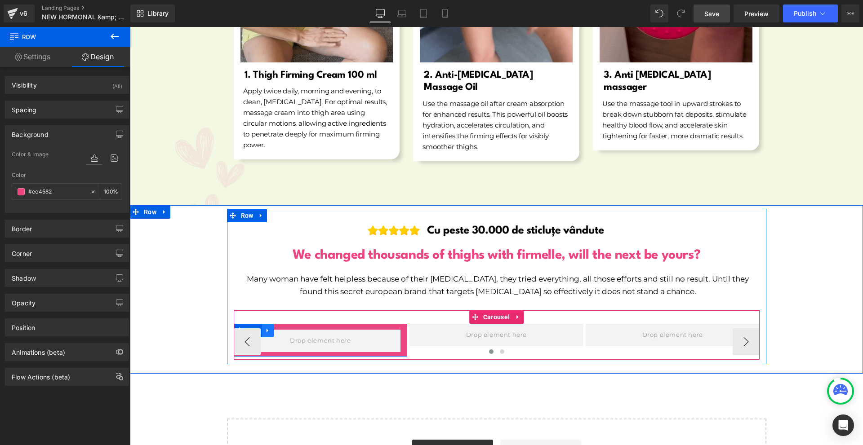
type input "#ec4582"
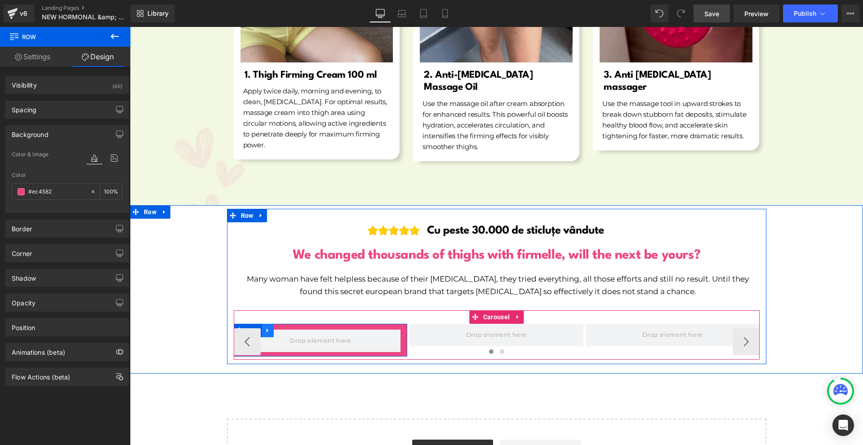
click at [266, 327] on icon at bounding box center [268, 330] width 6 height 7
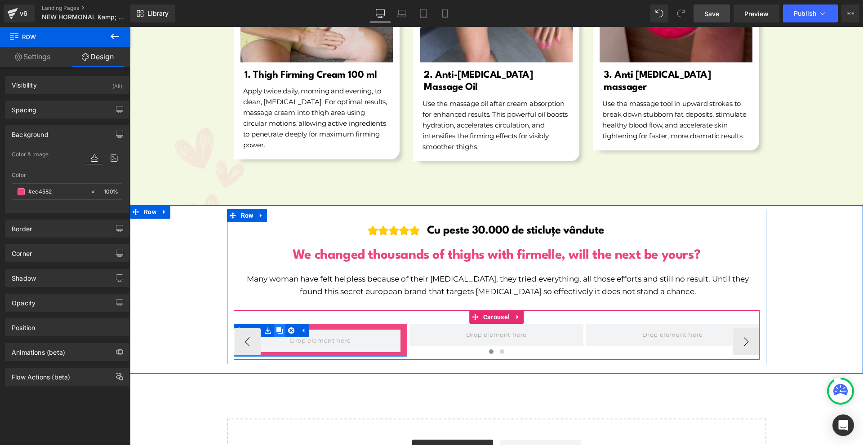
click at [274, 324] on link at bounding box center [280, 330] width 12 height 13
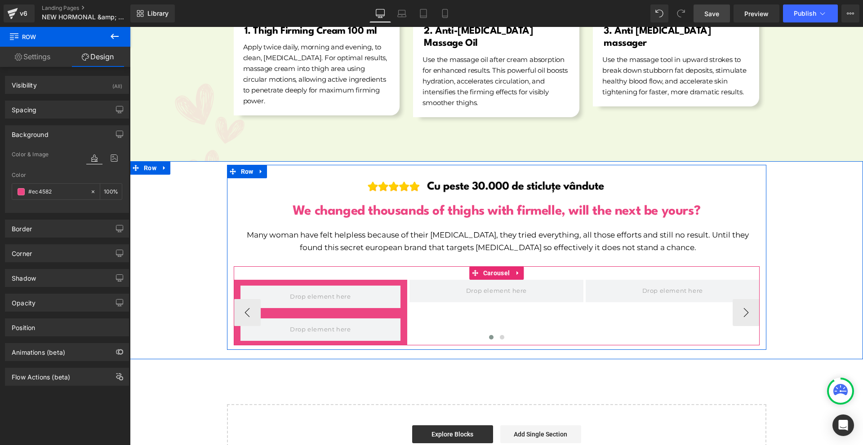
scroll to position [5647, 0]
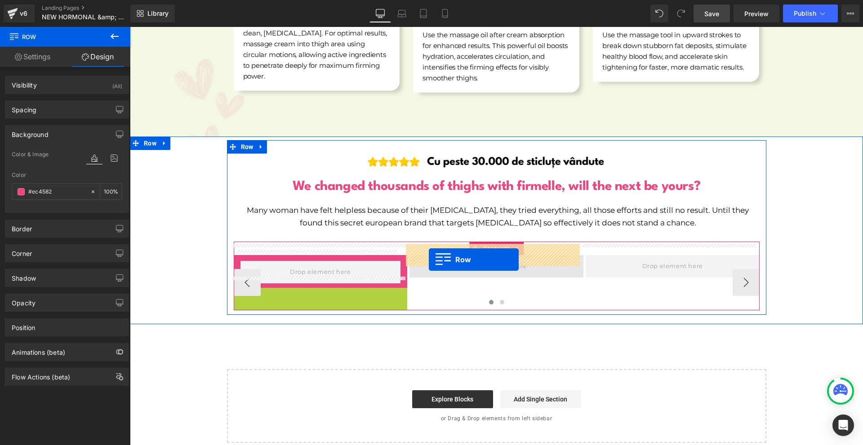
drag, startPoint x: 258, startPoint y: 275, endPoint x: 441, endPoint y: 252, distance: 184.3
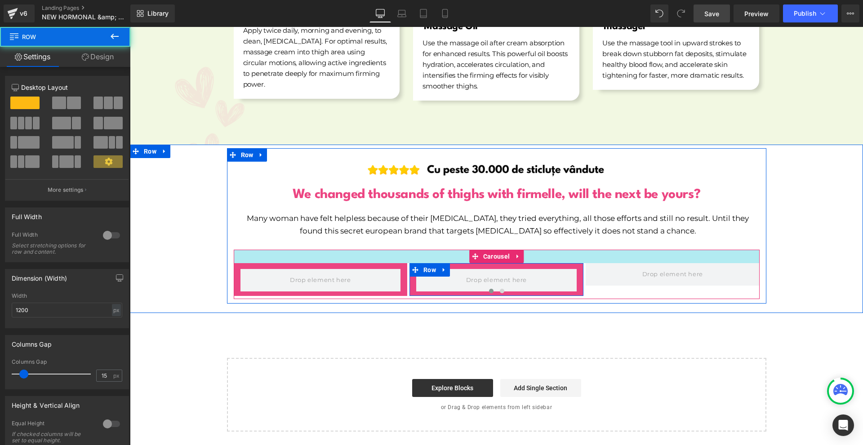
scroll to position [5617, 0]
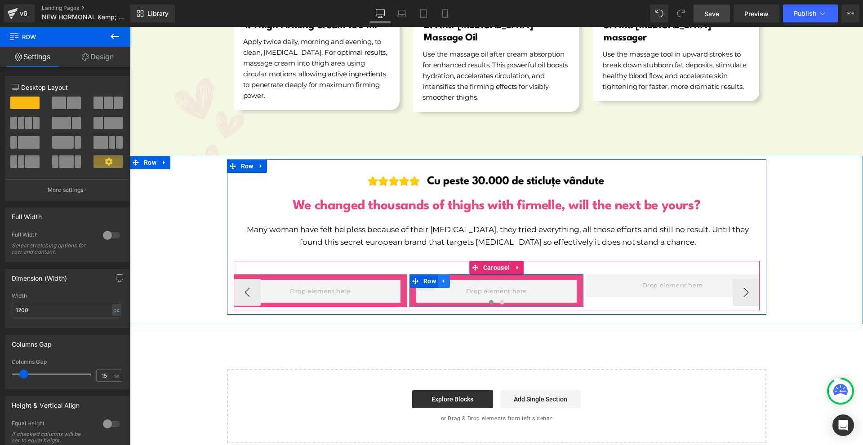
click at [441, 278] on icon at bounding box center [444, 281] width 6 height 7
click at [450, 275] on link at bounding box center [456, 281] width 12 height 13
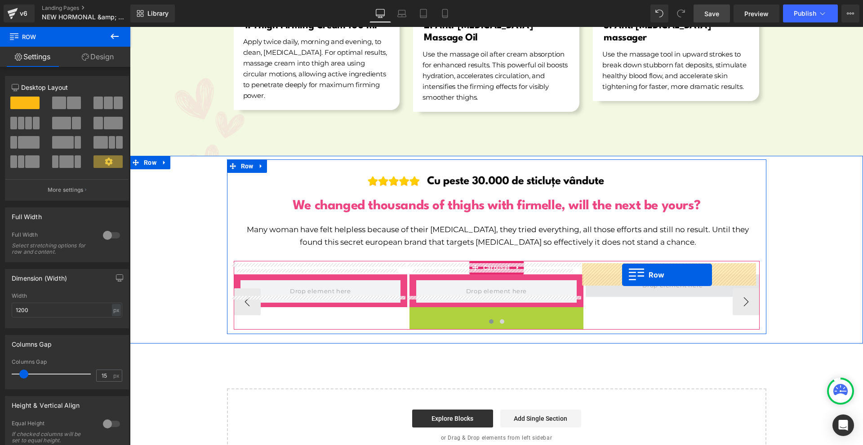
drag, startPoint x: 424, startPoint y: 300, endPoint x: 622, endPoint y: 275, distance: 199.7
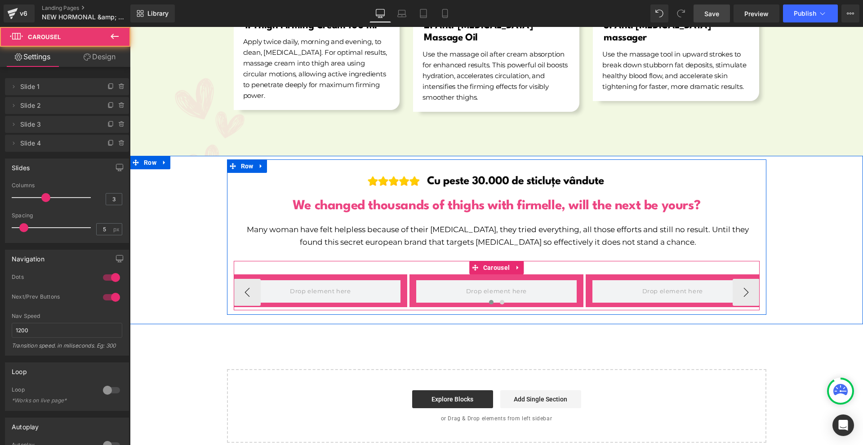
click at [460, 298] on div at bounding box center [497, 304] width 526 height 13
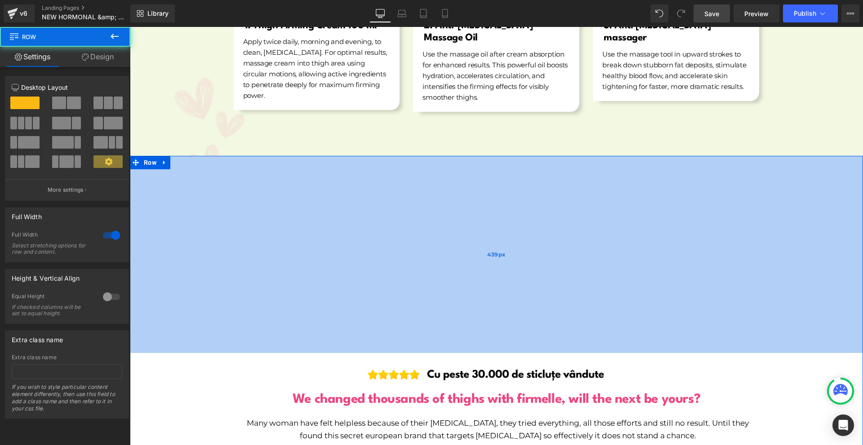
drag, startPoint x: 805, startPoint y: 318, endPoint x: 799, endPoint y: 321, distance: 7.0
click at [822, 336] on div "439px" at bounding box center [496, 254] width 733 height 197
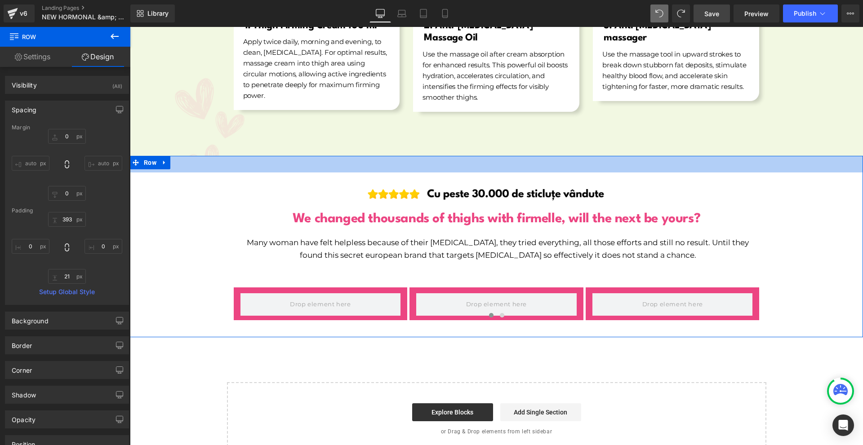
drag, startPoint x: 551, startPoint y: 265, endPoint x: 598, endPoint y: 105, distance: 166.8
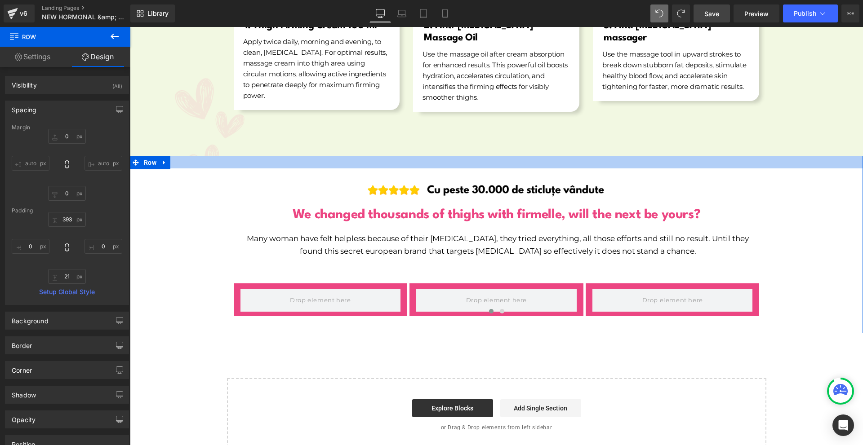
drag, startPoint x: 503, startPoint y: 154, endPoint x: 518, endPoint y: 146, distance: 16.5
click at [518, 156] on div at bounding box center [496, 162] width 733 height 13
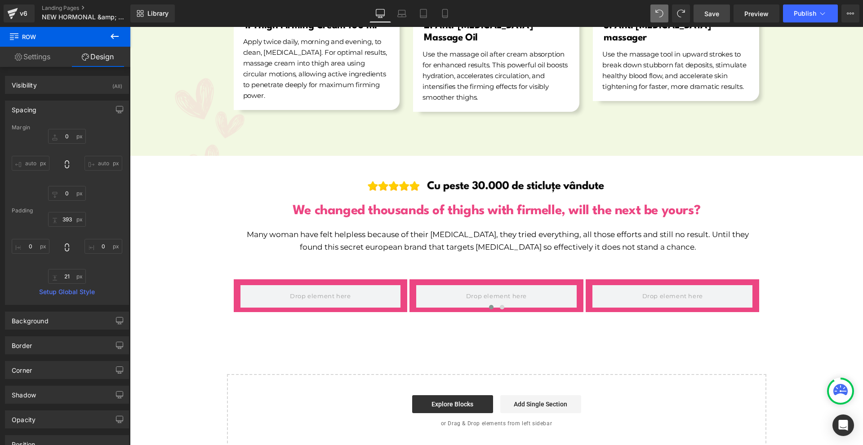
click at [112, 38] on icon at bounding box center [115, 36] width 8 height 5
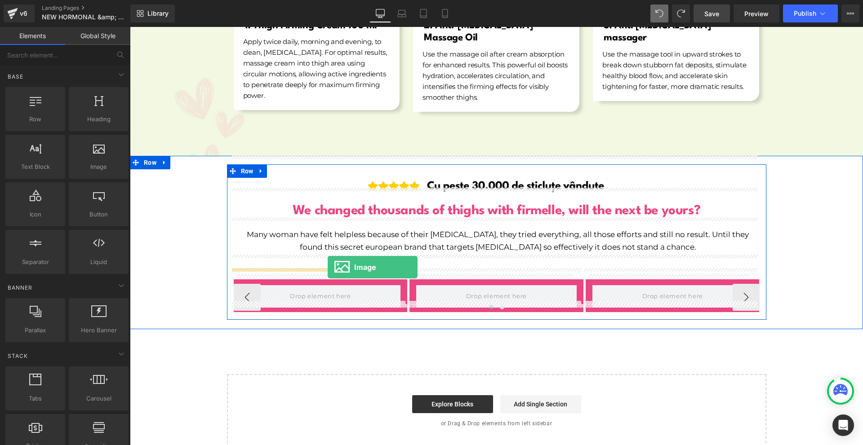
drag, startPoint x: 257, startPoint y: 199, endPoint x: 328, endPoint y: 267, distance: 98.2
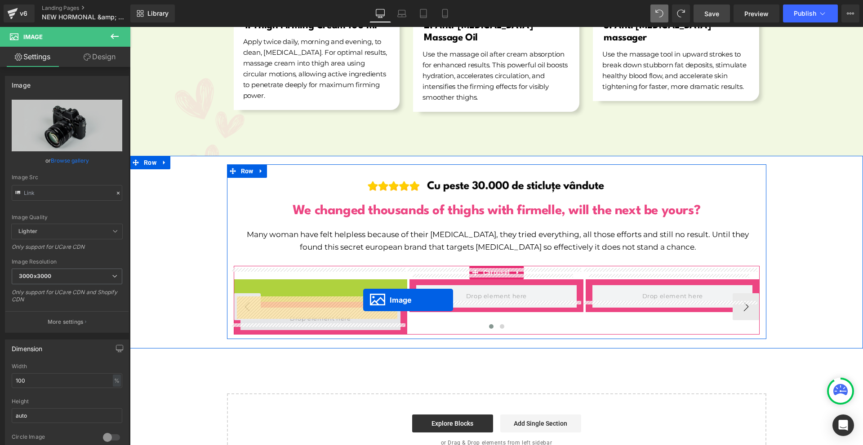
drag, startPoint x: 321, startPoint y: 321, endPoint x: 363, endPoint y: 300, distance: 47.0
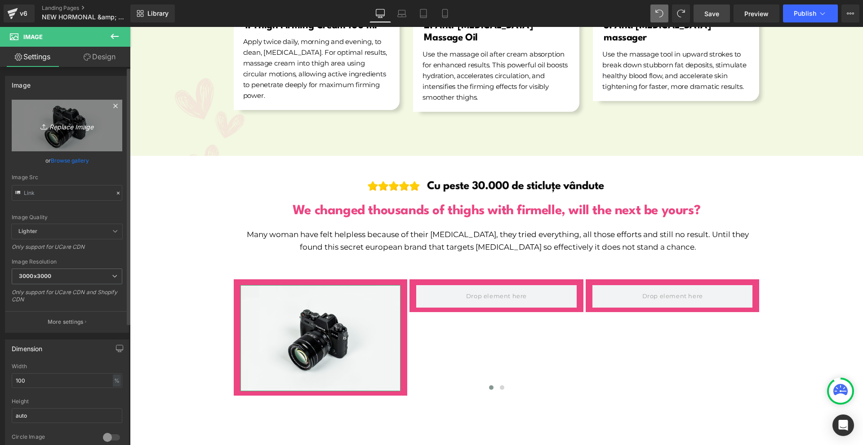
click at [59, 134] on link "Replace Image" at bounding box center [67, 126] width 111 height 52
type input "C:\fakepath\Více než 10 000 šťastných žen! - 2025-08-31T190558.505.png"
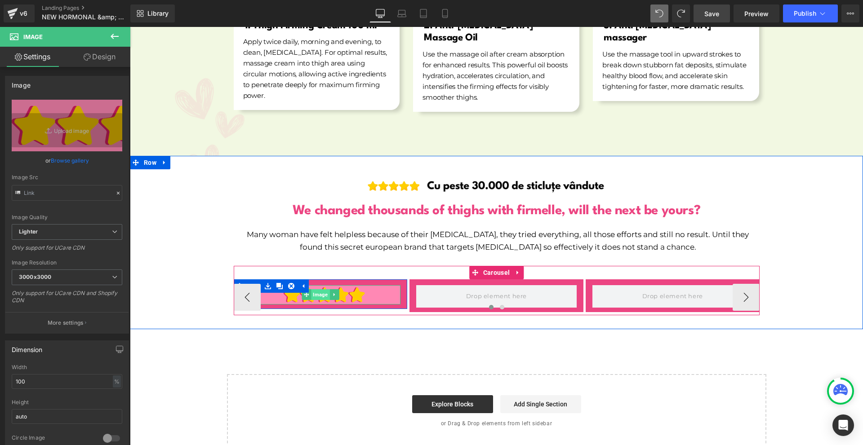
click at [319, 289] on span "Image" at bounding box center [320, 294] width 18 height 11
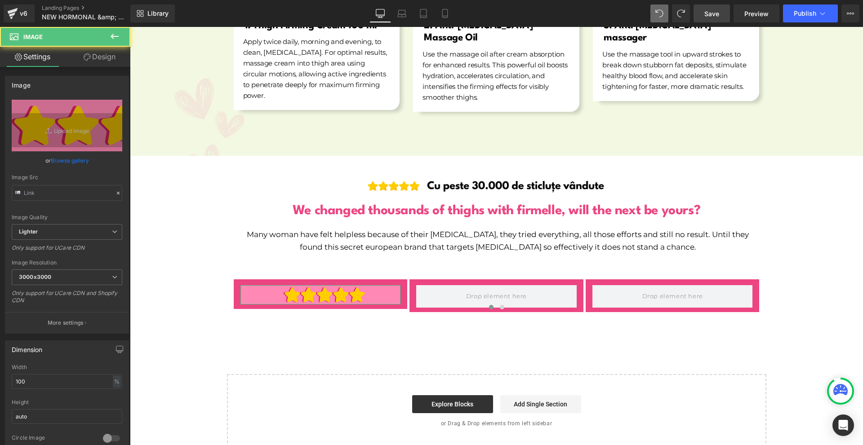
click at [100, 57] on link "Design" at bounding box center [99, 57] width 65 height 20
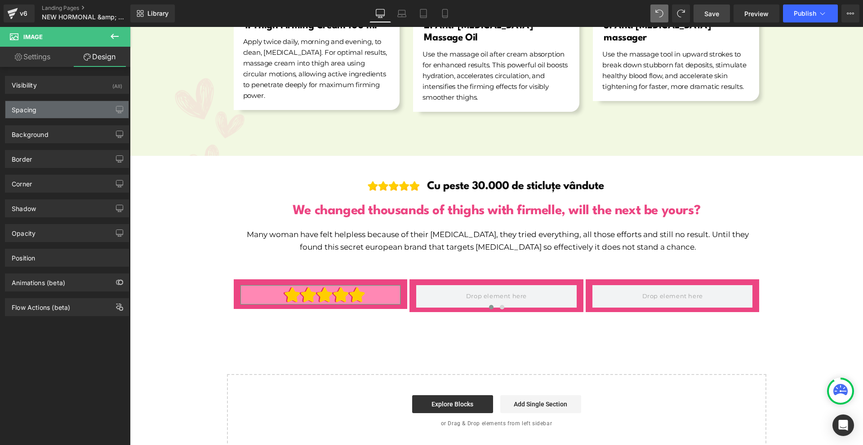
click at [46, 112] on div "Spacing" at bounding box center [66, 109] width 123 height 17
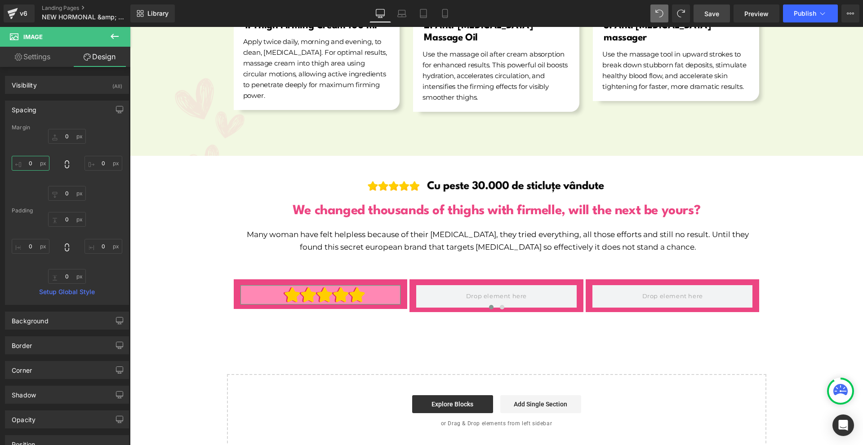
click at [43, 170] on input "0" at bounding box center [31, 163] width 38 height 15
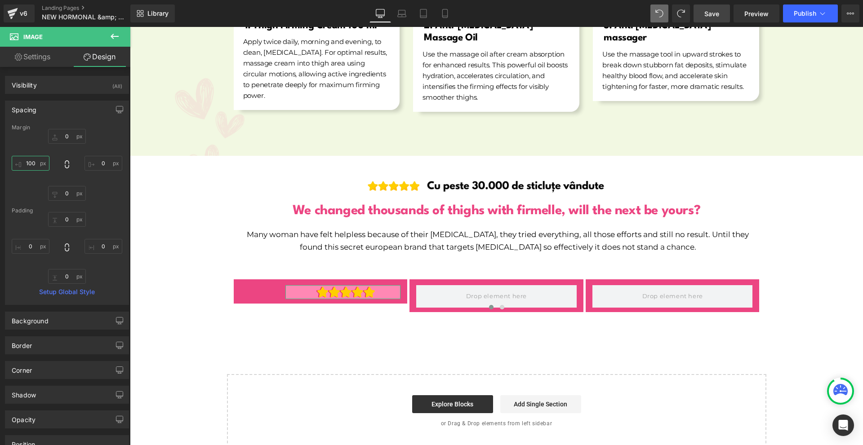
click at [43, 170] on input "100" at bounding box center [31, 163] width 38 height 15
type input "0"
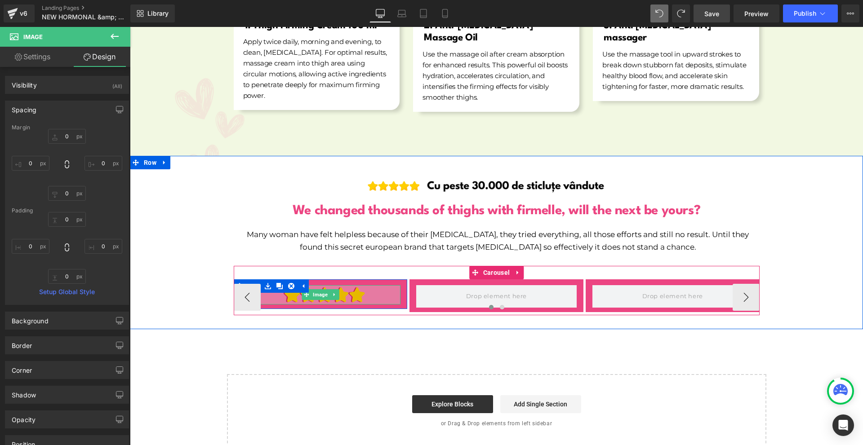
click at [311, 289] on span "Image" at bounding box center [320, 294] width 18 height 11
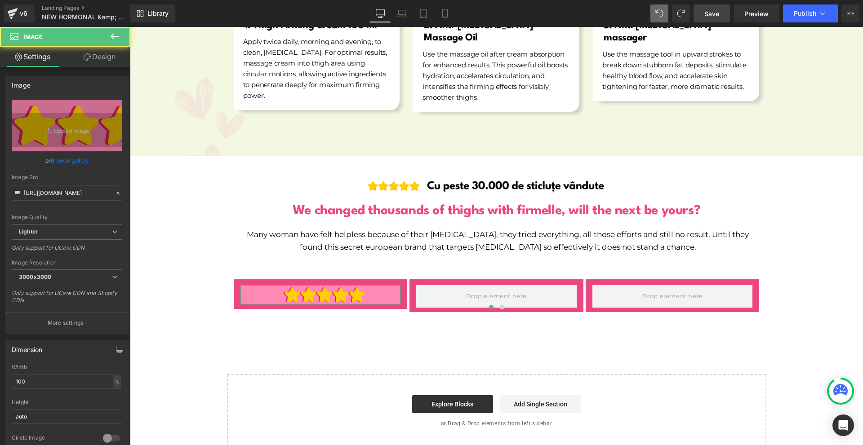
click at [106, 57] on link "Design" at bounding box center [99, 57] width 65 height 20
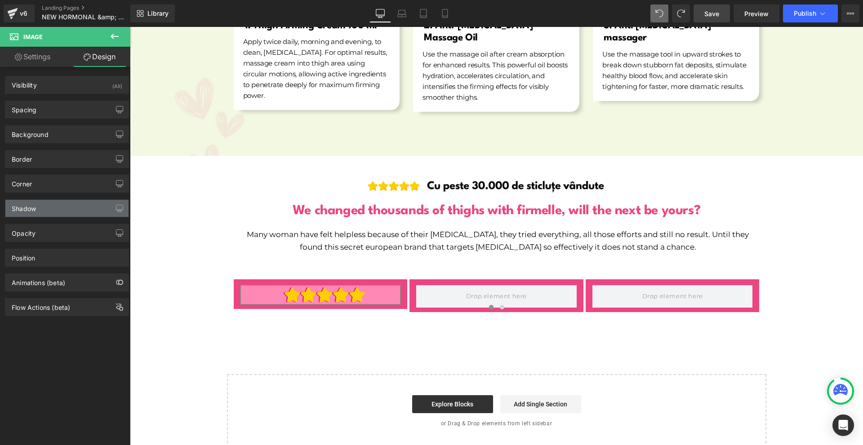
click at [40, 209] on div "Shadow" at bounding box center [66, 208] width 123 height 17
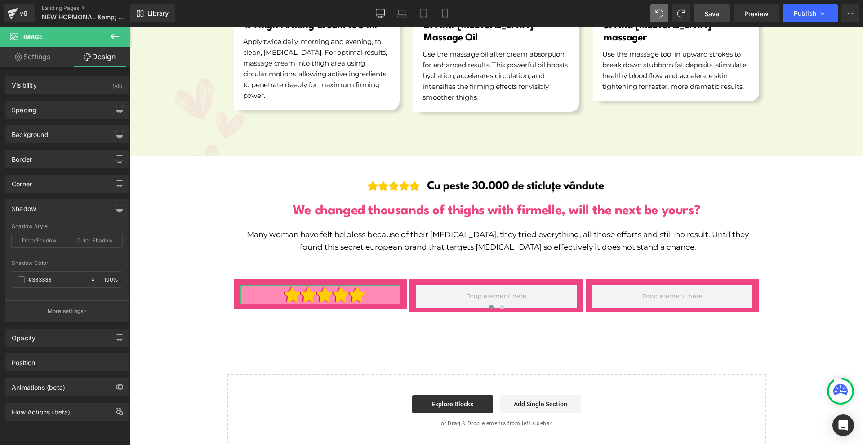
click at [39, 203] on div "Shadow" at bounding box center [66, 208] width 123 height 17
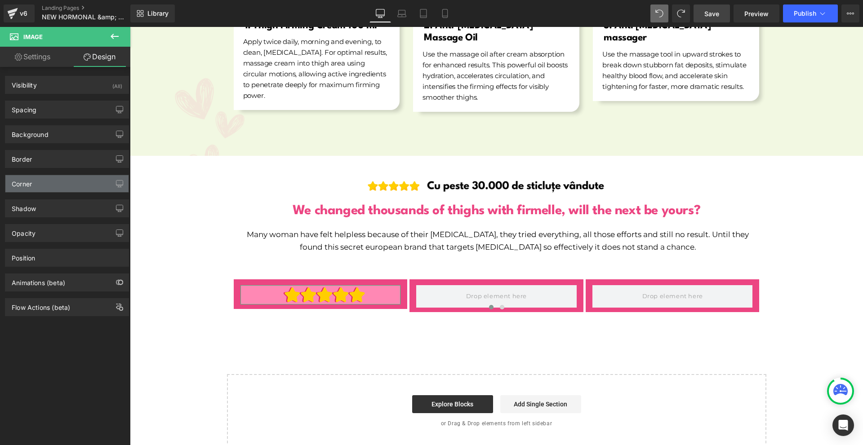
click at [36, 183] on div "Corner" at bounding box center [66, 183] width 123 height 17
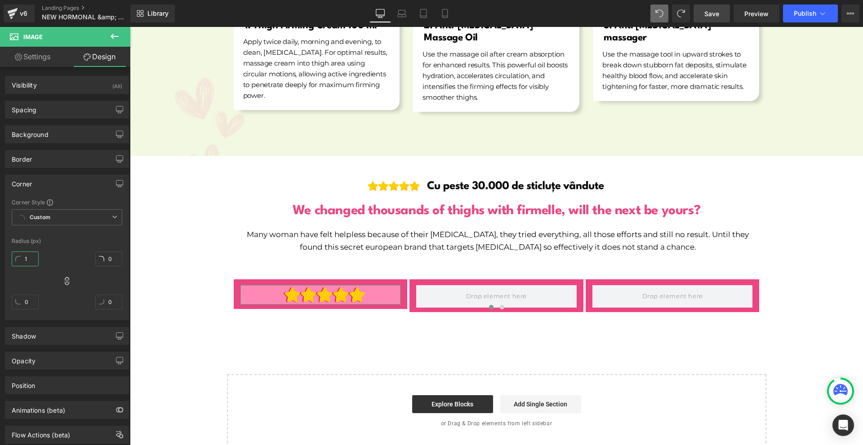
click at [37, 257] on input "1" at bounding box center [25, 259] width 27 height 15
type input "100"
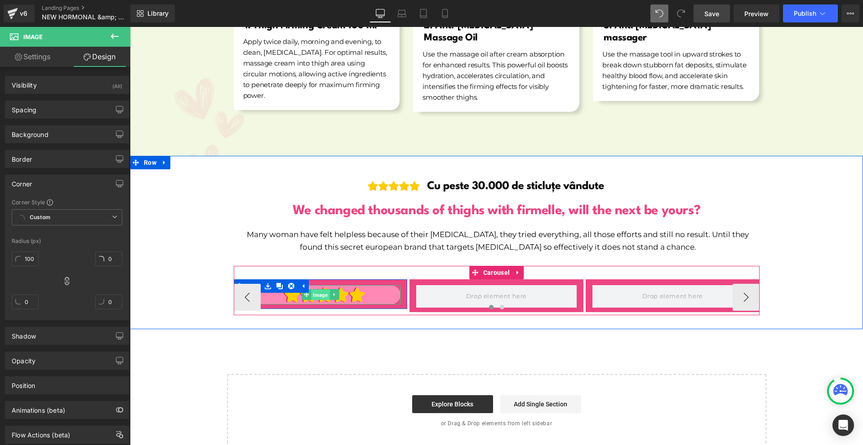
click at [319, 290] on span "Image" at bounding box center [320, 295] width 18 height 11
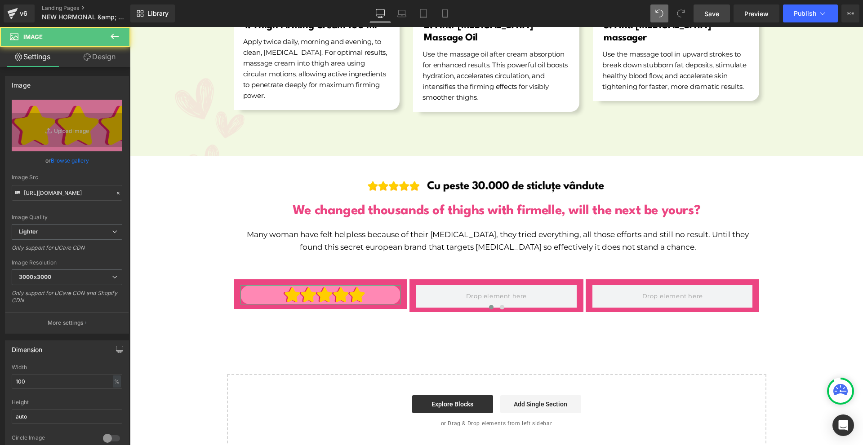
click at [92, 60] on link "Design" at bounding box center [99, 57] width 65 height 20
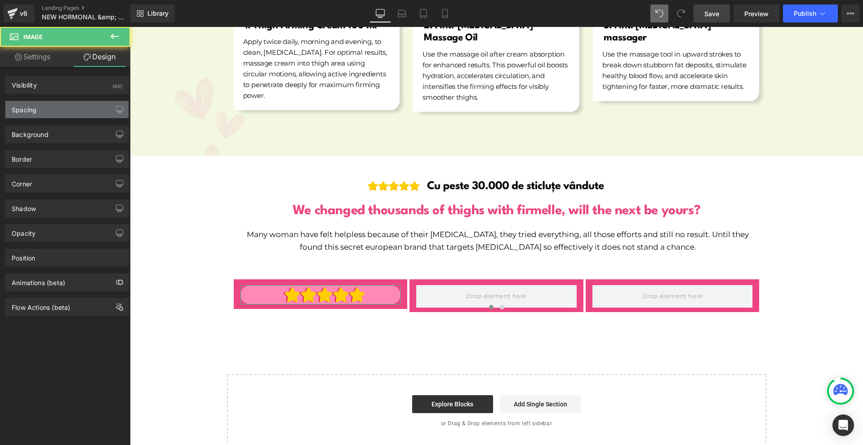
click at [57, 112] on div "Spacing" at bounding box center [66, 109] width 123 height 17
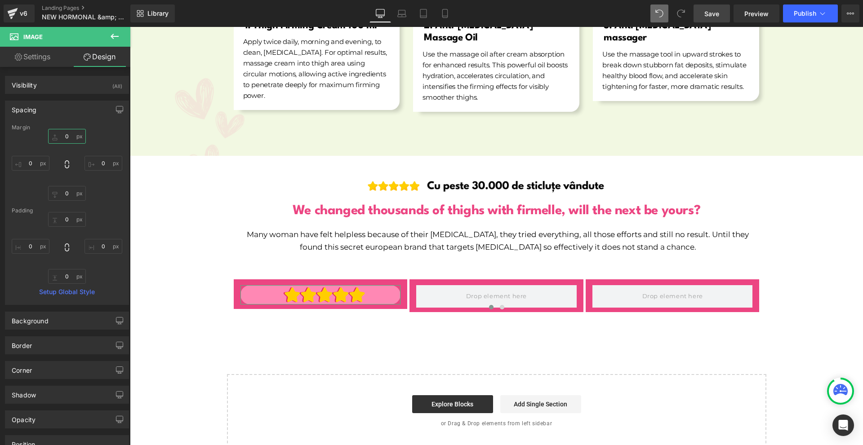
click at [75, 141] on input "0" at bounding box center [67, 136] width 38 height 15
type input "-"
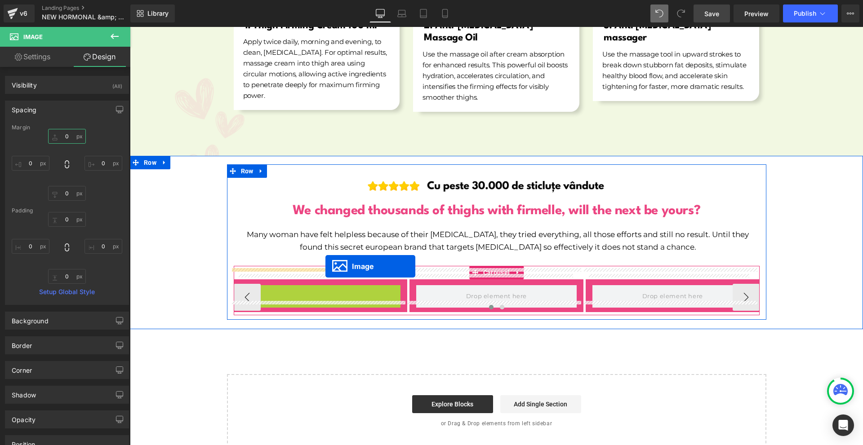
drag, startPoint x: 309, startPoint y: 284, endPoint x: 325, endPoint y: 266, distance: 24.2
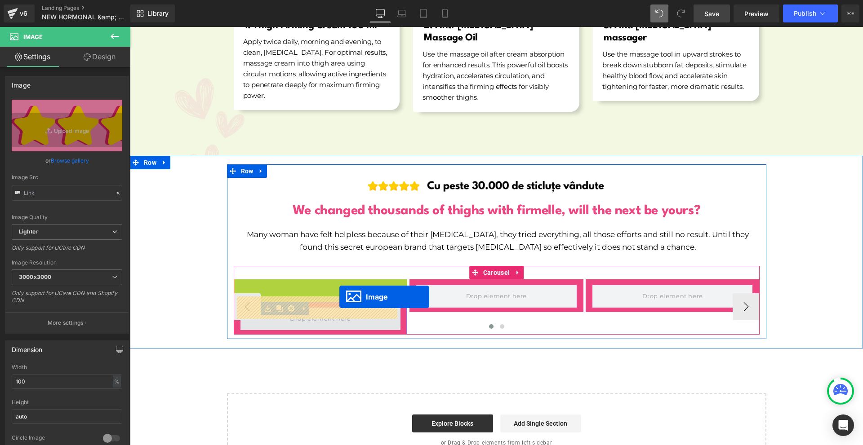
drag, startPoint x: 314, startPoint y: 279, endPoint x: 339, endPoint y: 297, distance: 30.9
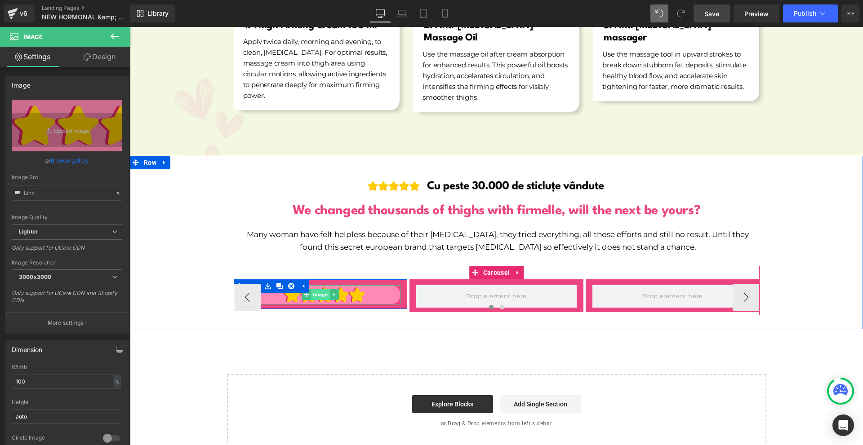
click at [311, 289] on span "Image" at bounding box center [320, 294] width 18 height 11
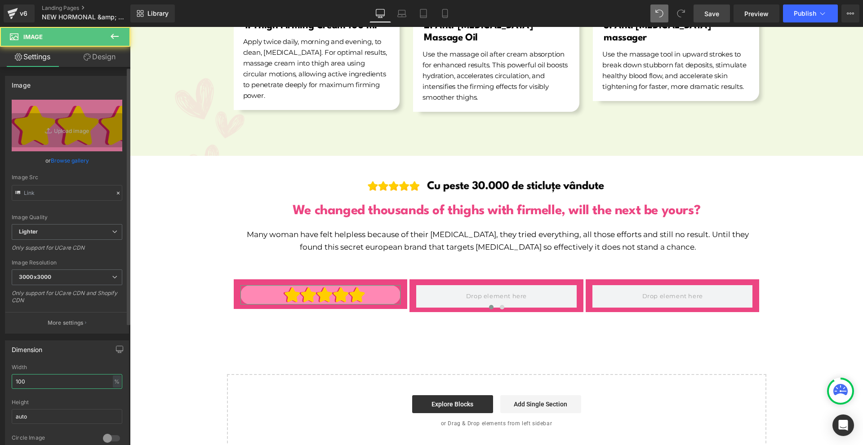
click at [40, 383] on input "100" at bounding box center [67, 381] width 111 height 15
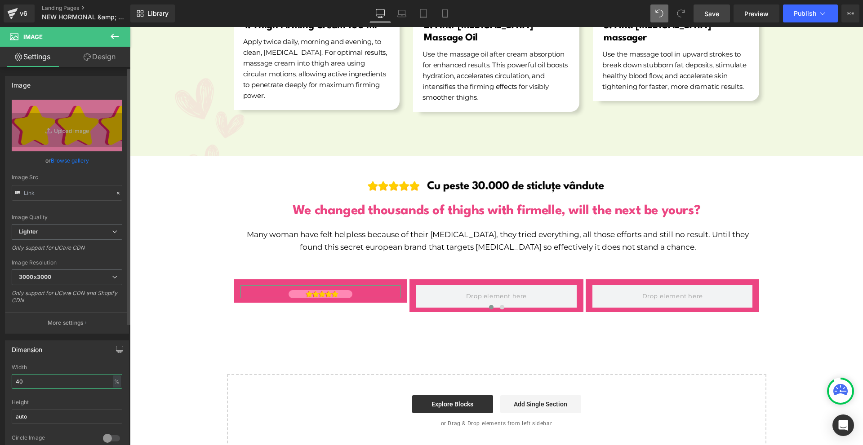
click at [40, 381] on input "40" at bounding box center [67, 381] width 111 height 15
type input "50"
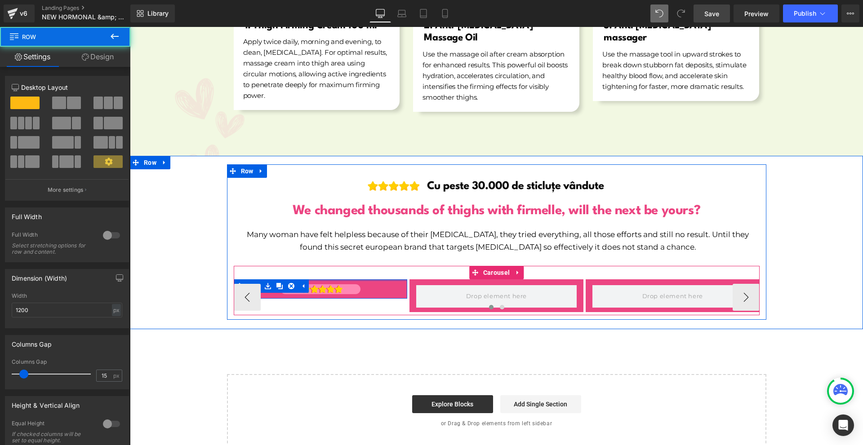
drag, startPoint x: 323, startPoint y: 273, endPoint x: 329, endPoint y: 269, distance: 7.5
click at [329, 279] on div at bounding box center [321, 280] width 174 height 2
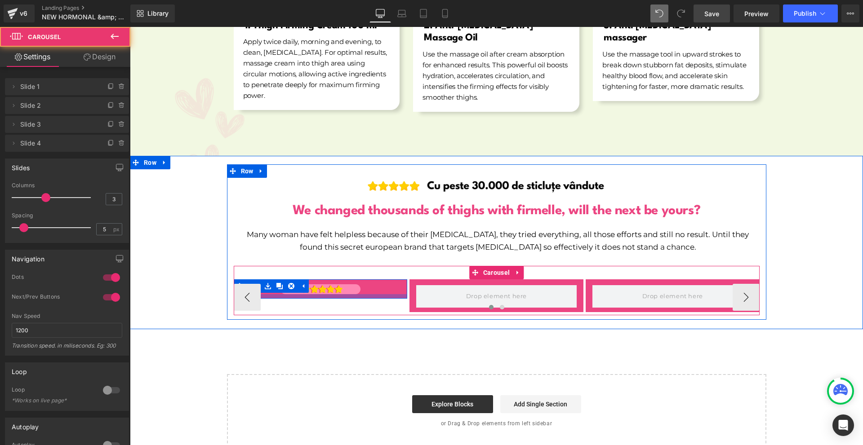
click at [333, 288] on div "Image Row" at bounding box center [321, 290] width 174 height 22
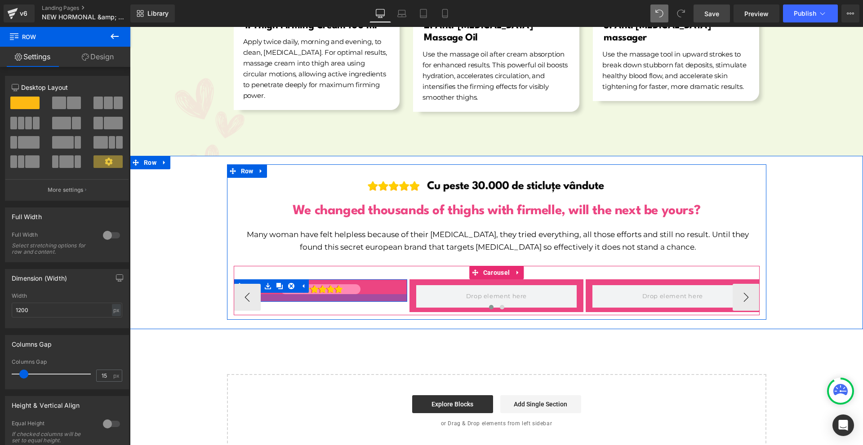
drag, startPoint x: 336, startPoint y: 286, endPoint x: 354, endPoint y: 272, distance: 22.7
click at [335, 294] on div at bounding box center [321, 298] width 174 height 8
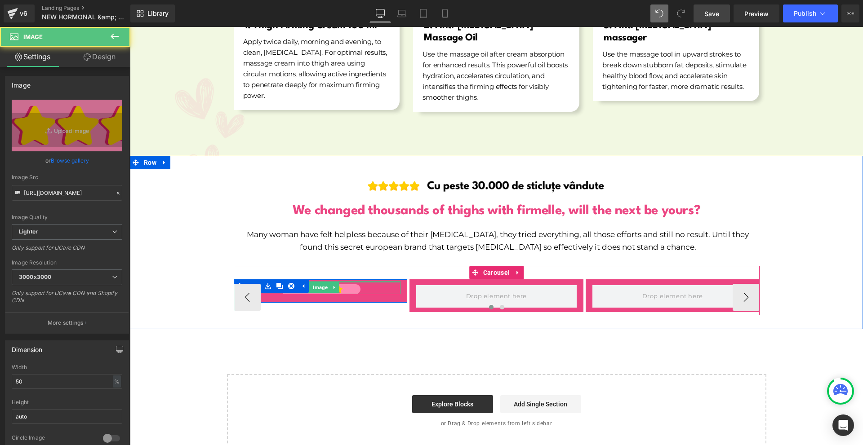
click at [354, 281] on div at bounding box center [320, 282] width 160 height 2
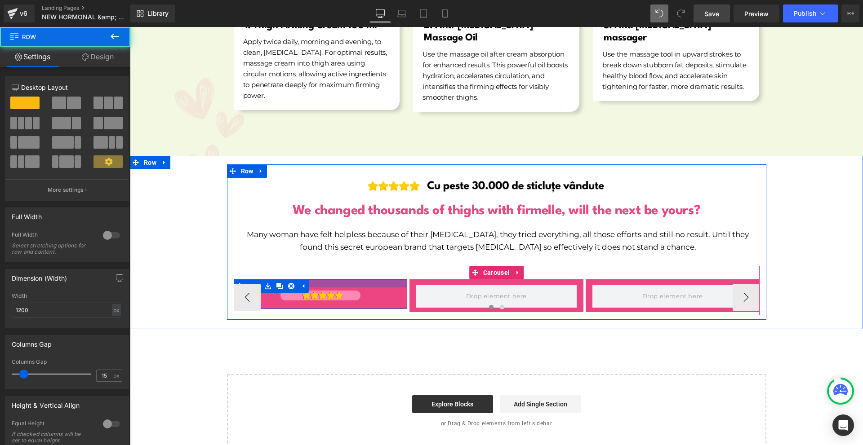
drag, startPoint x: 355, startPoint y: 269, endPoint x: 351, endPoint y: 275, distance: 7.2
click at [351, 279] on div at bounding box center [321, 283] width 174 height 8
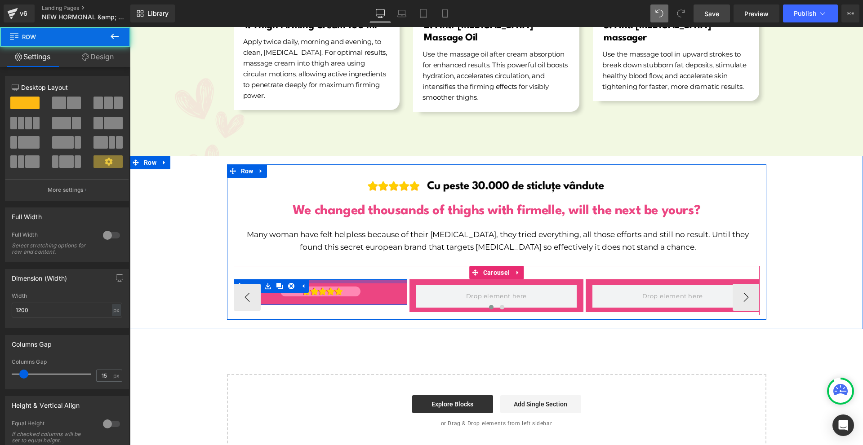
drag, startPoint x: 353, startPoint y: 270, endPoint x: 359, endPoint y: 266, distance: 8.1
click at [359, 266] on div "Image Row Row Row ‹ › Carousel" at bounding box center [497, 290] width 526 height 49
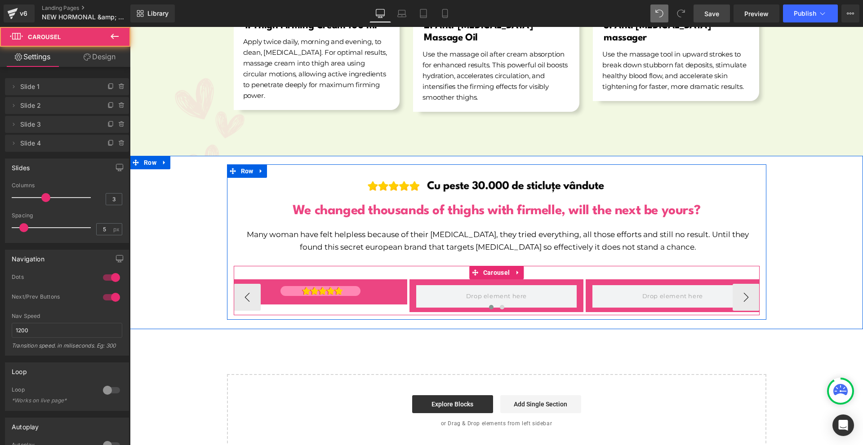
click at [353, 303] on div at bounding box center [497, 309] width 526 height 13
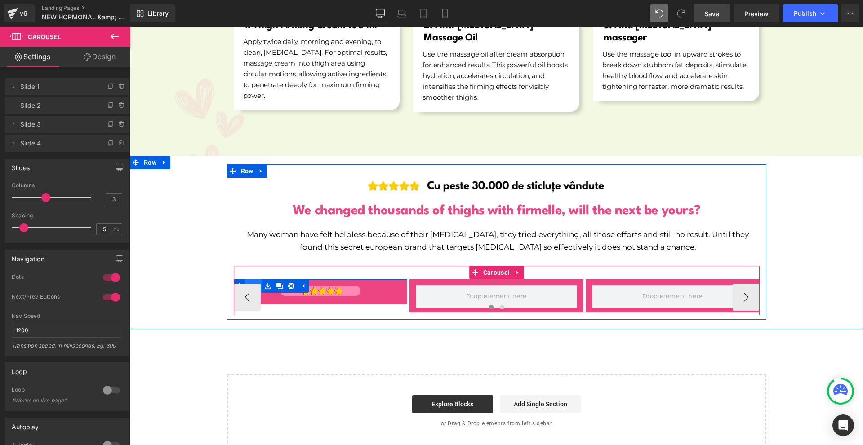
click at [249, 279] on span "Row" at bounding box center [253, 285] width 17 height 13
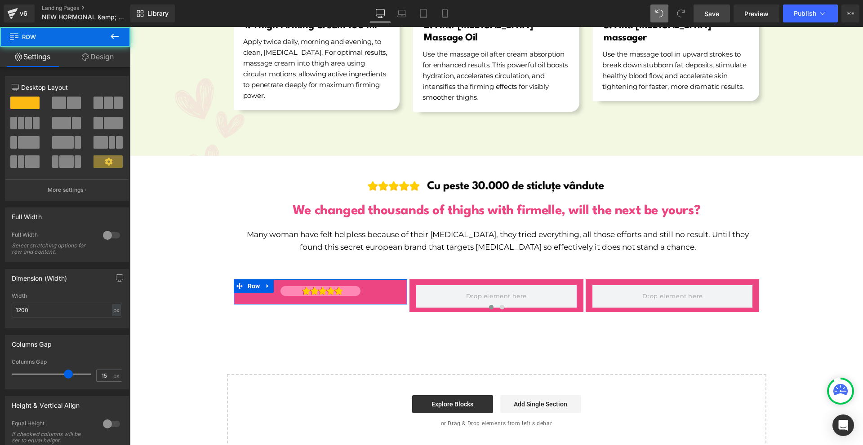
click at [66, 372] on div at bounding box center [53, 374] width 75 height 18
click at [60, 307] on input "1200" at bounding box center [67, 310] width 111 height 15
drag, startPoint x: 66, startPoint y: 373, endPoint x: 0, endPoint y: 369, distance: 66.6
click at [0, 369] on div "Columns Gap 15px Columns Gap 15 px" at bounding box center [67, 358] width 134 height 61
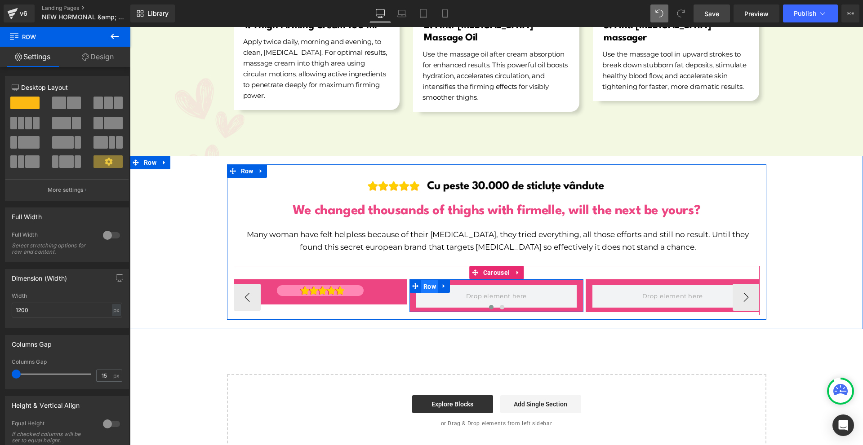
click at [424, 280] on span "Row" at bounding box center [429, 286] width 17 height 13
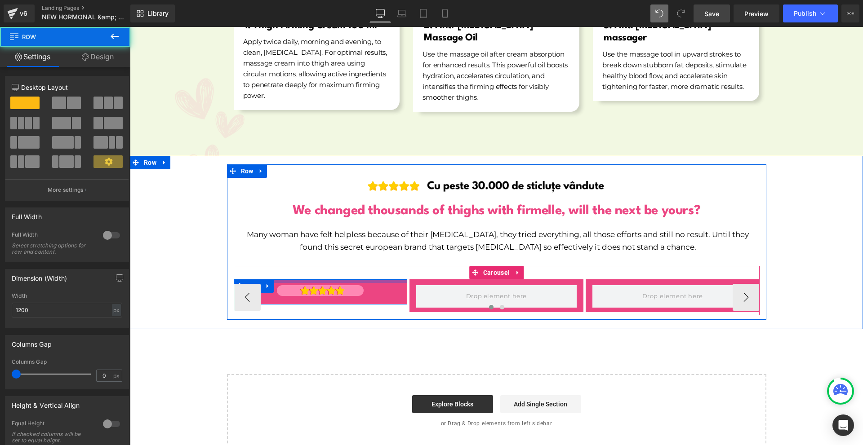
click at [277, 279] on div at bounding box center [321, 281] width 174 height 4
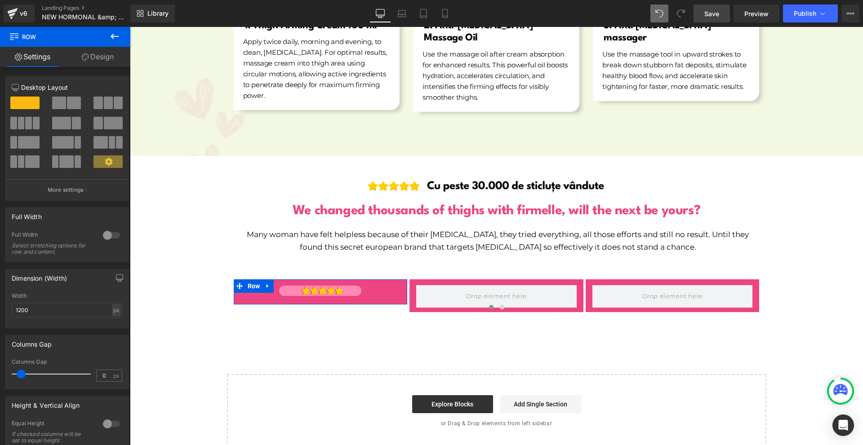
click at [20, 372] on span at bounding box center [21, 374] width 9 height 9
click at [35, 306] on input "1200" at bounding box center [67, 310] width 111 height 15
click at [42, 311] on input "800" at bounding box center [67, 310] width 111 height 15
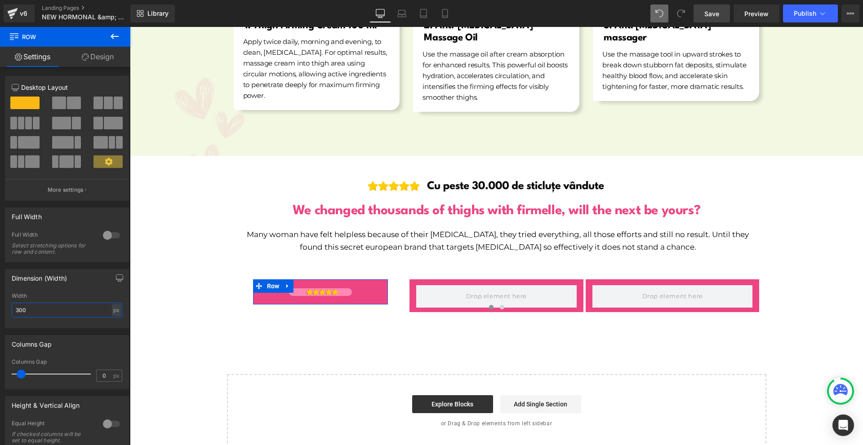
click at [39, 310] on input "300" at bounding box center [67, 310] width 111 height 15
click at [35, 309] on input "400" at bounding box center [67, 310] width 111 height 15
click at [35, 315] on input "300" at bounding box center [67, 310] width 111 height 15
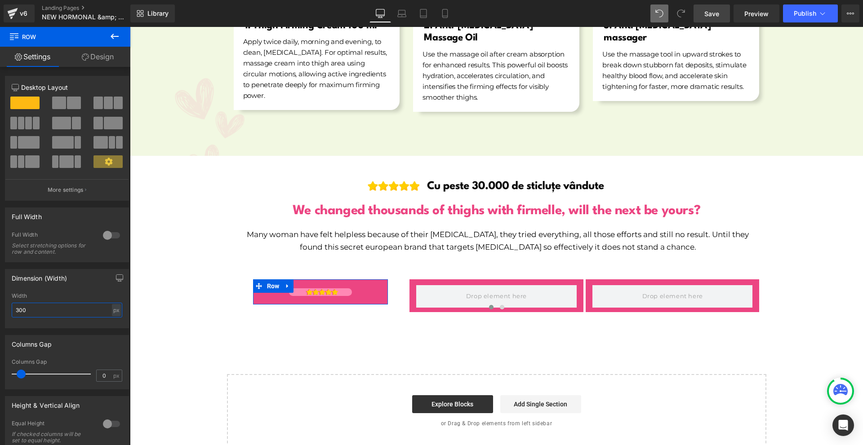
click at [35, 315] on input "300" at bounding box center [67, 310] width 111 height 15
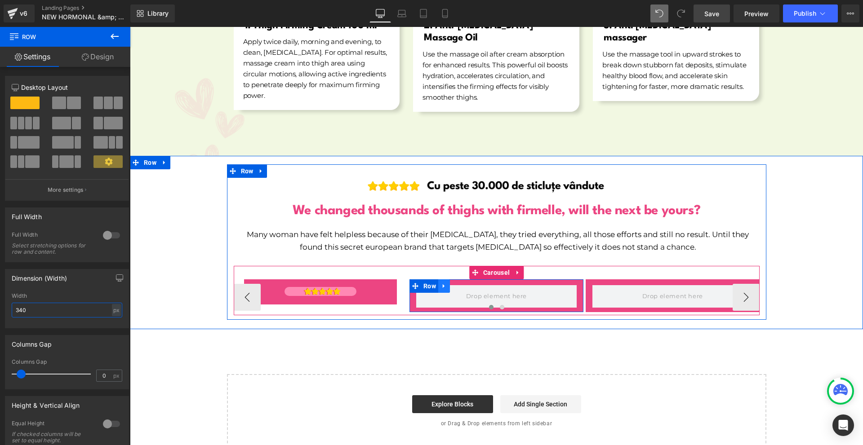
type input "340"
click at [443, 284] on icon at bounding box center [444, 286] width 2 height 4
click at [461, 279] on link at bounding box center [467, 285] width 12 height 13
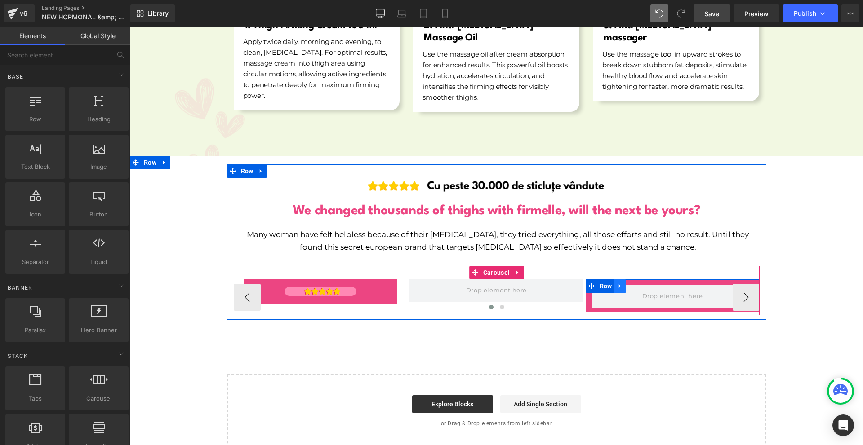
click at [617, 283] on icon at bounding box center [620, 286] width 6 height 7
click at [640, 283] on icon at bounding box center [643, 286] width 6 height 6
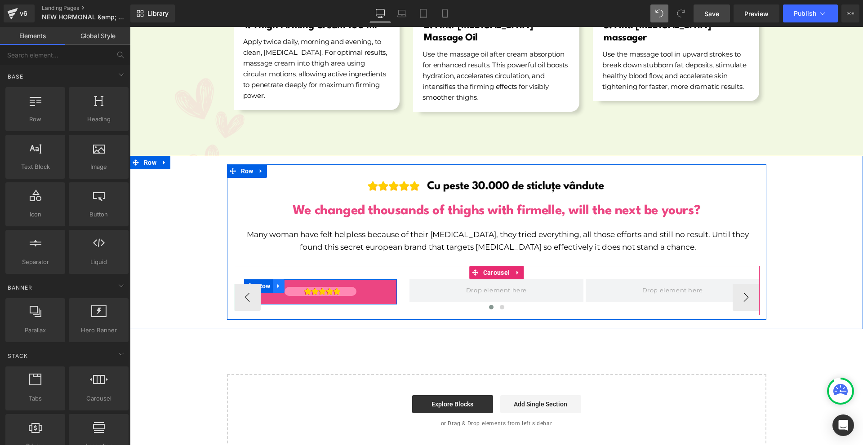
click at [276, 283] on icon at bounding box center [278, 286] width 6 height 7
click at [287, 283] on icon at bounding box center [290, 286] width 6 height 7
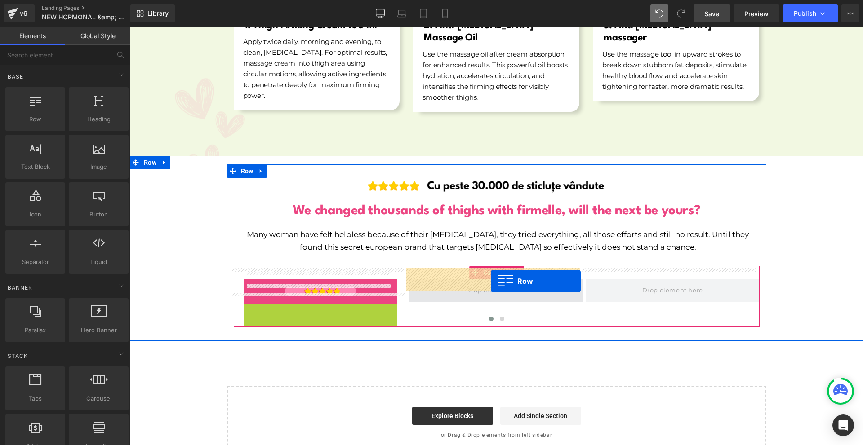
drag, startPoint x: 263, startPoint y: 300, endPoint x: 491, endPoint y: 281, distance: 228.6
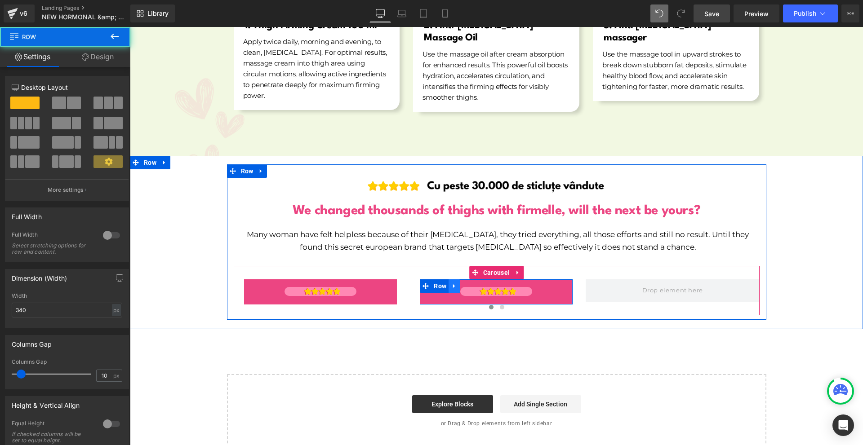
click at [448, 279] on link at bounding box center [454, 285] width 12 height 13
click at [463, 283] on icon at bounding box center [466, 286] width 6 height 6
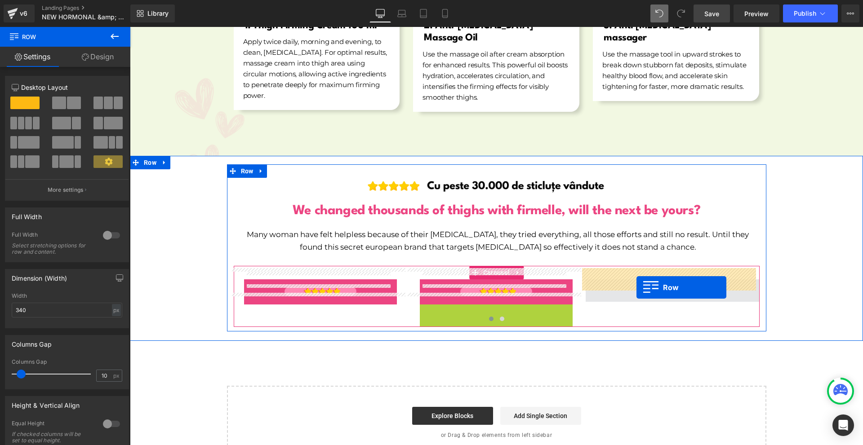
drag, startPoint x: 618, startPoint y: 291, endPoint x: 636, endPoint y: 288, distance: 18.8
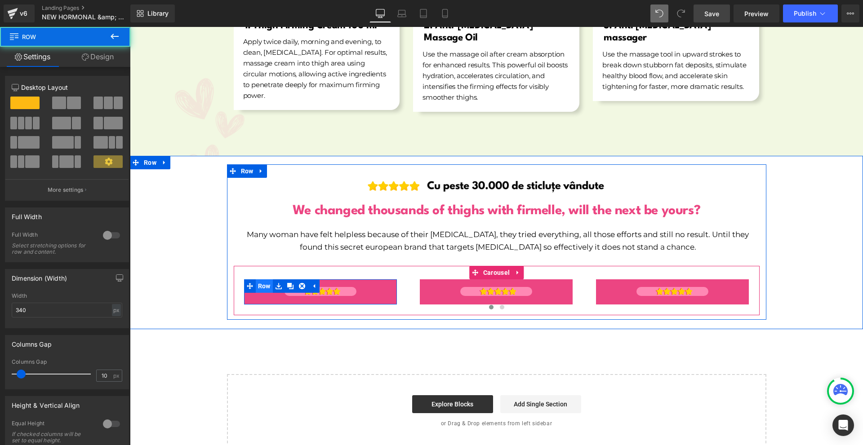
click at [259, 279] on span "Row" at bounding box center [264, 285] width 17 height 13
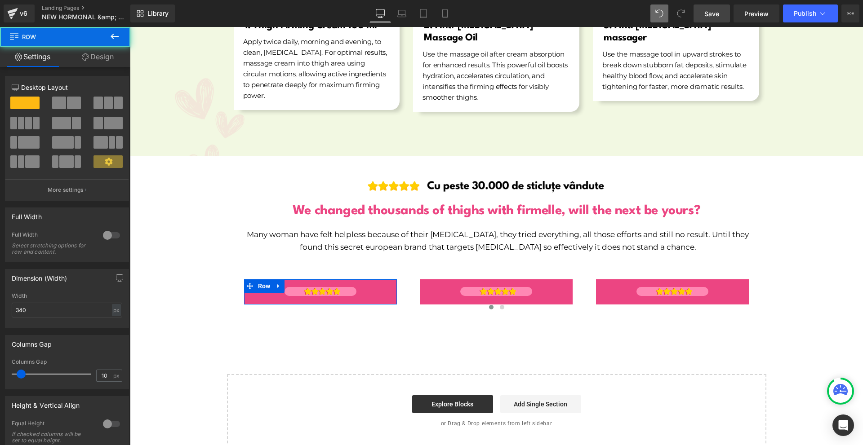
click at [101, 51] on link "Design" at bounding box center [97, 57] width 65 height 20
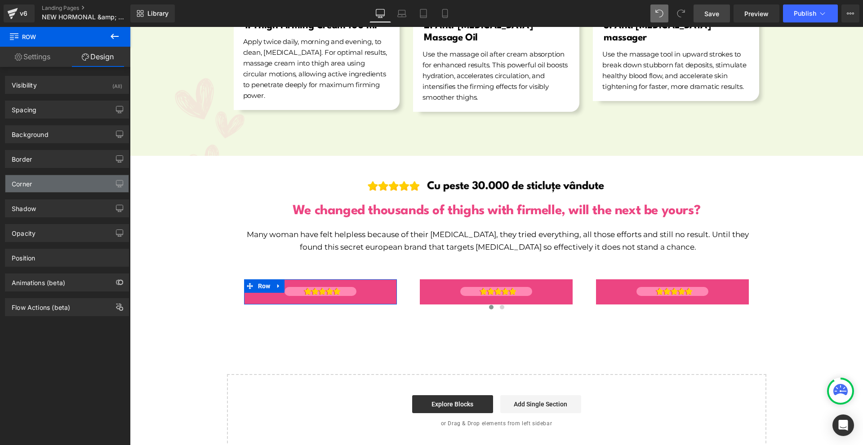
click at [43, 189] on div "Corner" at bounding box center [66, 183] width 123 height 17
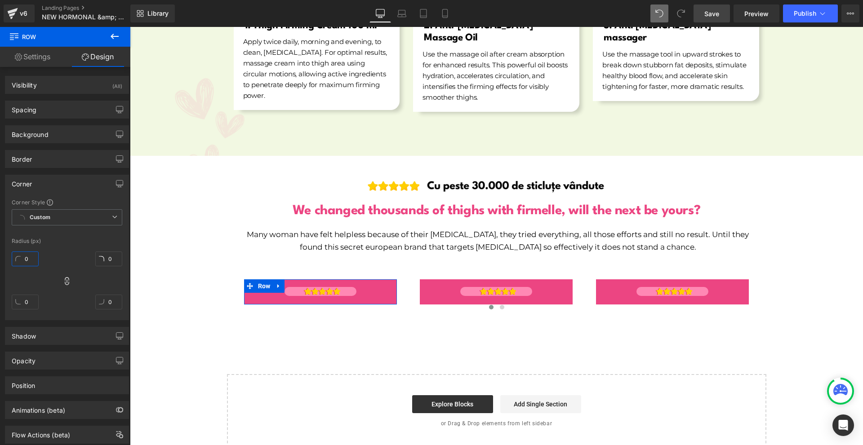
click at [34, 262] on input "0" at bounding box center [25, 259] width 27 height 15
type input "10"
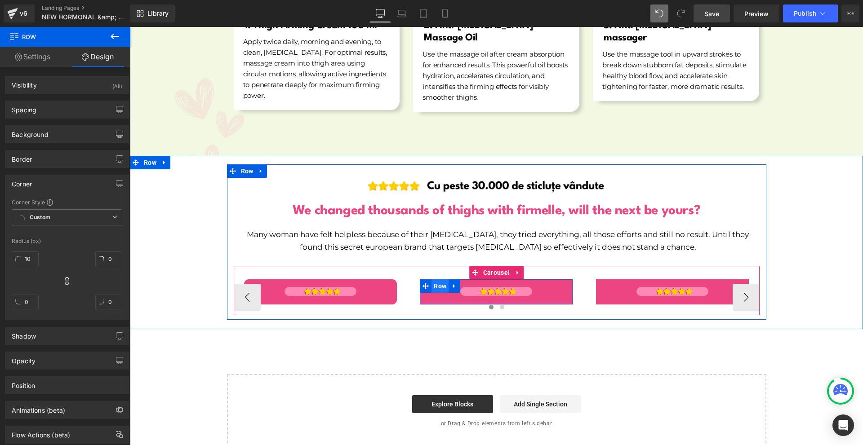
click at [431, 279] on span "Row" at bounding box center [439, 285] width 17 height 13
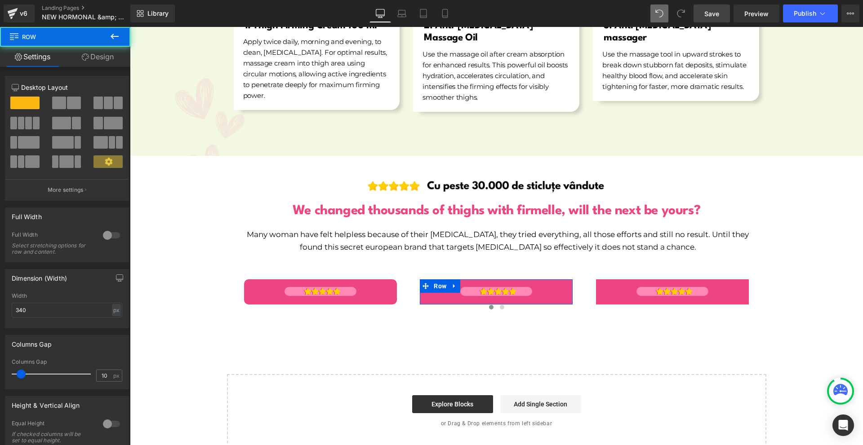
drag, startPoint x: 85, startPoint y: 51, endPoint x: 58, endPoint y: 183, distance: 135.3
click at [86, 51] on link "Design" at bounding box center [97, 57] width 65 height 20
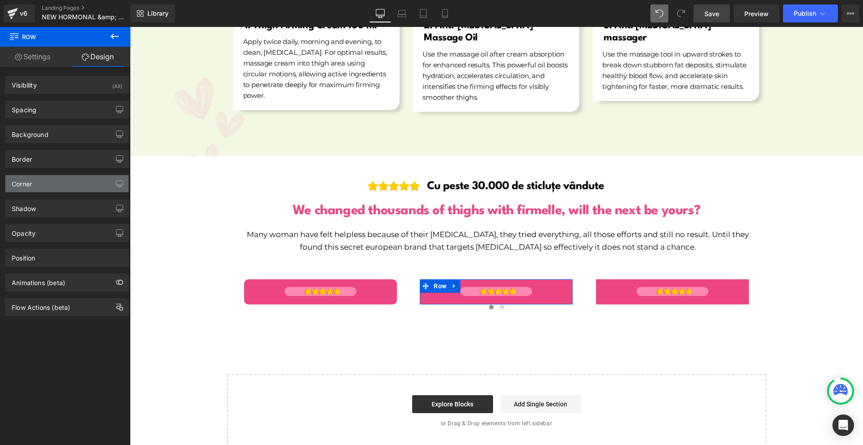
click at [44, 178] on div "Corner" at bounding box center [66, 183] width 123 height 17
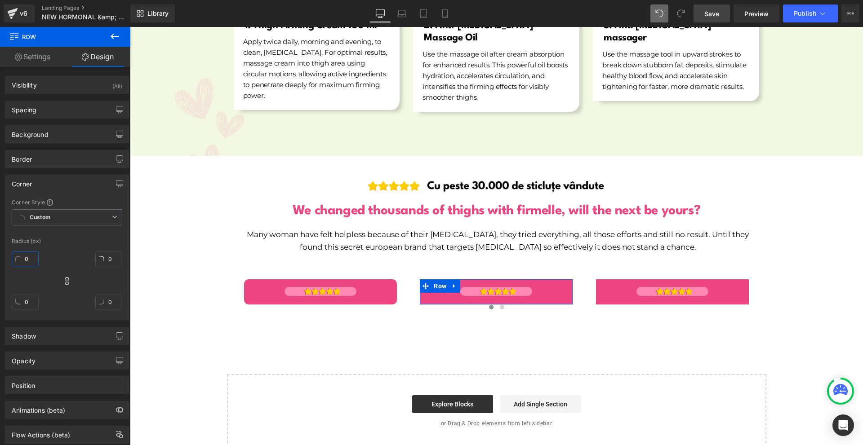
click at [34, 263] on input "0" at bounding box center [25, 259] width 27 height 15
type input "10"
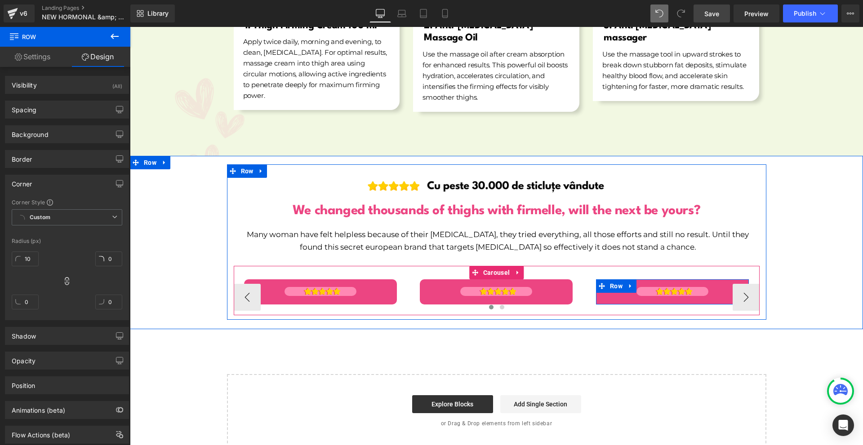
click at [603, 279] on span at bounding box center [602, 285] width 12 height 13
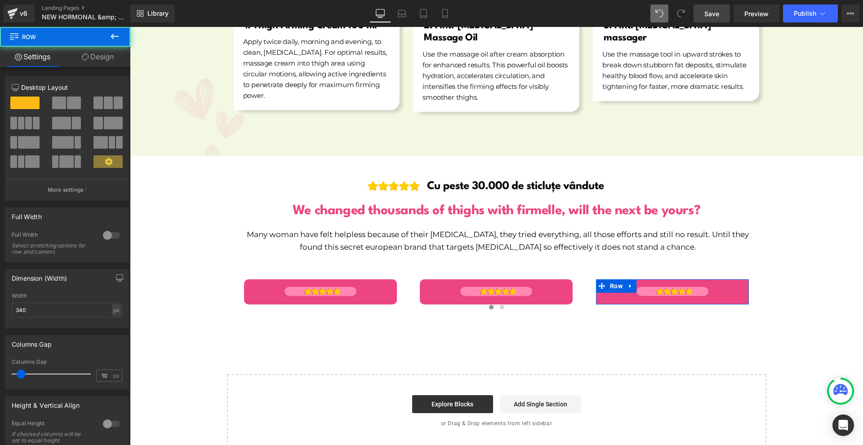
click at [89, 53] on link "Design" at bounding box center [97, 57] width 65 height 20
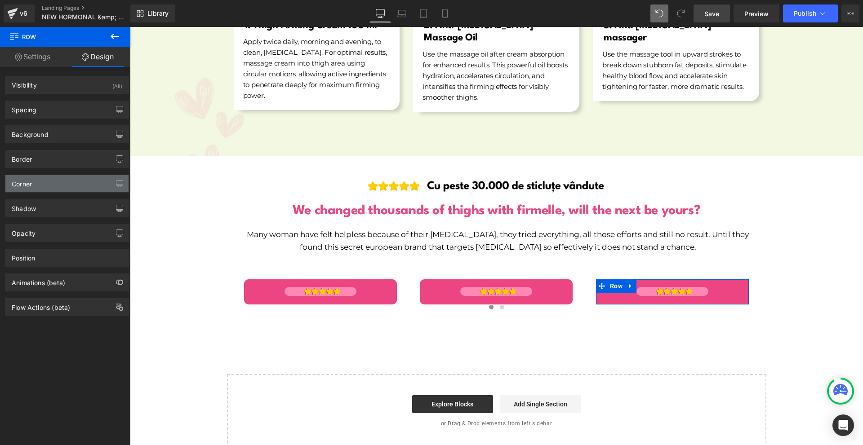
click at [50, 184] on div "Corner" at bounding box center [66, 183] width 123 height 17
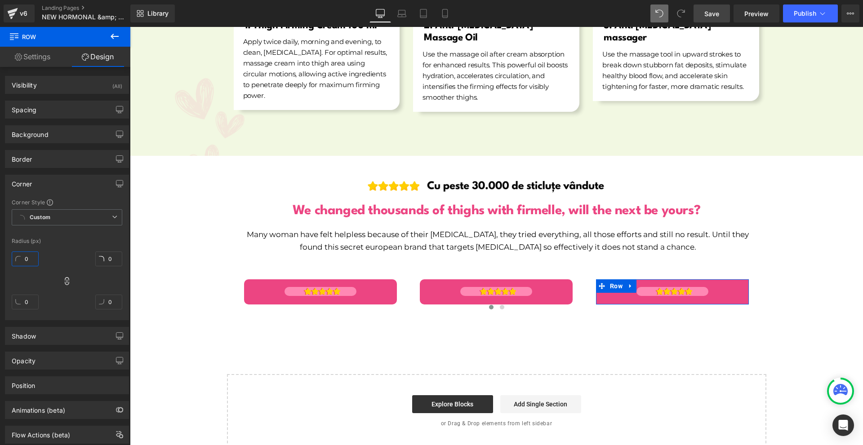
click at [25, 266] on input "0" at bounding box center [25, 259] width 27 height 15
type input "10"
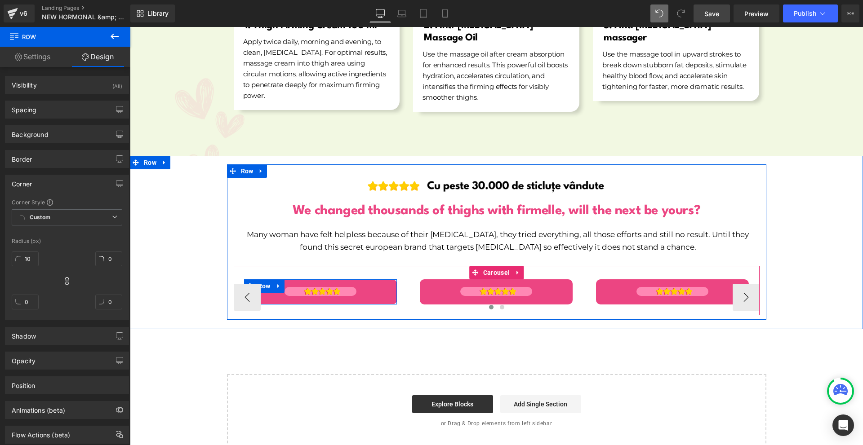
click at [258, 279] on span "Row" at bounding box center [264, 285] width 17 height 13
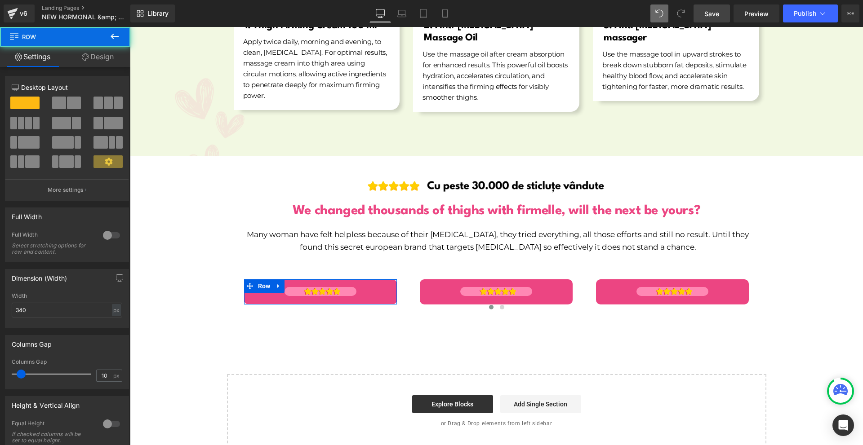
click at [101, 55] on link "Design" at bounding box center [97, 57] width 65 height 20
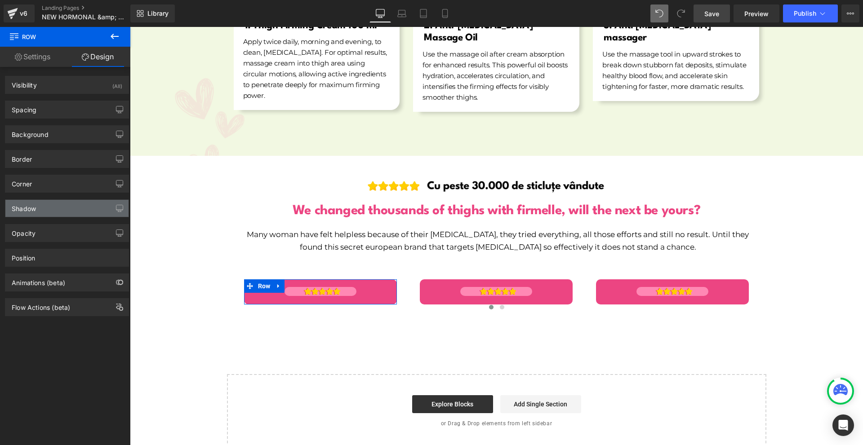
click at [52, 204] on div "Shadow" at bounding box center [66, 208] width 123 height 17
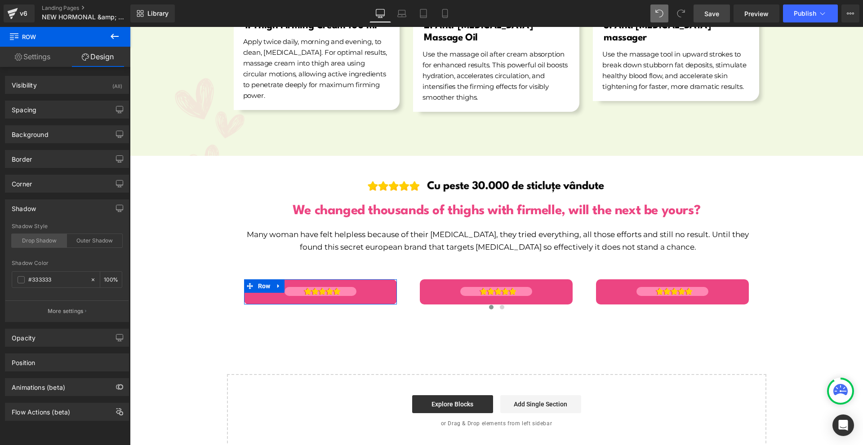
click at [50, 241] on div "Drop Shadow" at bounding box center [39, 240] width 55 height 13
click at [50, 243] on div "Drop Shadow" at bounding box center [39, 240] width 55 height 13
click at [113, 32] on icon at bounding box center [114, 36] width 11 height 11
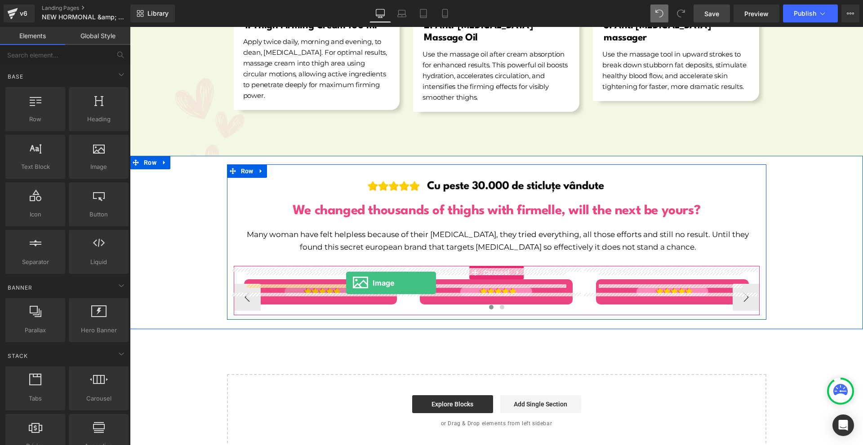
drag, startPoint x: 252, startPoint y: 189, endPoint x: 345, endPoint y: 282, distance: 130.9
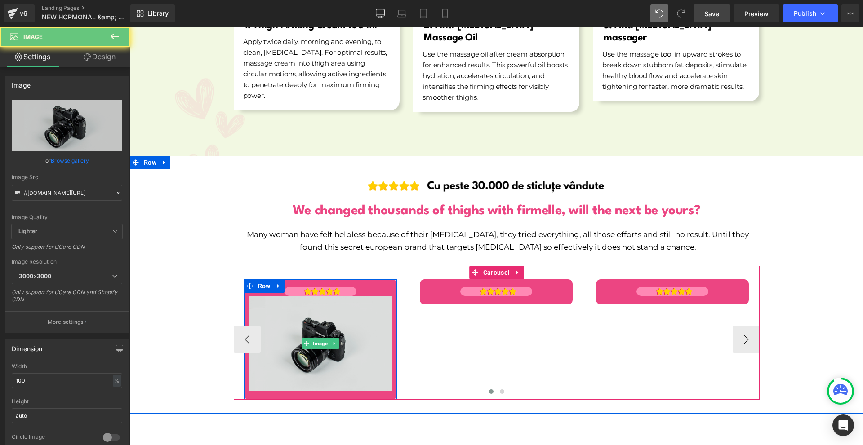
click at [332, 304] on img at bounding box center [320, 343] width 144 height 95
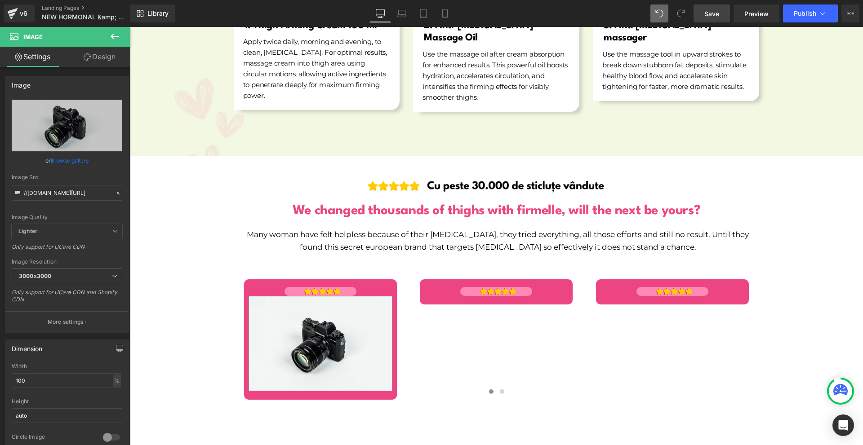
click at [99, 62] on link "Design" at bounding box center [99, 57] width 65 height 20
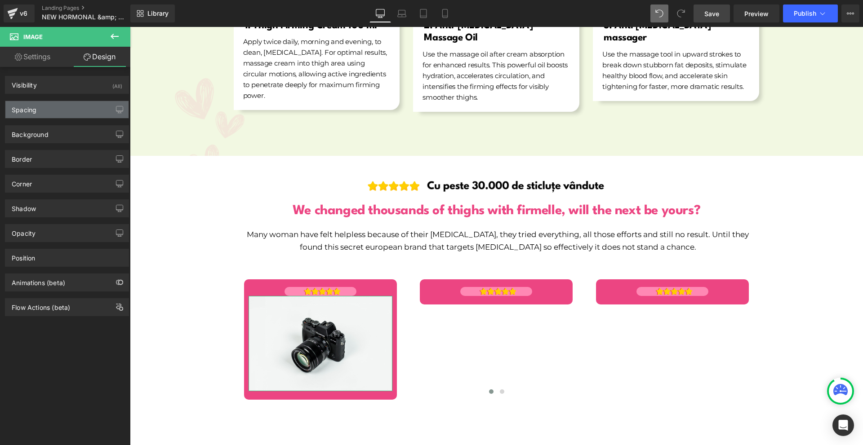
click at [48, 110] on div "Spacing" at bounding box center [66, 109] width 123 height 17
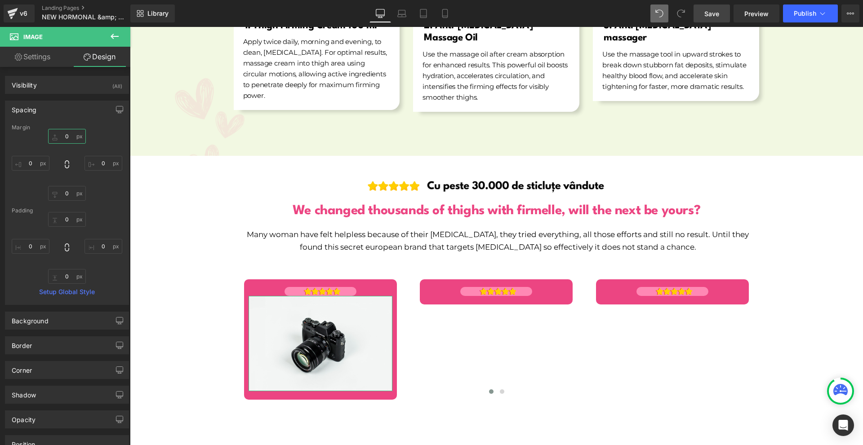
click at [73, 136] on input "text" at bounding box center [67, 136] width 38 height 15
type input "10"
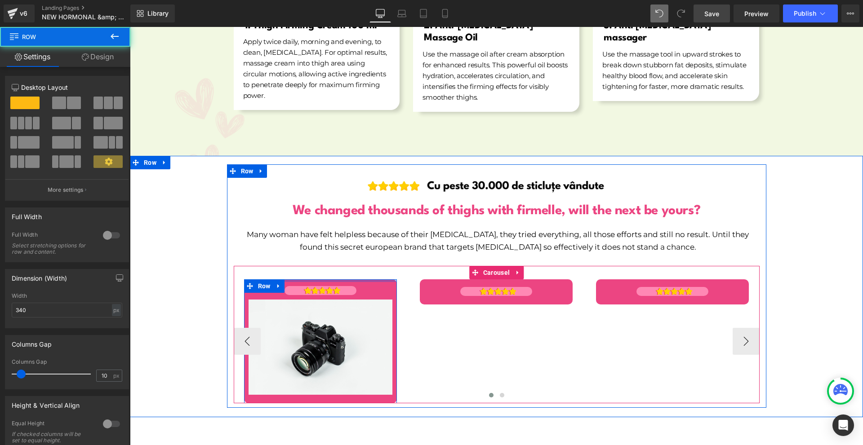
click at [352, 279] on div at bounding box center [320, 280] width 153 height 3
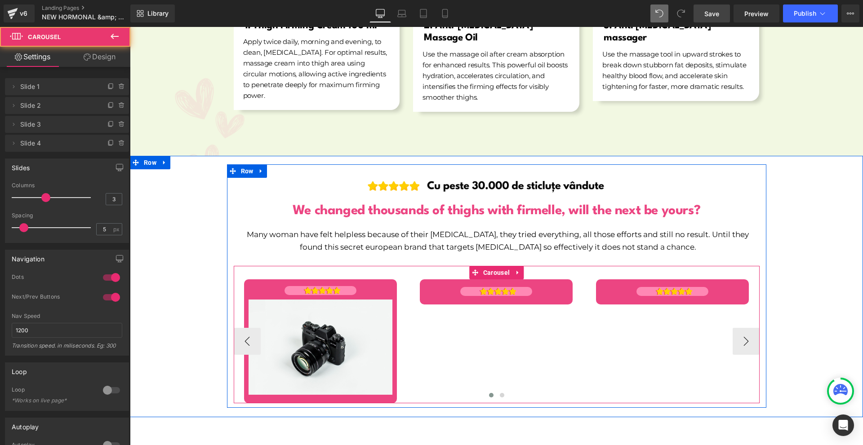
click at [361, 391] on div at bounding box center [497, 397] width 526 height 13
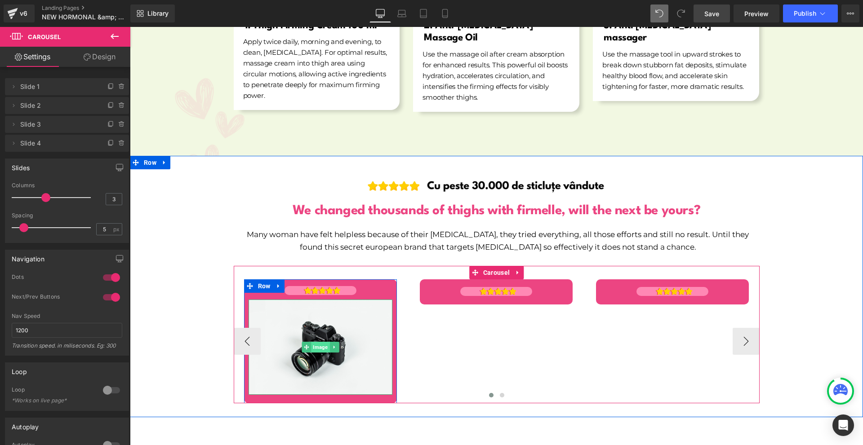
click at [311, 342] on span "Image" at bounding box center [320, 347] width 18 height 11
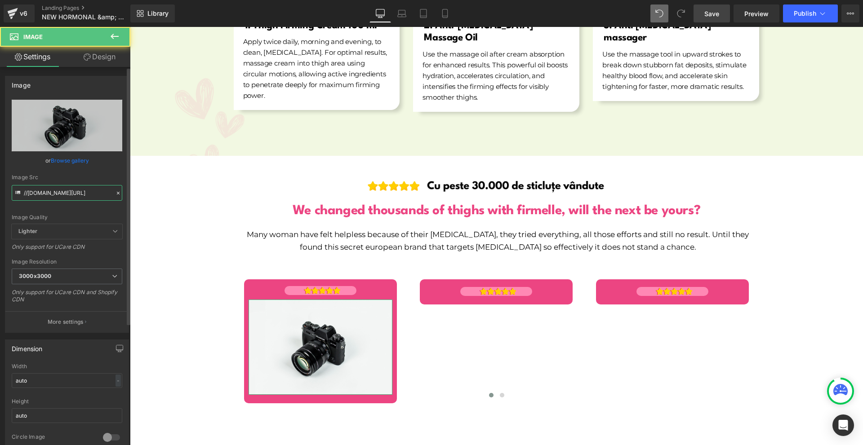
click at [33, 192] on input "//[DOMAIN_NAME][URL]" at bounding box center [67, 193] width 111 height 16
paste input "https://cdn.shopify.com/s/files/1/0754/8698/6585/files/NEW_PP_IMAGES_FOR_NEW_PP…"
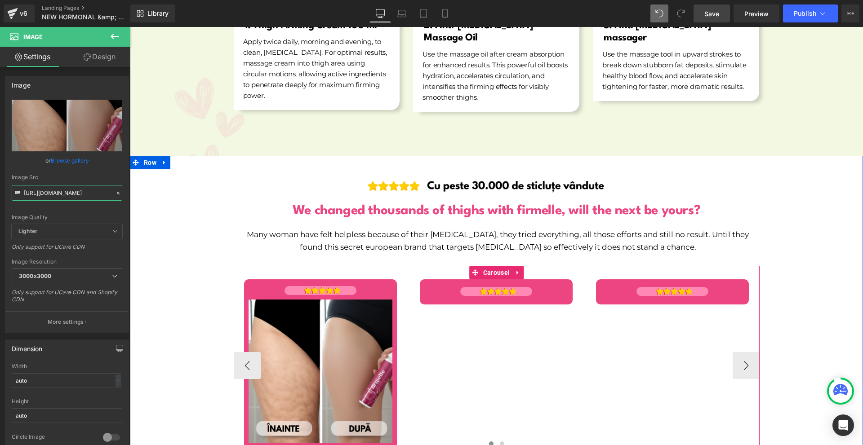
scroll to position [5707, 0]
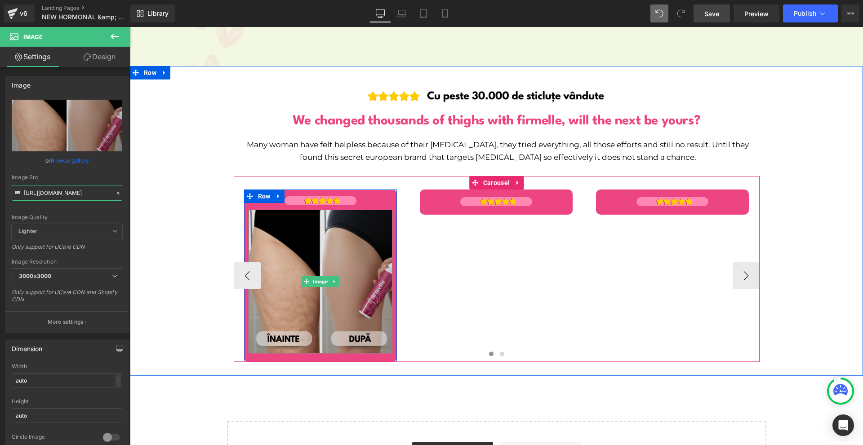
type input "https://cdn.shopify.com/s/files/1/0754/8698/6585/files/NEW_PP_IMAGES_FOR_NEW_PP…"
click at [350, 210] on img at bounding box center [320, 282] width 144 height 144
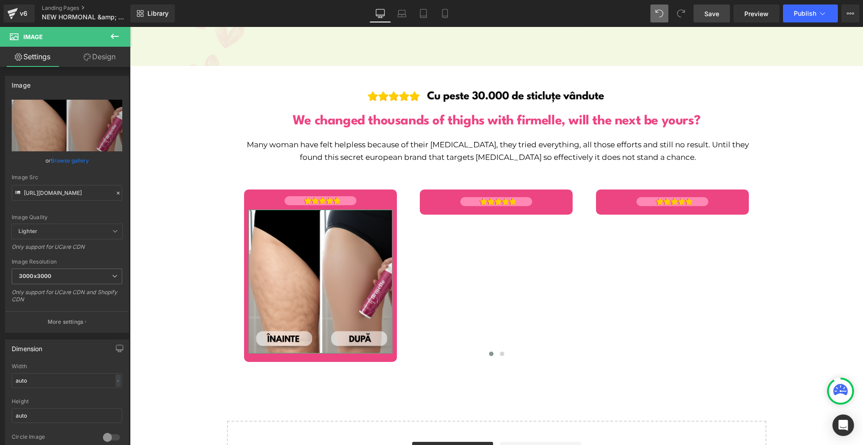
click at [85, 51] on link "Design" at bounding box center [99, 57] width 65 height 20
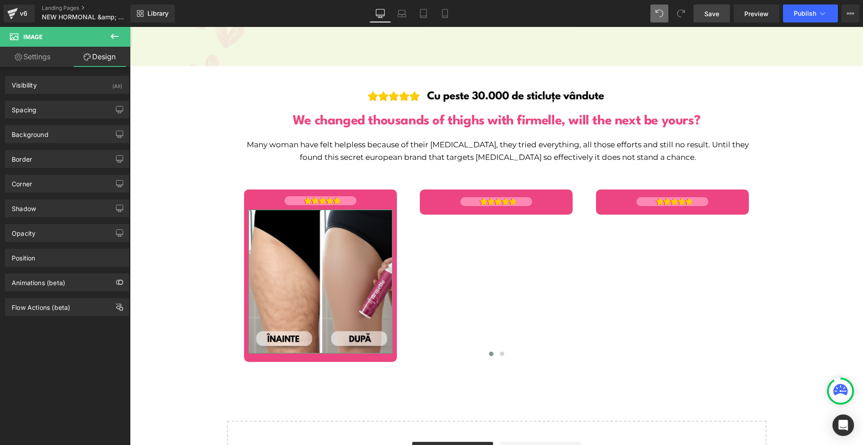
click at [46, 100] on div "Spacing Margin Padding" at bounding box center [67, 106] width 134 height 25
click at [45, 106] on div "Spacing" at bounding box center [66, 109] width 123 height 17
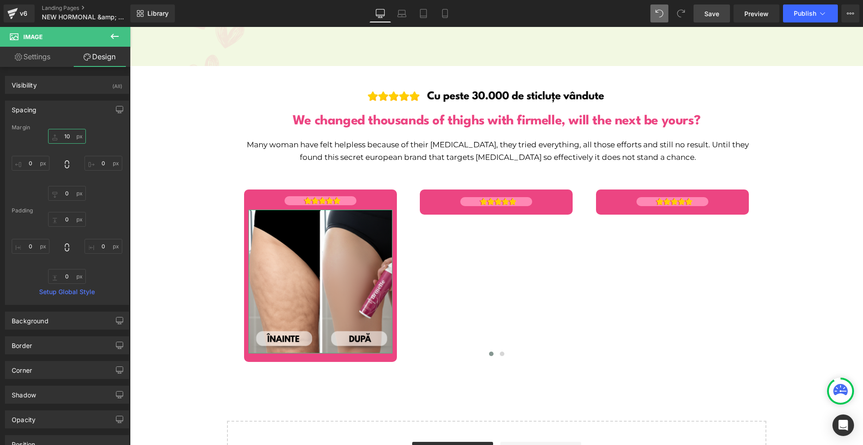
click at [52, 136] on input "text" at bounding box center [67, 136] width 38 height 15
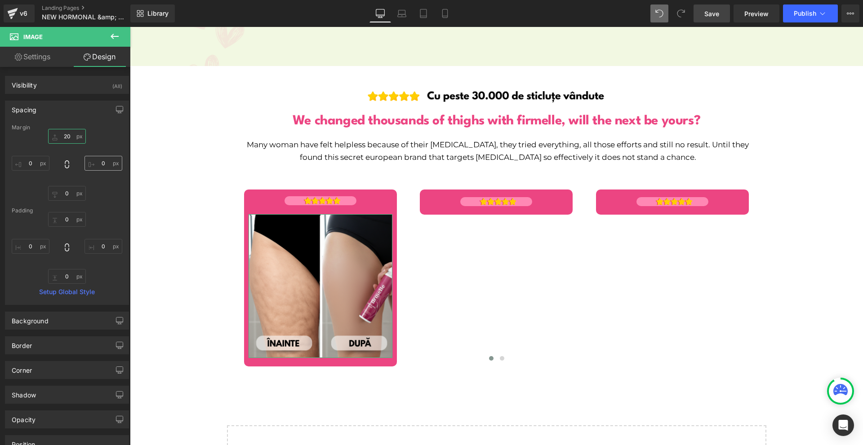
type input "20"
click at [99, 164] on input "text" at bounding box center [103, 163] width 38 height 15
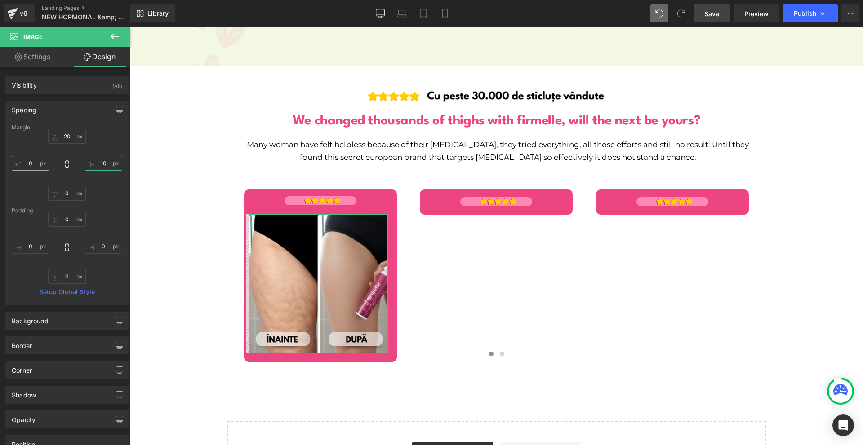
type input "10"
click at [30, 162] on input "text" at bounding box center [31, 163] width 38 height 15
type input "10"
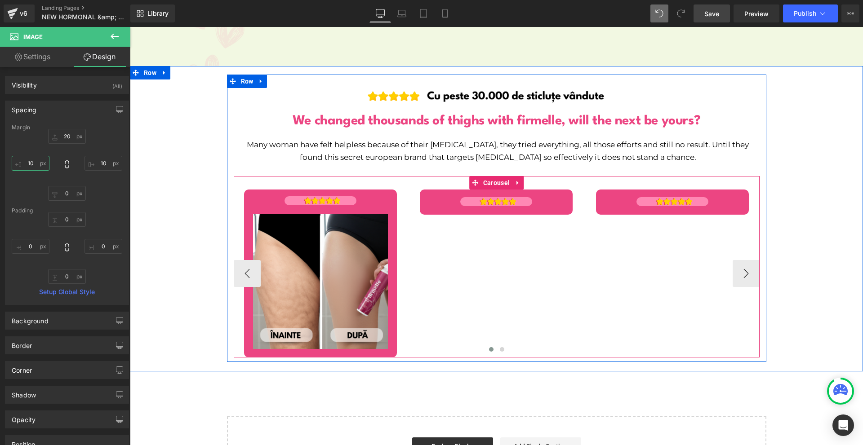
scroll to position [5754, 0]
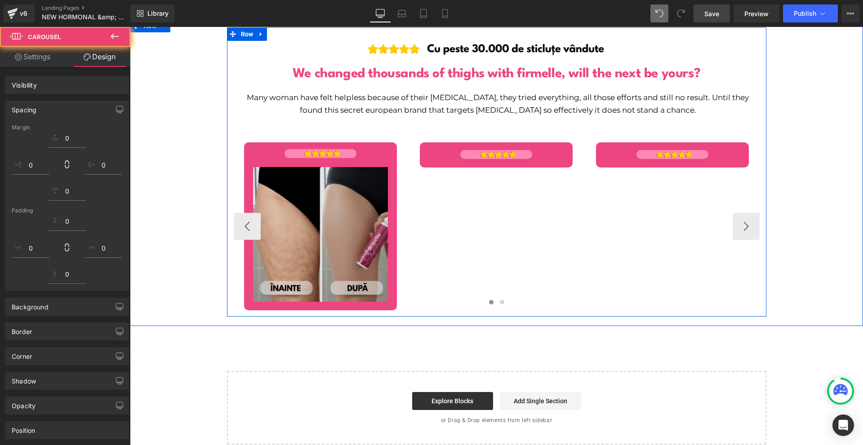
click at [302, 188] on img at bounding box center [320, 234] width 135 height 135
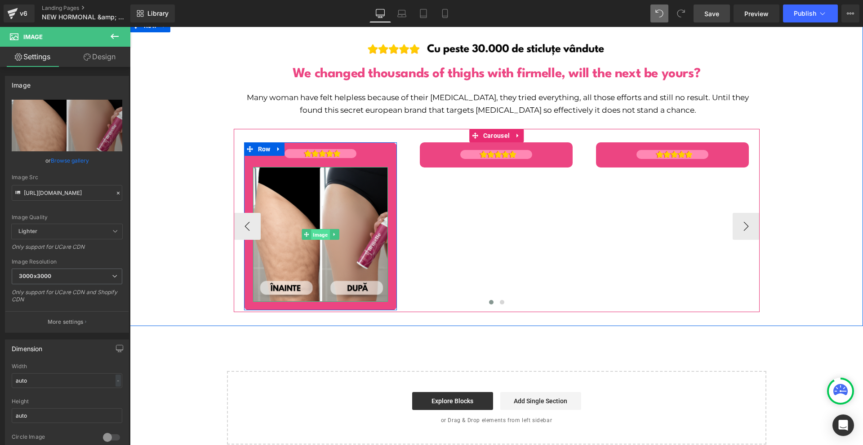
click at [314, 229] on span "Image" at bounding box center [320, 234] width 18 height 11
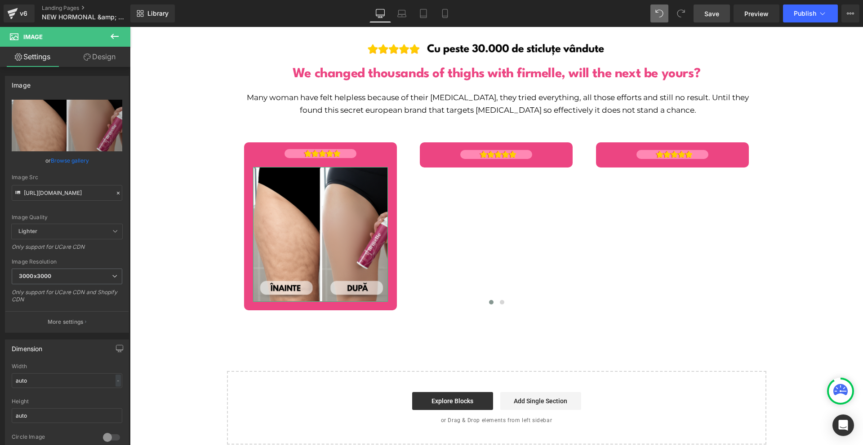
click at [92, 58] on link "Design" at bounding box center [99, 57] width 65 height 20
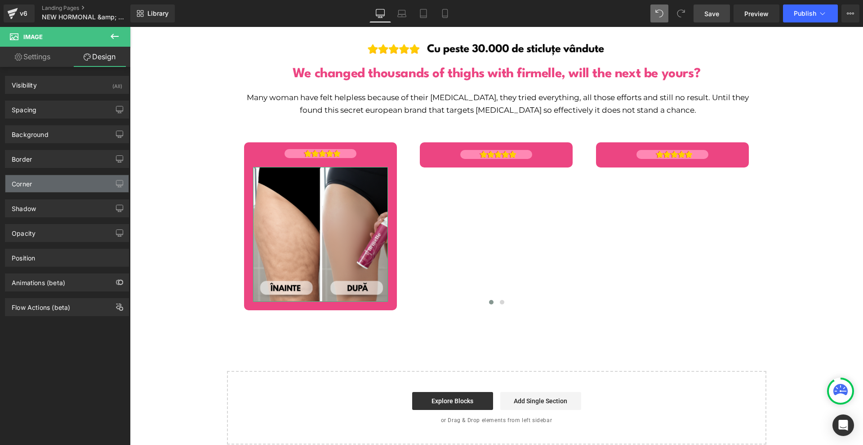
click at [53, 185] on div "Corner" at bounding box center [66, 183] width 123 height 17
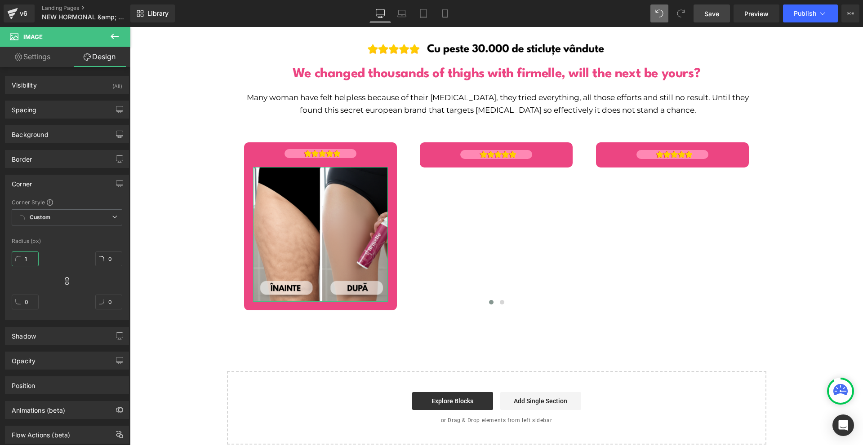
click at [31, 255] on input "1" at bounding box center [25, 259] width 27 height 15
type input "10"
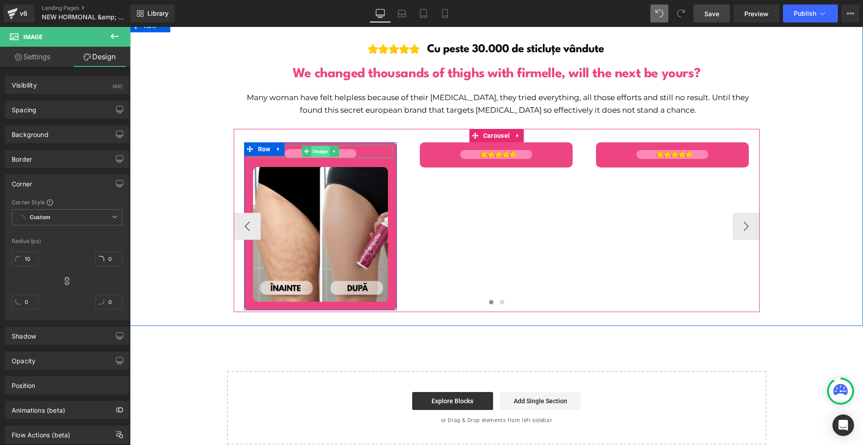
click at [311, 146] on span "Image" at bounding box center [320, 151] width 18 height 11
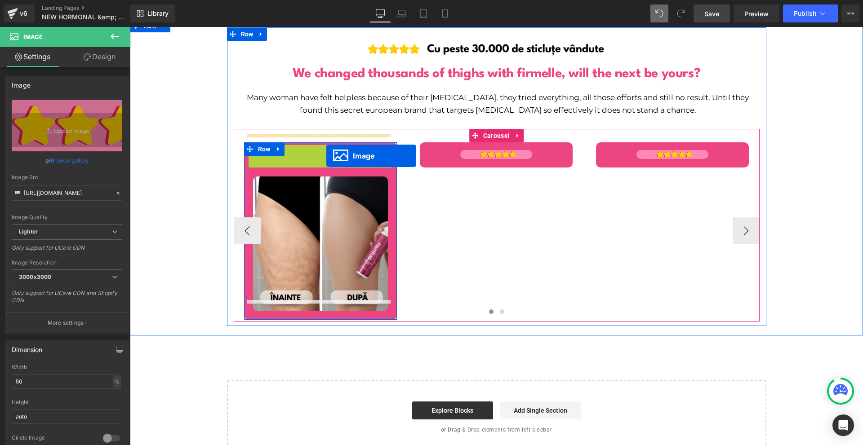
drag, startPoint x: 315, startPoint y: 139, endPoint x: 326, endPoint y: 156, distance: 20.1
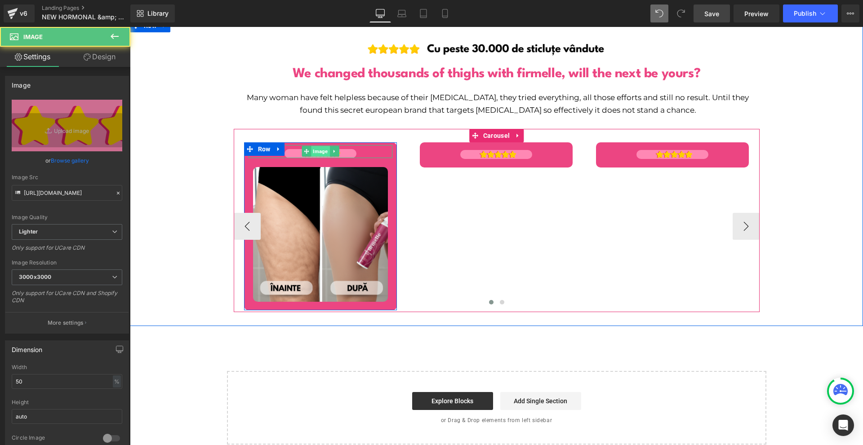
click at [317, 146] on span "Image" at bounding box center [320, 151] width 18 height 11
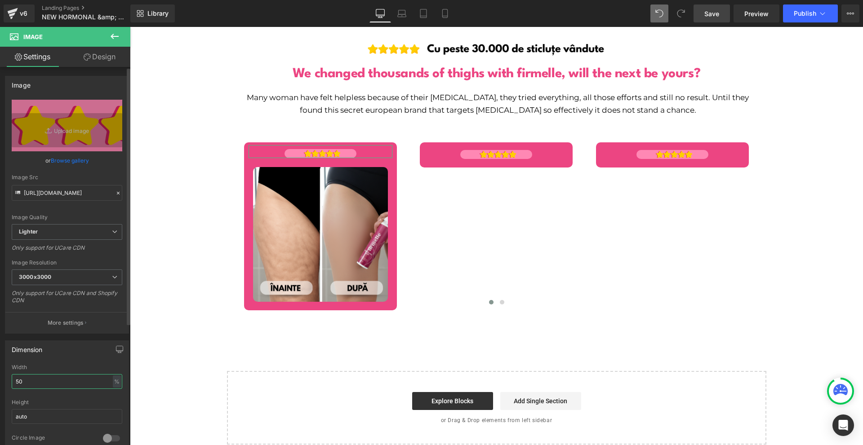
click at [40, 379] on input "50" at bounding box center [67, 381] width 111 height 15
type input "70"
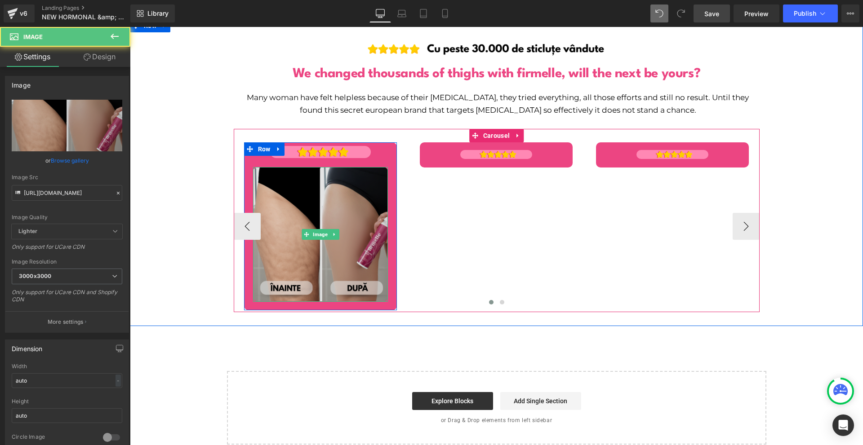
click at [342, 174] on img at bounding box center [320, 234] width 135 height 135
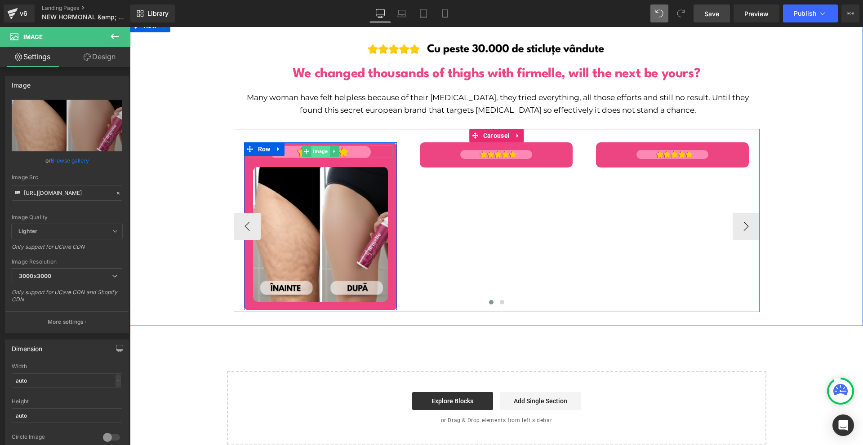
click at [315, 146] on span "Image" at bounding box center [320, 151] width 18 height 11
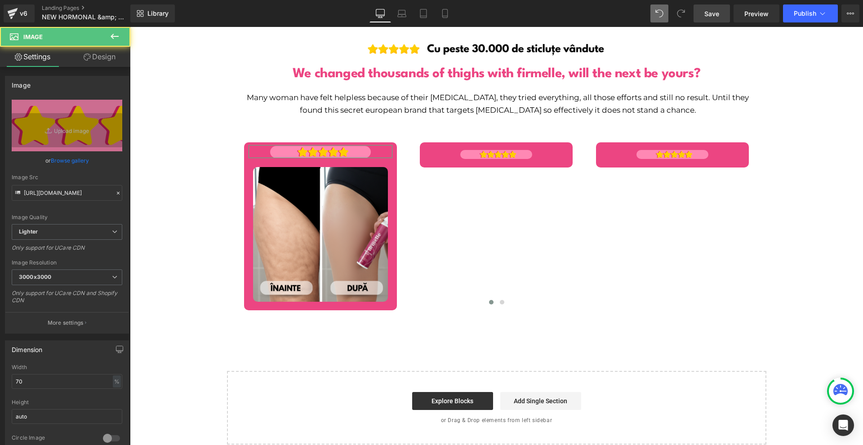
click at [82, 53] on link "Design" at bounding box center [99, 57] width 65 height 20
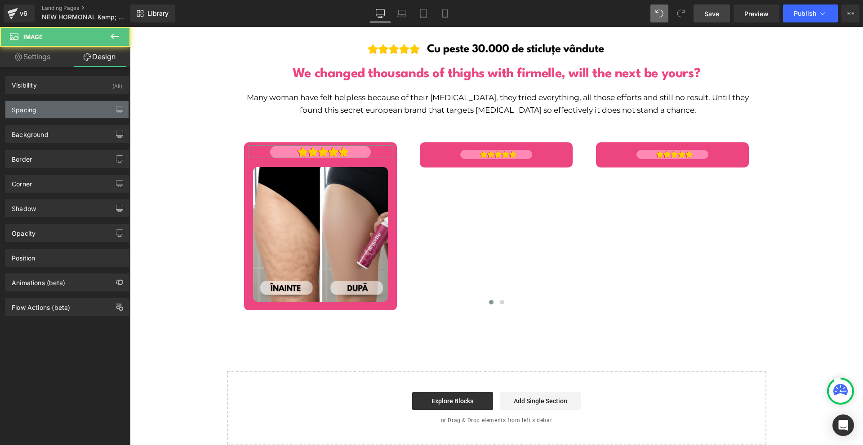
click at [44, 108] on div "Spacing" at bounding box center [66, 109] width 123 height 17
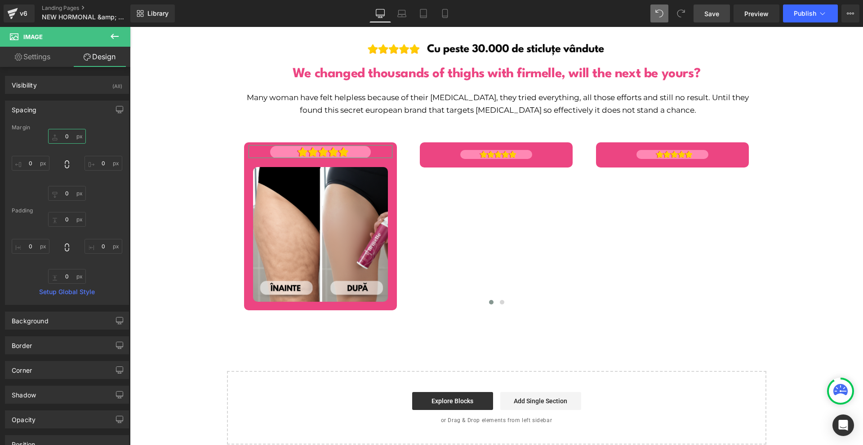
click at [64, 133] on input "text" at bounding box center [67, 136] width 38 height 15
type input "10"
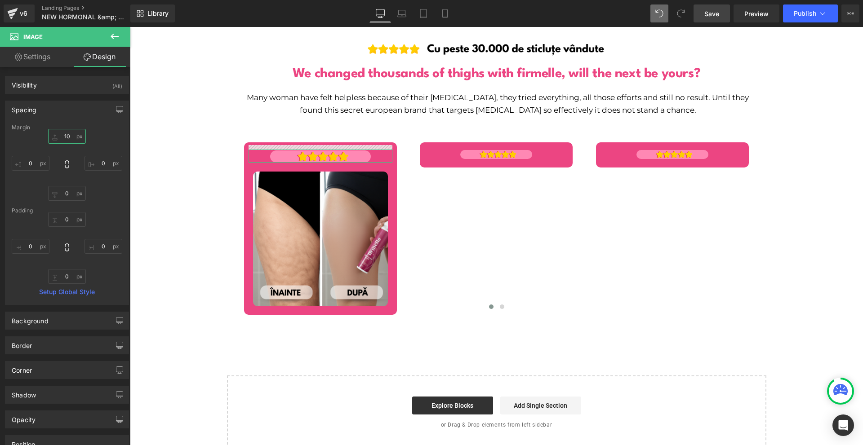
click at [65, 133] on input "10" at bounding box center [67, 136] width 38 height 15
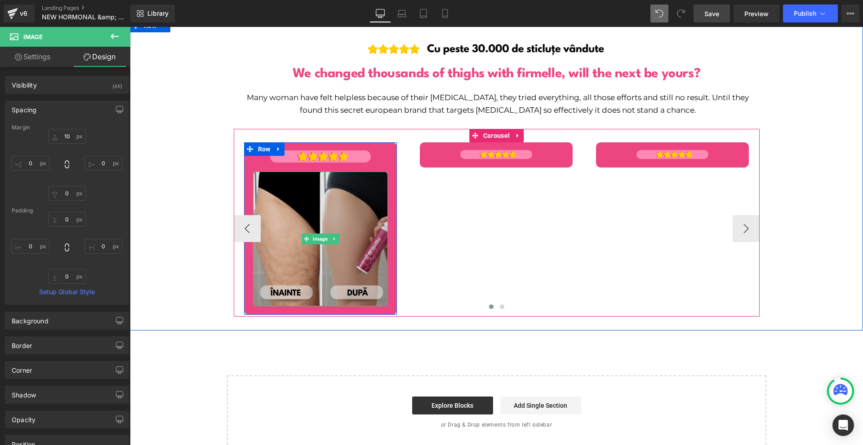
click at [330, 195] on img at bounding box center [320, 239] width 135 height 135
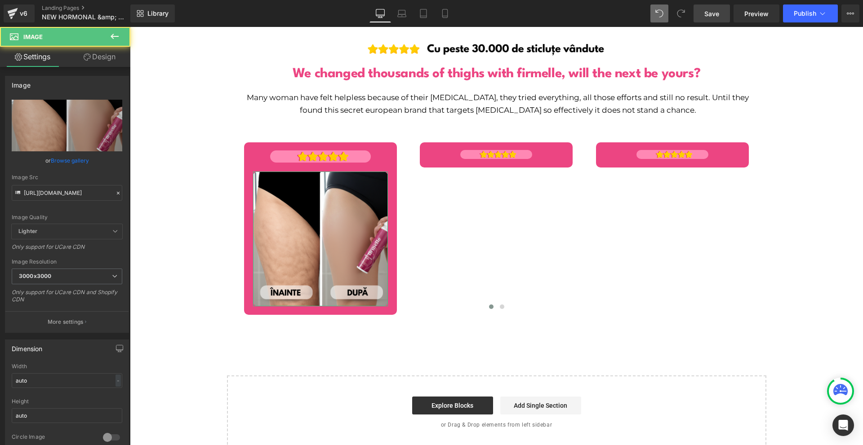
click at [89, 61] on link "Design" at bounding box center [99, 57] width 65 height 20
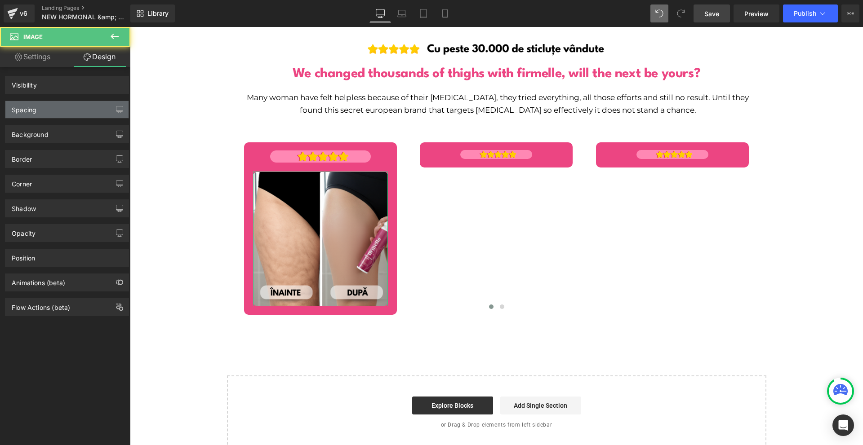
click at [53, 105] on div "Spacing" at bounding box center [66, 109] width 123 height 17
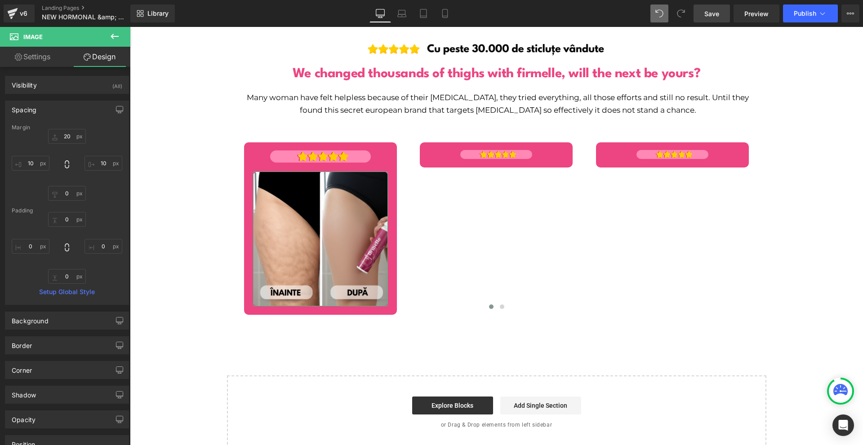
click at [67, 129] on div "Margin" at bounding box center [67, 127] width 111 height 6
click at [65, 137] on input "20" at bounding box center [67, 136] width 38 height 15
type input "0"
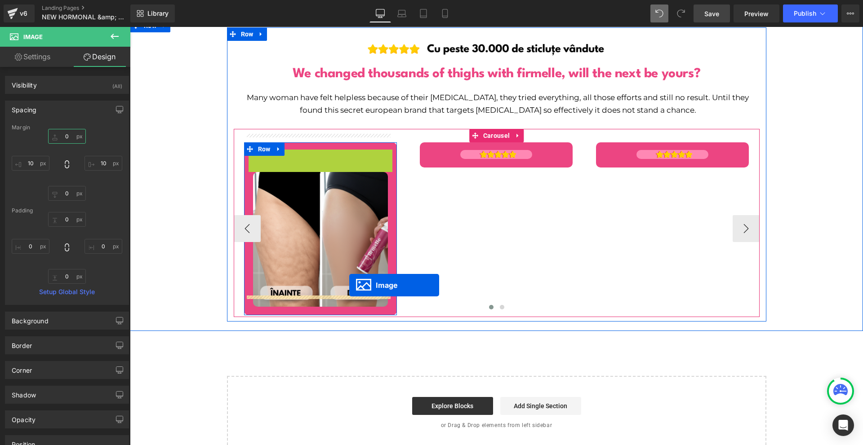
drag, startPoint x: 312, startPoint y: 149, endPoint x: 352, endPoint y: 291, distance: 147.1
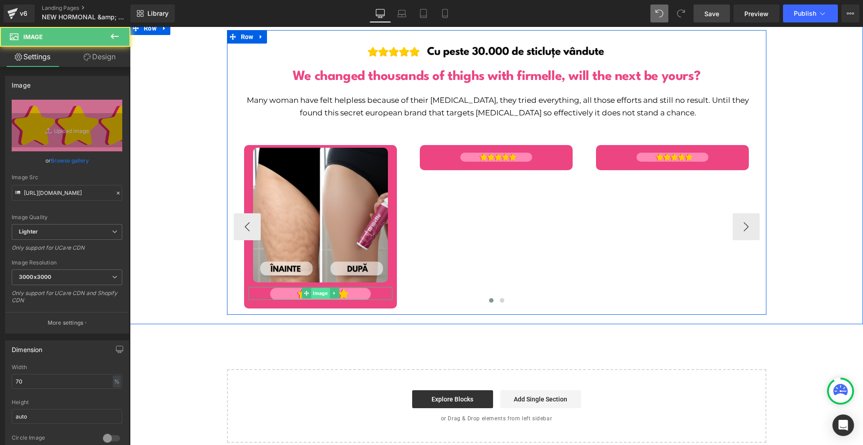
click at [316, 288] on span "Image" at bounding box center [320, 293] width 18 height 11
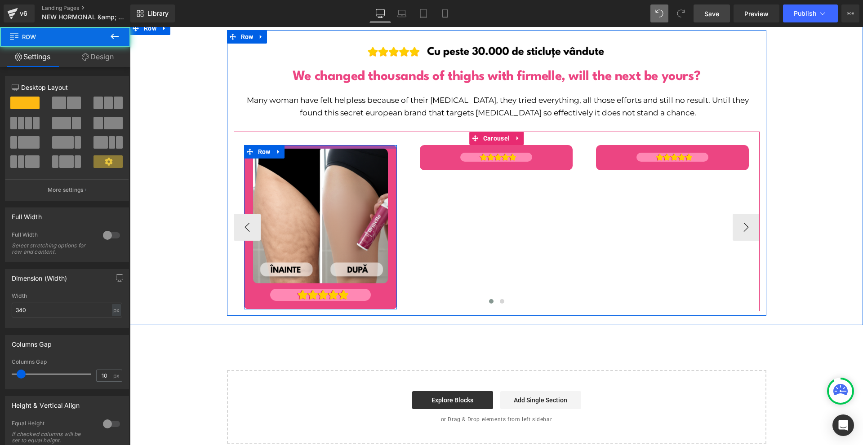
scroll to position [5754, 0]
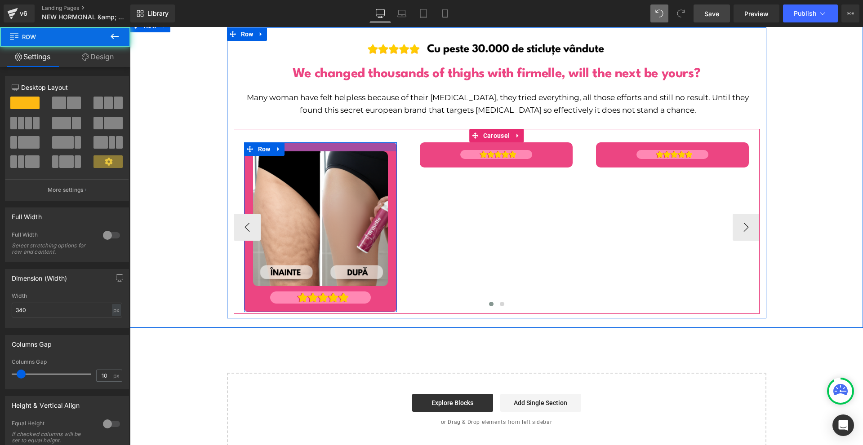
click at [297, 142] on div at bounding box center [320, 146] width 153 height 9
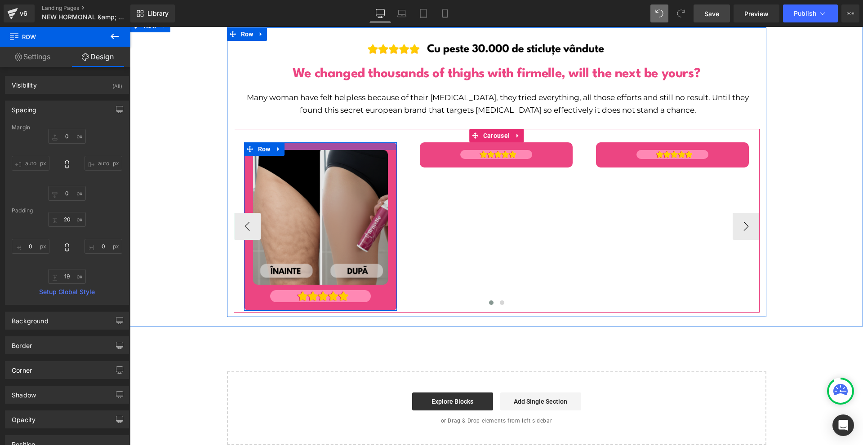
drag, startPoint x: 349, startPoint y: 136, endPoint x: 350, endPoint y: 148, distance: 11.8
click at [348, 142] on div at bounding box center [320, 146] width 153 height 8
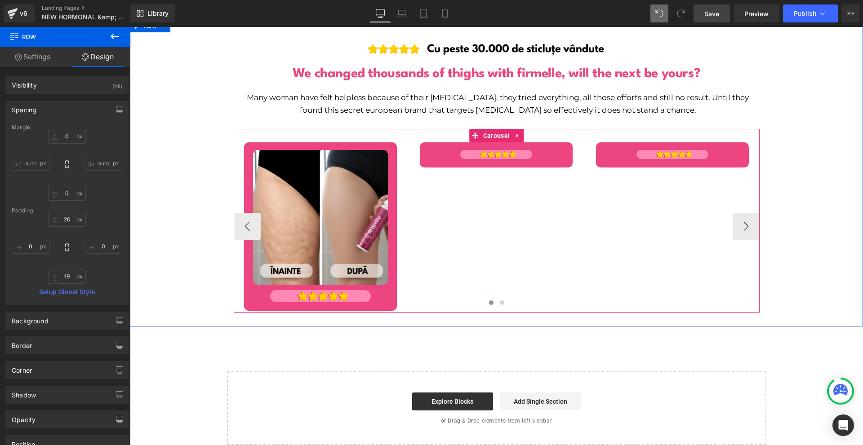
click at [316, 298] on div at bounding box center [497, 304] width 526 height 13
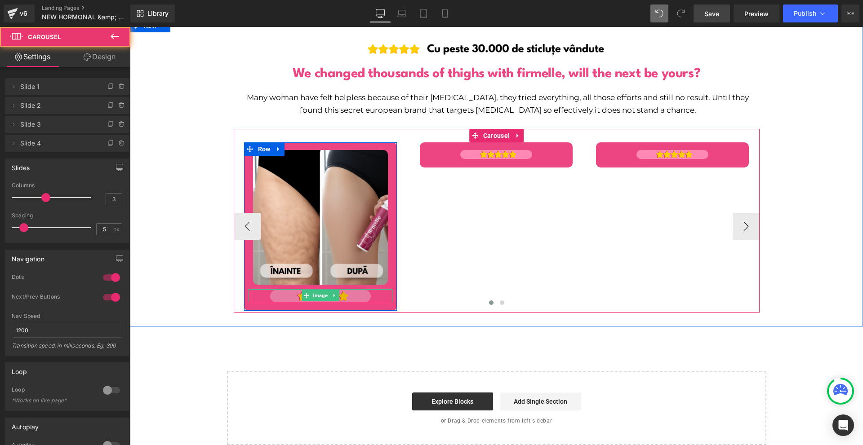
click at [317, 290] on span "Image" at bounding box center [320, 295] width 18 height 11
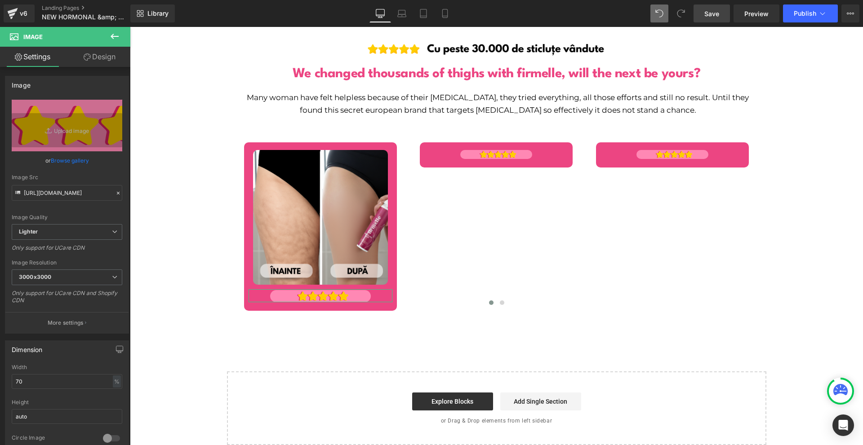
click at [93, 66] on link "Design" at bounding box center [99, 57] width 65 height 20
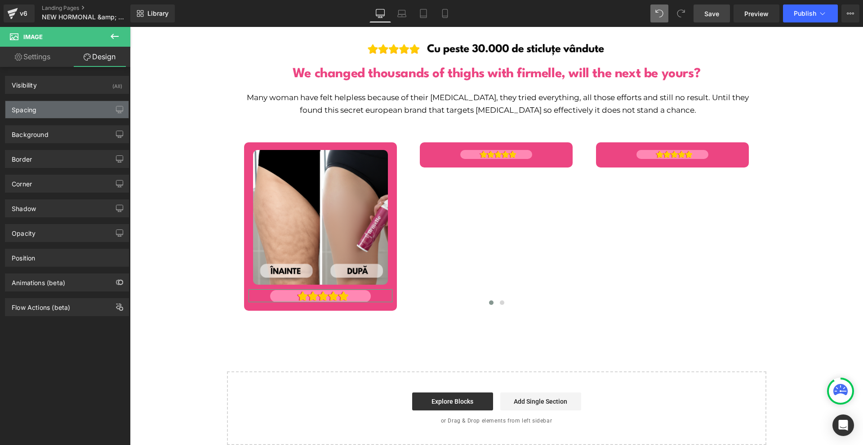
click at [65, 106] on div "Spacing" at bounding box center [66, 109] width 123 height 17
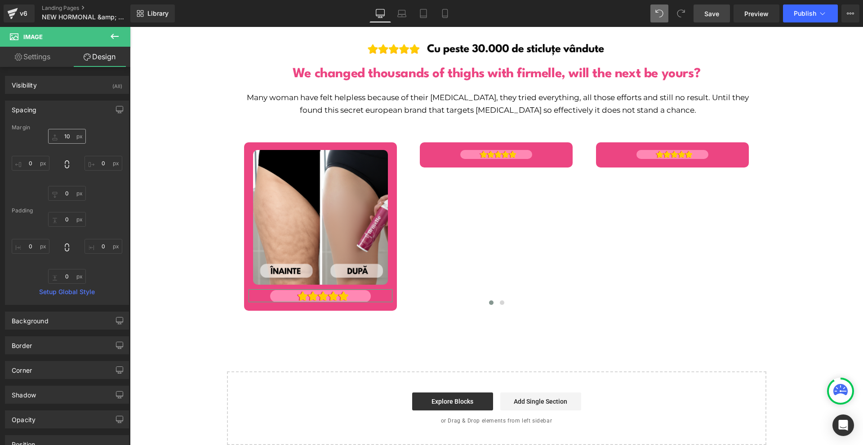
drag, startPoint x: 92, startPoint y: 141, endPoint x: 80, endPoint y: 137, distance: 12.7
click at [92, 141] on div "10 0 0 0" at bounding box center [67, 165] width 111 height 72
click at [80, 137] on input "10" at bounding box center [67, 136] width 38 height 15
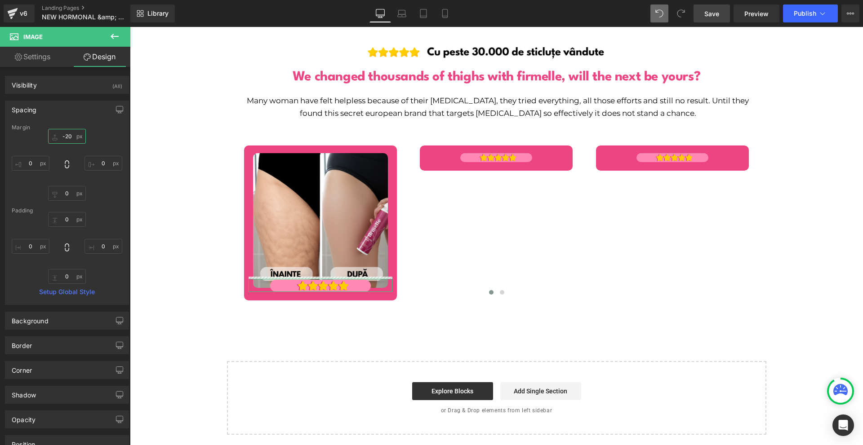
scroll to position [5743, 0]
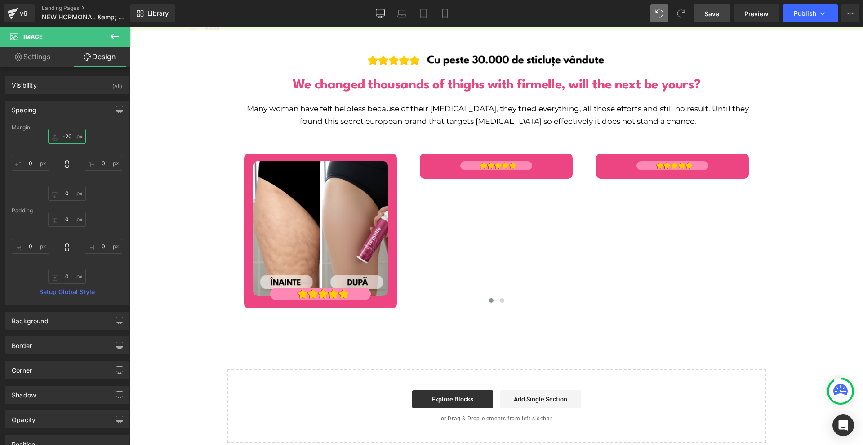
type input "-20"
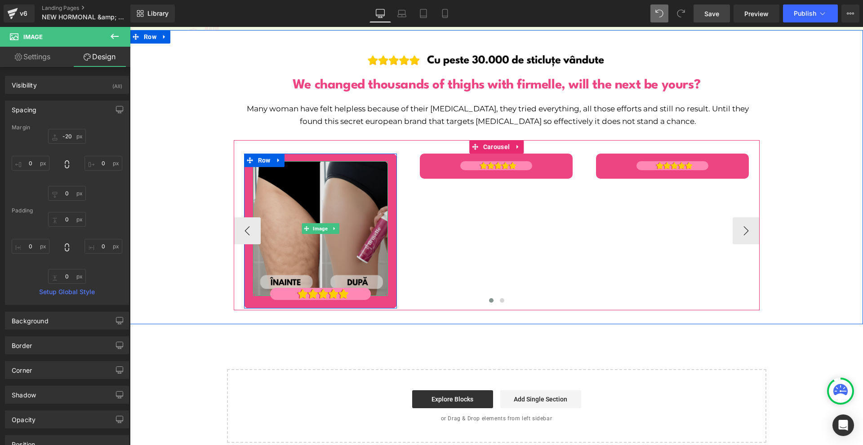
click at [338, 161] on img at bounding box center [320, 228] width 135 height 135
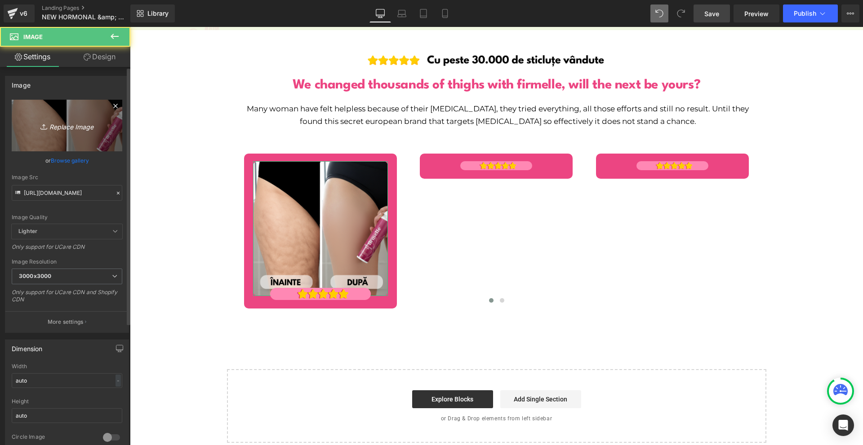
click at [69, 132] on link "Replace Image" at bounding box center [67, 126] width 111 height 52
type input "C:\fakepath\NEW PP IMAGES FOR NEW PP (22).png"
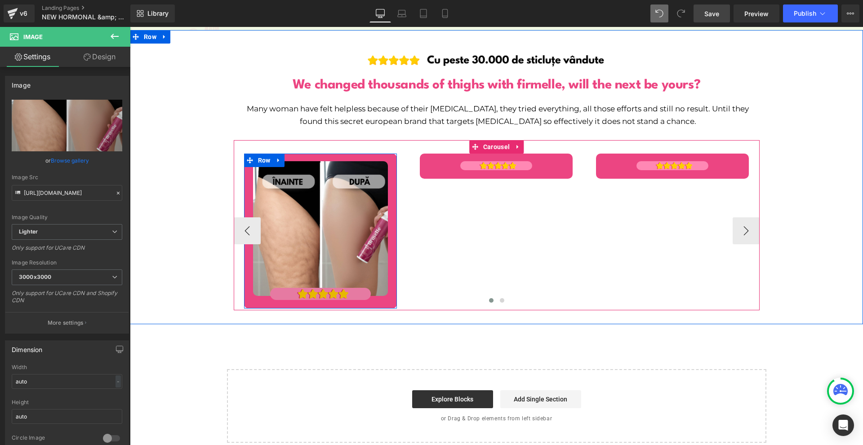
click at [312, 288] on span "Image" at bounding box center [320, 293] width 18 height 11
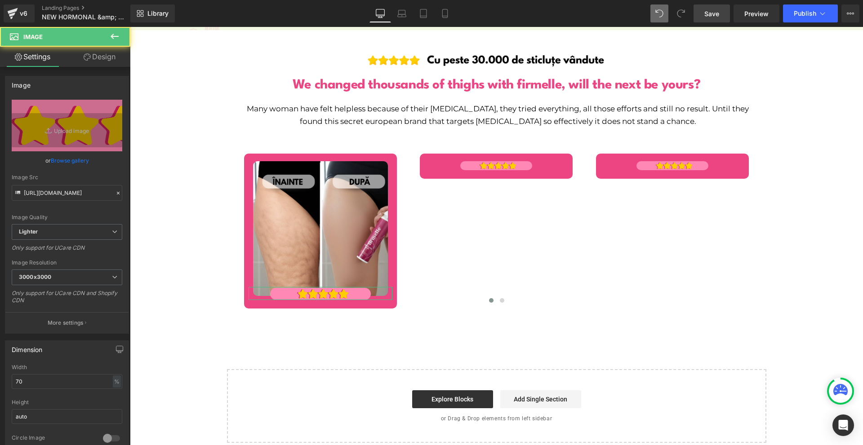
drag, startPoint x: 88, startPoint y: 63, endPoint x: 31, endPoint y: 204, distance: 151.2
click at [88, 64] on link "Design" at bounding box center [99, 57] width 65 height 20
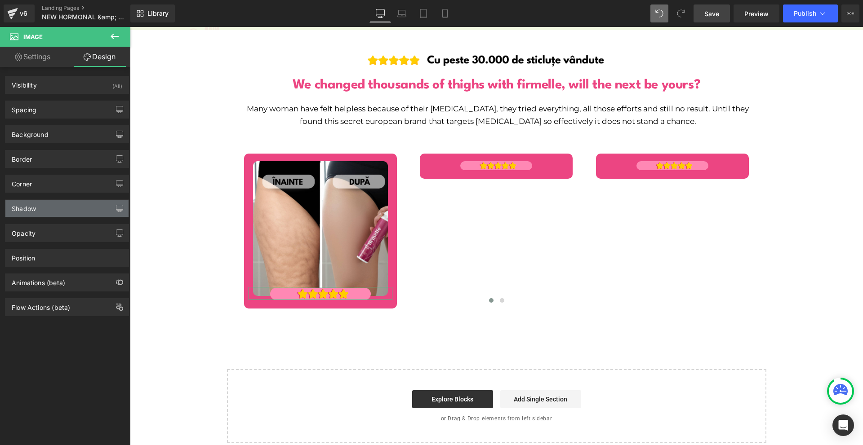
click at [22, 212] on div "Shadow" at bounding box center [24, 206] width 24 height 13
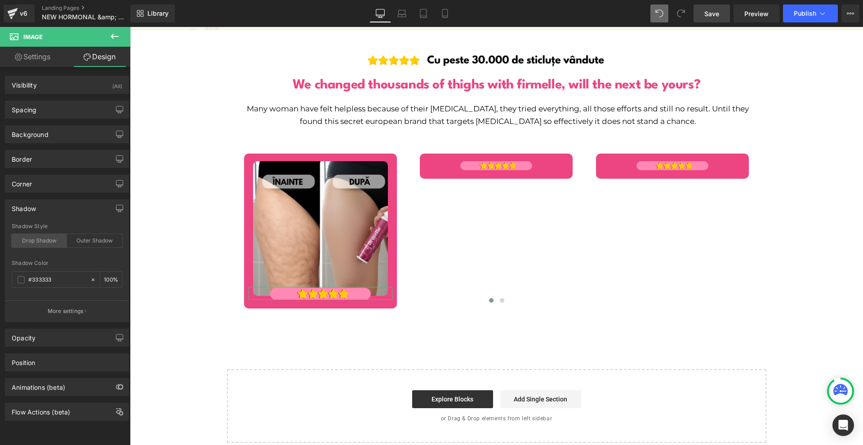
click at [40, 243] on div "Drop Shadow" at bounding box center [39, 240] width 55 height 13
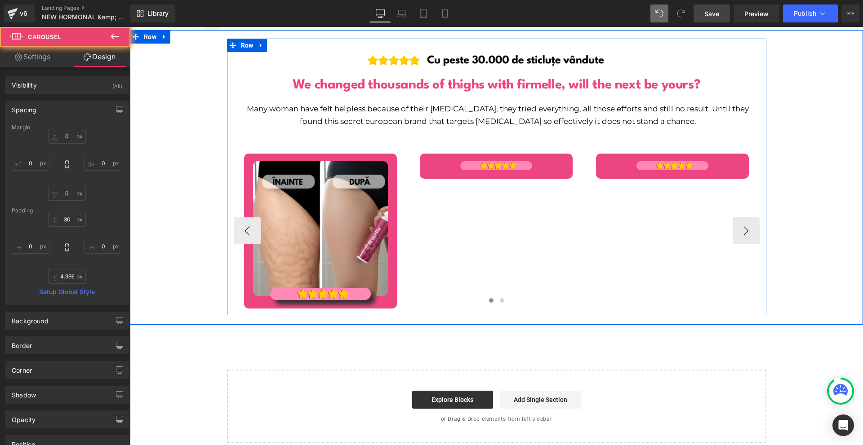
scroll to position [5743, 0]
click at [252, 296] on div at bounding box center [497, 302] width 526 height 13
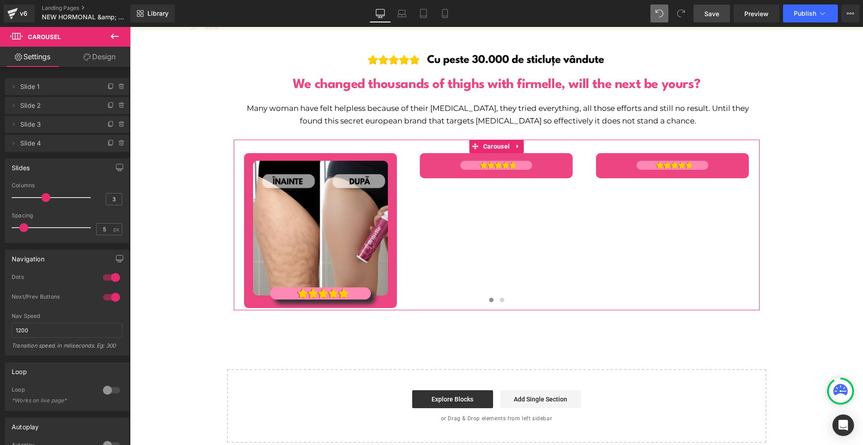
click at [84, 65] on link "Design" at bounding box center [99, 57] width 65 height 20
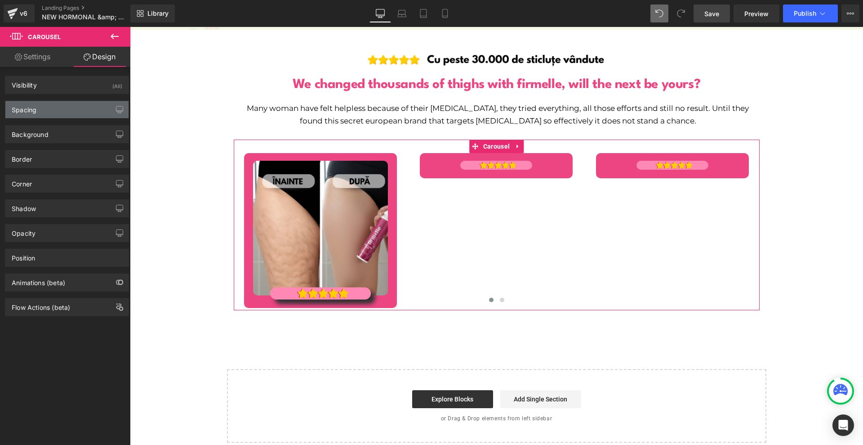
click at [58, 104] on div "Spacing" at bounding box center [66, 109] width 123 height 17
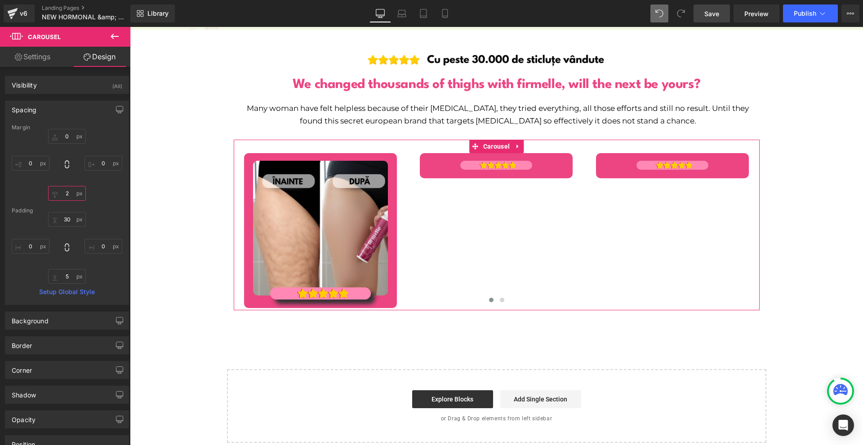
click at [69, 189] on input "2" at bounding box center [67, 193] width 38 height 15
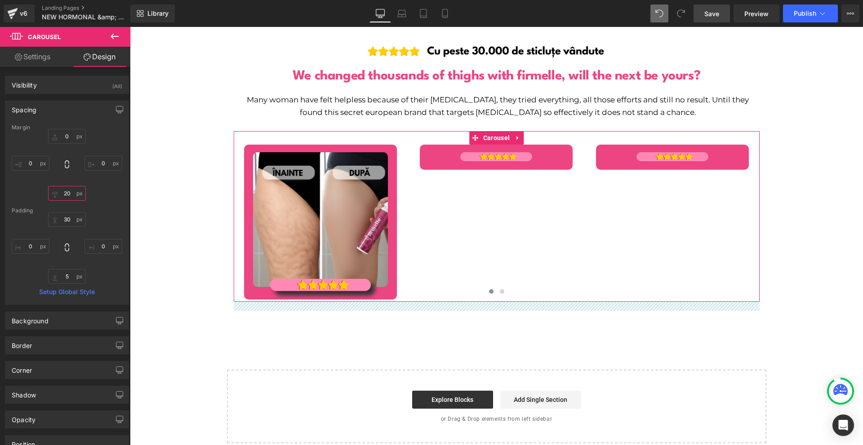
click at [69, 189] on input "20" at bounding box center [67, 193] width 38 height 15
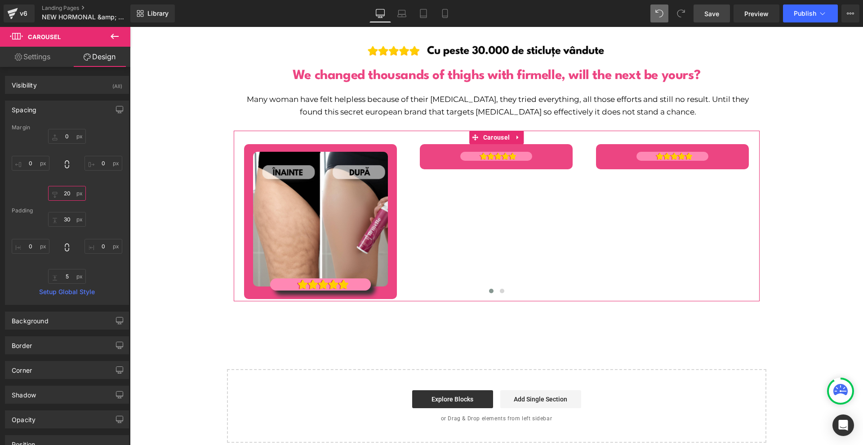
click at [69, 189] on input "20" at bounding box center [67, 193] width 38 height 15
type input "0"
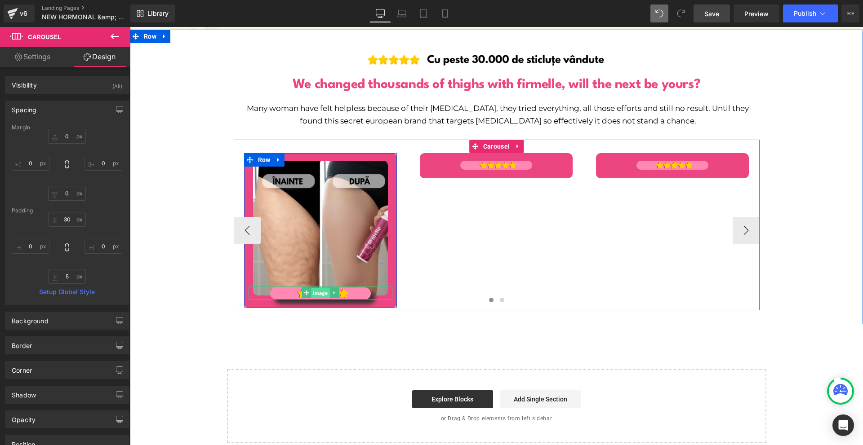
click at [311, 288] on span "Image" at bounding box center [320, 293] width 18 height 11
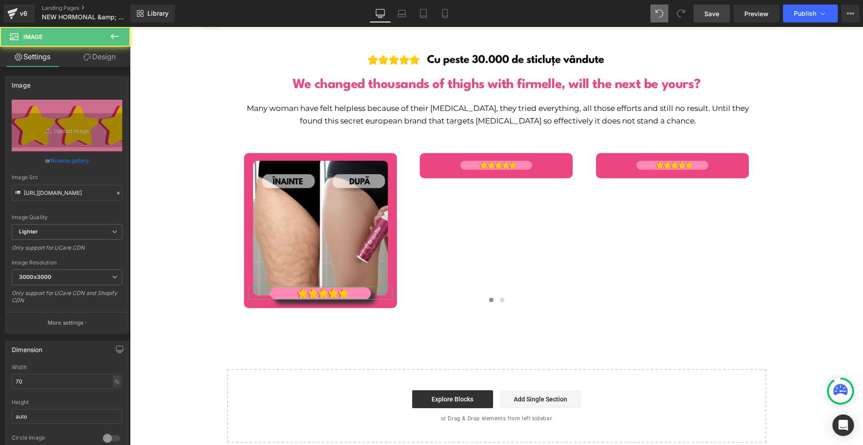
click at [109, 60] on link "Design" at bounding box center [99, 57] width 65 height 20
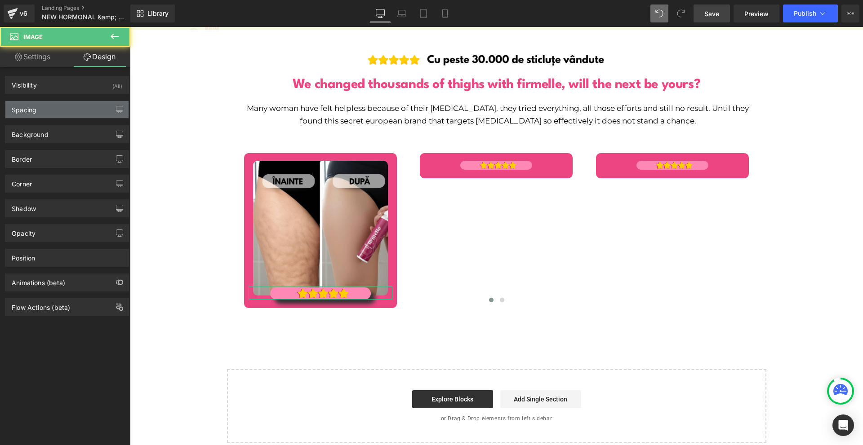
click at [68, 112] on div "Spacing" at bounding box center [66, 109] width 123 height 17
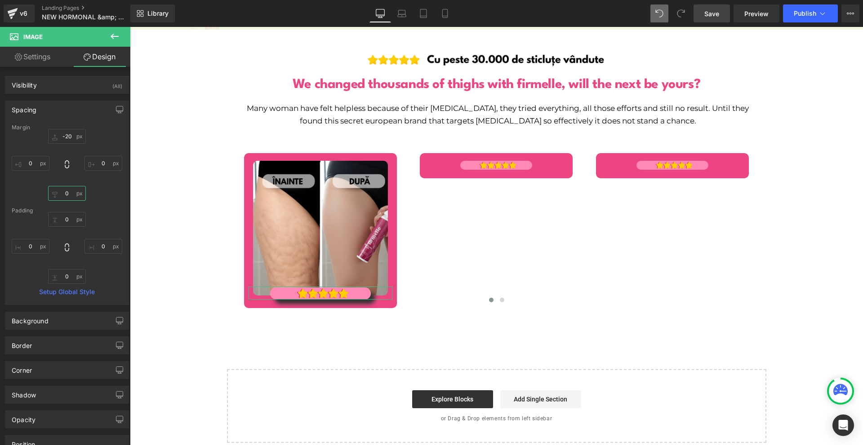
click at [70, 195] on input "0" at bounding box center [67, 193] width 38 height 15
type input "20"
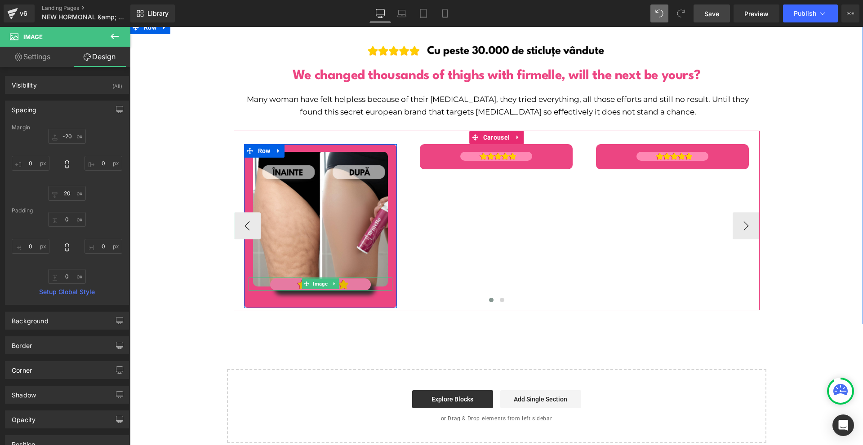
click at [318, 279] on span "Image" at bounding box center [320, 284] width 18 height 11
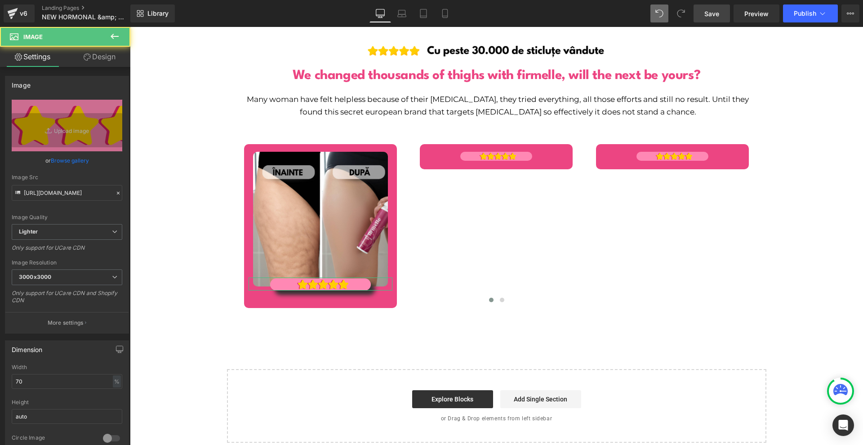
click at [77, 58] on link "Design" at bounding box center [99, 57] width 65 height 20
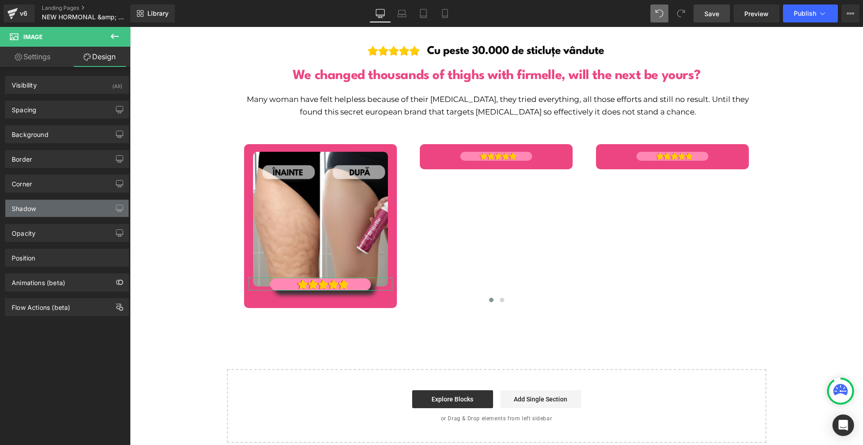
click at [58, 212] on div "Shadow" at bounding box center [66, 208] width 123 height 17
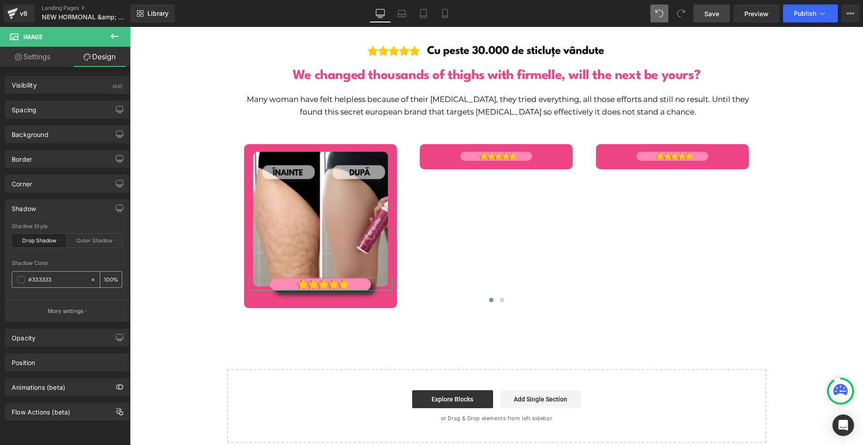
click at [20, 279] on span at bounding box center [21, 279] width 7 height 7
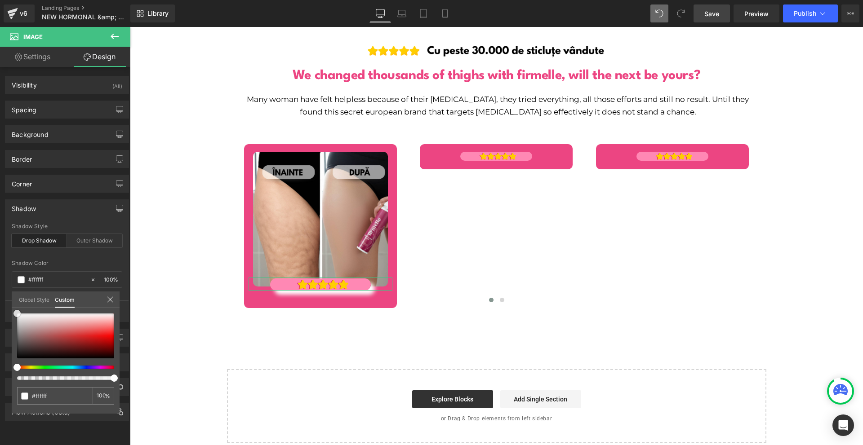
drag, startPoint x: 28, startPoint y: 317, endPoint x: 0, endPoint y: 293, distance: 37.0
click at [0, 293] on div "Shadow Shadow Style Drop Shadow Outer Shadow Shadow Color #333333 100 % More se…" at bounding box center [67, 257] width 134 height 129
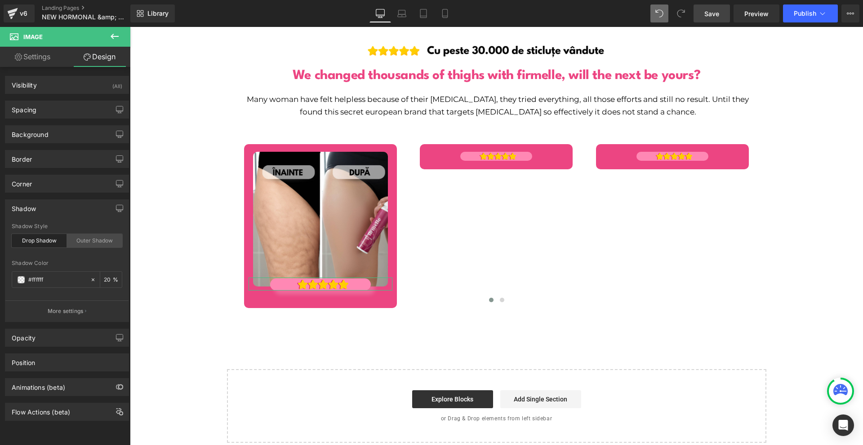
click at [75, 241] on div "Outer Shadow" at bounding box center [94, 240] width 55 height 13
click at [107, 281] on input "20" at bounding box center [108, 280] width 9 height 10
type input "40"
click at [22, 277] on span at bounding box center [21, 279] width 7 height 7
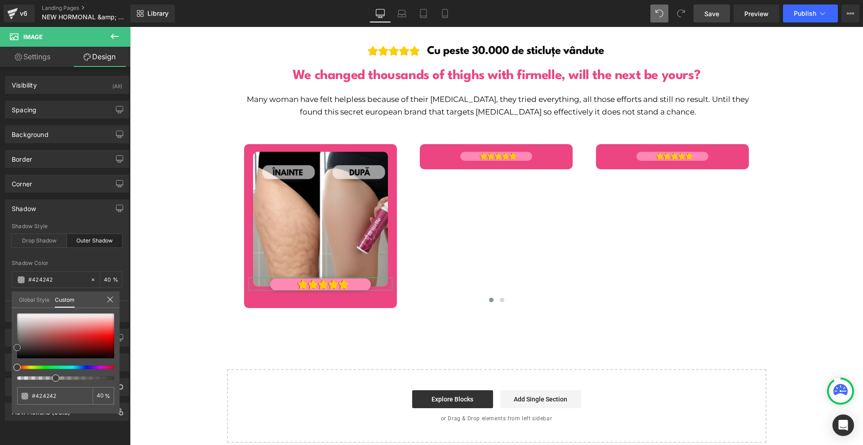
drag, startPoint x: 20, startPoint y: 326, endPoint x: 57, endPoint y: 350, distance: 43.9
click at [6, 322] on div "Shadow Shadow Style Drop Shadow Outer Shadow Shadow Color #333333 40 % More set…" at bounding box center [67, 257] width 134 height 129
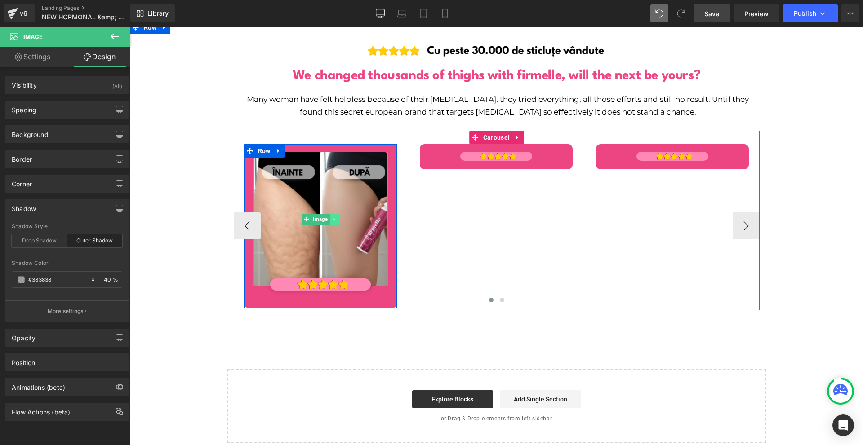
click at [329, 214] on link at bounding box center [333, 219] width 9 height 11
click at [327, 217] on icon at bounding box center [329, 219] width 5 height 5
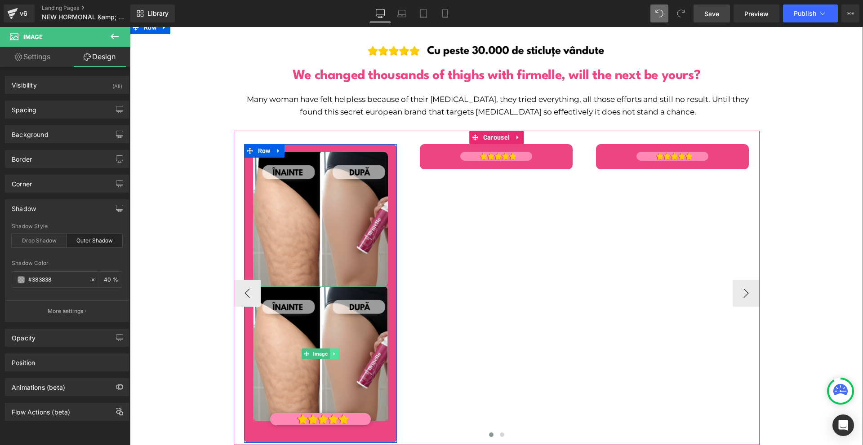
click at [332, 351] on icon at bounding box center [334, 353] width 5 height 5
click at [337, 351] on icon at bounding box center [339, 353] width 5 height 5
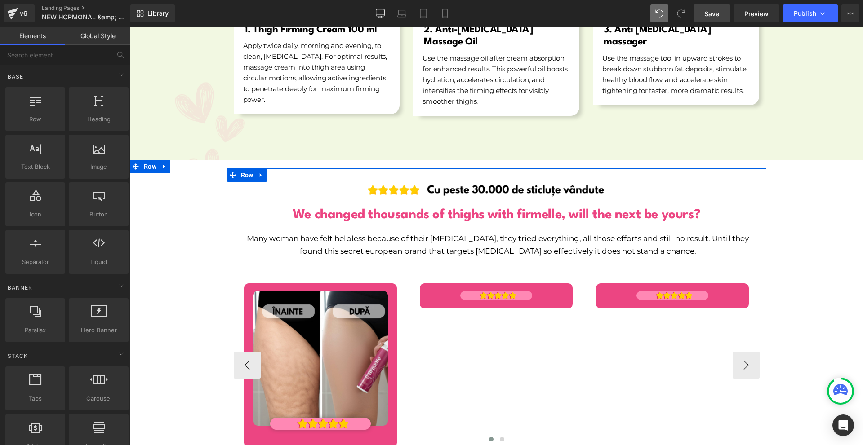
scroll to position [5568, 0]
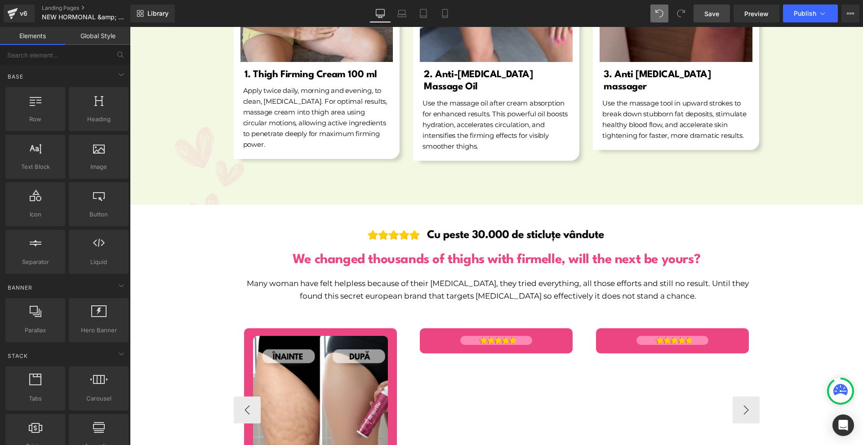
click at [853, 120] on div "Image Row Image 1. Thigh Firming Cream 100 ml Heading Apply twice daily, mornin…" at bounding box center [496, 1] width 733 height 328
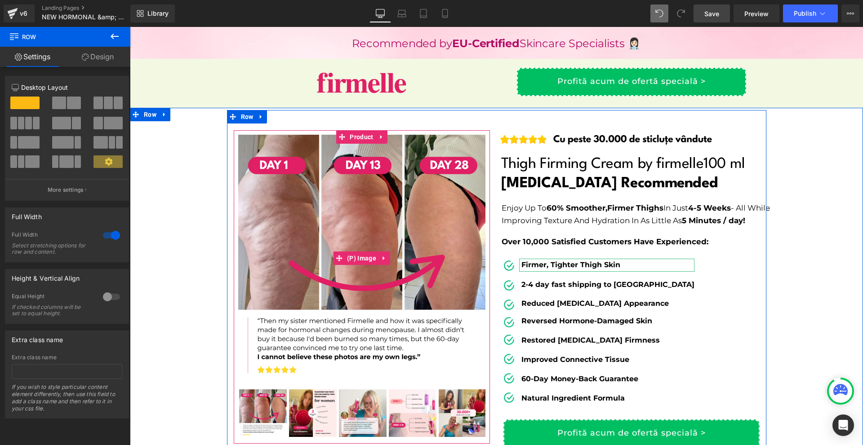
scroll to position [45, 0]
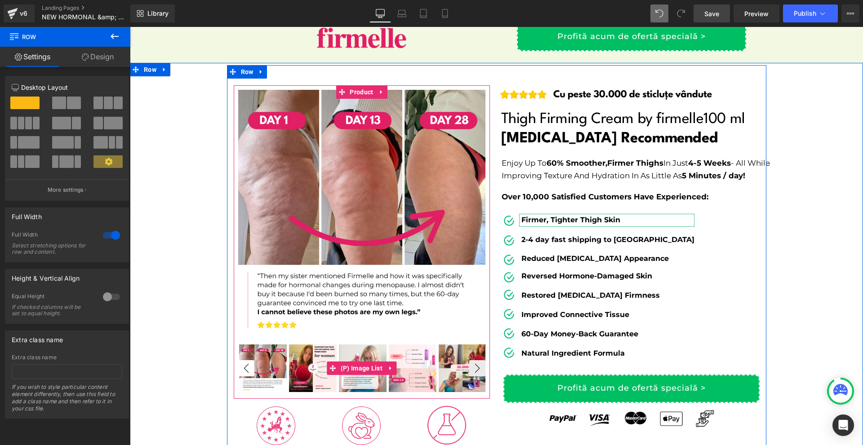
click at [246, 367] on button "‹" at bounding box center [246, 368] width 16 height 16
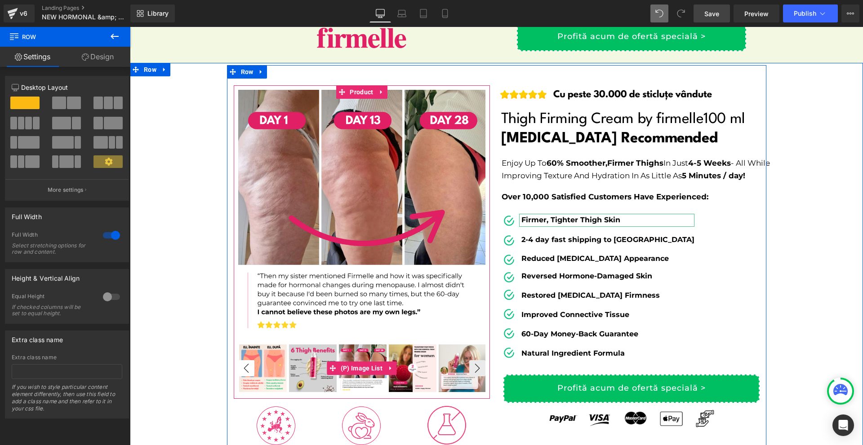
click at [246, 367] on button "‹" at bounding box center [246, 368] width 16 height 16
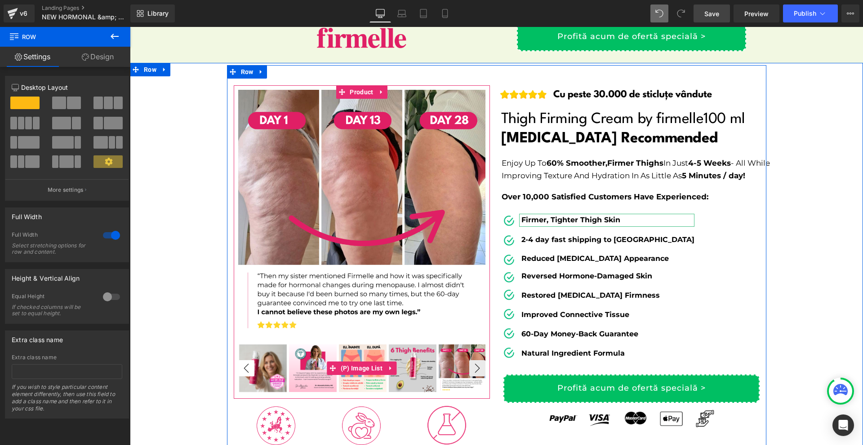
click at [243, 370] on button "‹" at bounding box center [246, 368] width 16 height 16
click at [270, 377] on img at bounding box center [263, 369] width 48 height 48
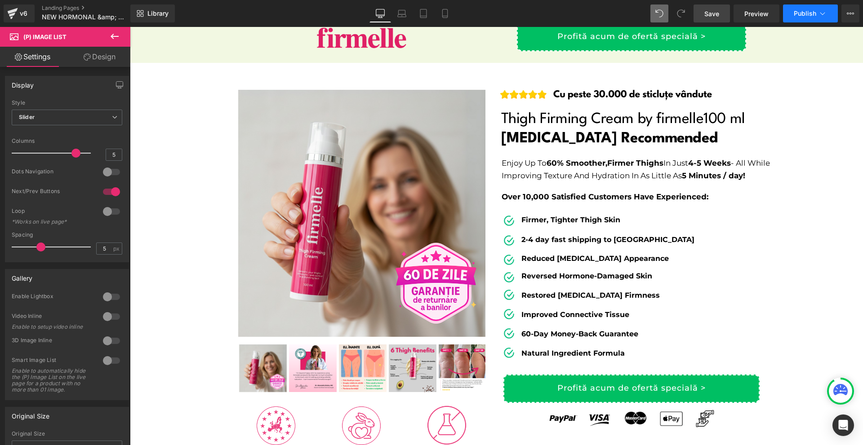
click at [793, 10] on button "Publish" at bounding box center [810, 13] width 55 height 18
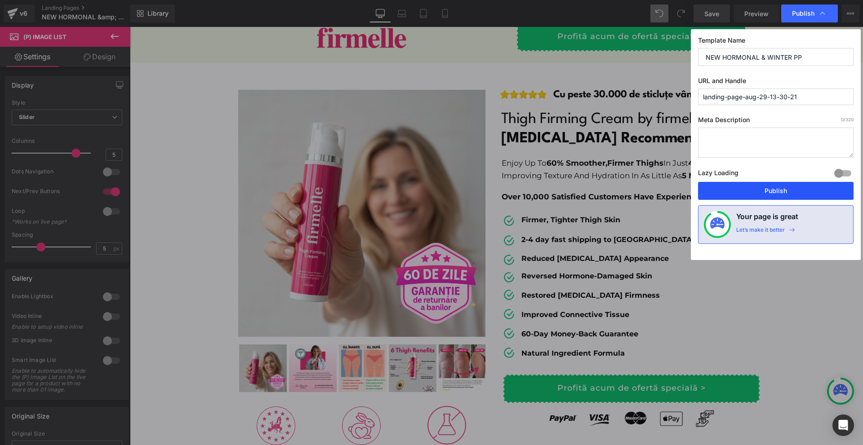
click at [757, 189] on button "Publish" at bounding box center [775, 191] width 155 height 18
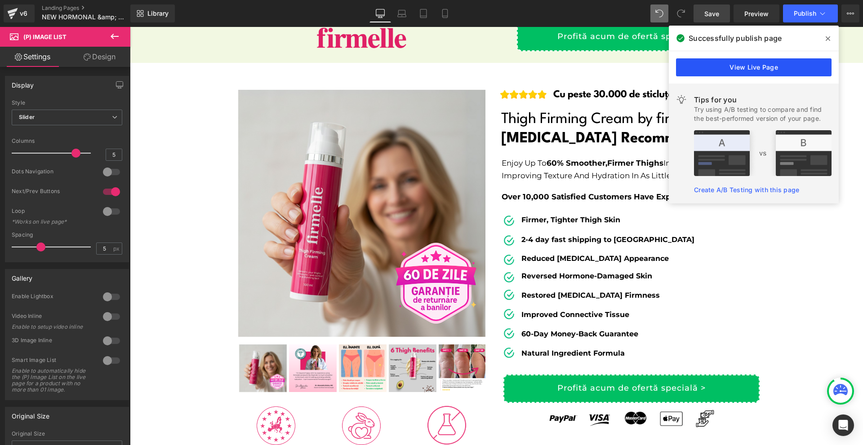
click at [700, 67] on link "View Live Page" at bounding box center [753, 67] width 155 height 18
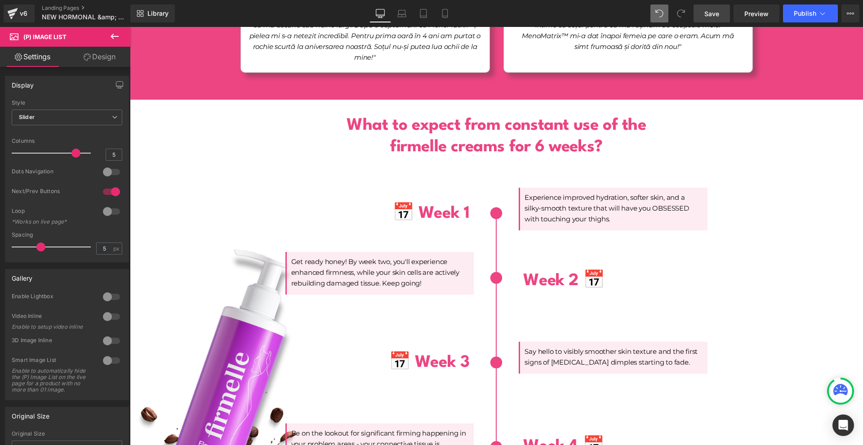
scroll to position [2112, 0]
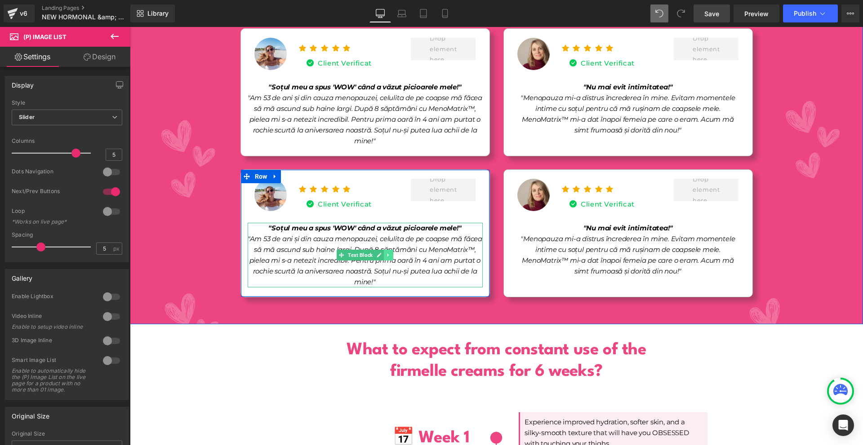
click at [386, 252] on icon at bounding box center [388, 254] width 5 height 5
click at [381, 252] on icon at bounding box center [383, 254] width 5 height 5
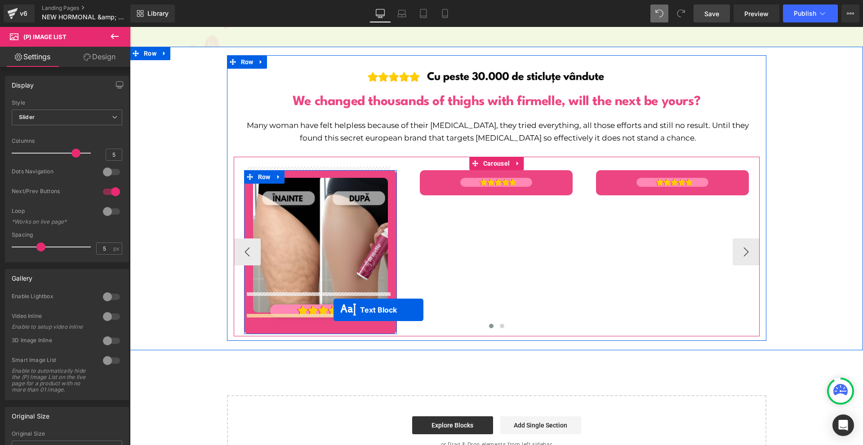
drag, startPoint x: 358, startPoint y: 314, endPoint x: 333, endPoint y: 310, distance: 24.5
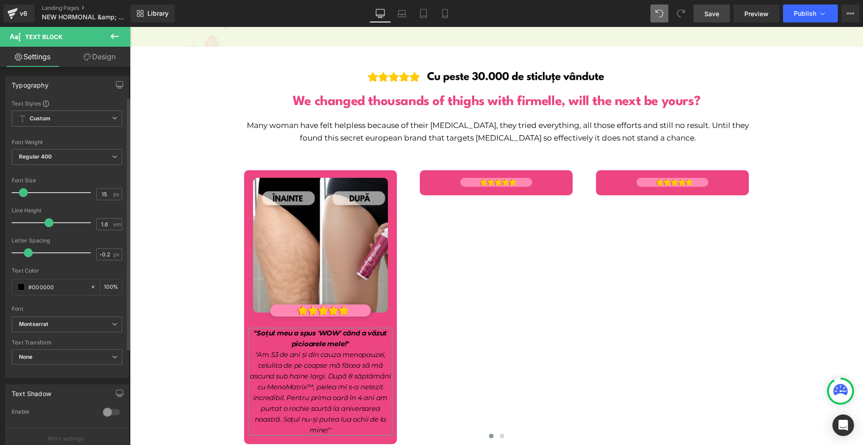
scroll to position [135, 0]
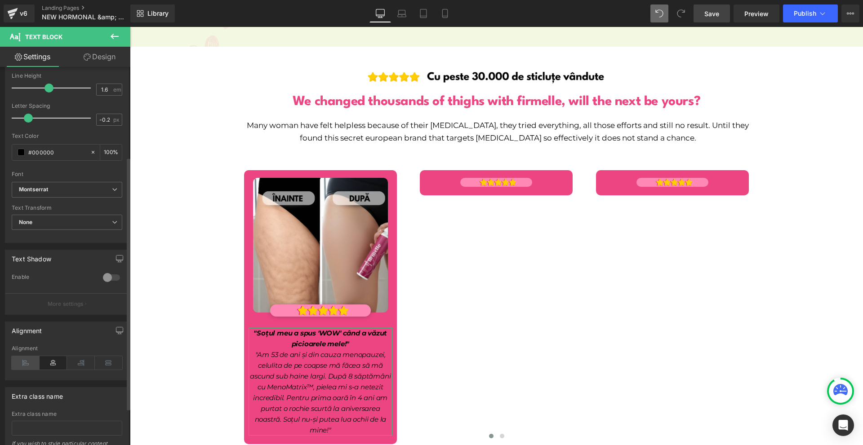
click at [27, 359] on icon at bounding box center [26, 362] width 28 height 13
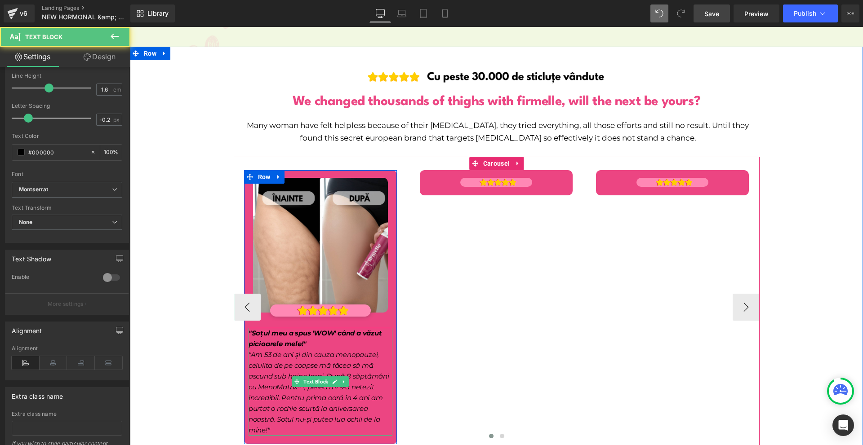
click at [276, 350] on span ""Am 53 de ani și din cauza menopauzei, celulita de pe coapse mă făcea să mă asc…" at bounding box center [318, 392] width 141 height 84
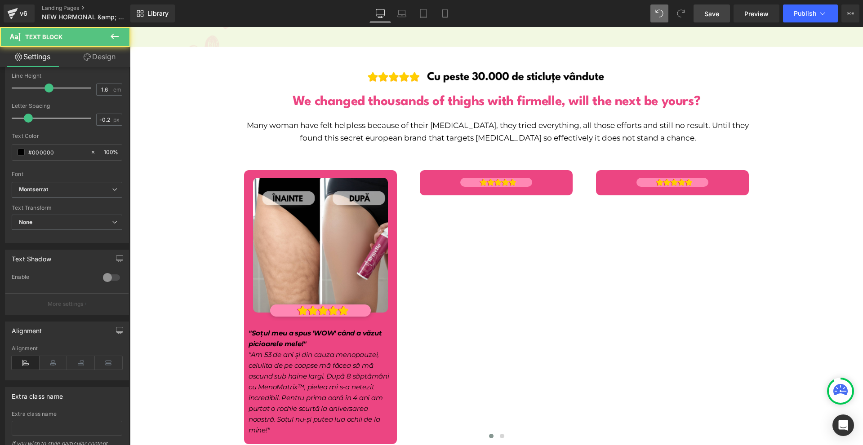
click at [101, 59] on link "Design" at bounding box center [99, 57] width 65 height 20
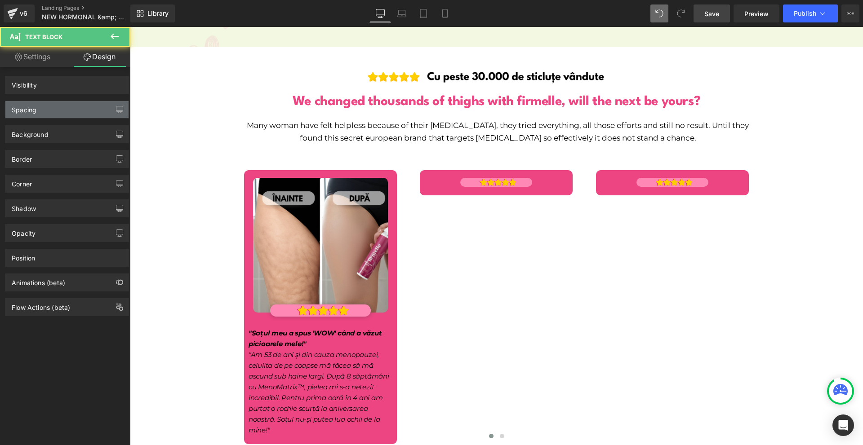
click at [62, 114] on div "Spacing" at bounding box center [66, 109] width 123 height 17
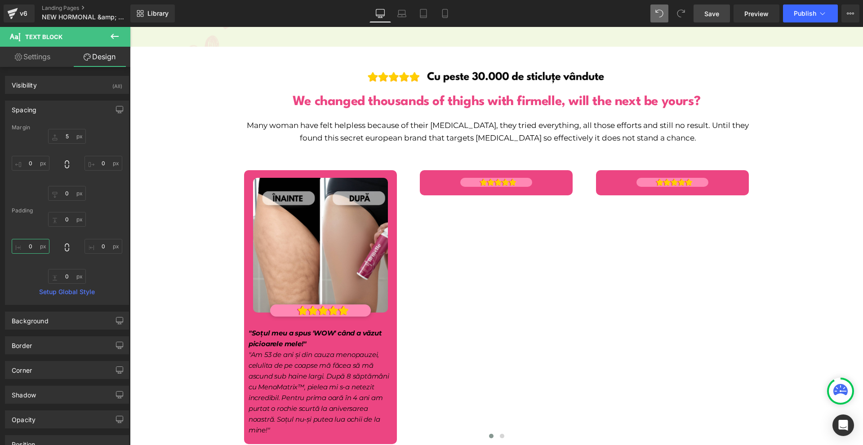
click at [35, 249] on input "0" at bounding box center [31, 246] width 38 height 15
type input "10"
click at [101, 251] on input "0" at bounding box center [103, 246] width 38 height 15
type input "10"
click at [72, 284] on div "Margin 5 0 0 0 Padding 0 10 0 10 Setup Global Style" at bounding box center [66, 214] width 123 height 180
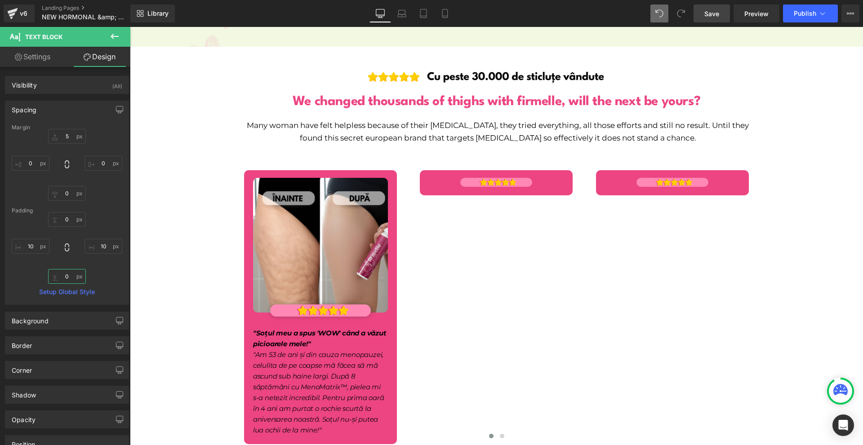
click at [71, 279] on input "0" at bounding box center [67, 276] width 38 height 15
type input "10"
click at [73, 220] on input "0" at bounding box center [67, 219] width 38 height 15
click at [72, 217] on input "10" at bounding box center [67, 219] width 38 height 15
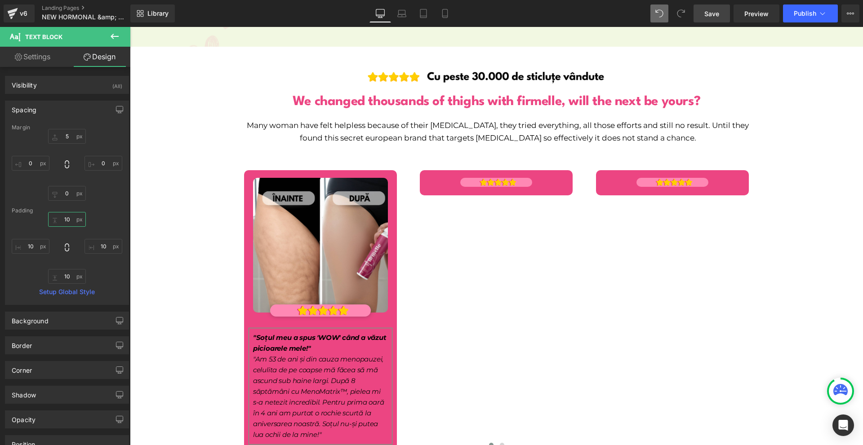
type input "0"
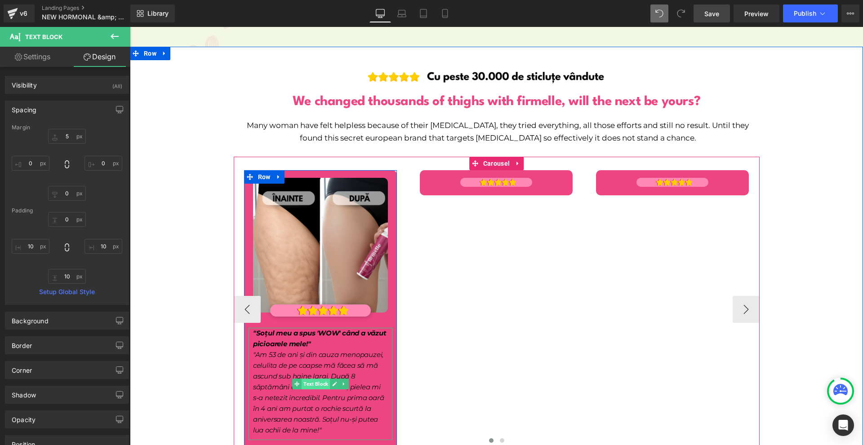
click at [313, 379] on span "Text Block" at bounding box center [315, 384] width 28 height 11
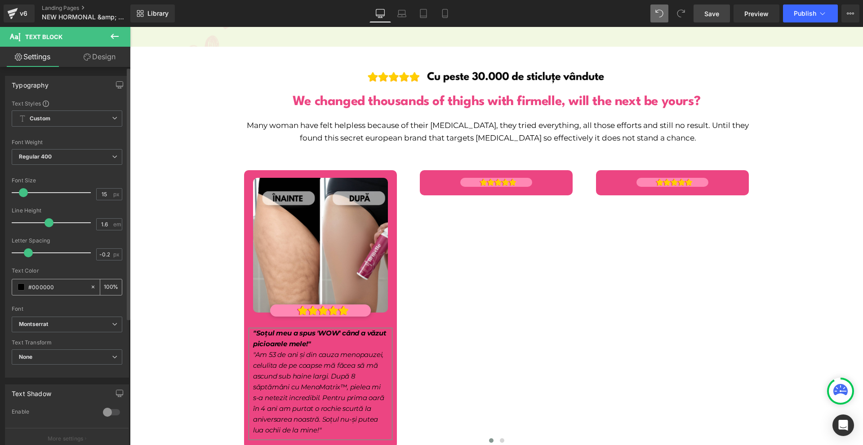
click at [21, 289] on span at bounding box center [21, 287] width 7 height 7
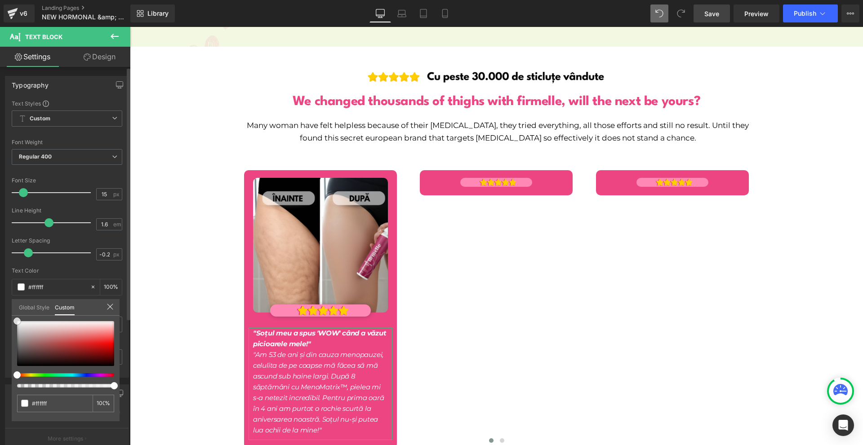
drag, startPoint x: 53, startPoint y: 344, endPoint x: 78, endPoint y: 195, distance: 150.5
click at [4, 188] on div "Typography Text Styles Custom Custom Setup Global Style Custom Setup Global Sty…" at bounding box center [67, 223] width 134 height 309
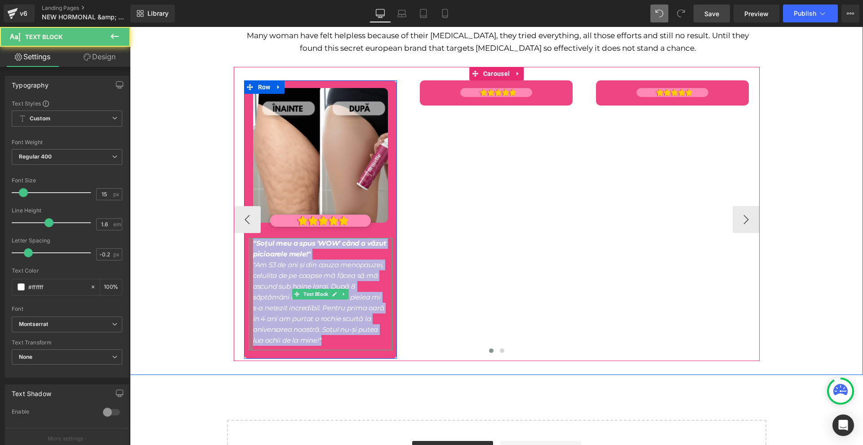
drag, startPoint x: 327, startPoint y: 332, endPoint x: 248, endPoint y: 230, distance: 128.3
click at [248, 238] on div ""Soțul meu a spus 'WOW' când a văzut picioarele mele!" "Am 53 de ani și din cau…" at bounding box center [320, 294] width 144 height 112
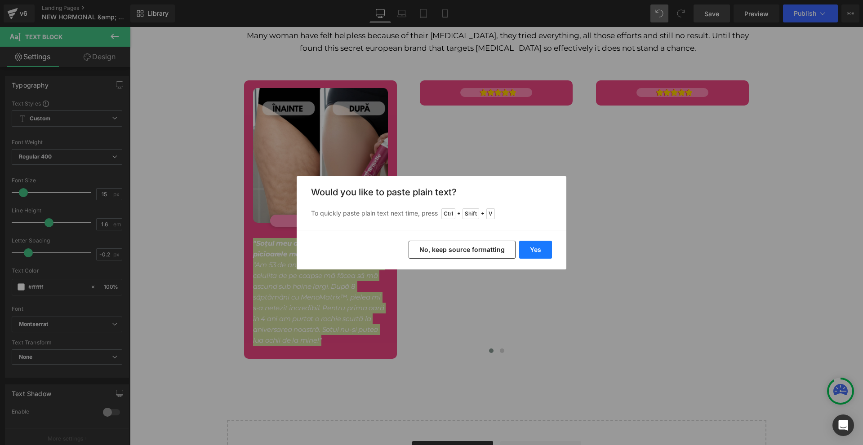
drag, startPoint x: 545, startPoint y: 248, endPoint x: 400, endPoint y: 229, distance: 145.6
click at [545, 248] on button "Yes" at bounding box center [535, 250] width 33 height 18
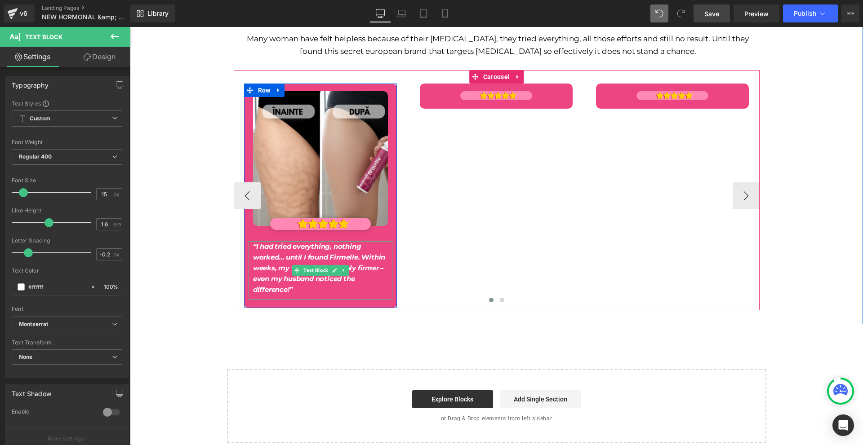
click at [297, 241] on p "“I had tried everything, nothing worked… until I found Firmelle. Within weeks, …" at bounding box center [320, 268] width 135 height 54
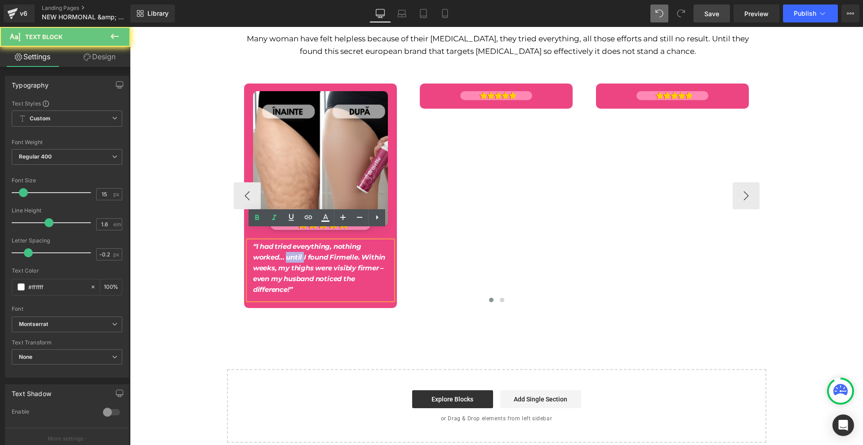
click at [297, 241] on p "“I had tried everything, nothing worked… until I found Firmelle. Within weeks, …" at bounding box center [320, 268] width 135 height 54
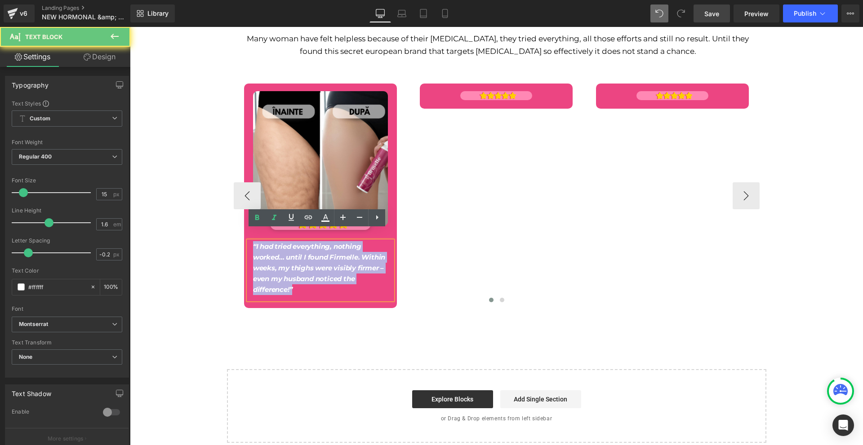
click at [297, 241] on p "“I had tried everything, nothing worked… until I found Firmelle. Within weeks, …" at bounding box center [320, 268] width 135 height 54
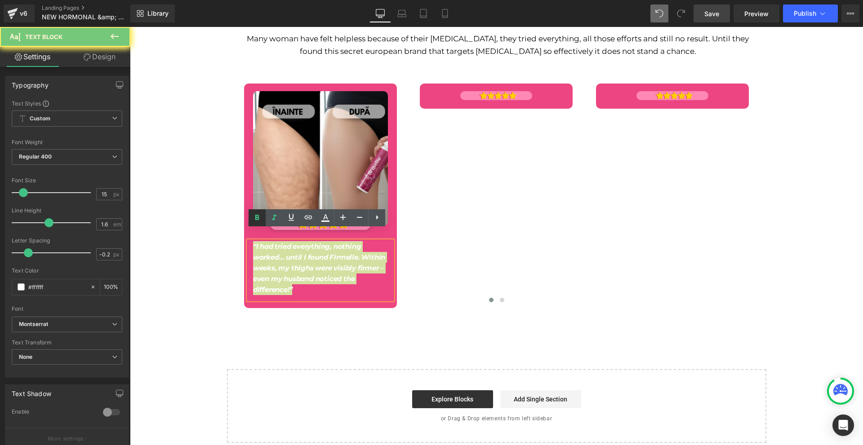
click at [255, 220] on icon at bounding box center [257, 218] width 11 height 11
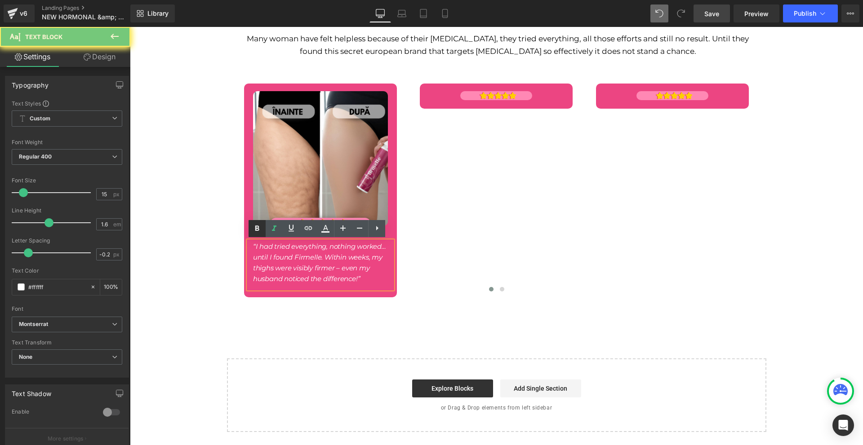
scroll to position [5802, 0]
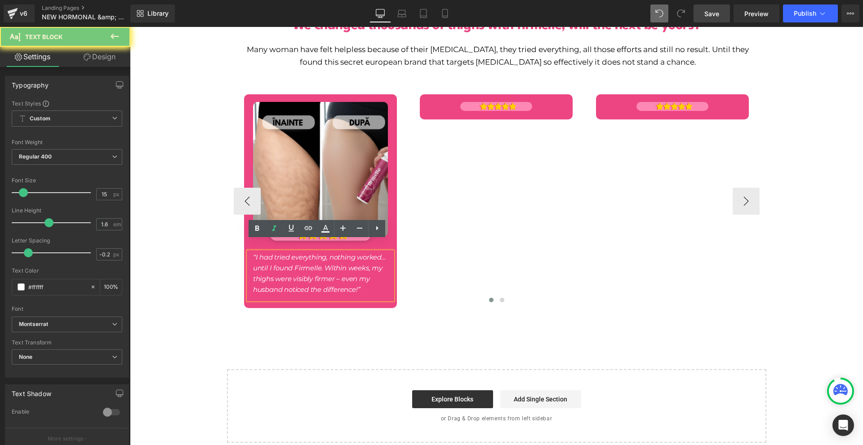
click at [568, 253] on div "Image Image “I had tried everything, nothing worked… until I found Firmelle. Wi…" at bounding box center [586, 201] width 704 height 214
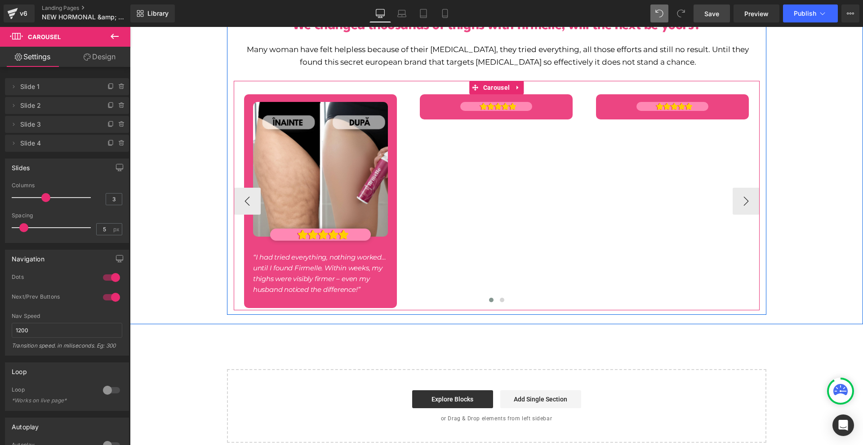
click at [366, 283] on p "“I had tried everything, nothing worked… until I found Firmelle. Within weeks, …" at bounding box center [320, 273] width 135 height 43
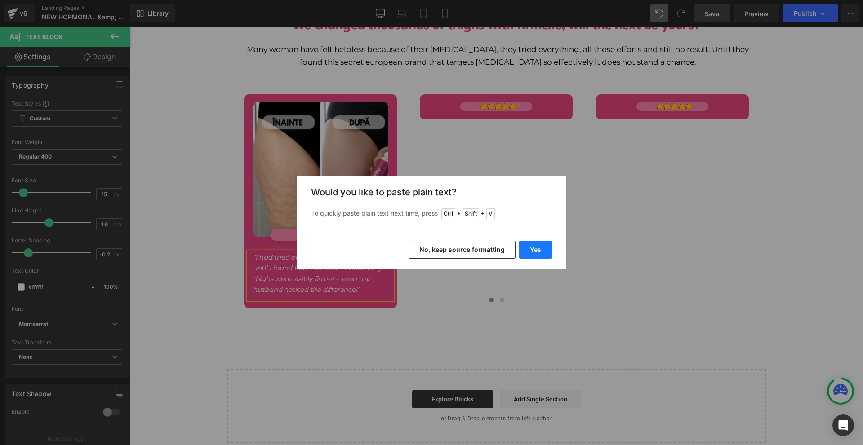
click at [542, 251] on button "Yes" at bounding box center [535, 250] width 33 height 18
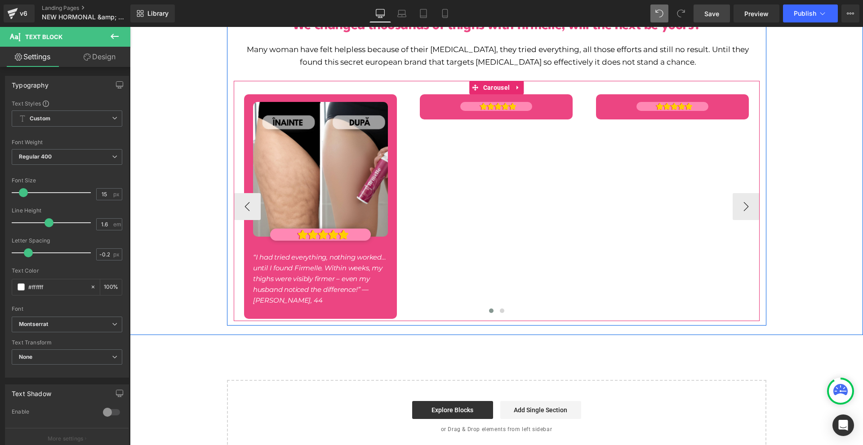
click at [304, 291] on icon "“I had tried everything, nothing worked… until I found Firmelle. Within weeks, …" at bounding box center [319, 279] width 133 height 52
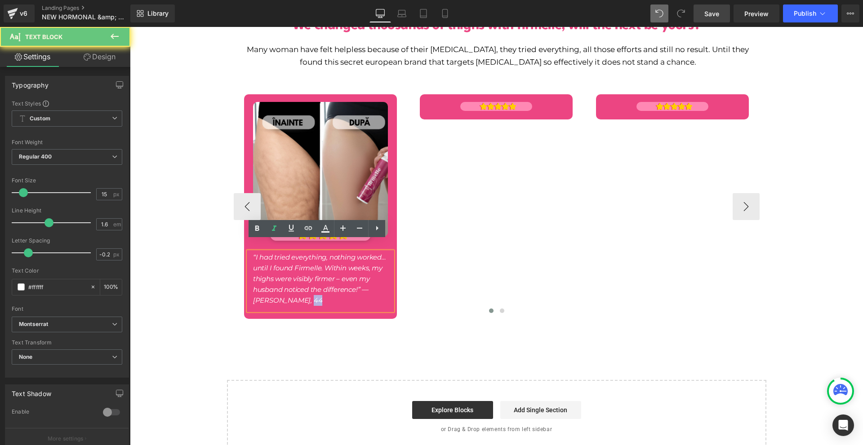
click at [304, 291] on icon "“I had tried everything, nothing worked… until I found Firmelle. Within weeks, …" at bounding box center [319, 279] width 133 height 52
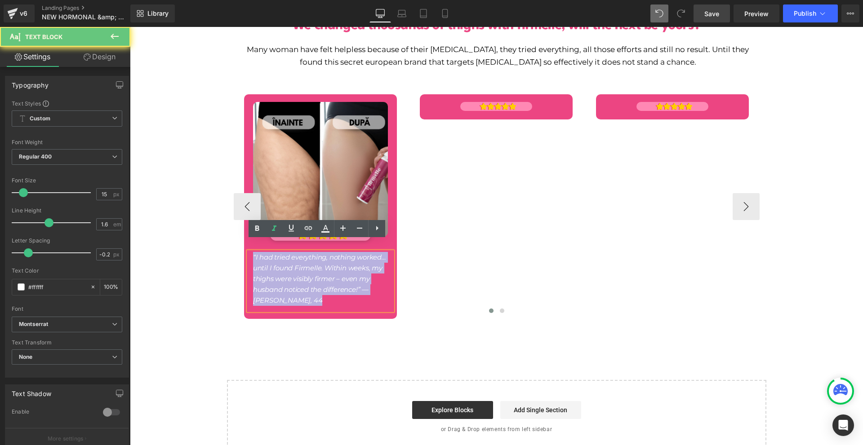
click at [304, 291] on icon "“I had tried everything, nothing worked… until I found Firmelle. Within weeks, …" at bounding box center [319, 279] width 133 height 52
click at [290, 285] on icon "“I had tried everything, nothing worked… until I found Firmelle. Within weeks, …" at bounding box center [319, 279] width 133 height 52
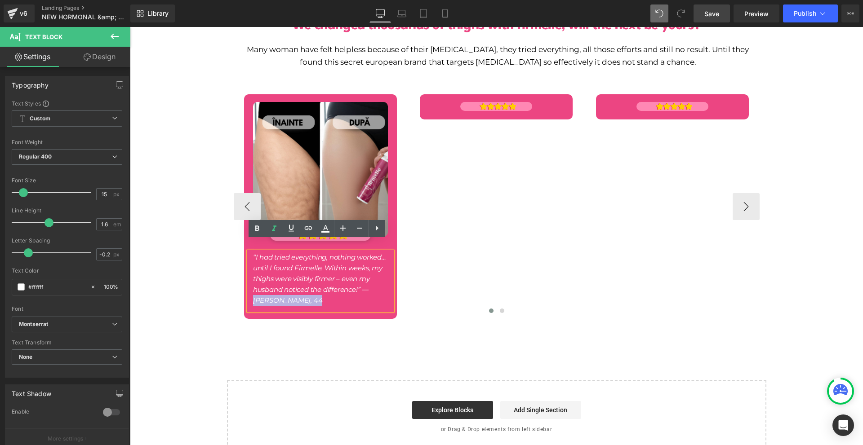
drag, startPoint x: 308, startPoint y: 291, endPoint x: 248, endPoint y: 286, distance: 60.4
click at [248, 286] on div "“I had tried everything, nothing worked… until I found Firmelle. Within weeks, …" at bounding box center [320, 281] width 144 height 58
click at [256, 228] on icon at bounding box center [257, 228] width 4 height 5
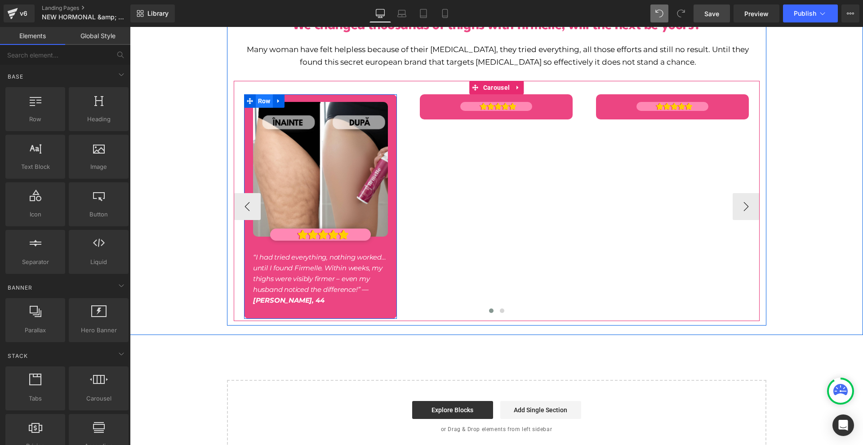
click at [256, 94] on span "Row" at bounding box center [264, 100] width 17 height 13
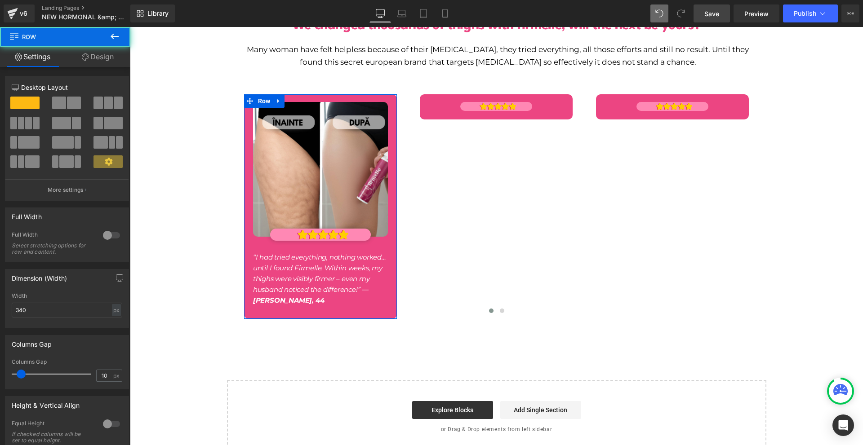
click at [104, 57] on link "Design" at bounding box center [97, 57] width 65 height 20
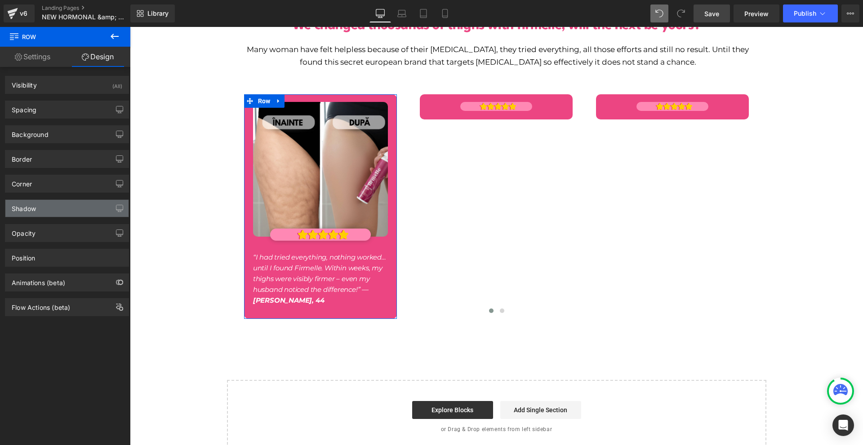
click at [43, 211] on div "Shadow" at bounding box center [66, 208] width 123 height 17
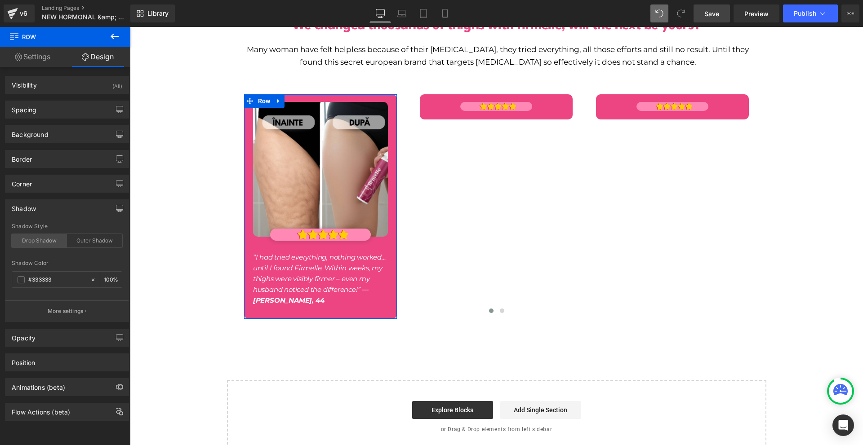
click at [49, 239] on div "Drop Shadow" at bounding box center [39, 240] width 55 height 13
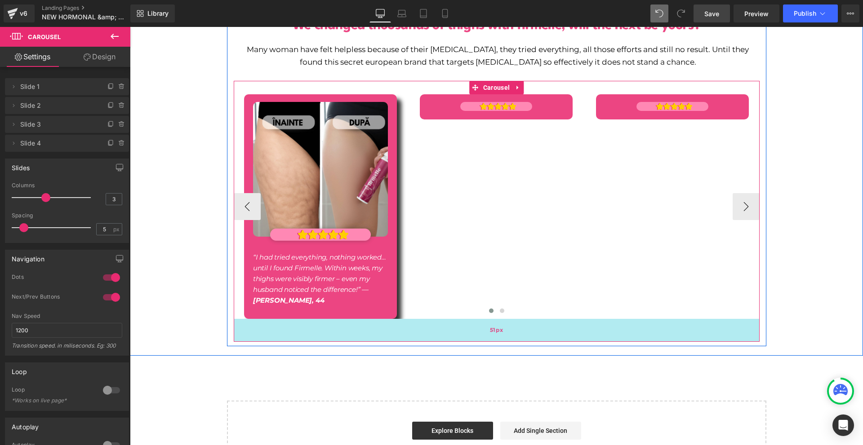
drag, startPoint x: 394, startPoint y: 309, endPoint x: 394, endPoint y: 329, distance: 20.7
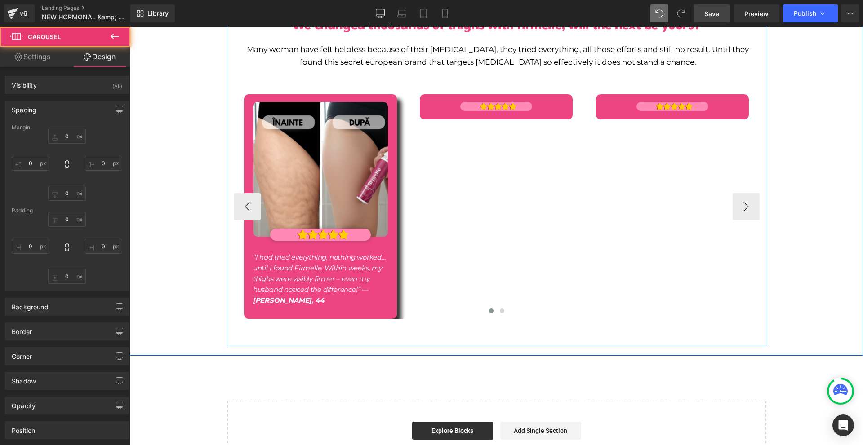
click at [373, 306] on div at bounding box center [497, 312] width 526 height 13
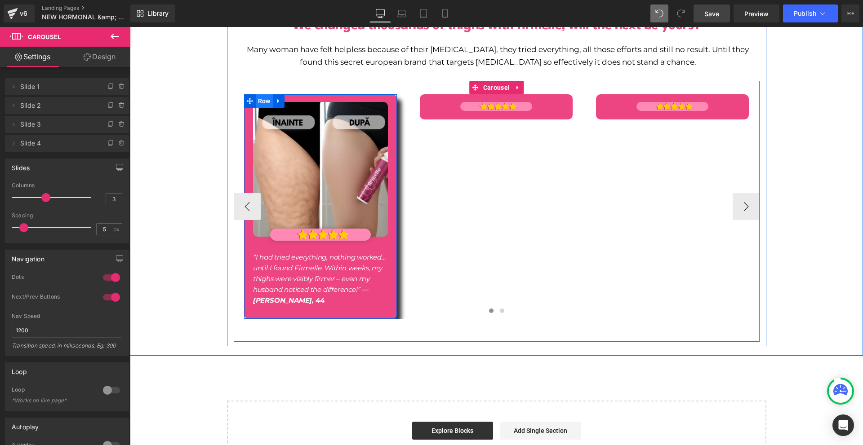
click at [256, 94] on span "Row" at bounding box center [264, 100] width 17 height 13
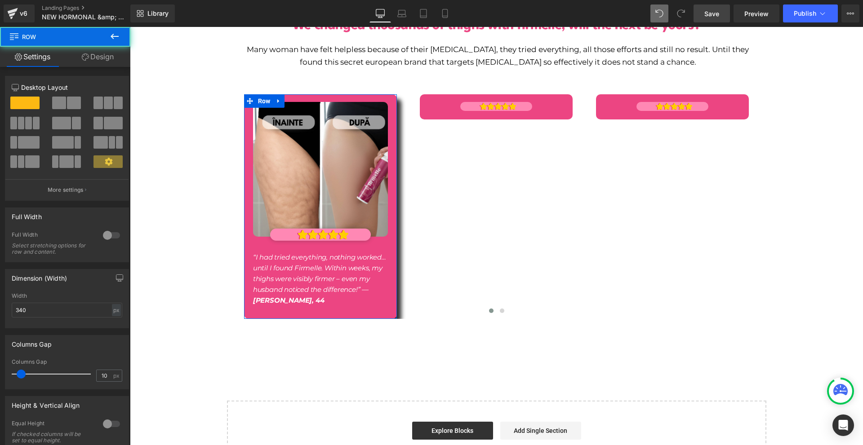
click at [87, 62] on link "Design" at bounding box center [97, 57] width 65 height 20
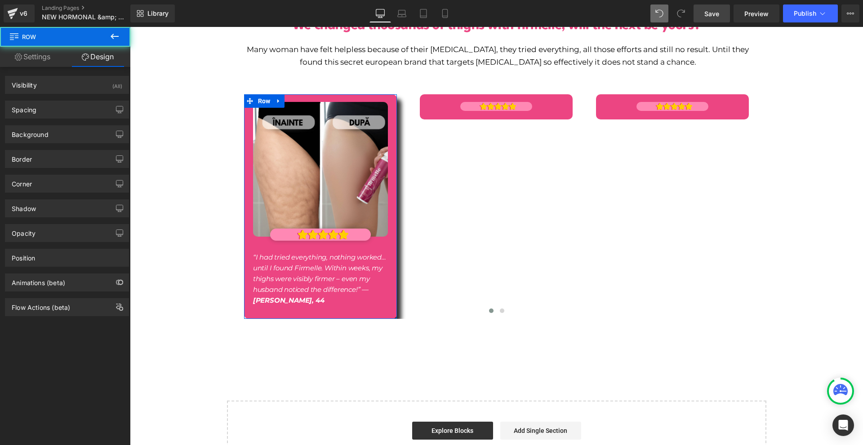
click at [53, 119] on div "Background Color & Image color Color % Image Replace Image Upload image or Brow…" at bounding box center [67, 131] width 134 height 25
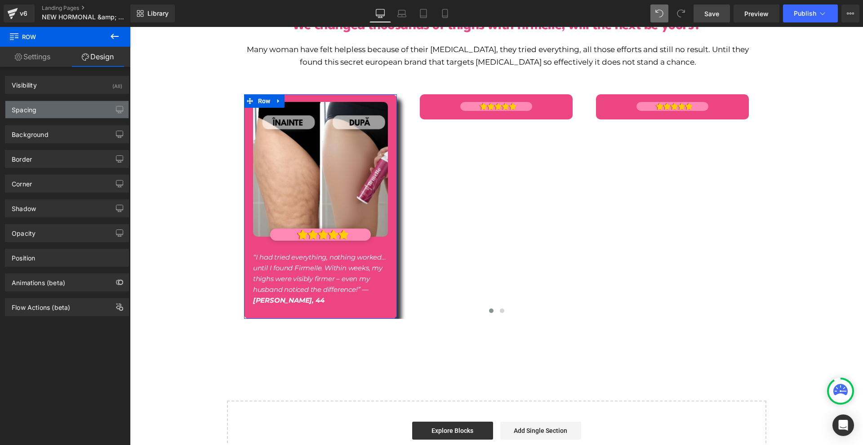
click at [51, 113] on div "Spacing" at bounding box center [66, 109] width 123 height 17
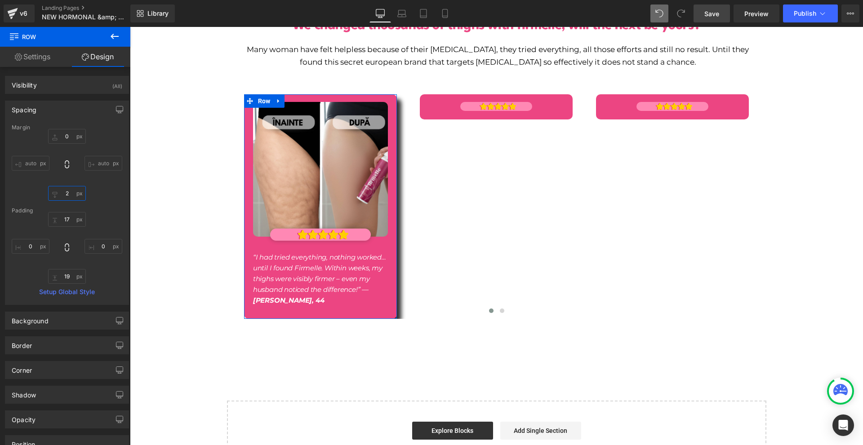
click at [68, 195] on input "2" at bounding box center [67, 193] width 38 height 15
type input "20"
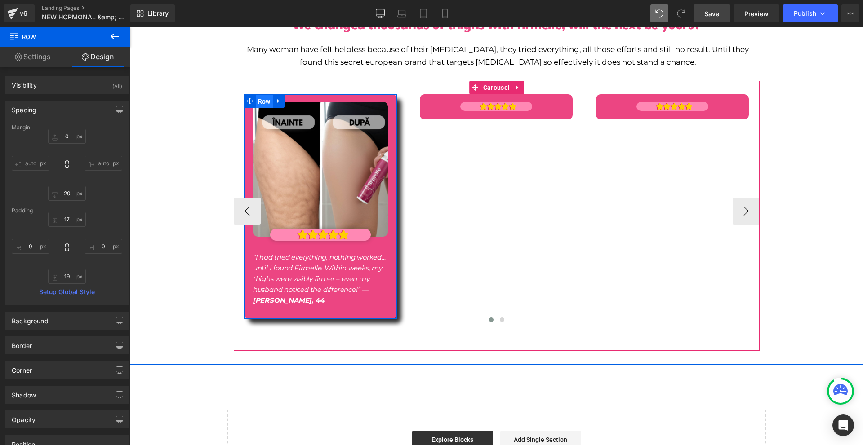
click at [258, 95] on span "Row" at bounding box center [264, 101] width 17 height 13
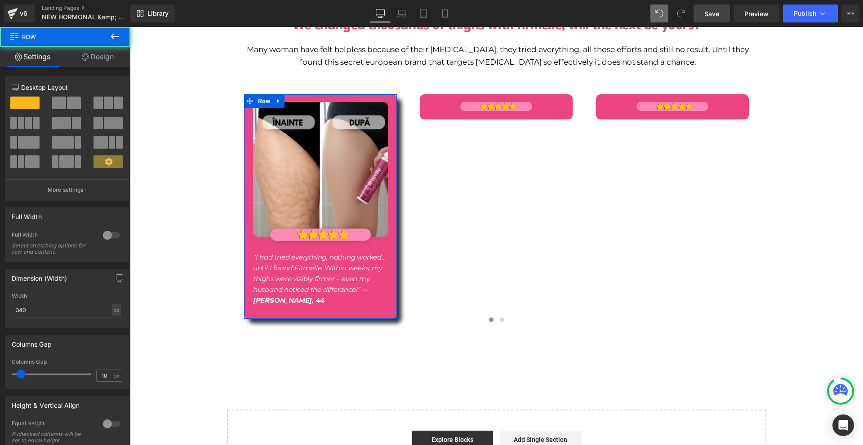
click at [82, 60] on icon at bounding box center [85, 56] width 7 height 7
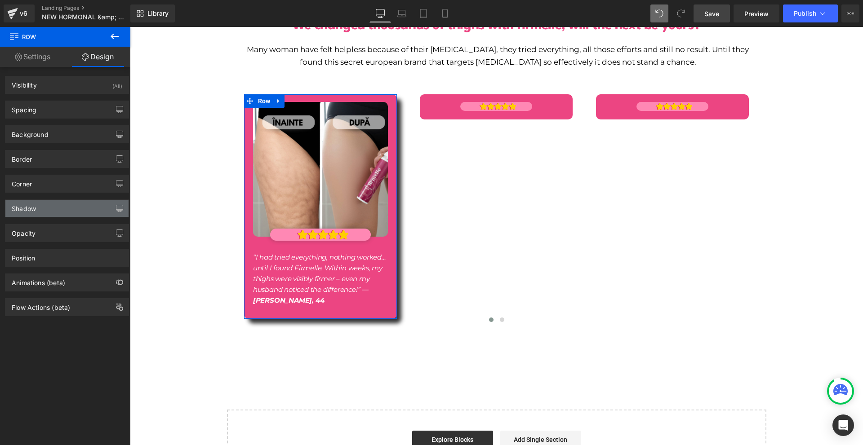
click at [46, 205] on div "Shadow" at bounding box center [66, 208] width 123 height 17
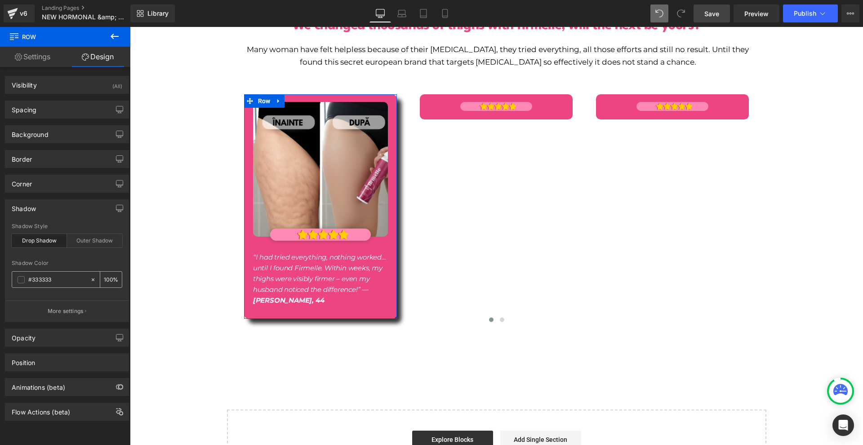
click at [104, 278] on input "100" at bounding box center [108, 280] width 9 height 10
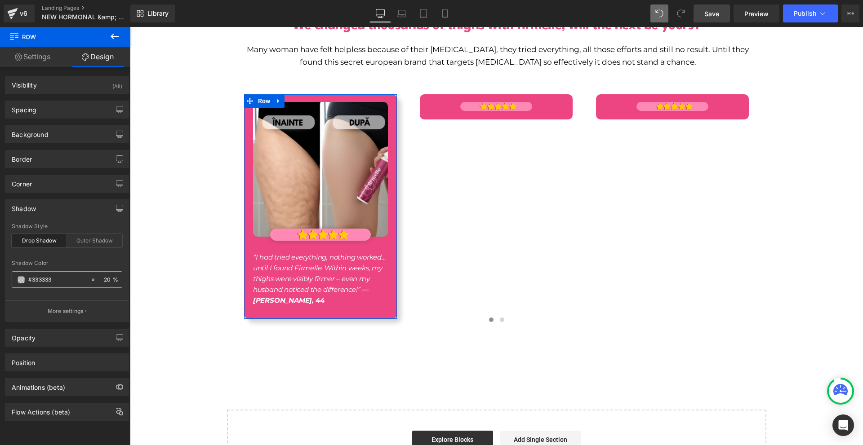
type input "20"
click at [18, 279] on span at bounding box center [21, 279] width 7 height 7
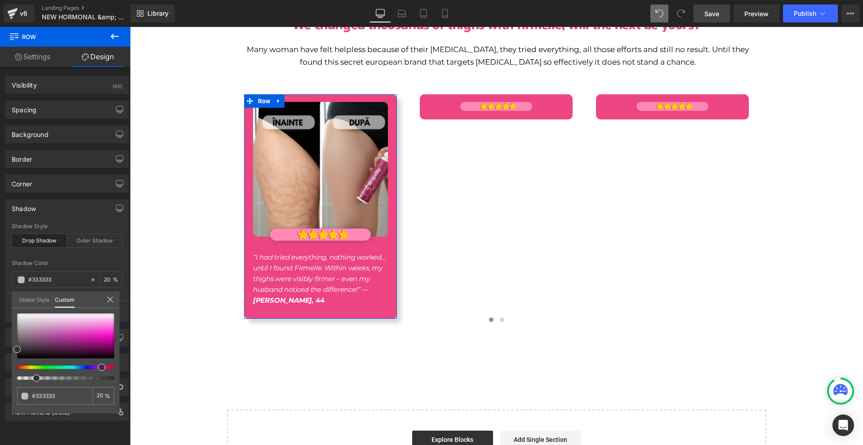
drag, startPoint x: 98, startPoint y: 368, endPoint x: 98, endPoint y: 363, distance: 4.9
click at [98, 368] on div at bounding box center [61, 368] width 97 height 4
drag, startPoint x: 94, startPoint y: 346, endPoint x: 99, endPoint y: 339, distance: 7.7
click at [99, 339] on div at bounding box center [65, 336] width 97 height 45
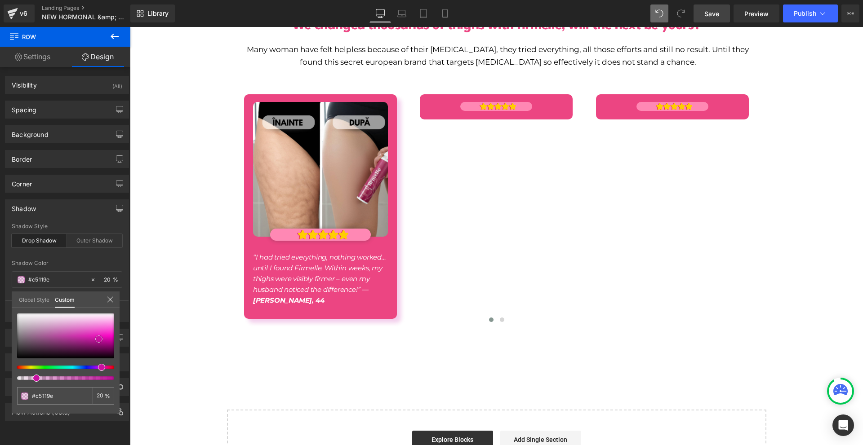
scroll to position [5712, 0]
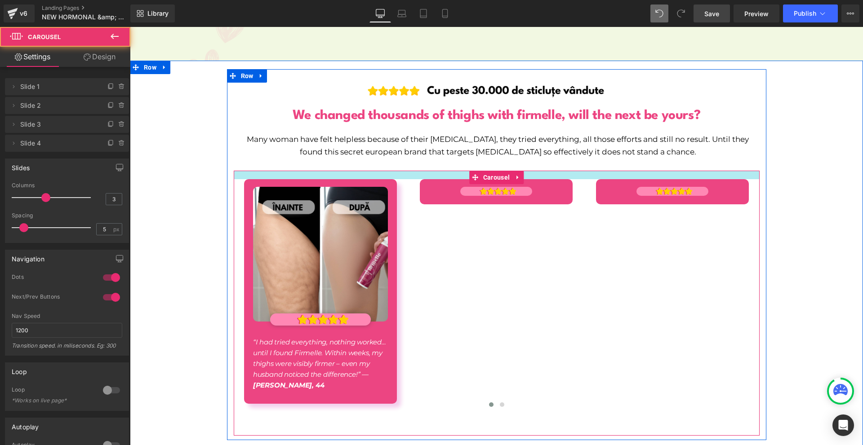
drag, startPoint x: 343, startPoint y: 164, endPoint x: 348, endPoint y: 159, distance: 7.0
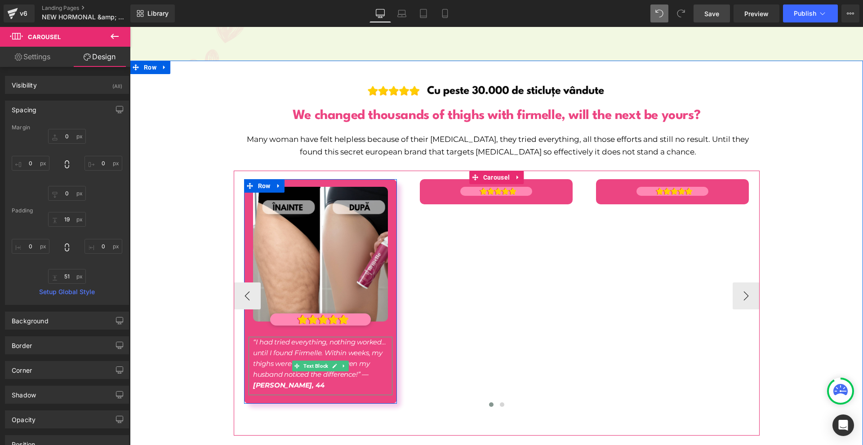
click at [273, 346] on icon "“I had tried everything, nothing worked… until I found Firmelle. Within weeks, …" at bounding box center [319, 364] width 133 height 52
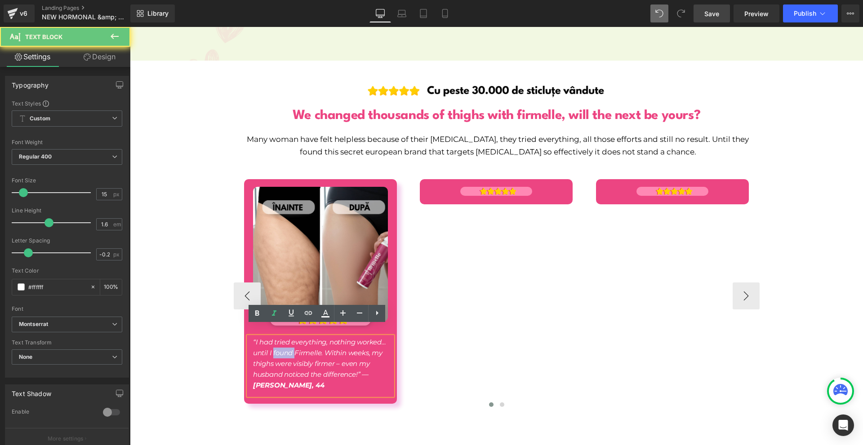
click at [273, 346] on icon "“I had tried everything, nothing worked… until I found Firmelle. Within weeks, …" at bounding box center [319, 364] width 133 height 52
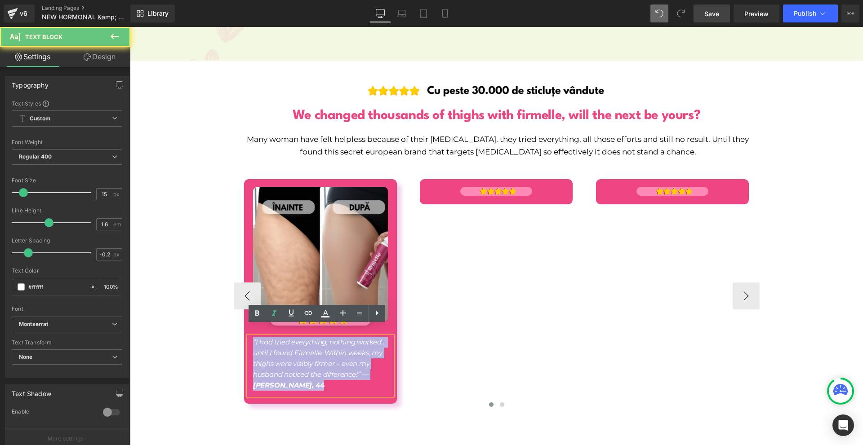
click at [273, 346] on icon "“I had tried everything, nothing worked… until I found Firmelle. Within weeks, …" at bounding box center [319, 364] width 133 height 52
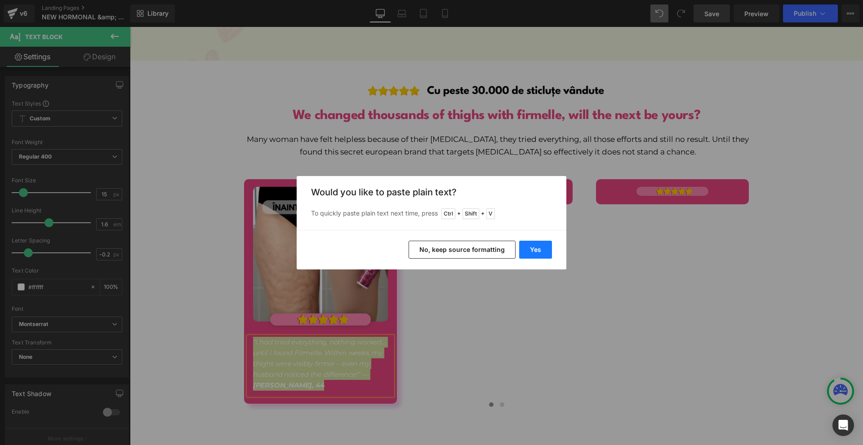
click at [536, 241] on button "Yes" at bounding box center [535, 250] width 33 height 18
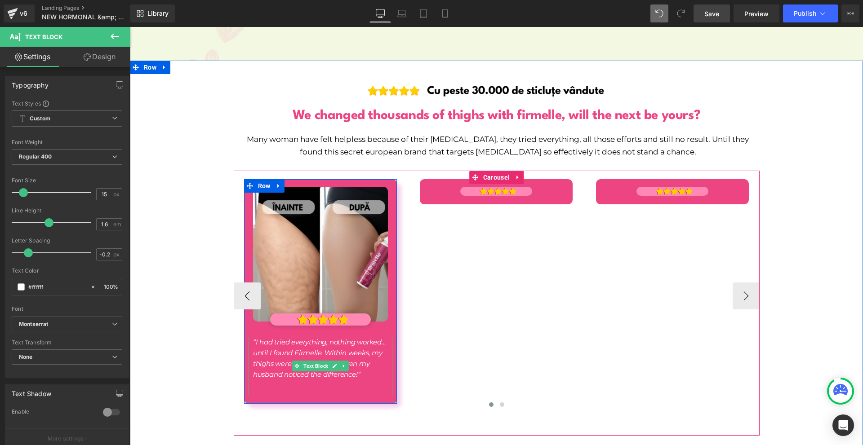
click at [264, 338] on icon "“I had tried everything, nothing worked… until I found Firmelle. Within weeks, …" at bounding box center [319, 358] width 133 height 41
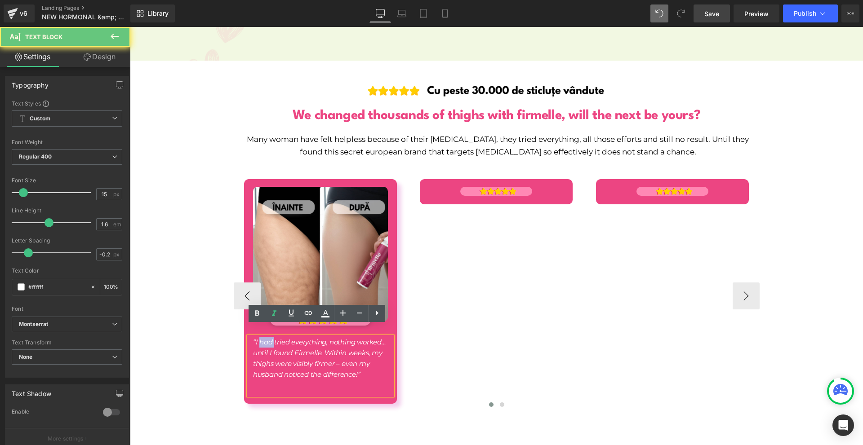
click at [264, 338] on icon "“I had tried everything, nothing worked… until I found Firmelle. Within weeks, …" at bounding box center [319, 358] width 133 height 41
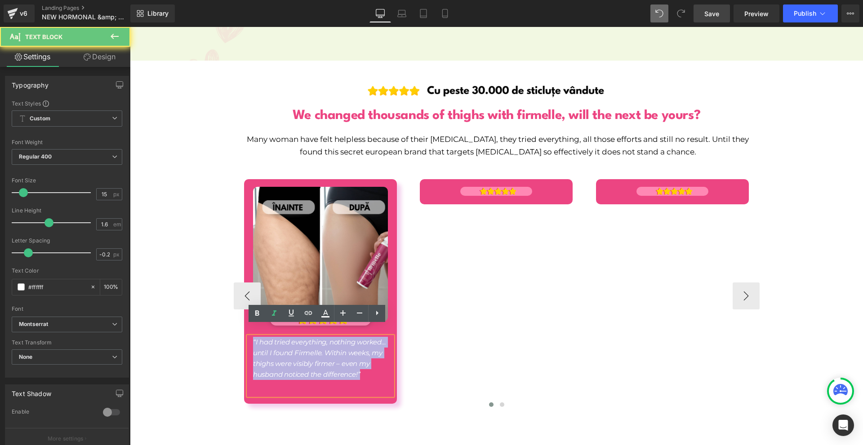
drag, startPoint x: 264, startPoint y: 332, endPoint x: 274, endPoint y: 337, distance: 10.9
click at [264, 338] on icon "“I had tried everything, nothing worked… until I found Firmelle. Within weeks, …" at bounding box center [319, 358] width 133 height 41
click at [320, 380] on p at bounding box center [320, 385] width 135 height 11
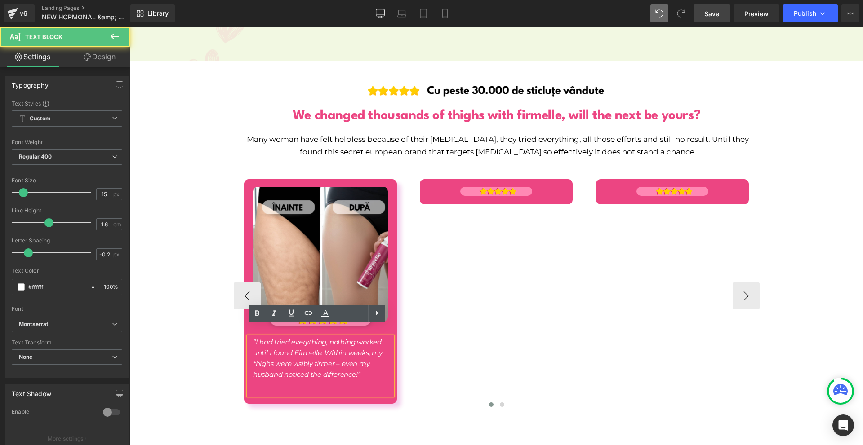
click at [336, 353] on icon "“I had tried everything, nothing worked… until I found Firmelle. Within weeks, …" at bounding box center [319, 358] width 133 height 41
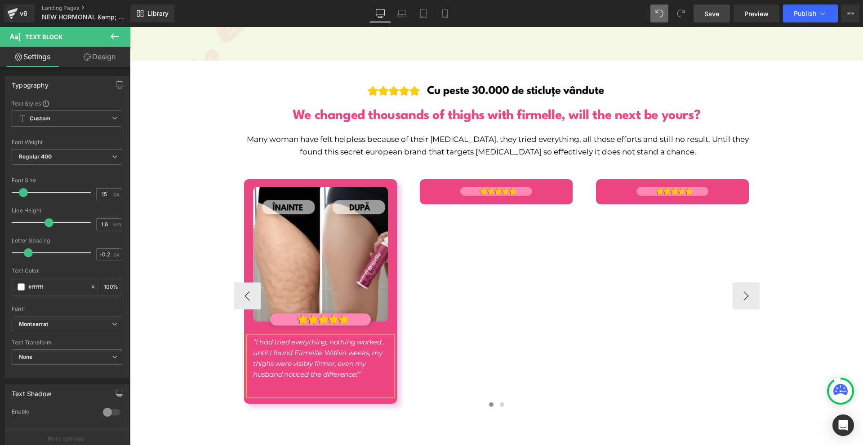
click at [327, 380] on p at bounding box center [320, 385] width 135 height 11
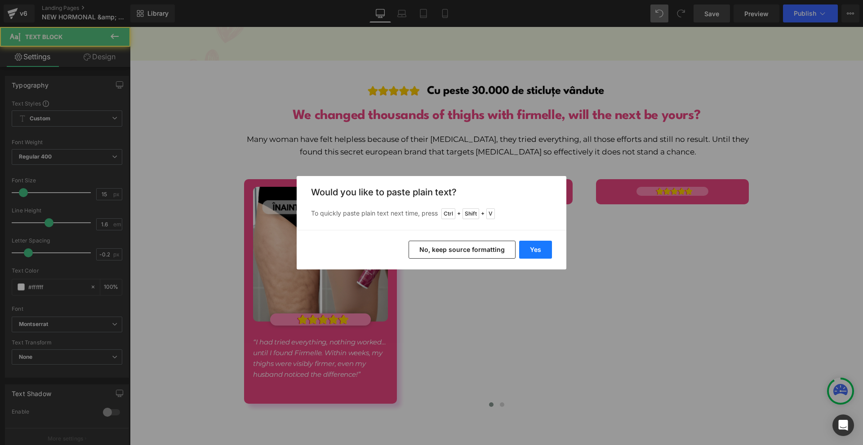
click at [533, 244] on button "Yes" at bounding box center [535, 250] width 33 height 18
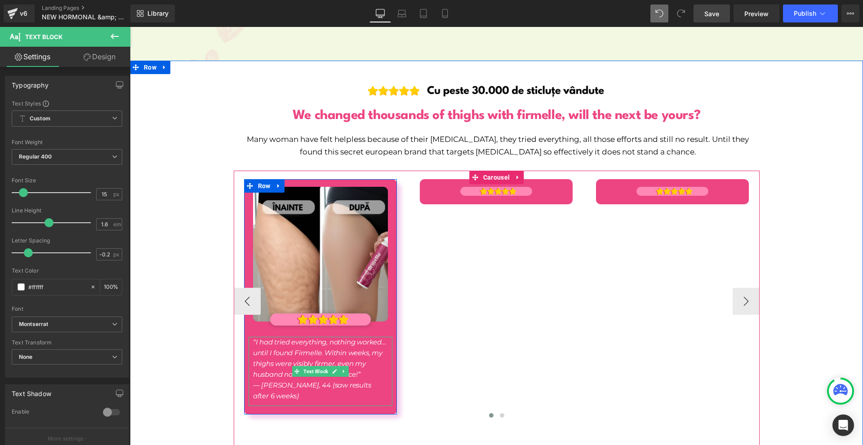
click at [278, 382] on p "— Gabriela Radu, 44 (saw results after 6 weeks)" at bounding box center [320, 391] width 135 height 22
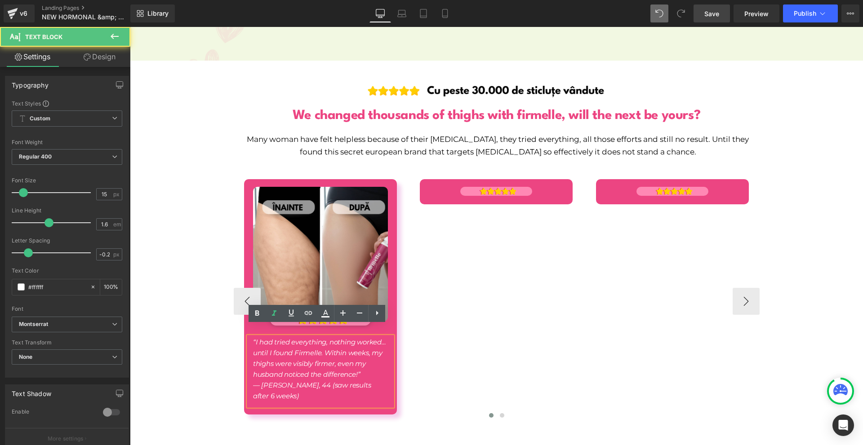
click at [278, 382] on p "— Gabriela Radu, 44 (saw results after 6 weeks)" at bounding box center [320, 391] width 135 height 22
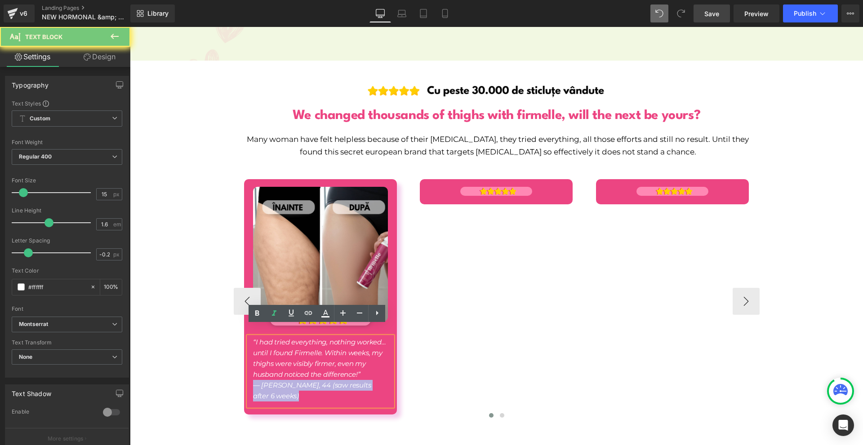
click at [278, 382] on p "— Gabriela Radu, 44 (saw results after 6 weeks)" at bounding box center [320, 391] width 135 height 22
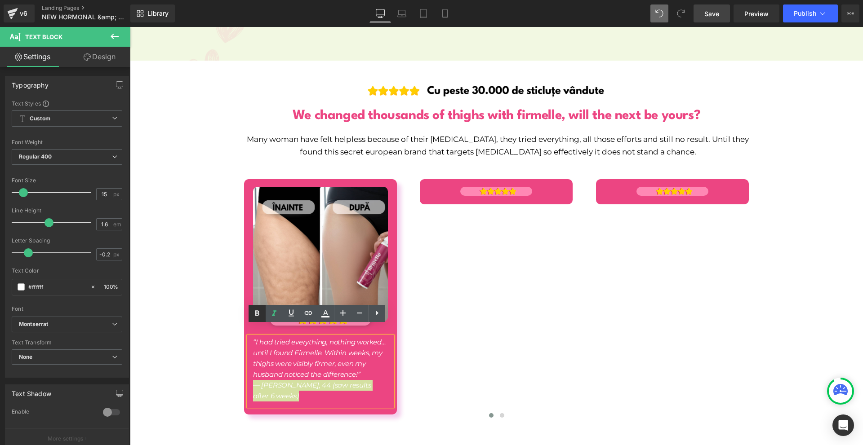
click at [253, 308] on icon at bounding box center [257, 313] width 11 height 11
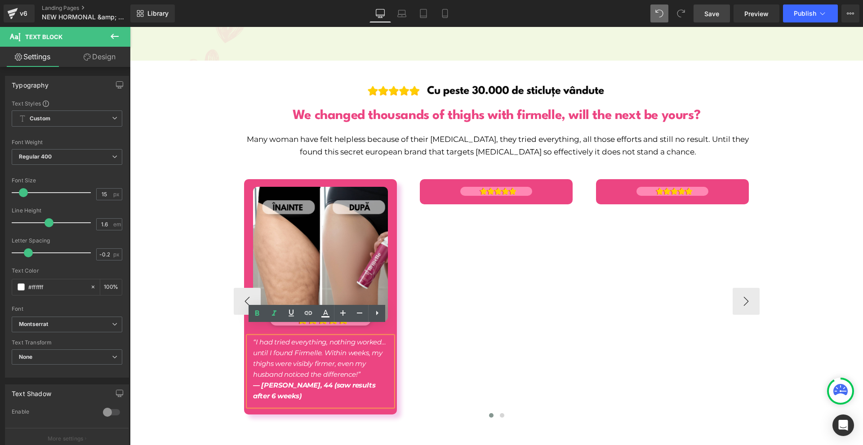
click at [323, 381] on strong "— Gabriela Radu, 44 (saw results after 6 weeks)" at bounding box center [314, 390] width 123 height 19
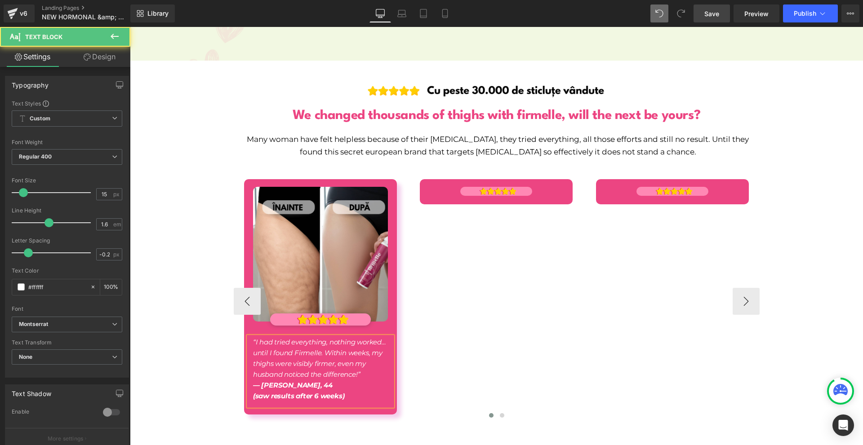
click at [538, 377] on div "Image Image “I had tried everything, nothing worked… until I found Firmelle. Wi…" at bounding box center [586, 301] width 704 height 244
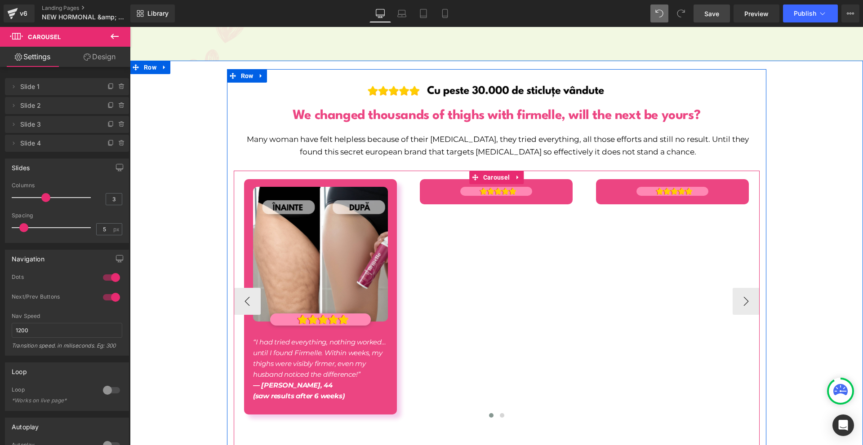
click at [303, 411] on div at bounding box center [497, 417] width 526 height 13
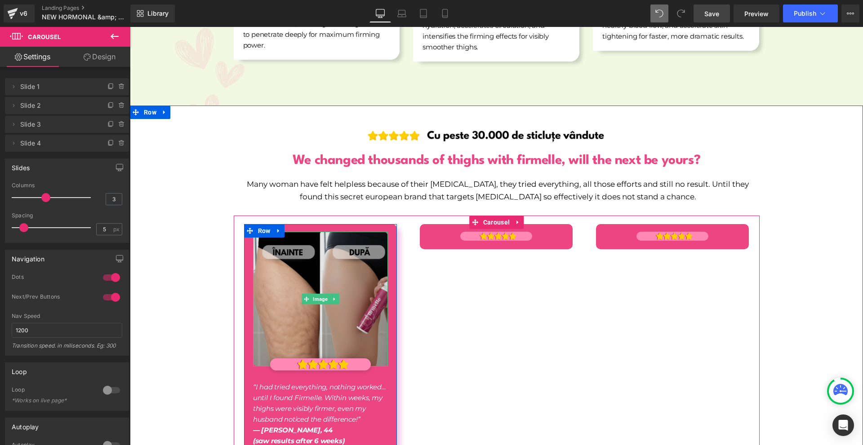
scroll to position [5757, 0]
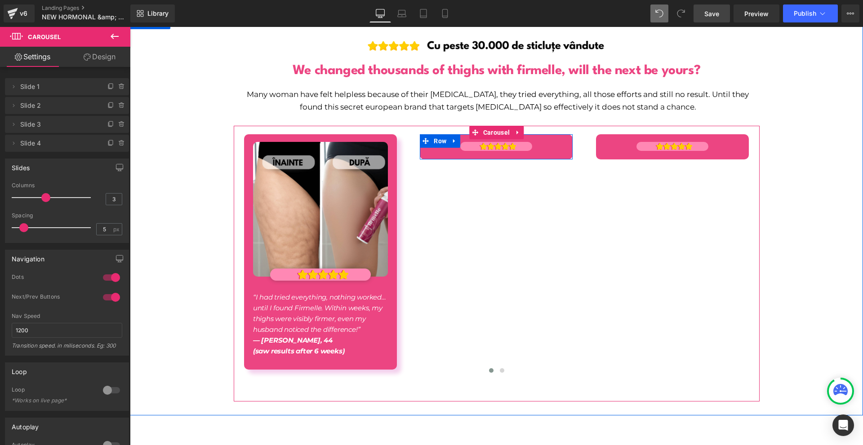
drag, startPoint x: 447, startPoint y: 128, endPoint x: 454, endPoint y: 133, distance: 8.0
click at [448, 134] on link at bounding box center [454, 140] width 12 height 13
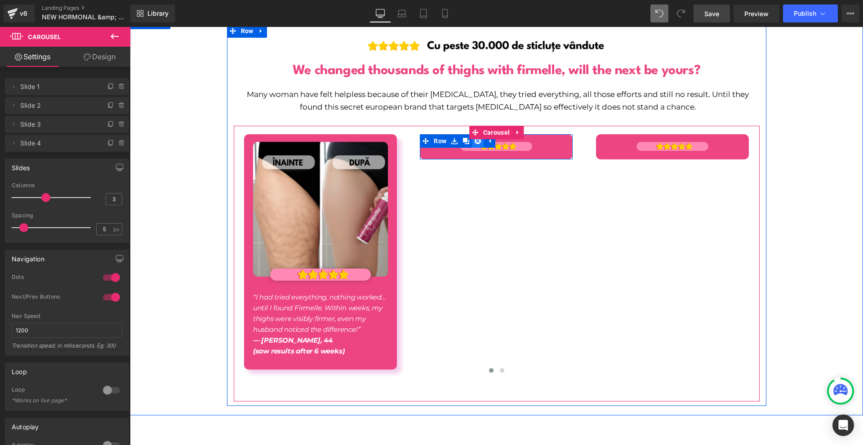
click at [472, 134] on link at bounding box center [478, 140] width 12 height 13
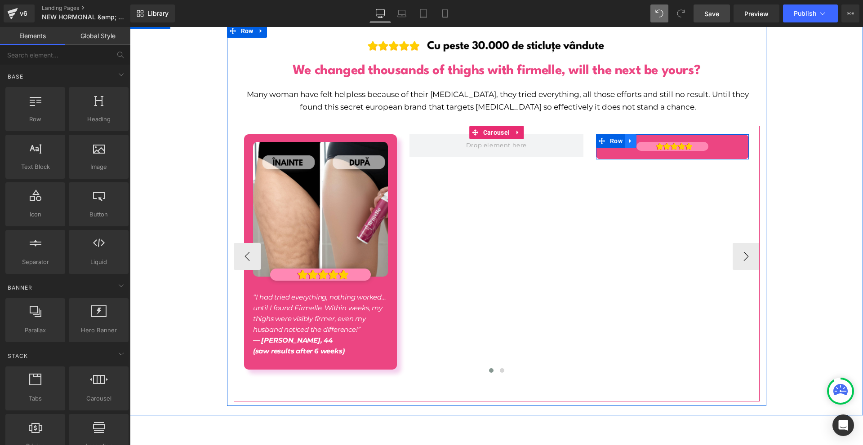
click at [629, 137] on icon at bounding box center [630, 140] width 6 height 7
click at [653, 138] on icon at bounding box center [654, 141] width 6 height 6
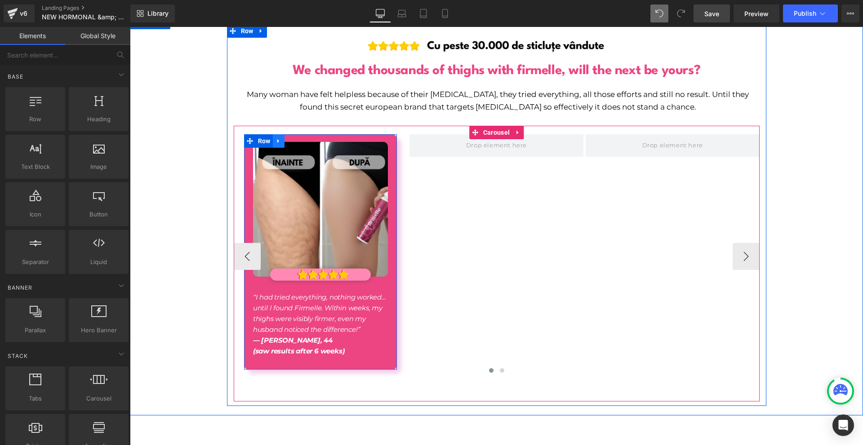
click at [275, 137] on icon at bounding box center [278, 140] width 6 height 7
click at [291, 134] on link at bounding box center [290, 140] width 12 height 13
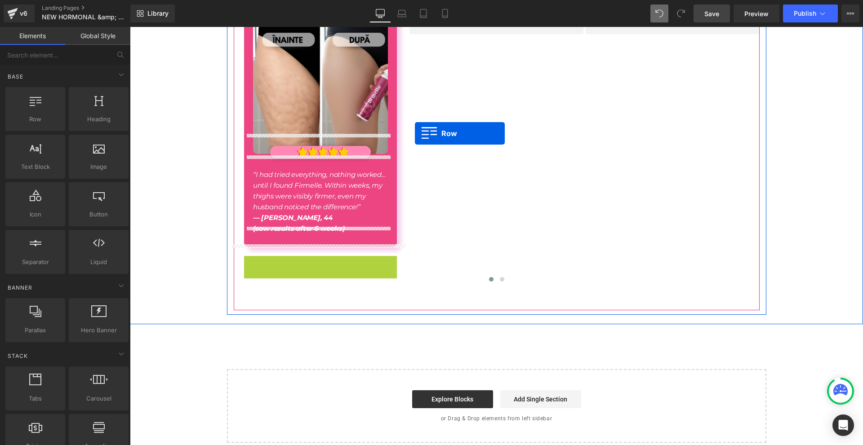
scroll to position [5655, 0]
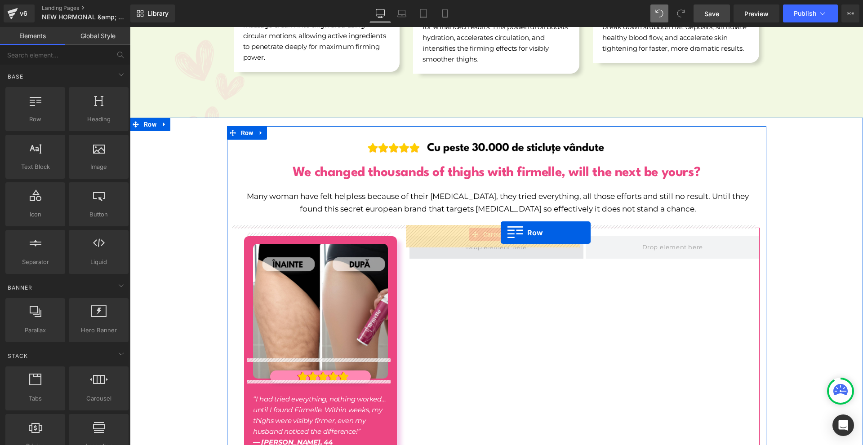
drag, startPoint x: 261, startPoint y: 70, endPoint x: 501, endPoint y: 233, distance: 289.7
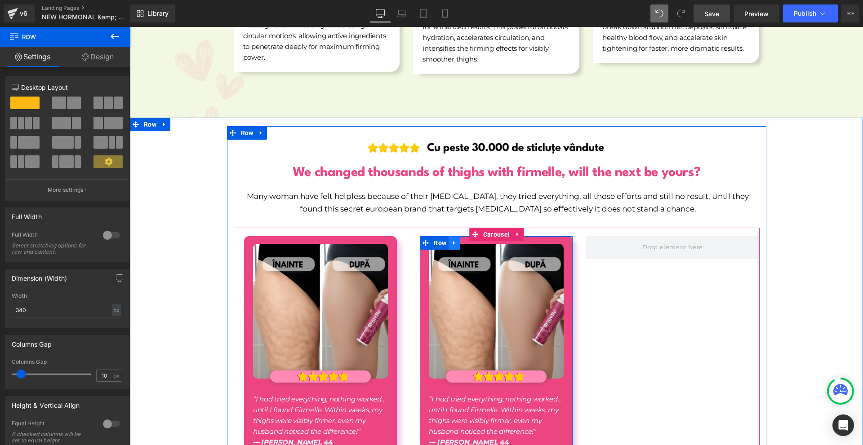
click at [448, 236] on link at bounding box center [454, 242] width 12 height 13
click at [460, 236] on link at bounding box center [466, 242] width 12 height 13
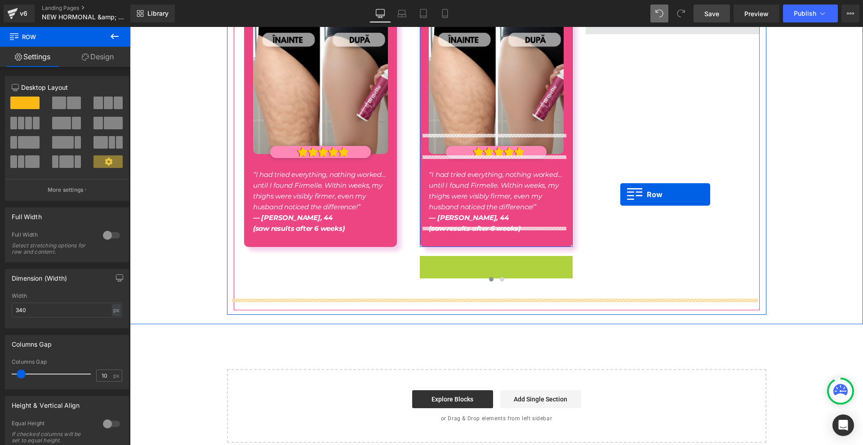
scroll to position [5700, 0]
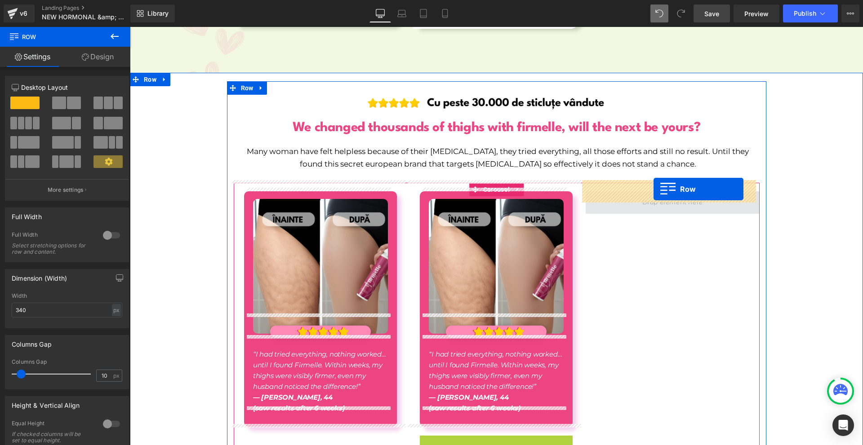
drag, startPoint x: 438, startPoint y: 249, endPoint x: 653, endPoint y: 189, distance: 223.8
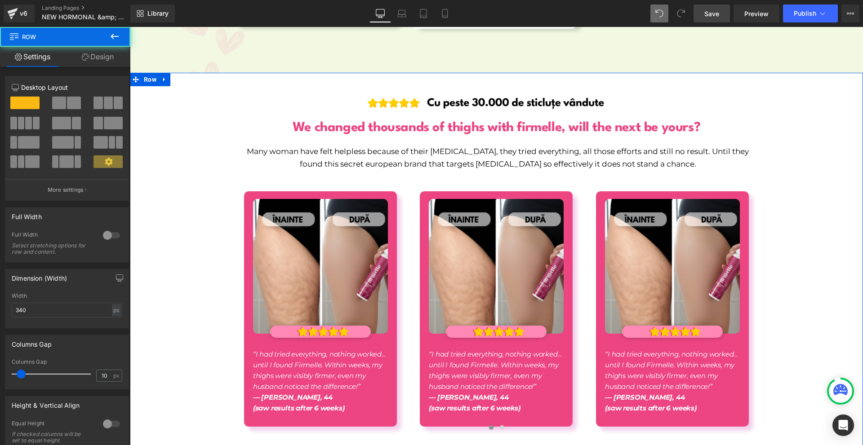
scroll to position [5835, 0]
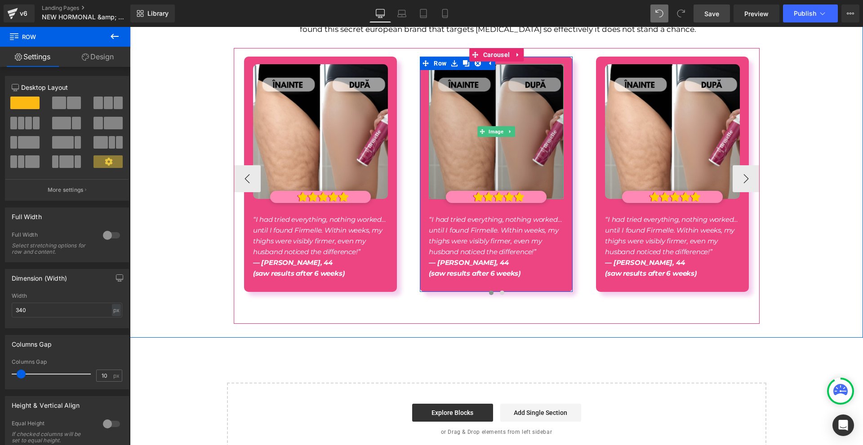
click at [506, 95] on img at bounding box center [496, 131] width 135 height 135
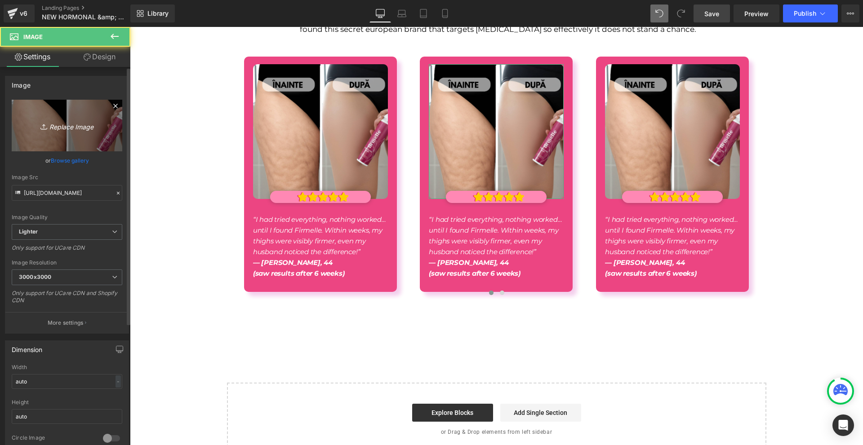
click at [114, 134] on link "Replace Image" at bounding box center [67, 126] width 111 height 52
type input "C:\fakepath\NEW PP IMAGES FOR NEW PP (23).png"
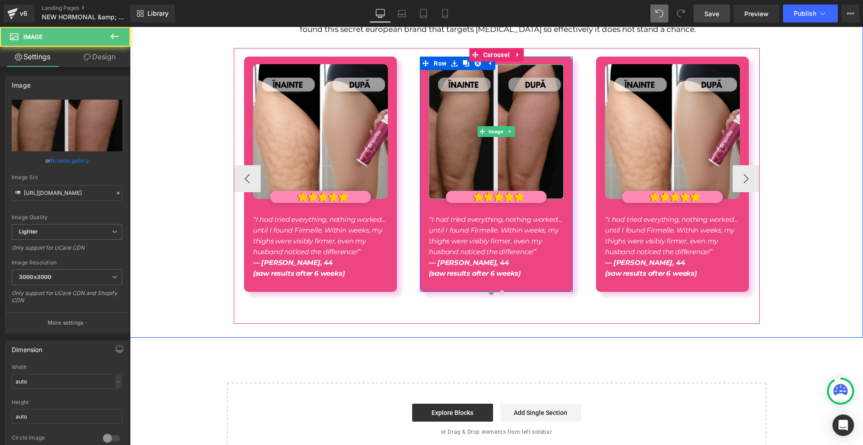
click at [492, 127] on img at bounding box center [496, 131] width 135 height 135
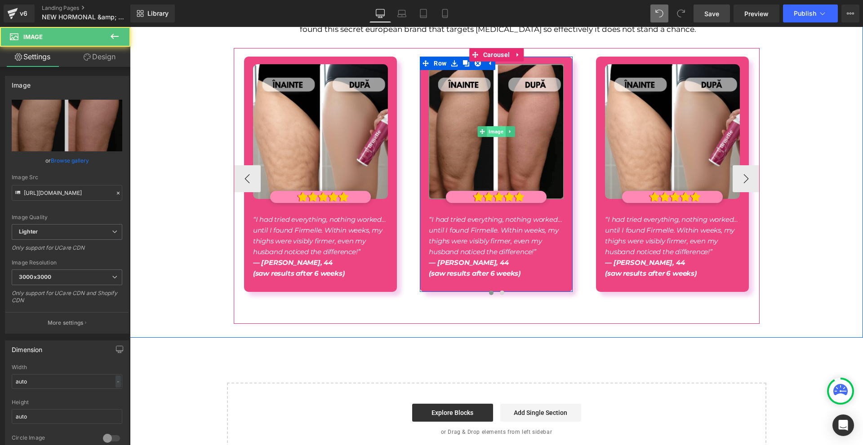
click at [492, 126] on span "Image" at bounding box center [496, 131] width 18 height 11
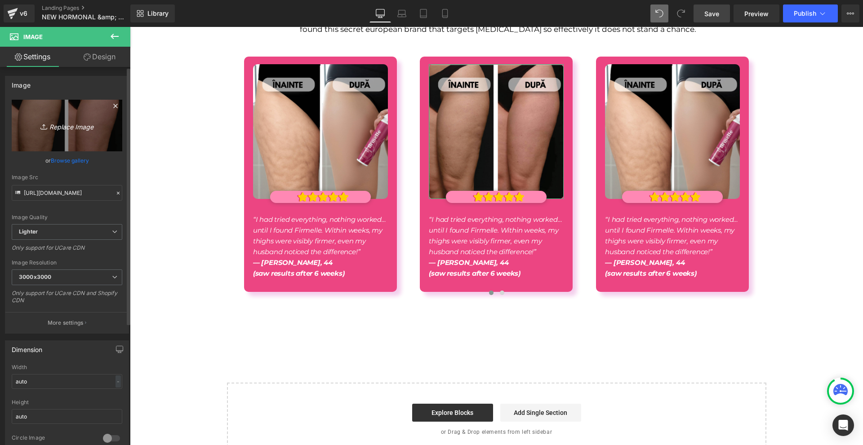
click at [74, 126] on icon "Replace Image" at bounding box center [67, 125] width 72 height 11
type input "C:\fakepath\NEW PP IMAGES FOR NEW PP (24).png"
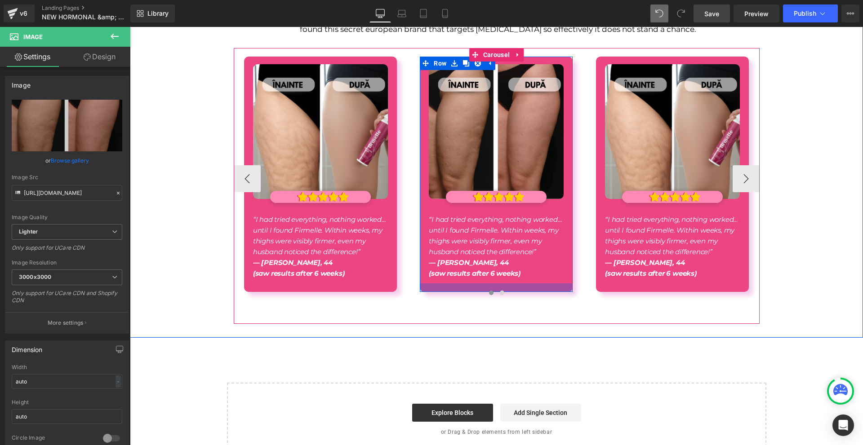
click at [467, 257] on p "— Gabriela Radu, 44" at bounding box center [496, 262] width 135 height 11
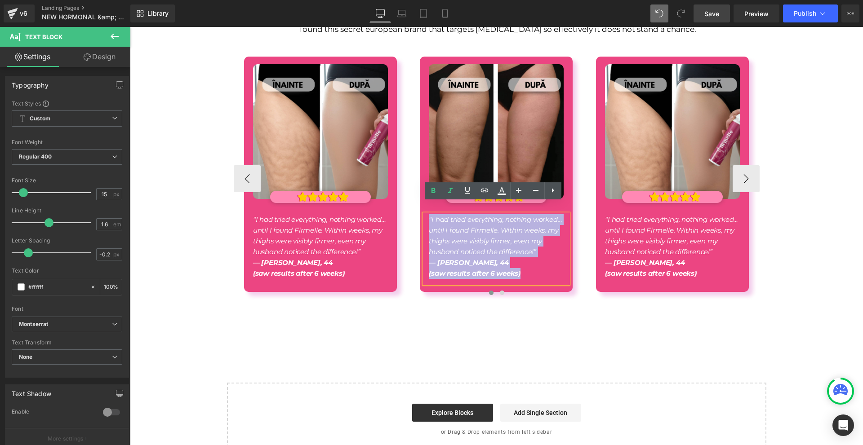
drag, startPoint x: 524, startPoint y: 261, endPoint x: 422, endPoint y: 209, distance: 113.9
click at [424, 214] on div "“I had tried everything, nothing worked… until I found Firmelle. Within weeks, …" at bounding box center [496, 248] width 144 height 69
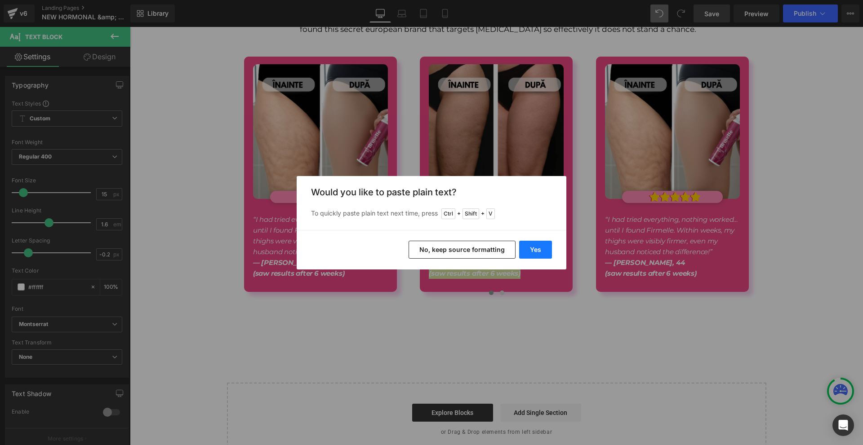
click at [520, 252] on button "Yes" at bounding box center [535, 250] width 33 height 18
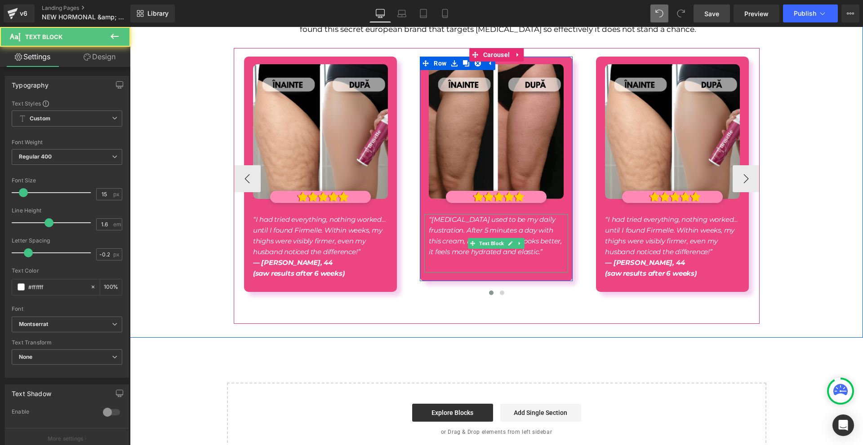
click at [431, 257] on p at bounding box center [496, 262] width 135 height 11
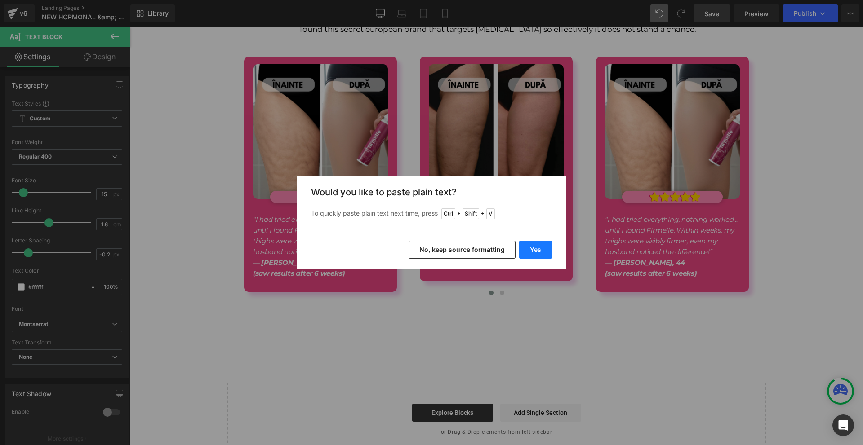
click at [544, 248] on button "Yes" at bounding box center [535, 250] width 33 height 18
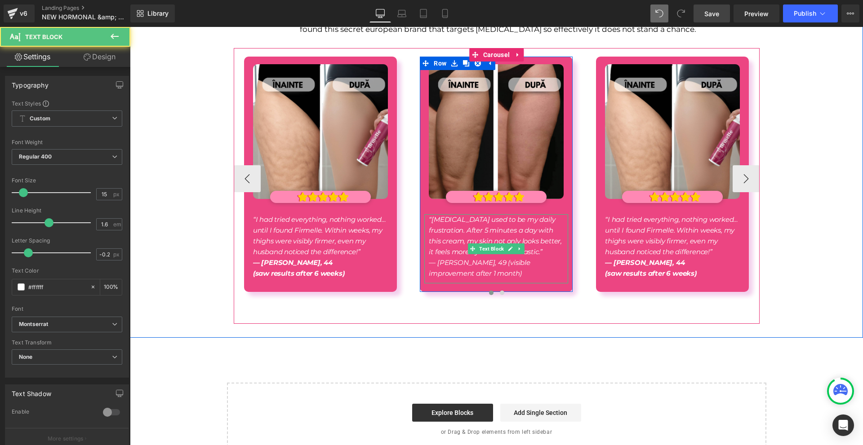
click at [515, 262] on icon "— Monica Dobre, 49 (visible improvement after 1 month)" at bounding box center [479, 267] width 101 height 19
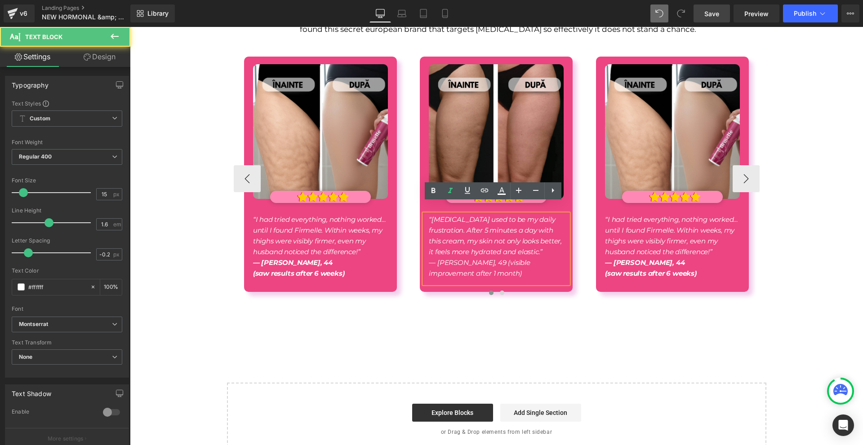
click at [495, 258] on icon "— Monica Dobre, 49 (visible improvement after 1 month)" at bounding box center [479, 267] width 101 height 19
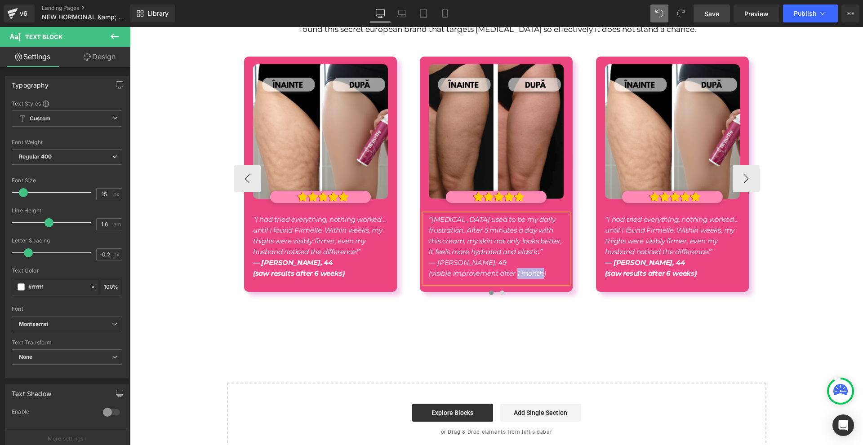
drag, startPoint x: 514, startPoint y: 261, endPoint x: 540, endPoint y: 262, distance: 27.0
click at [540, 269] on icon "(visible improvement after 1 month)" at bounding box center [487, 273] width 117 height 9
click at [540, 268] on p "(visible improvement after 1 week)" at bounding box center [496, 273] width 135 height 11
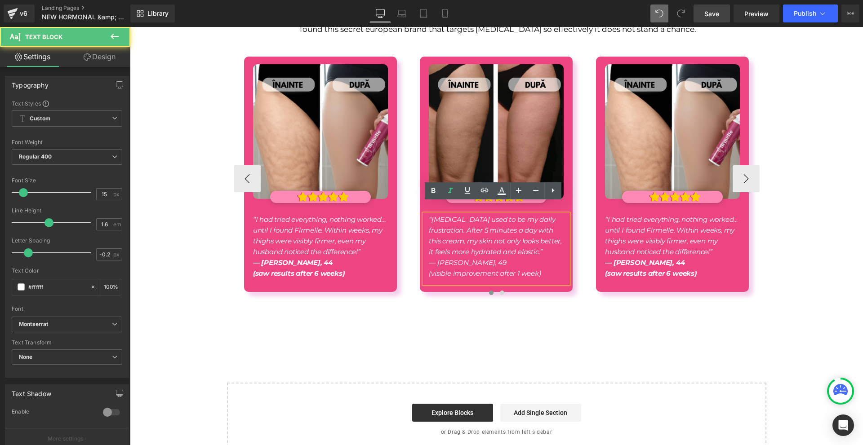
click at [540, 268] on p "(visible improvement after 1 week)" at bounding box center [496, 273] width 135 height 11
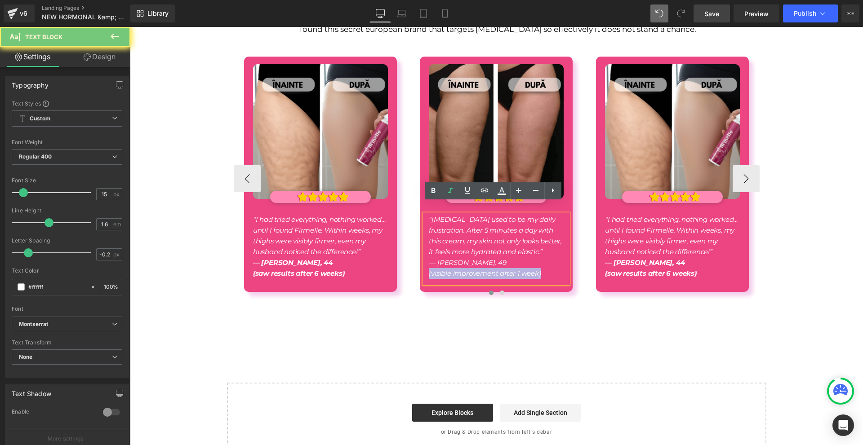
click at [540, 268] on p "(visible improvement after 1 week)" at bounding box center [496, 273] width 135 height 11
click at [553, 268] on p "(visible improvement after 1 week)" at bounding box center [496, 273] width 135 height 11
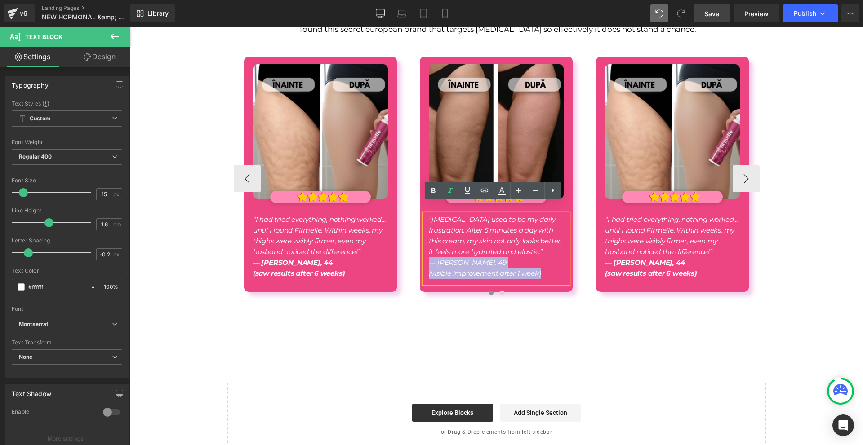
drag, startPoint x: 553, startPoint y: 261, endPoint x: 425, endPoint y: 248, distance: 128.6
click at [425, 248] on div "“Cellulite used to be my daily frustration. After 5 minutes a day with this cre…" at bounding box center [496, 248] width 144 height 69
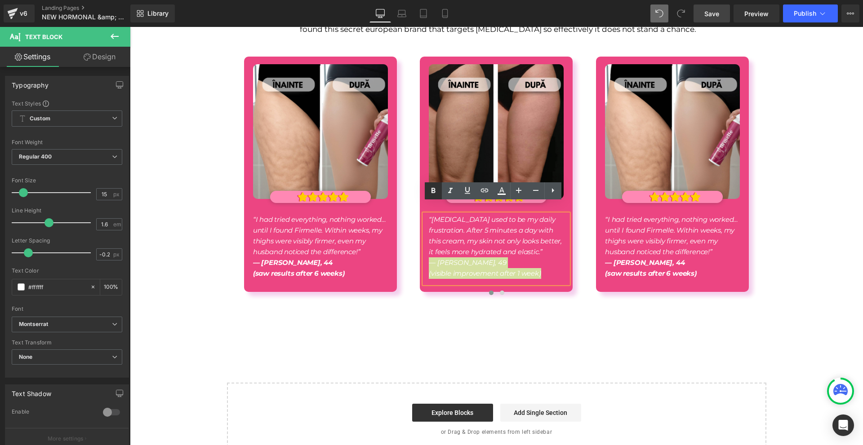
click at [426, 185] on link at bounding box center [433, 190] width 17 height 17
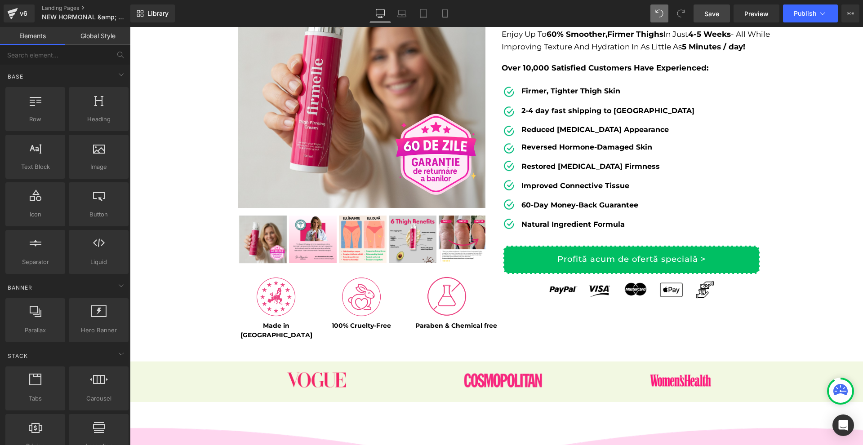
scroll to position [0, 0]
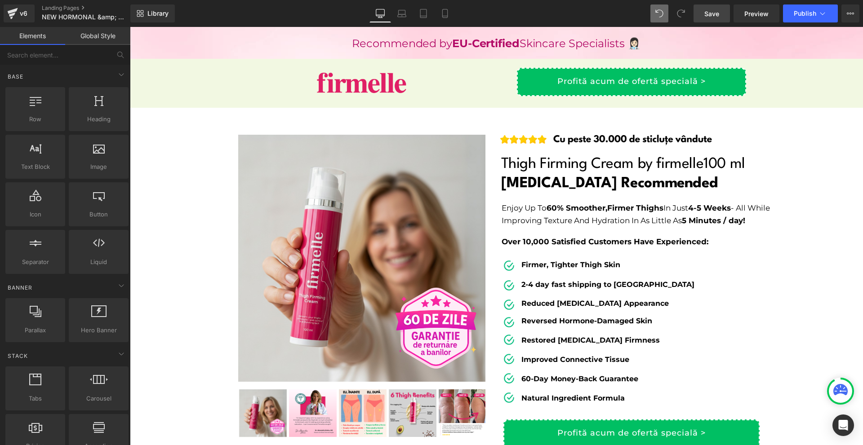
click at [712, 13] on span "Save" at bounding box center [711, 13] width 15 height 9
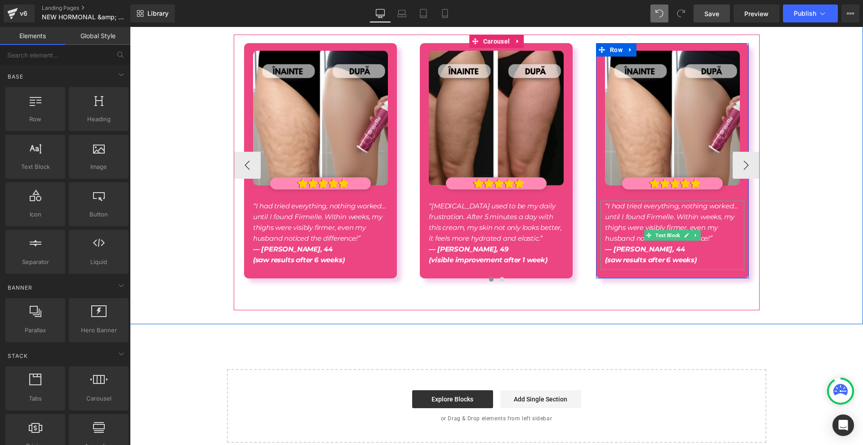
scroll to position [5759, 0]
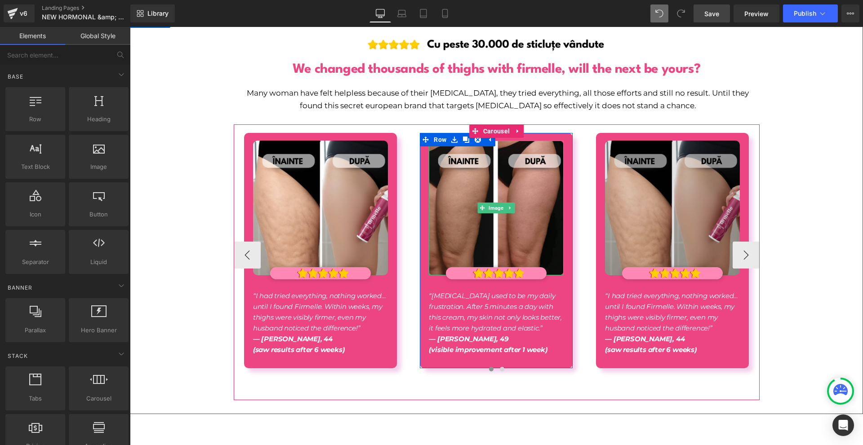
click at [618, 226] on img at bounding box center [672, 208] width 135 height 135
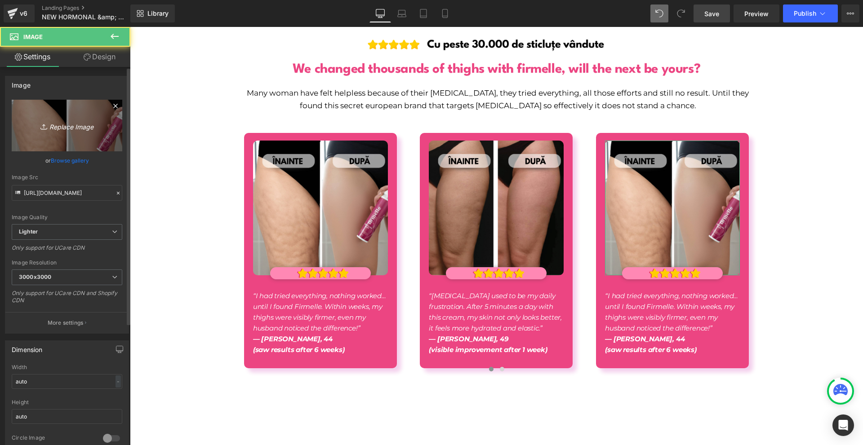
click at [68, 116] on link "Replace Image" at bounding box center [67, 126] width 111 height 52
type input "C:\fakepath\NEW PP IMAGES FOR NEW PP (25).png"
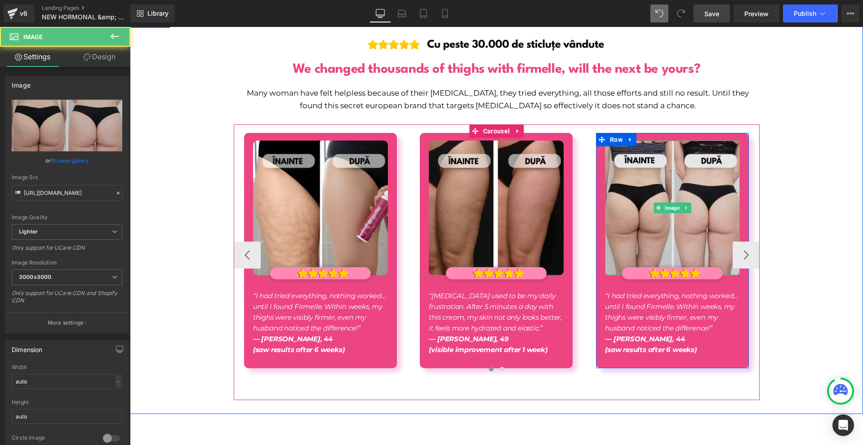
click at [616, 230] on img at bounding box center [672, 208] width 135 height 135
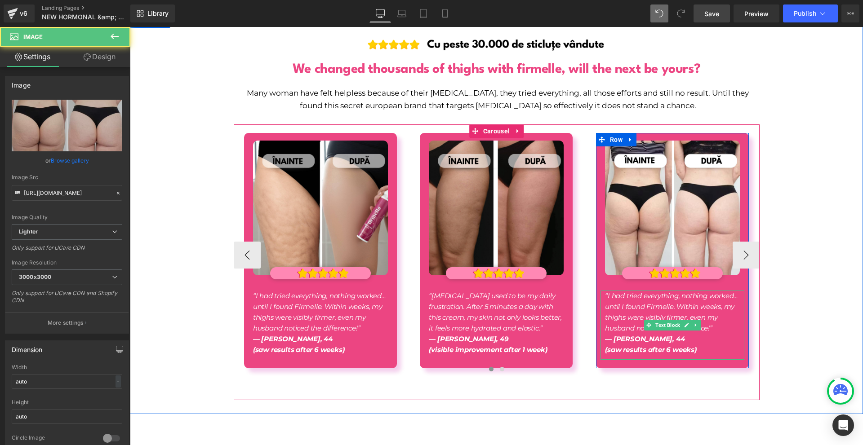
click at [636, 295] on icon "“I had tried everything, nothing worked… until I found Firmelle. Within weeks, …" at bounding box center [671, 312] width 133 height 41
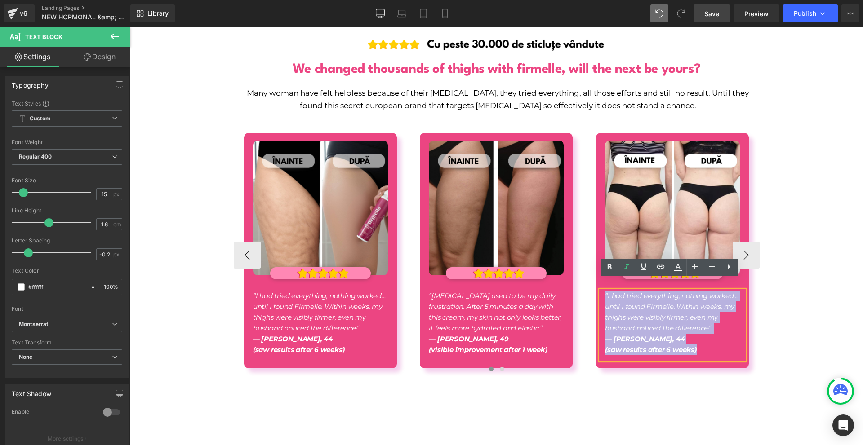
drag, startPoint x: 696, startPoint y: 341, endPoint x: 585, endPoint y: 286, distance: 123.6
click at [585, 286] on div "Image Image “I had tried everything, nothing worked… until I found Firmelle. Wi…" at bounding box center [672, 255] width 174 height 244
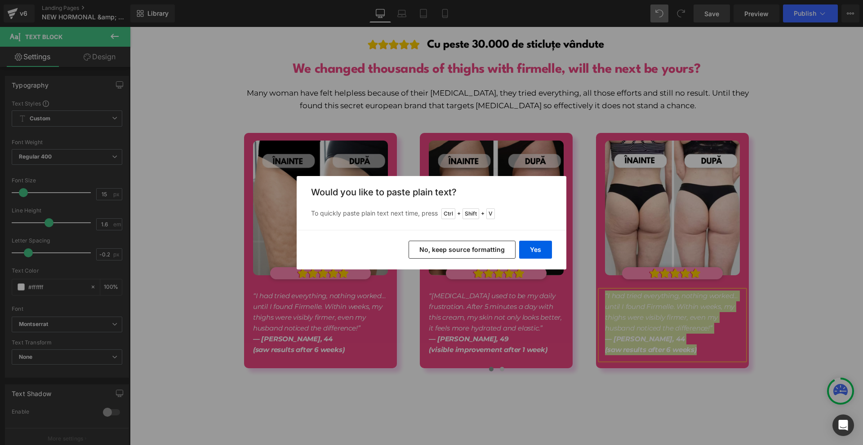
click at [552, 252] on div "Yes No, keep source formatting" at bounding box center [432, 250] width 270 height 40
click at [539, 247] on button "Yes" at bounding box center [535, 250] width 33 height 18
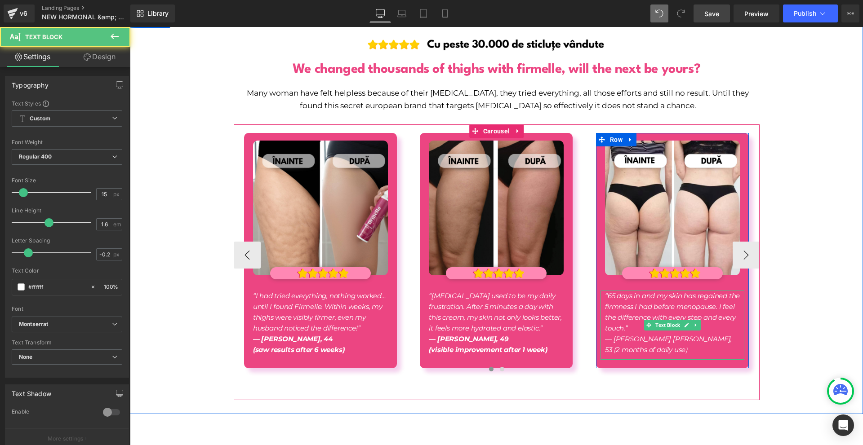
click at [616, 339] on p "— Cristina Stan, 53 (2 months of daily use)" at bounding box center [672, 345] width 135 height 22
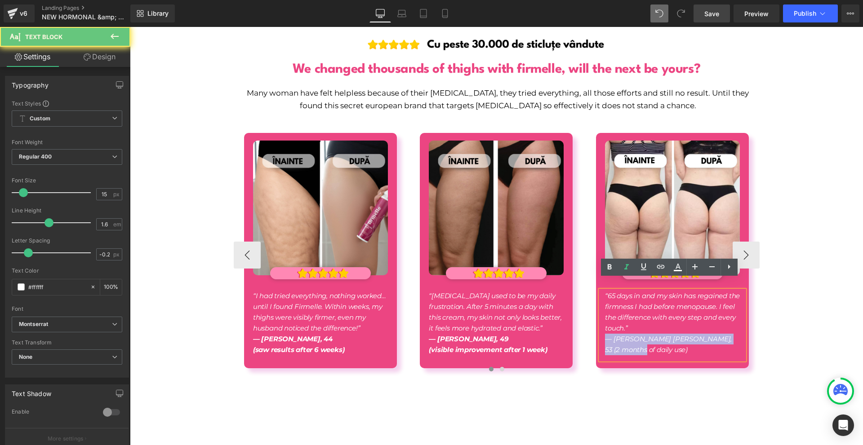
click at [616, 339] on p "— Cristina Stan, 53 (2 months of daily use)" at bounding box center [672, 345] width 135 height 22
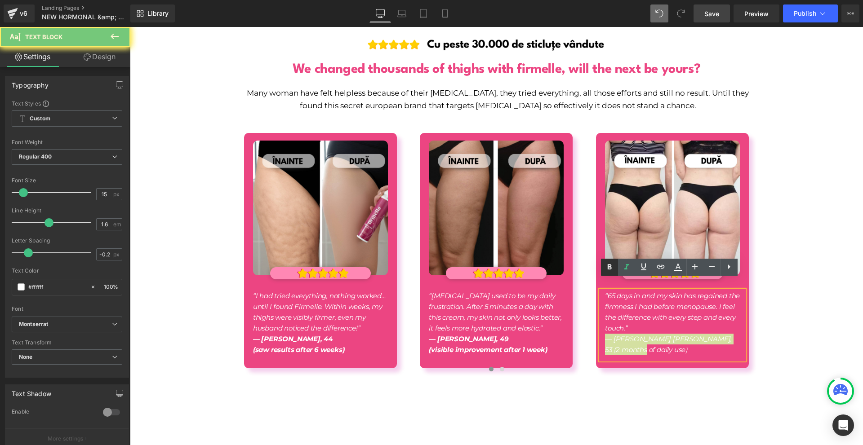
click at [608, 261] on link at bounding box center [609, 267] width 17 height 17
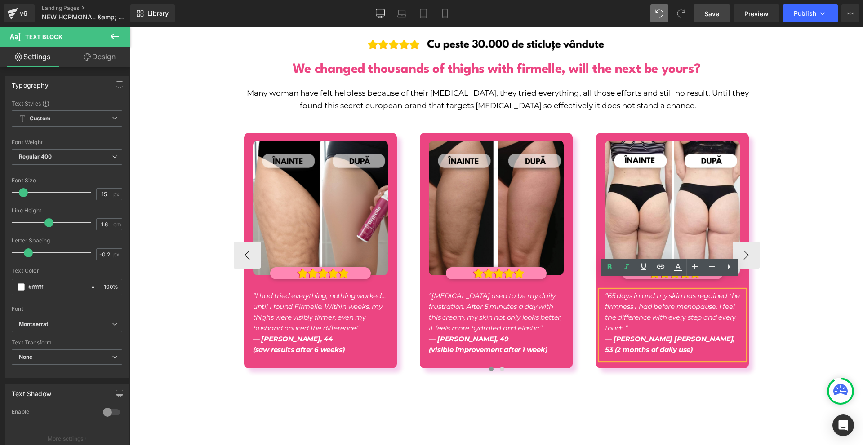
click at [669, 335] on strong "— Cristina Stan, 53 (2 months of daily use)" at bounding box center [670, 344] width 130 height 19
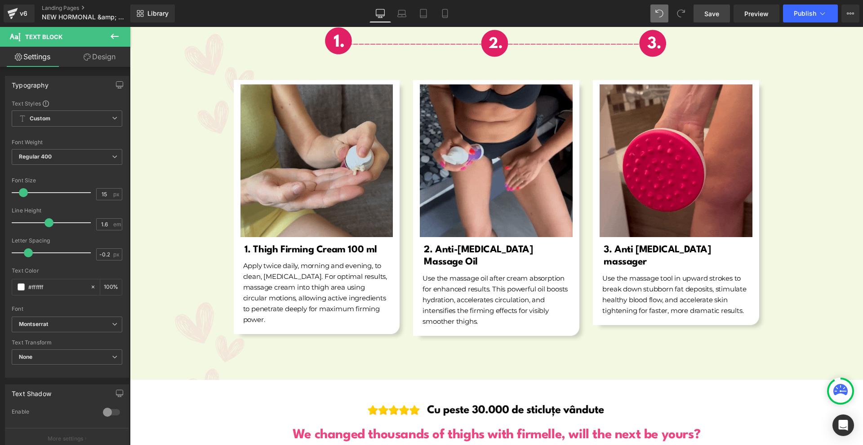
click at [806, 312] on div "Image Row Image 1. Thigh Firming Cream 100 ml Heading Apply twice daily, mornin…" at bounding box center [496, 177] width 733 height 328
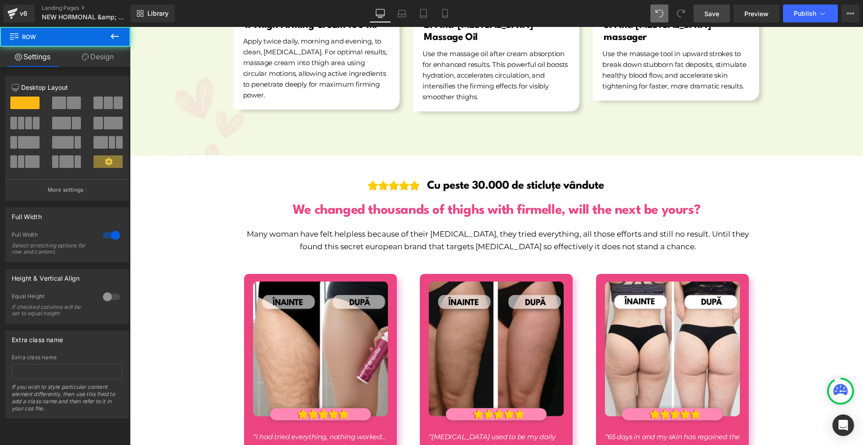
scroll to position [5752, 0]
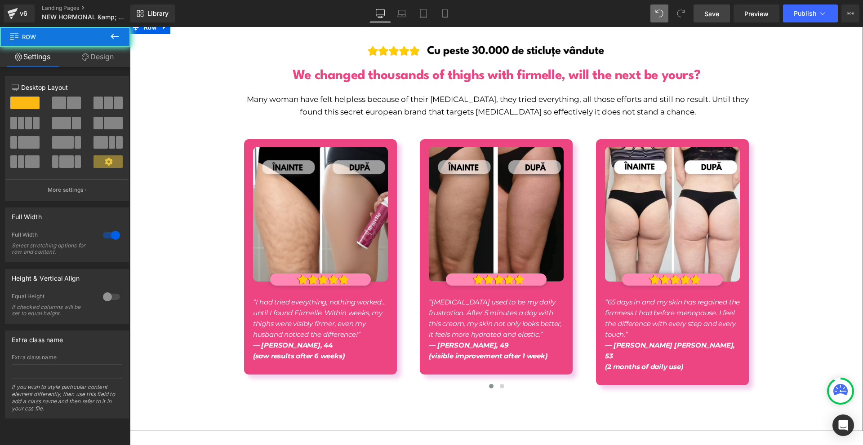
click at [808, 326] on div "Image We changed thousands of thighs with firmelle, will the next be yours? Hea…" at bounding box center [496, 225] width 733 height 393
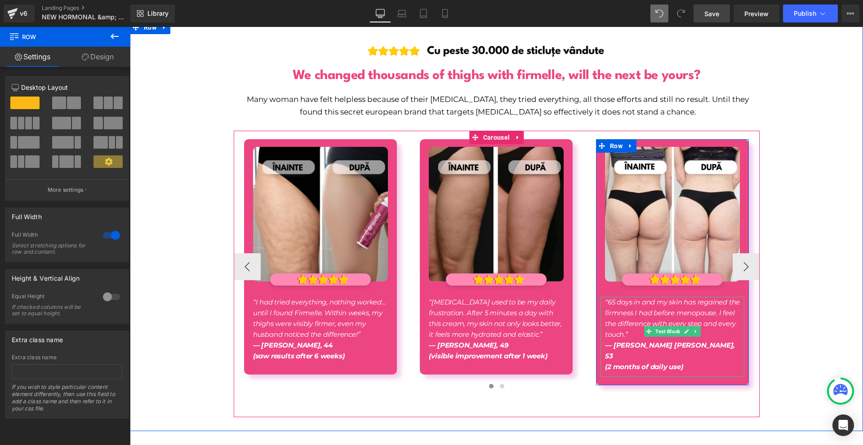
click at [616, 299] on icon "“65 days in and my skin has regained the firmness I had before menopause. I fee…" at bounding box center [672, 318] width 135 height 41
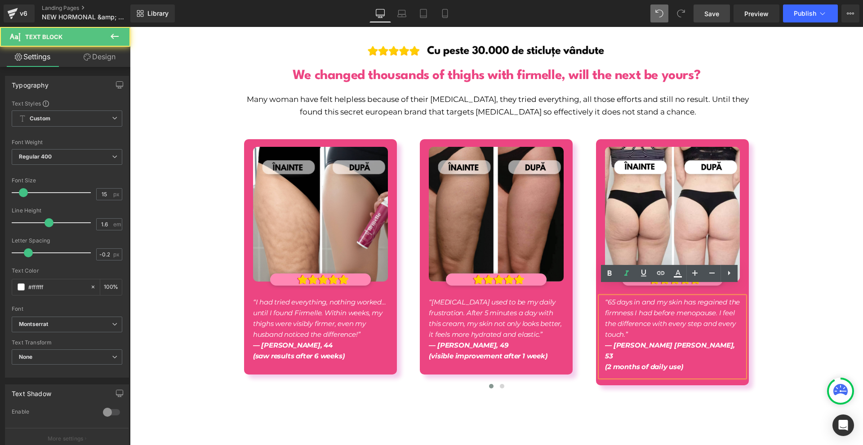
click at [800, 309] on div "Image We changed thousands of thighs with firmelle, will the next be yours? Hea…" at bounding box center [496, 225] width 733 height 393
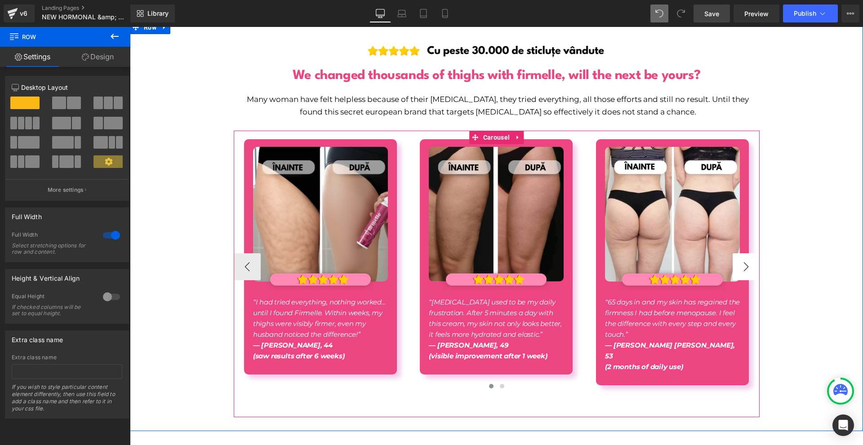
click at [732, 254] on button "›" at bounding box center [745, 266] width 27 height 27
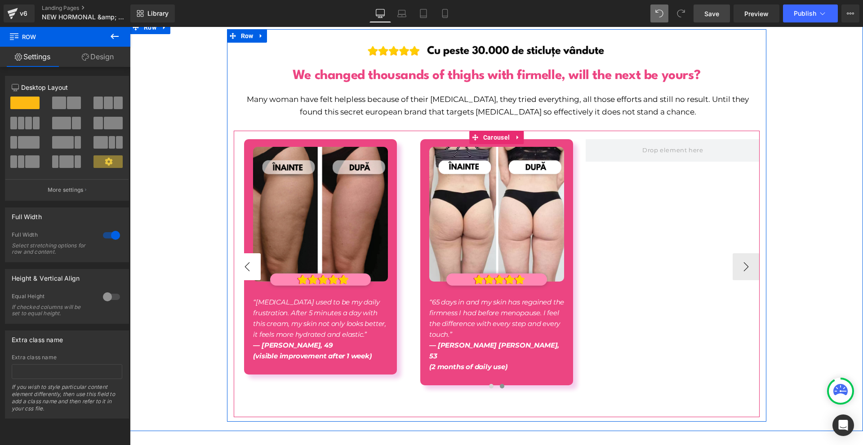
click at [252, 253] on button "‹" at bounding box center [247, 266] width 27 height 27
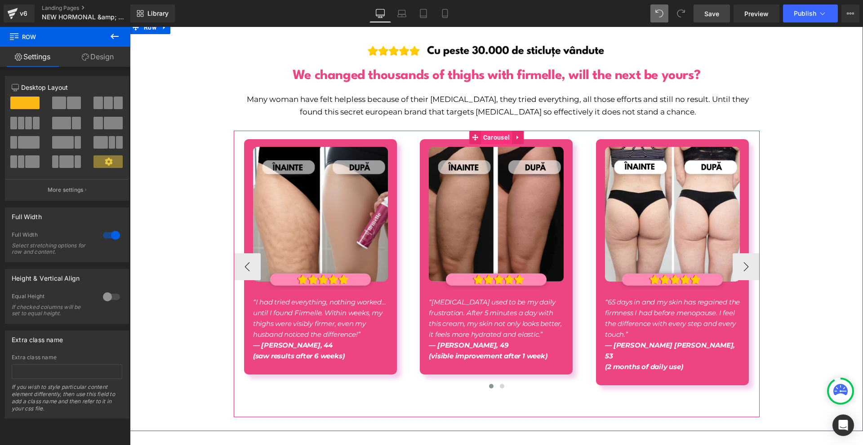
click at [483, 131] on span "Carousel" at bounding box center [496, 137] width 31 height 13
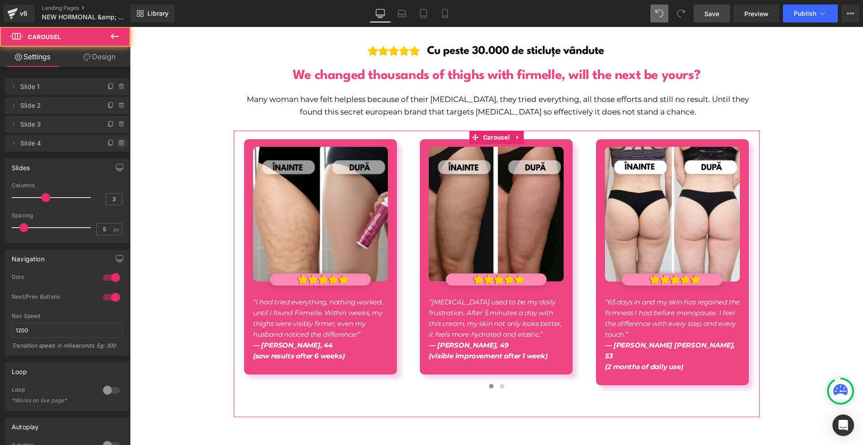
click at [120, 145] on icon at bounding box center [122, 144] width 4 height 4
click at [119, 144] on button "Delete" at bounding box center [112, 144] width 28 height 12
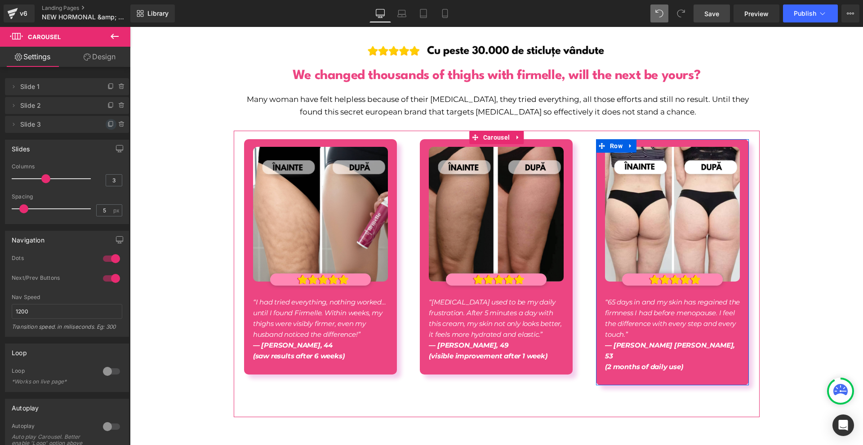
click at [110, 121] on icon at bounding box center [110, 124] width 7 height 7
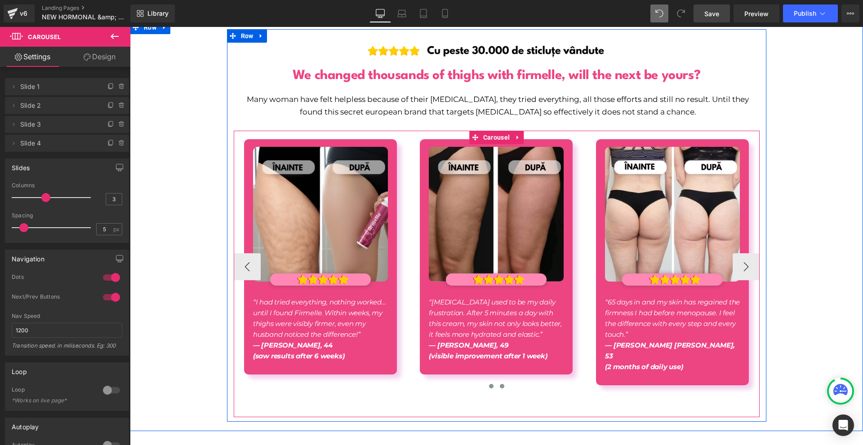
click at [496, 382] on button at bounding box center [501, 386] width 11 height 9
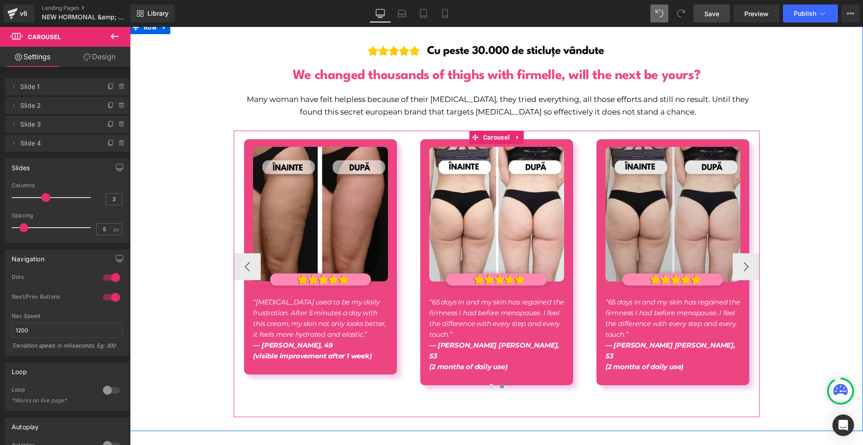
click at [677, 241] on img at bounding box center [672, 214] width 135 height 135
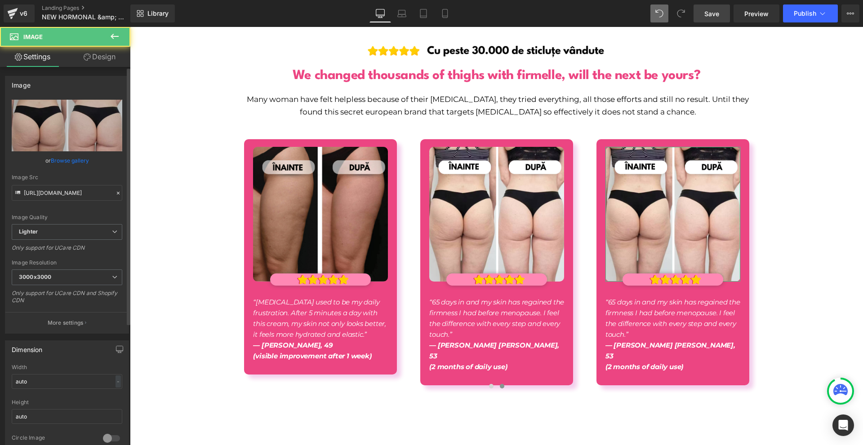
click at [52, 201] on div "Image Quality Lighter Lightest Lighter Lighter Lightest Only support for UCare …" at bounding box center [67, 162] width 111 height 124
click at [53, 195] on input "https://ucarecdn.com/0410aefe-584b-4faa-9908-e9ea398f3dfe/-/format/auto/-/previ…" at bounding box center [67, 193] width 111 height 16
click at [53, 194] on input "https://ucarecdn.com/0410aefe-584b-4faa-9908-e9ea398f3dfe/-/format/auto/-/previ…" at bounding box center [67, 193] width 111 height 16
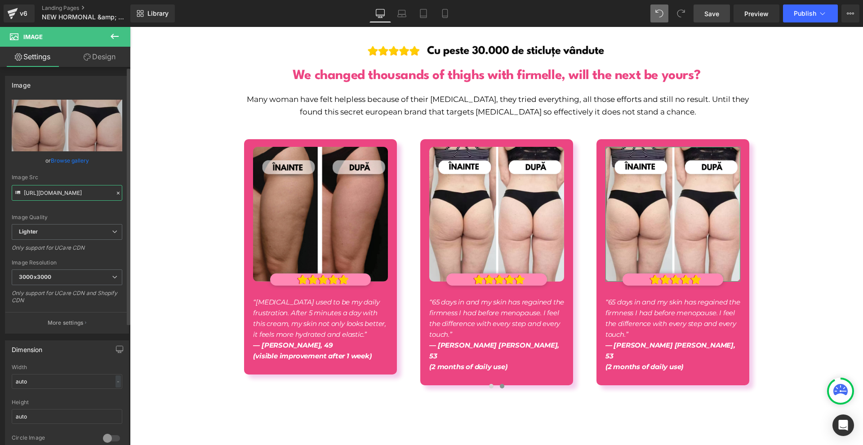
paste input "https://cdn.shopify.com/s/files/1/0754/8698/6585/files/NEW_PP_IMAGES_FOR_NEW_PP…"
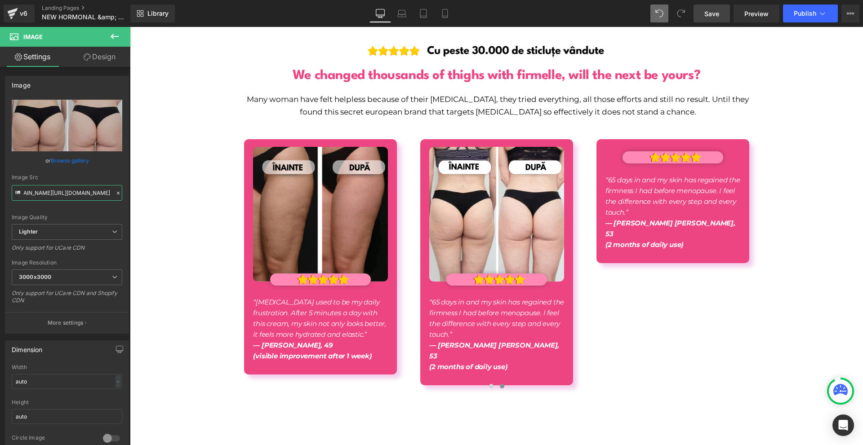
type input "https://ucarhttps://cdn.shopify.com/s/files/1/0754/8698/6585/files/NEW_PP_IMAGE…"
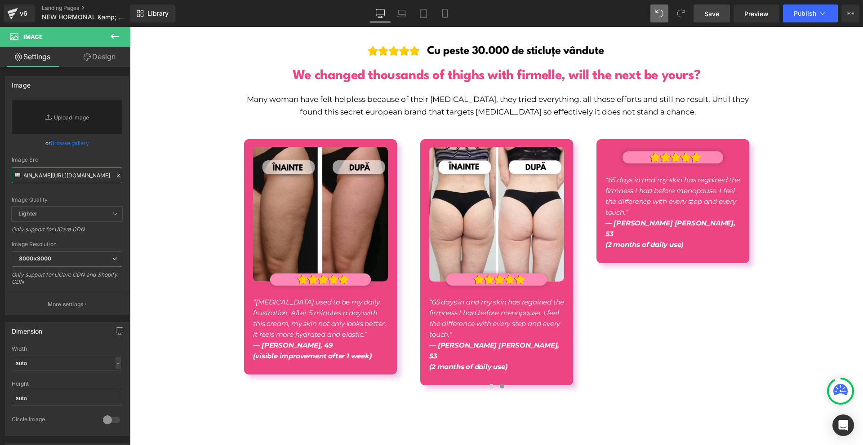
scroll to position [0, 0]
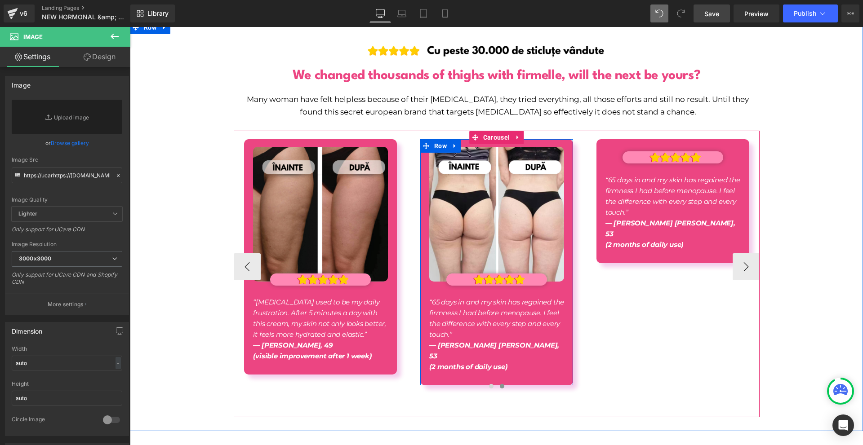
click at [605, 182] on icon "“65 days in and my skin has regained the firmness I had before menopause. I fee…" at bounding box center [672, 196] width 135 height 41
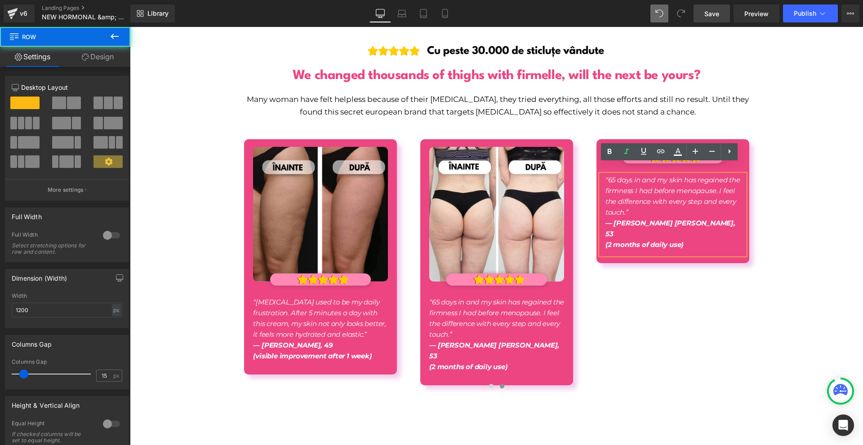
click at [762, 224] on div "Image We changed thousands of thighs with firmelle, will the next be yours? Hea…" at bounding box center [496, 224] width 539 height 385
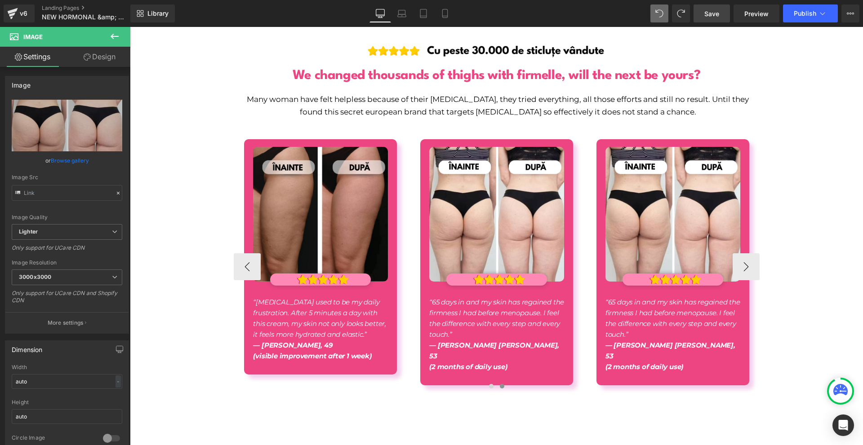
click at [623, 279] on div "Image Image “65 days in and my skin has regained the firmness I had before meno…" at bounding box center [672, 262] width 153 height 230
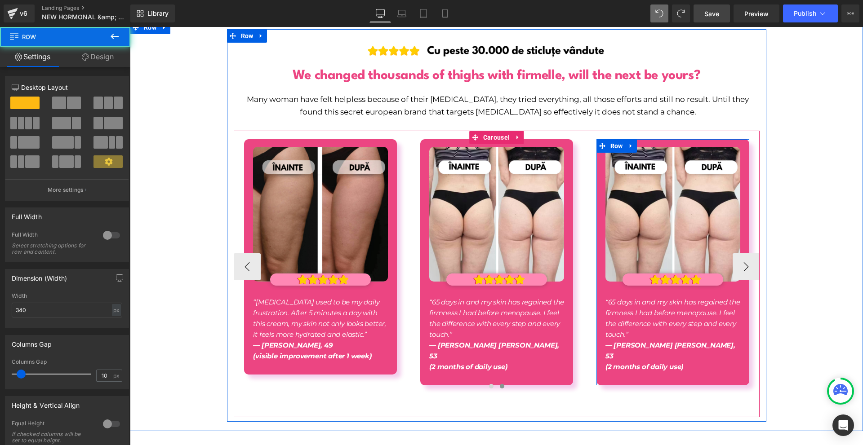
click at [633, 318] on p "“65 days in and my skin has regained the firmness I had before menopause. I fee…" at bounding box center [672, 318] width 135 height 43
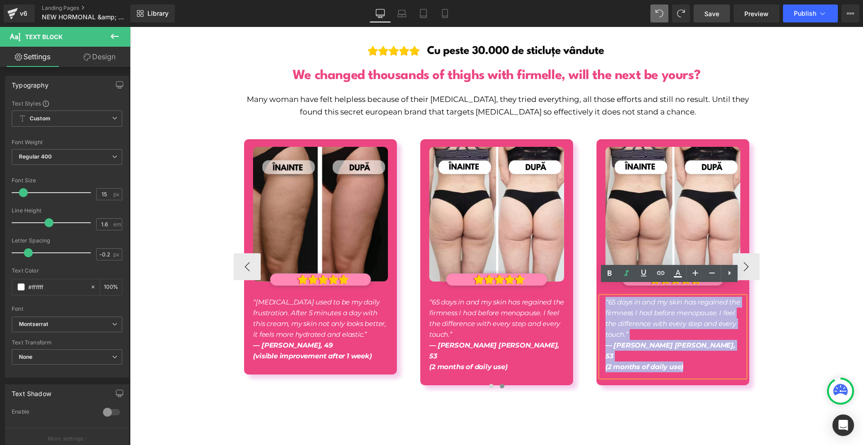
drag, startPoint x: 688, startPoint y: 343, endPoint x: 601, endPoint y: 288, distance: 103.2
click at [601, 297] on div "“65 days in and my skin has regained the firmness I had before menopause. I fee…" at bounding box center [673, 337] width 144 height 80
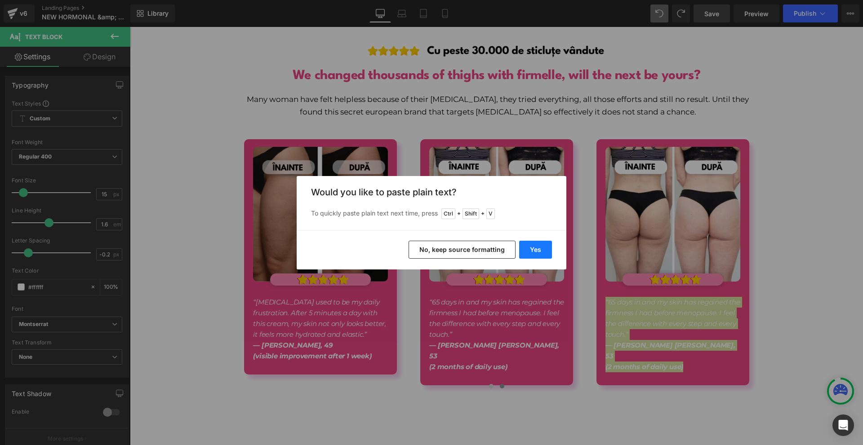
click at [542, 253] on button "Yes" at bounding box center [535, 250] width 33 height 18
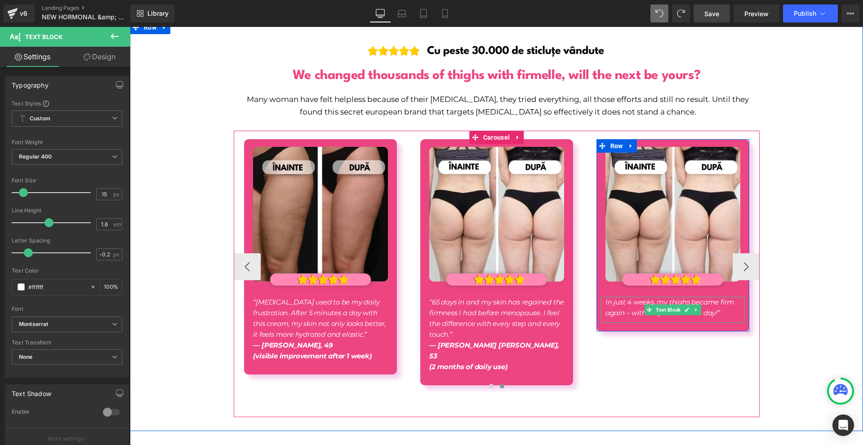
click at [627, 298] on icon "In just 4 weeks, my thighs became firm again – with only 5 minutes a day!”" at bounding box center [669, 307] width 128 height 19
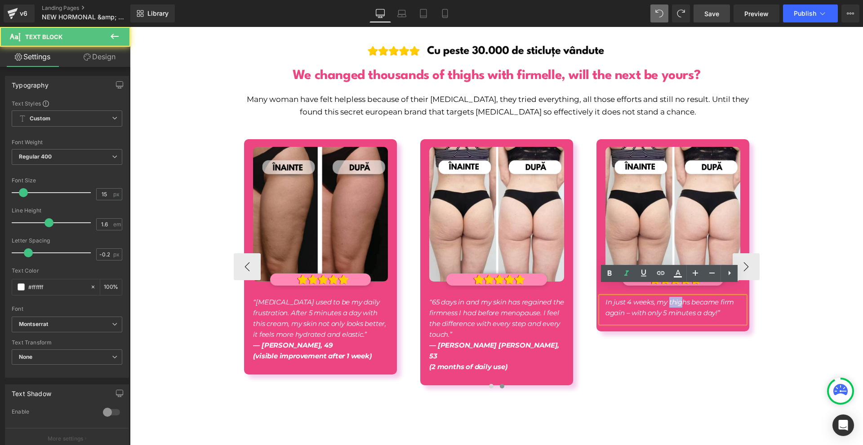
drag, startPoint x: 666, startPoint y: 288, endPoint x: 681, endPoint y: 291, distance: 15.1
click at [681, 298] on icon "In just 4 weeks, my thighs became firm again – with only 5 minutes a day!”" at bounding box center [669, 307] width 128 height 19
click at [687, 298] on icon "In just 4 weeks, my thighs became firm again – with only 5 minutes a day!”" at bounding box center [669, 307] width 128 height 19
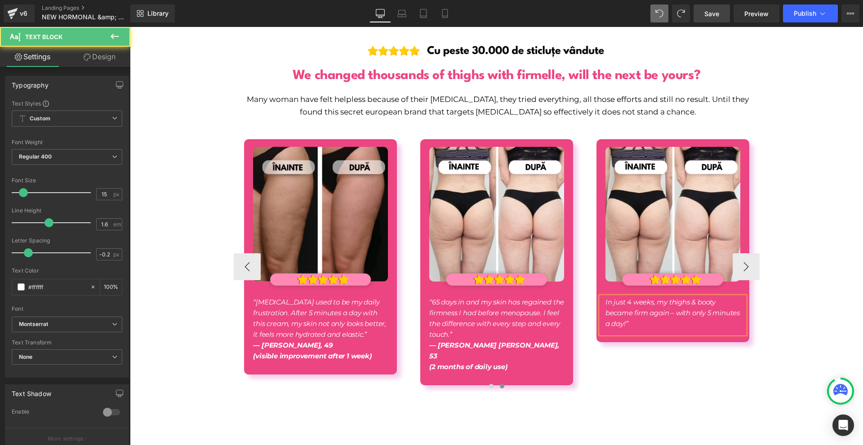
click at [690, 311] on p "In just 4 weeks, my thighs & booty became firm again – with only 5 minutes a da…" at bounding box center [672, 313] width 135 height 32
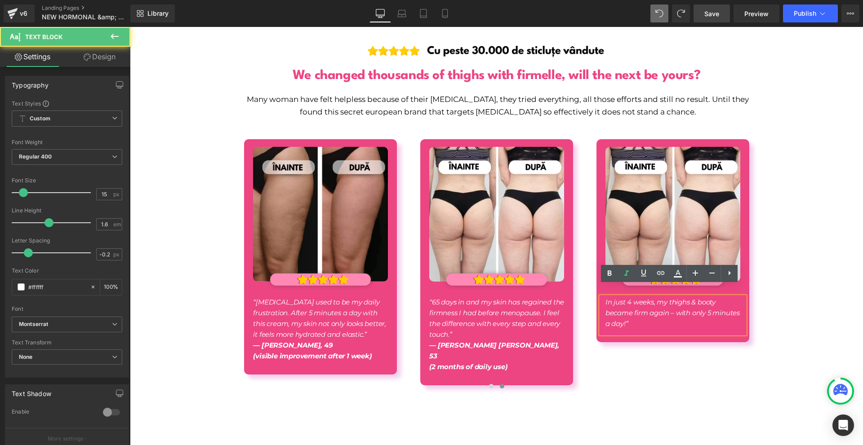
click at [763, 316] on div "Image We changed thousands of thighs with firmelle, will the next be yours? Hea…" at bounding box center [496, 225] width 733 height 393
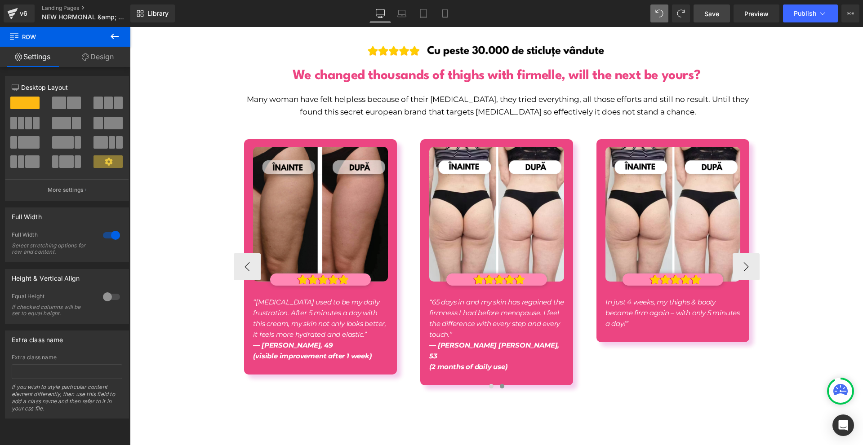
drag, startPoint x: 680, startPoint y: 323, endPoint x: 677, endPoint y: 319, distance: 4.8
click at [678, 322] on div "Image Image In just 4 weeks, my thighs & booty became firm again – with only 5 …" at bounding box center [672, 240] width 153 height 203
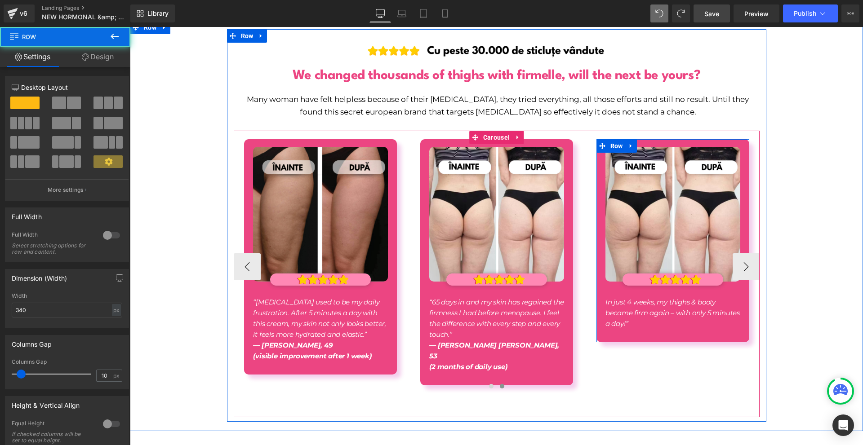
click at [673, 316] on p "In just 4 weeks, my thighs & booty became firm again – with only 5 minutes a da…" at bounding box center [672, 313] width 135 height 32
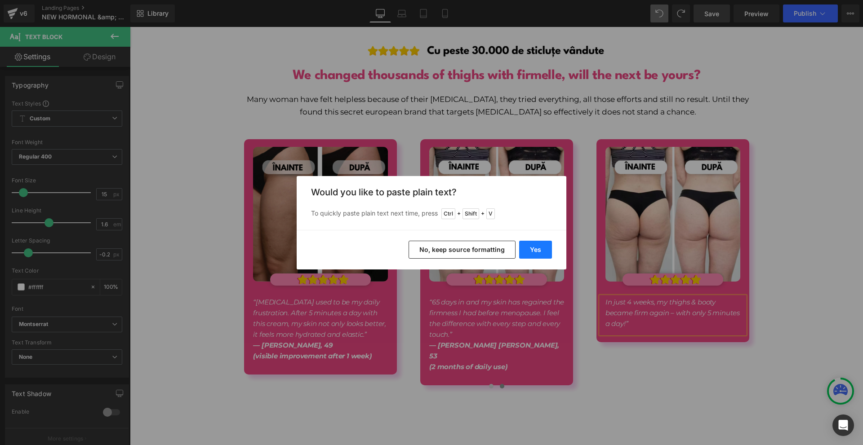
click at [542, 249] on button "Yes" at bounding box center [535, 250] width 33 height 18
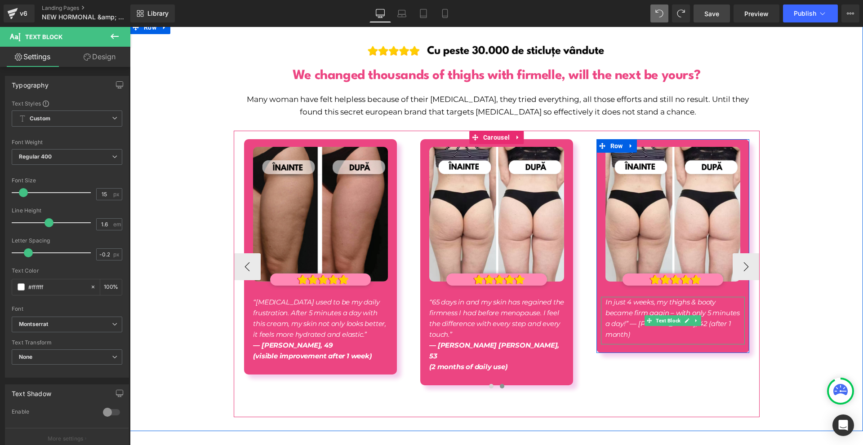
click at [657, 319] on p "In just 4 weeks, my thighs & booty became firm again – with only 5 minutes a da…" at bounding box center [672, 318] width 135 height 43
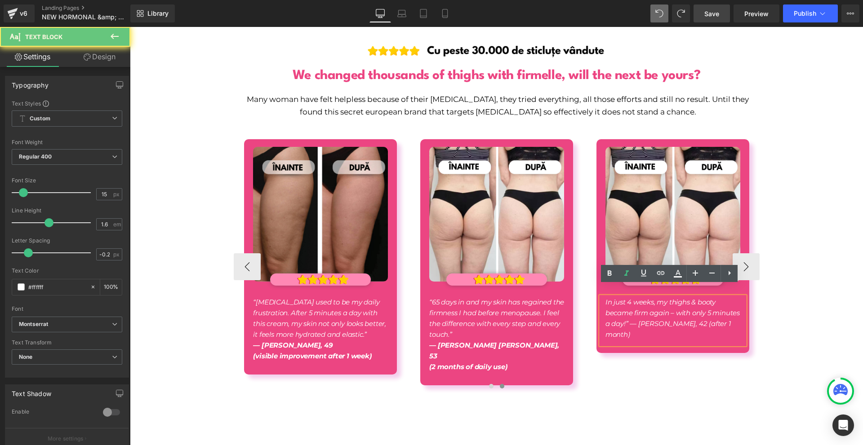
click at [655, 313] on icon "In just 4 weeks, my thighs & booty became firm again – with only 5 minutes a da…" at bounding box center [672, 318] width 134 height 41
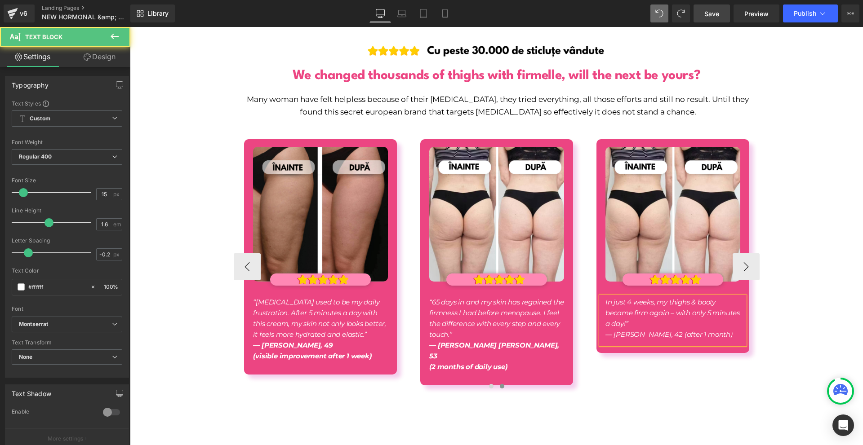
click at [656, 330] on icon "— Andreea Popescu, 42 (after 1 month)" at bounding box center [668, 334] width 127 height 9
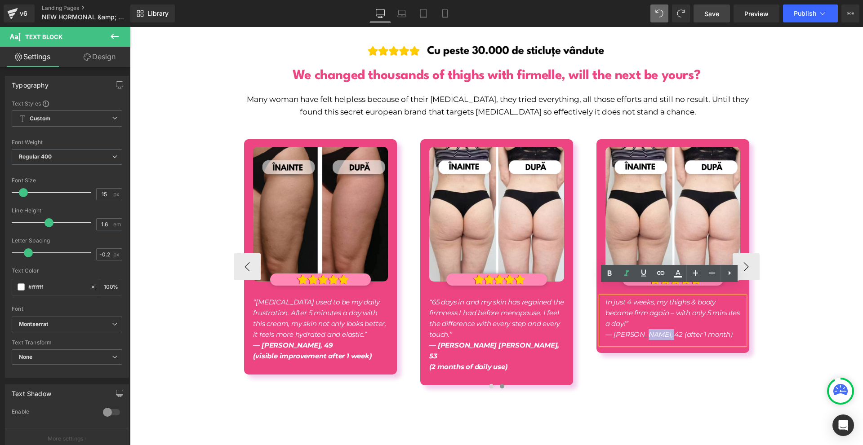
click at [656, 330] on icon "— Andreea Popescu, 42 (after 1 month)" at bounding box center [668, 334] width 127 height 9
click at [612, 274] on icon at bounding box center [609, 273] width 11 height 11
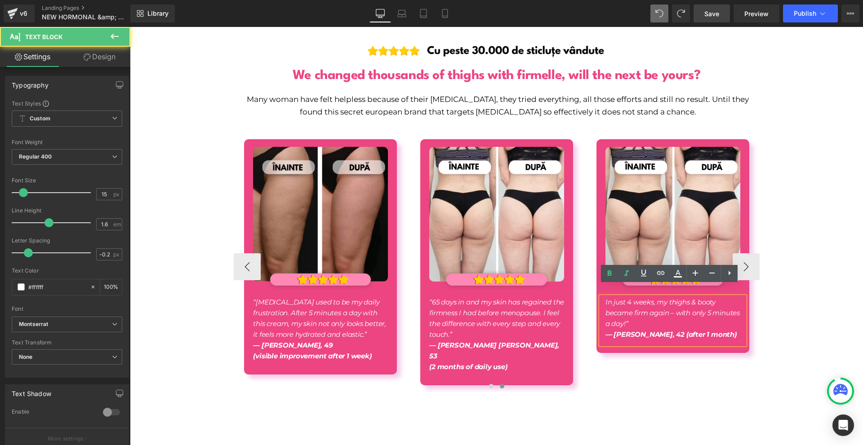
click at [711, 330] on strong "— Andreea Popescu, 42 (after 1 month)" at bounding box center [670, 334] width 131 height 9
click at [802, 320] on div "Image We changed thousands of thighs with firmelle, will the next be yours? Hea…" at bounding box center [496, 225] width 733 height 393
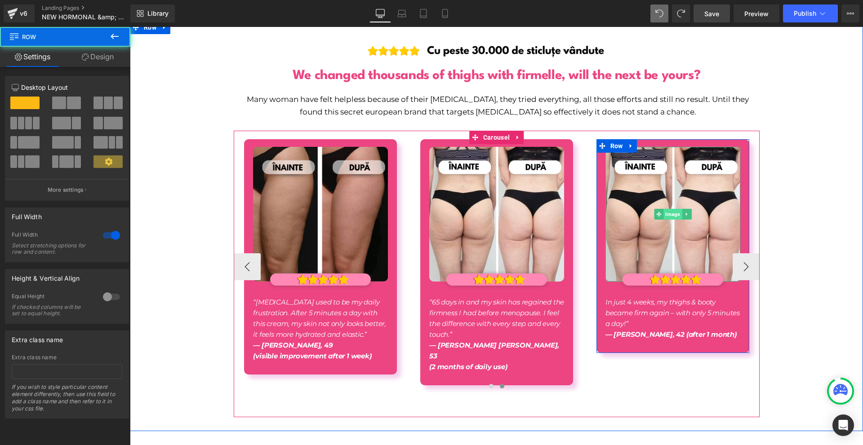
click at [663, 209] on span "Image" at bounding box center [672, 214] width 18 height 11
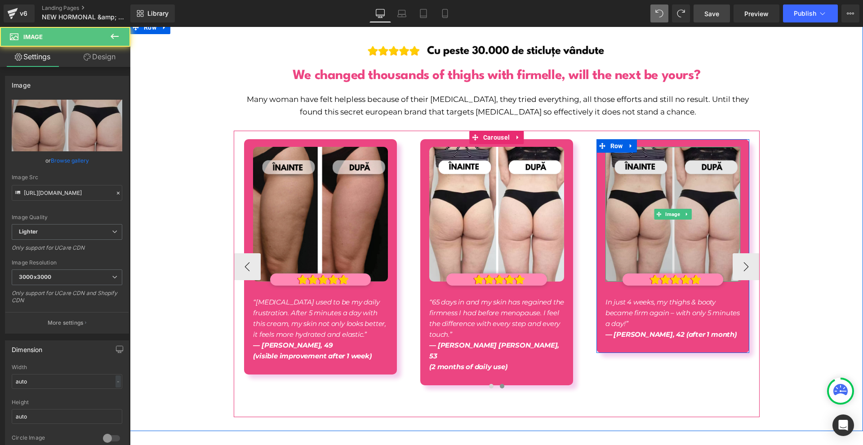
click at [610, 239] on img at bounding box center [672, 214] width 135 height 135
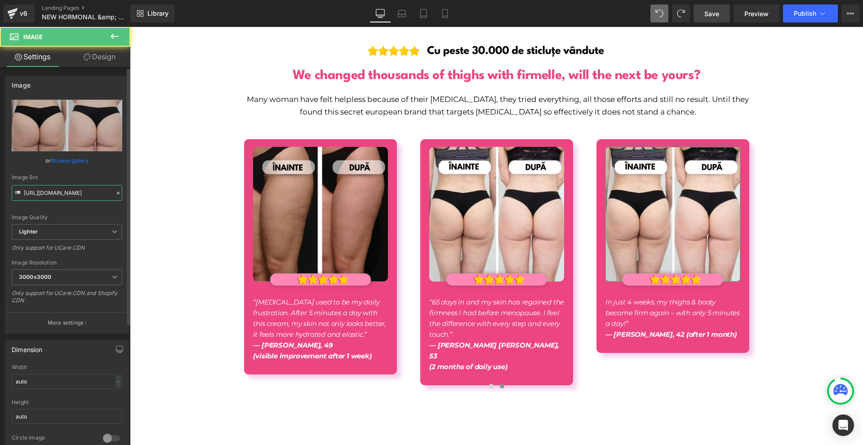
click at [95, 193] on input "https://ucarecdn.com/0410aefe-584b-4faa-9908-e9ea398f3dfe/-/format/auto/-/previ…" at bounding box center [67, 193] width 111 height 16
paste input "cdn.shopify.com/s/files/1/0754/8698/6585/files/NEW_PP_IMAGES_FOR_NEW_PP_26.png?…"
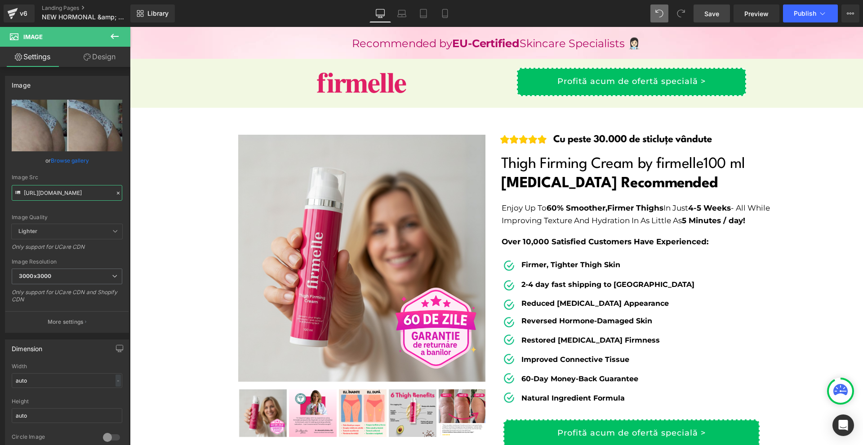
type input "https://cdn.shopify.com/s/files/1/0754/8698/6585/files/NEW_PP_IMAGES_FOR_NEW_PP…"
click at [714, 5] on link "Save" at bounding box center [711, 13] width 36 height 18
